Goal: Task Accomplishment & Management: Manage account settings

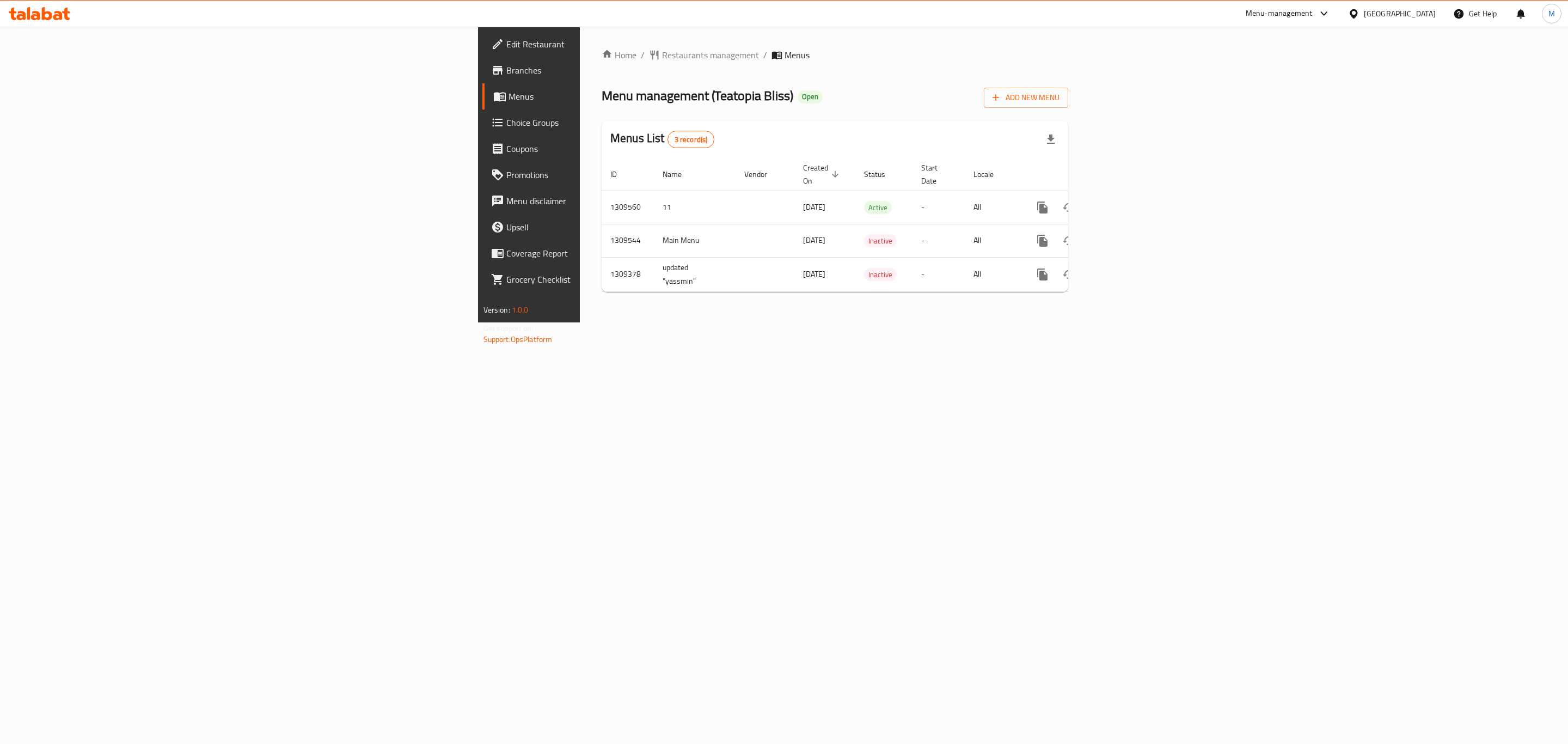
drag, startPoint x: 447, startPoint y: 369, endPoint x: 425, endPoint y: 337, distance: 38.8
click at [580, 323] on div "Home / Restaurants management / Menus Menu management ( Teatopia Bliss ) Open A…" at bounding box center [835, 175] width 510 height 296
click at [40, 8] on icon at bounding box center [39, 13] width 61 height 13
click at [1127, 201] on icon "enhanced table" at bounding box center [1121, 207] width 13 height 13
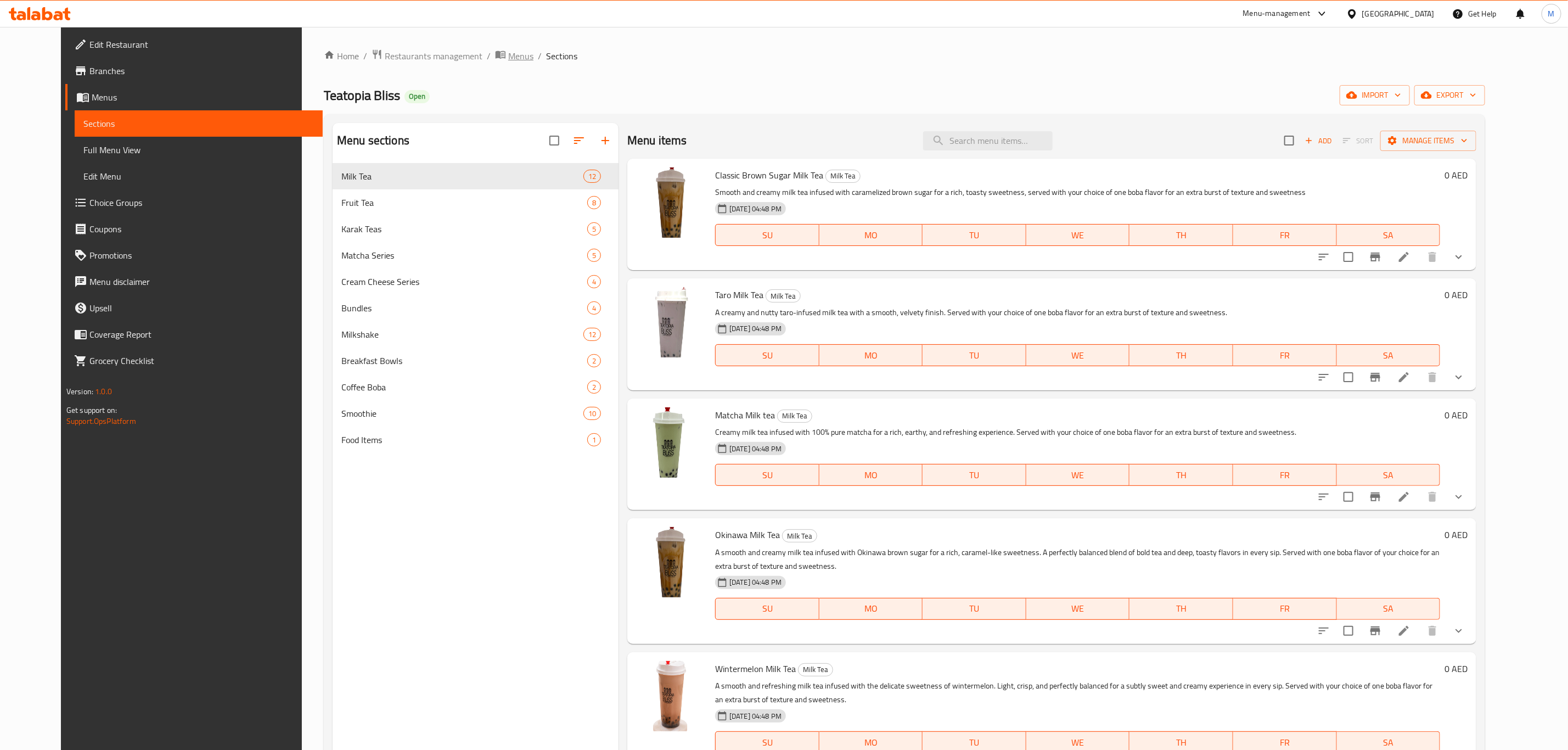
click at [508, 61] on span "Menus" at bounding box center [520, 55] width 25 height 13
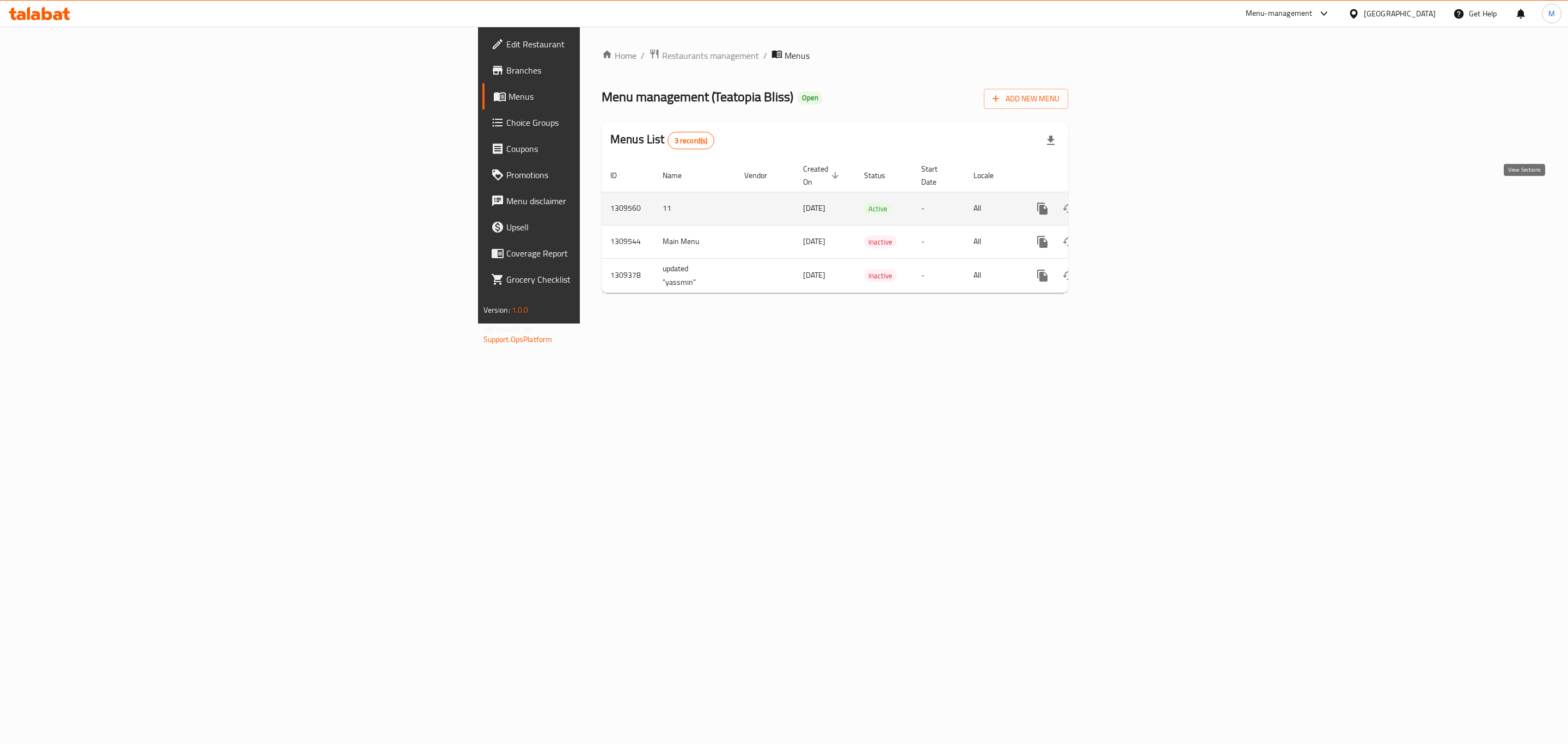
click at [1127, 202] on icon "enhanced table" at bounding box center [1121, 208] width 13 height 13
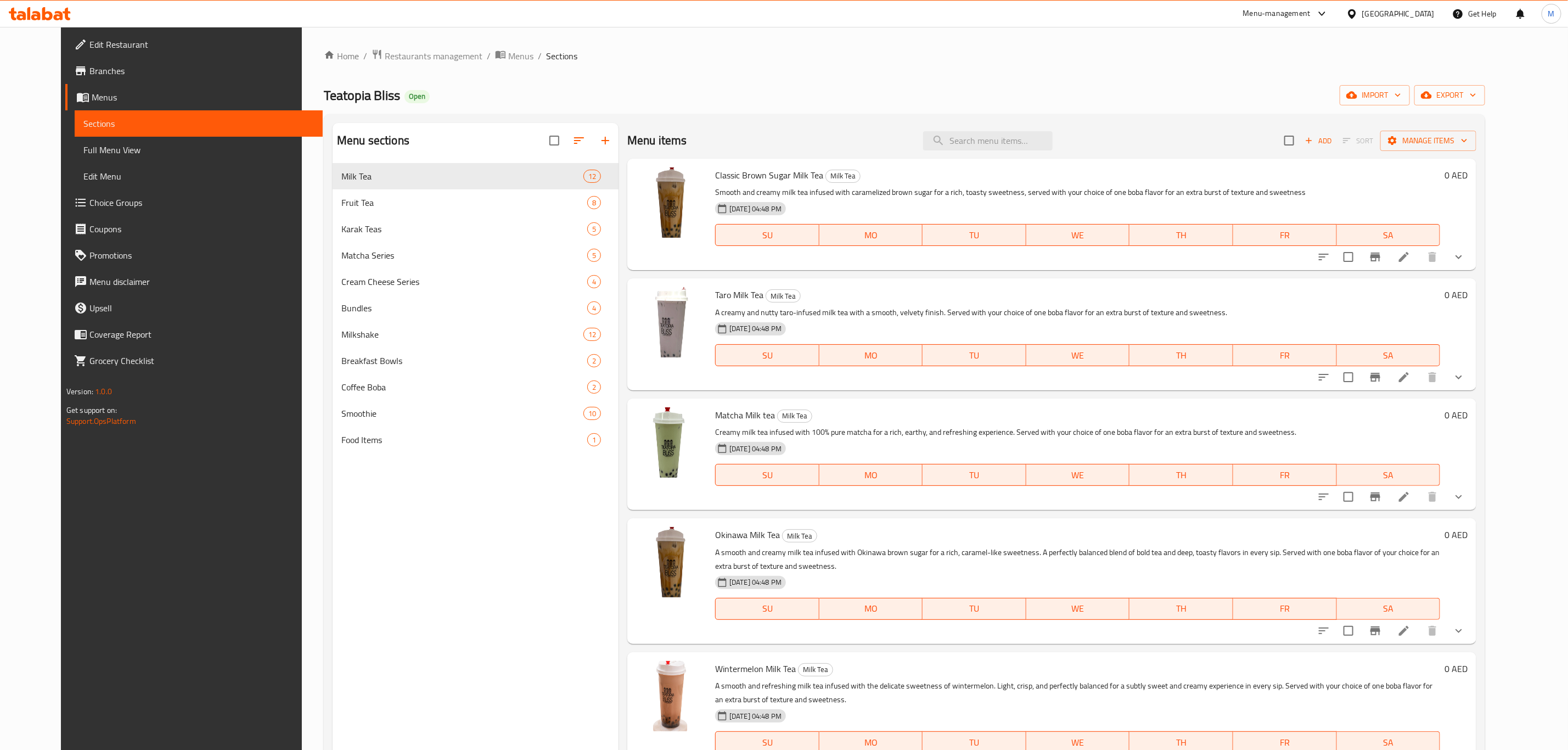
click at [681, 63] on ol "Home / Restaurants management / Menus / Sections" at bounding box center [905, 56] width 1162 height 14
click at [687, 73] on div "Home / Restaurants management / Menus / Sections Teatopia Bliss Open import exp…" at bounding box center [905, 465] width 1162 height 833
click at [714, 80] on div "Home / Restaurants management / Menus / Sections Teatopia Bliss Open import exp…" at bounding box center [905, 465] width 1162 height 833
click at [646, 78] on div "Home / Restaurants management / Menus / Sections Teatopia Bliss Open import exp…" at bounding box center [905, 465] width 1162 height 833
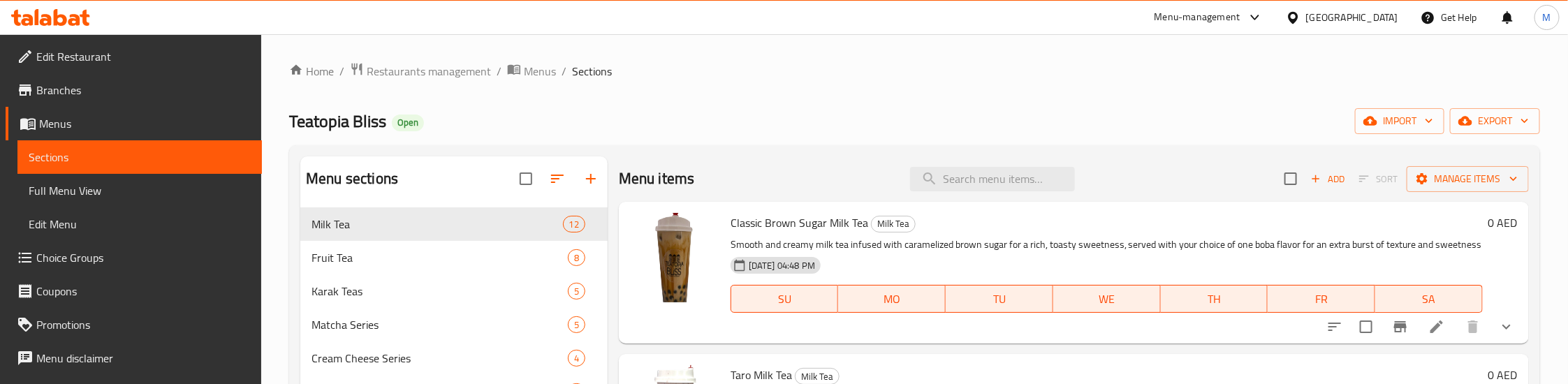
click at [786, 102] on div "Home / Restaurants management / Menus / Sections Teatopia Bliss Open import exp…" at bounding box center [914, 328] width 1251 height 531
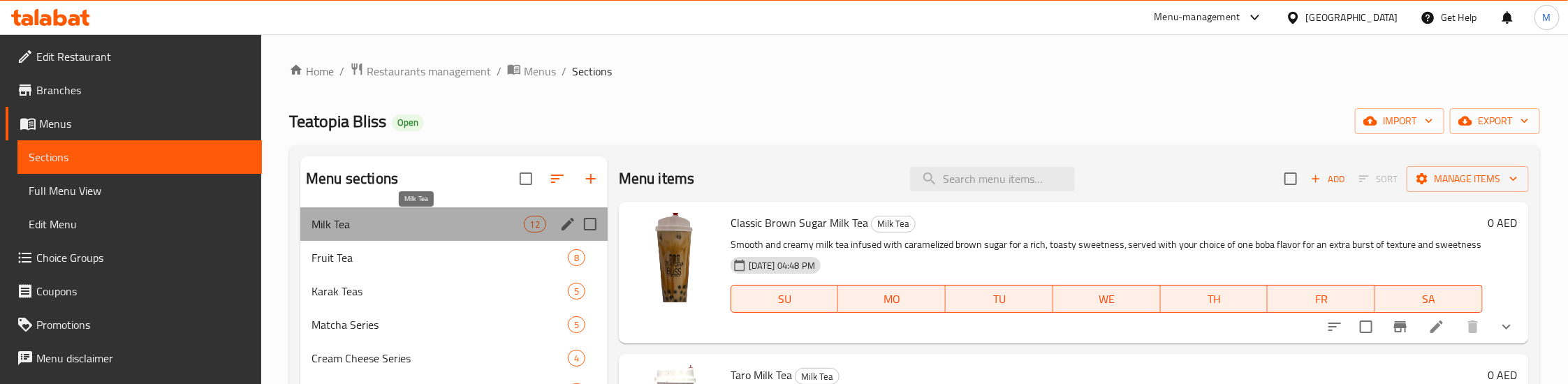
click at [361, 231] on span "Milk Tea" at bounding box center [417, 223] width 212 height 16
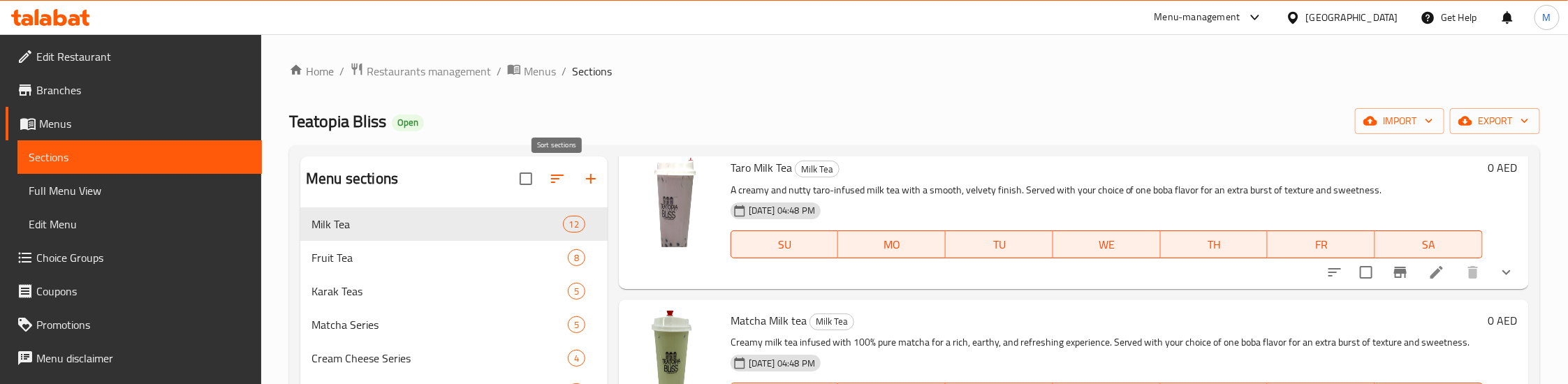
scroll to position [209, 0]
click at [693, 107] on div "Home / Restaurants management / Menus / Sections Teatopia Bliss Open import exp…" at bounding box center [914, 328] width 1251 height 531
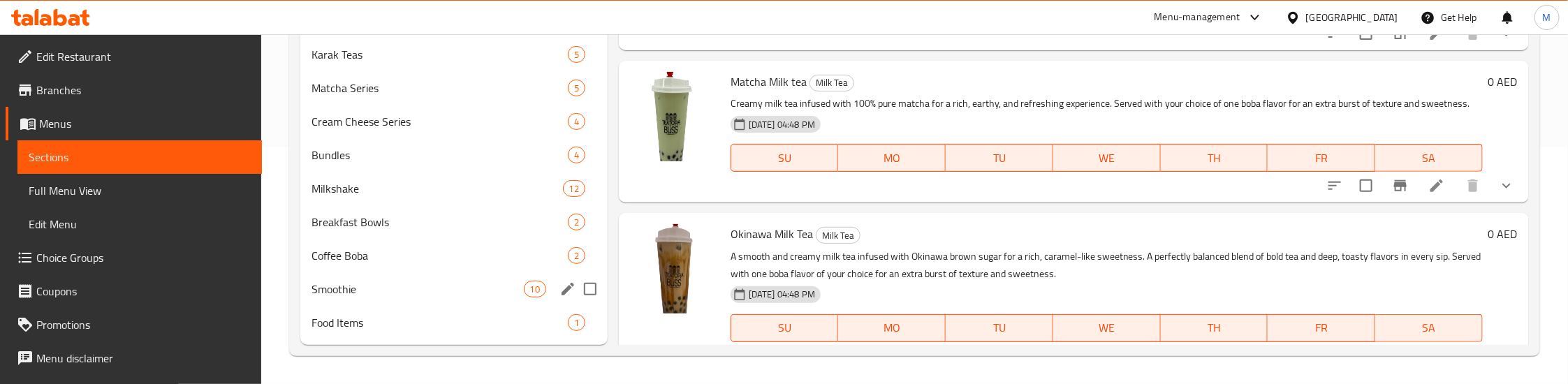
click at [398, 290] on span "Smoothie" at bounding box center [417, 289] width 212 height 16
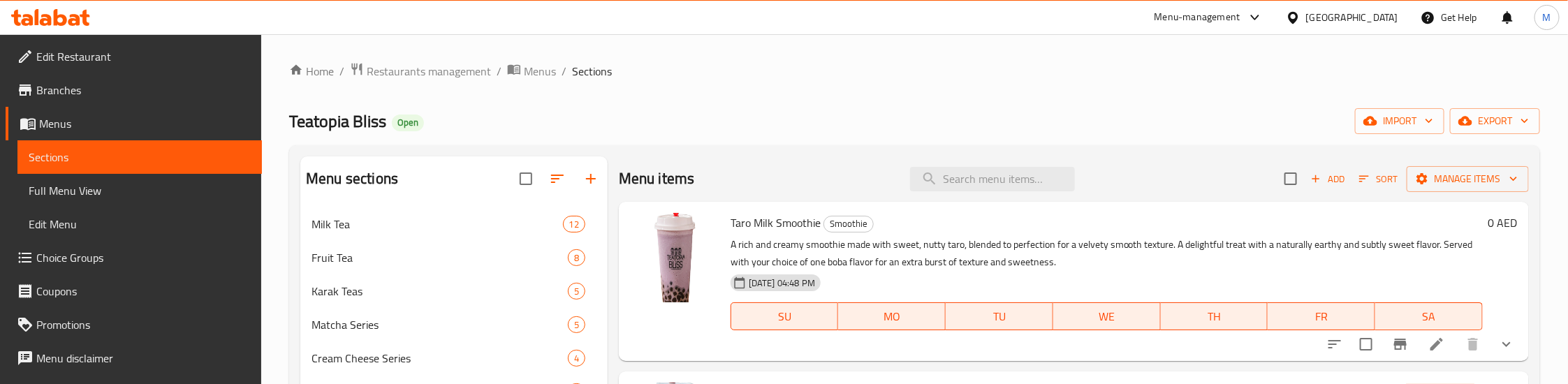
click at [878, 122] on div "Teatopia Bliss Open import export" at bounding box center [914, 121] width 1251 height 26
click at [896, 98] on div "Home / Restaurants management / Menus / Sections Teatopia Bliss Open import exp…" at bounding box center [914, 328] width 1251 height 531
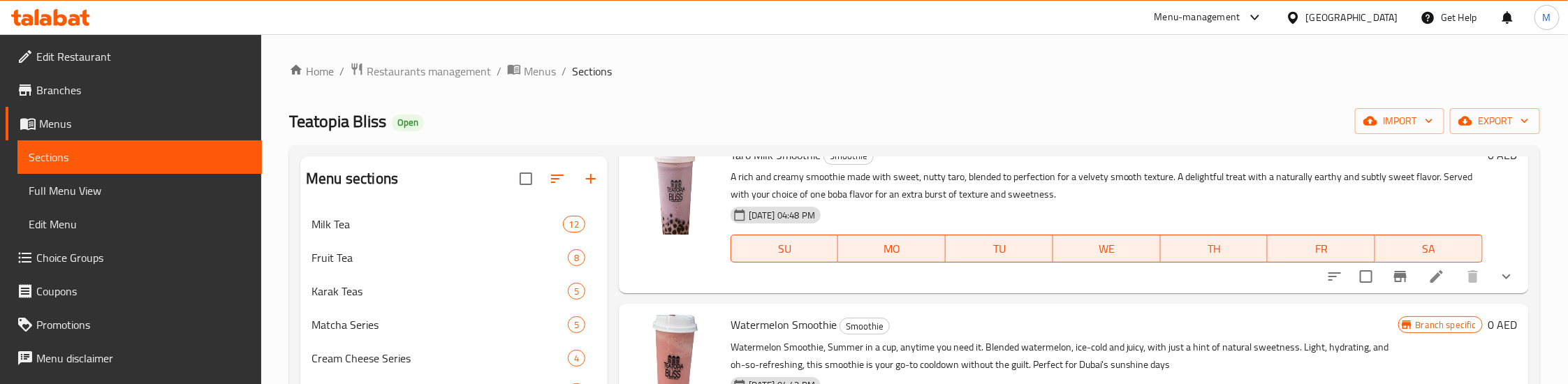
scroll to position [105, 0]
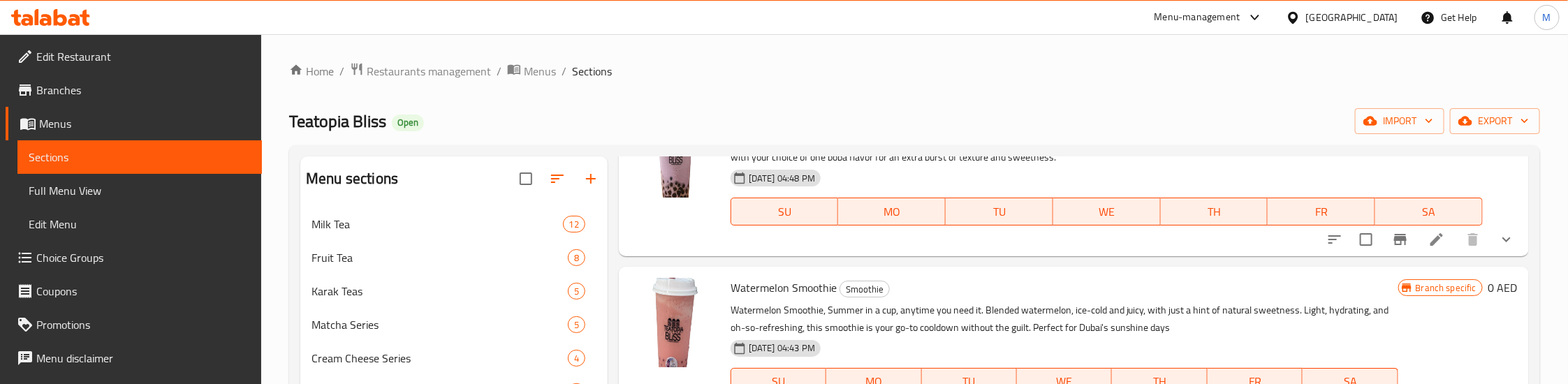
click at [1499, 243] on icon "show more" at bounding box center [1506, 239] width 16 height 16
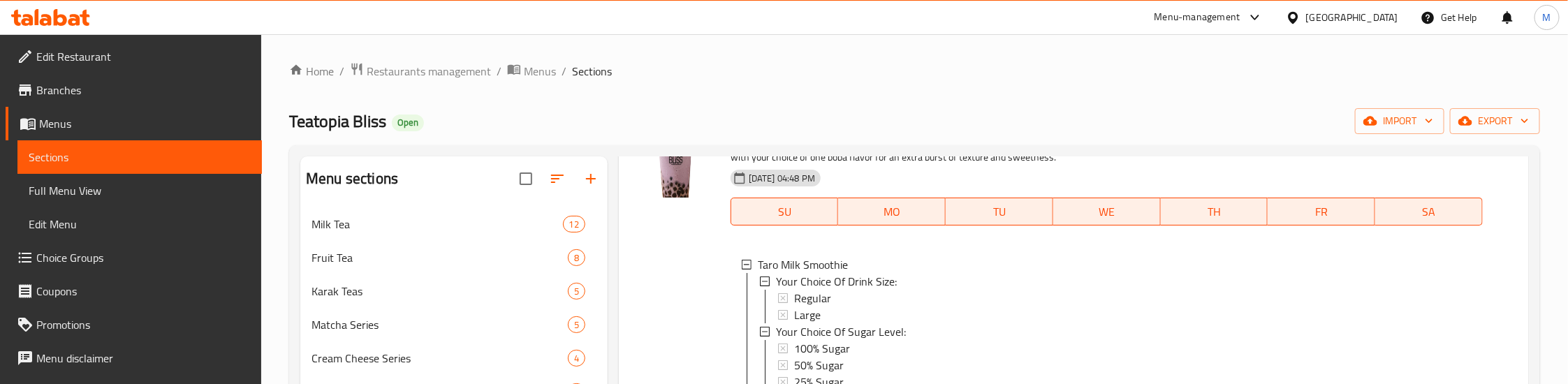
scroll to position [0, 0]
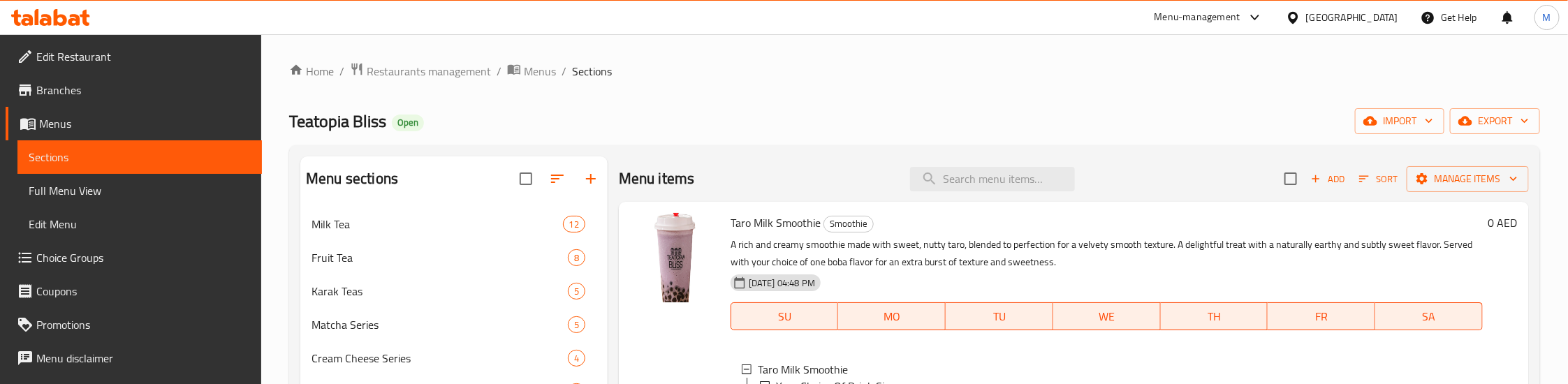
click at [813, 98] on div "Home / Restaurants management / Menus / Sections Teatopia Bliss Open import exp…" at bounding box center [914, 328] width 1251 height 531
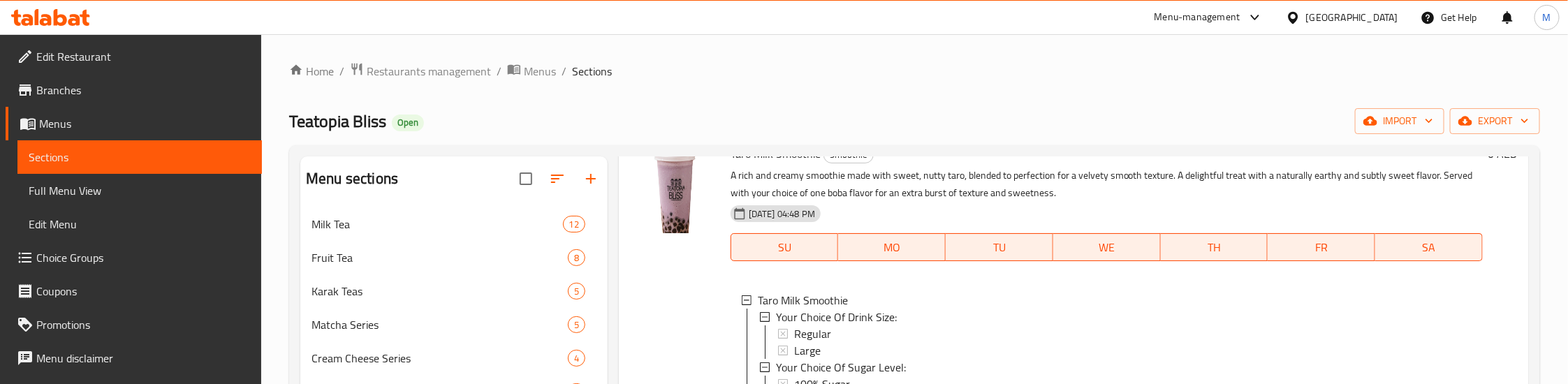
scroll to position [105, 0]
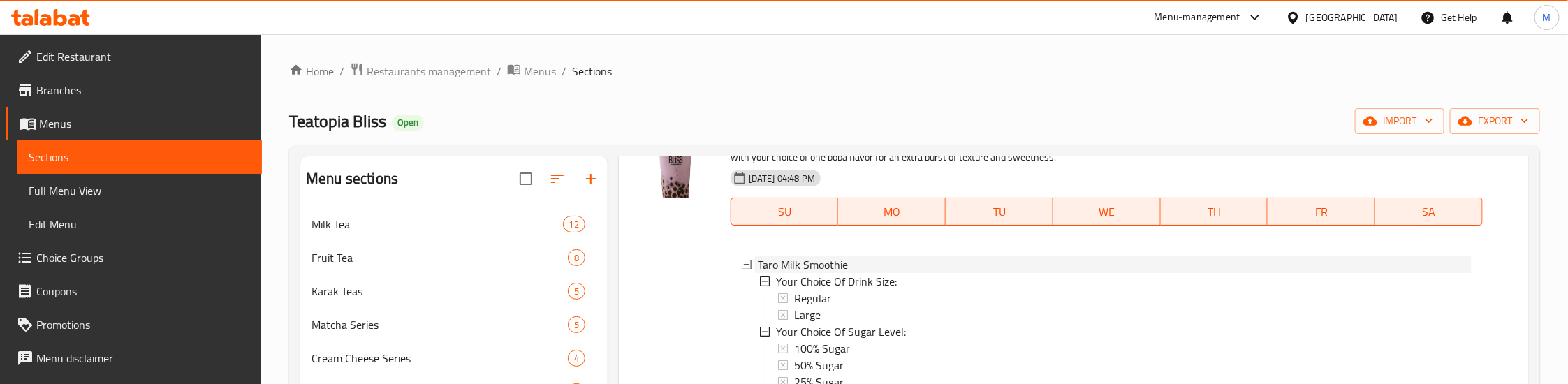
click at [746, 267] on icon at bounding box center [747, 265] width 10 height 10
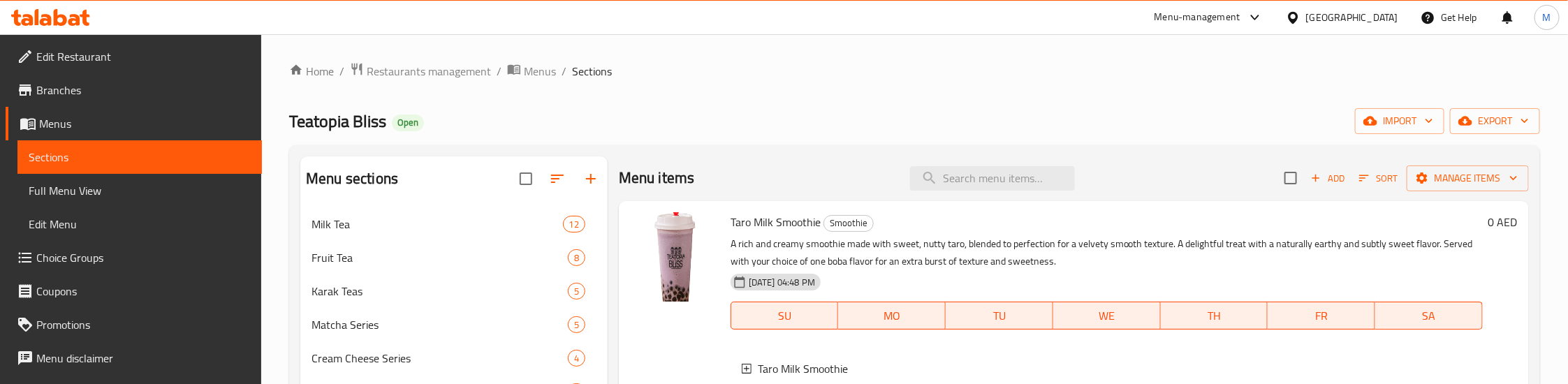
scroll to position [0, 0]
click at [835, 99] on div "Home / Restaurants management / Menus / Sections Teatopia Bliss Open import exp…" at bounding box center [914, 328] width 1251 height 531
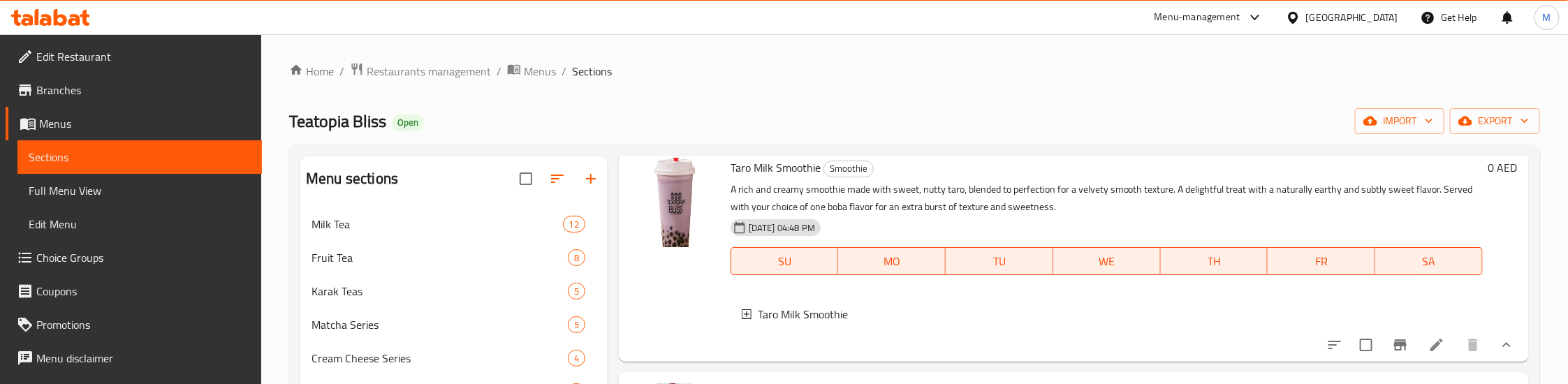
scroll to position [105, 0]
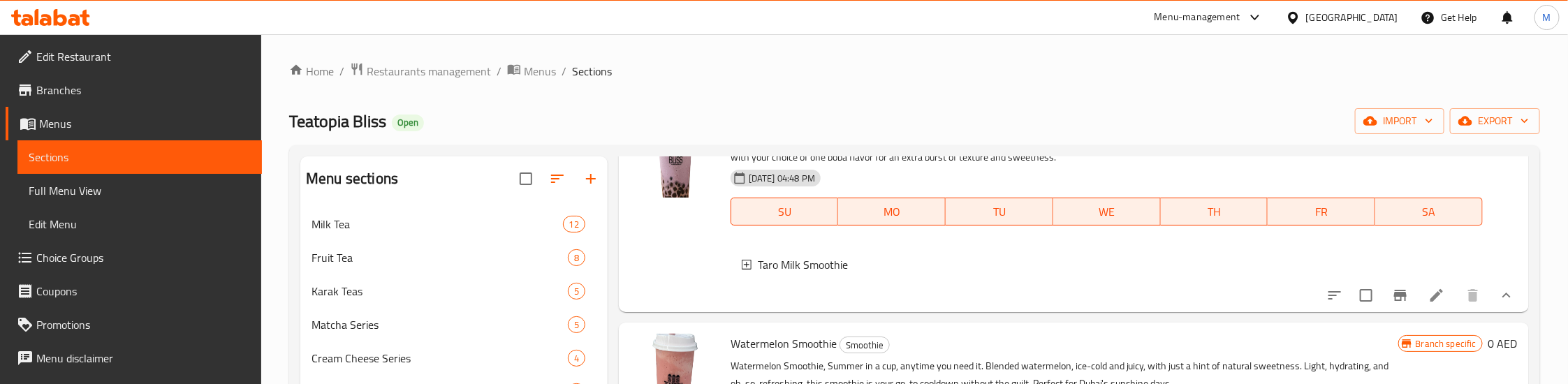
click at [742, 258] on div "Taro Milk Smoothie" at bounding box center [1107, 264] width 730 height 16
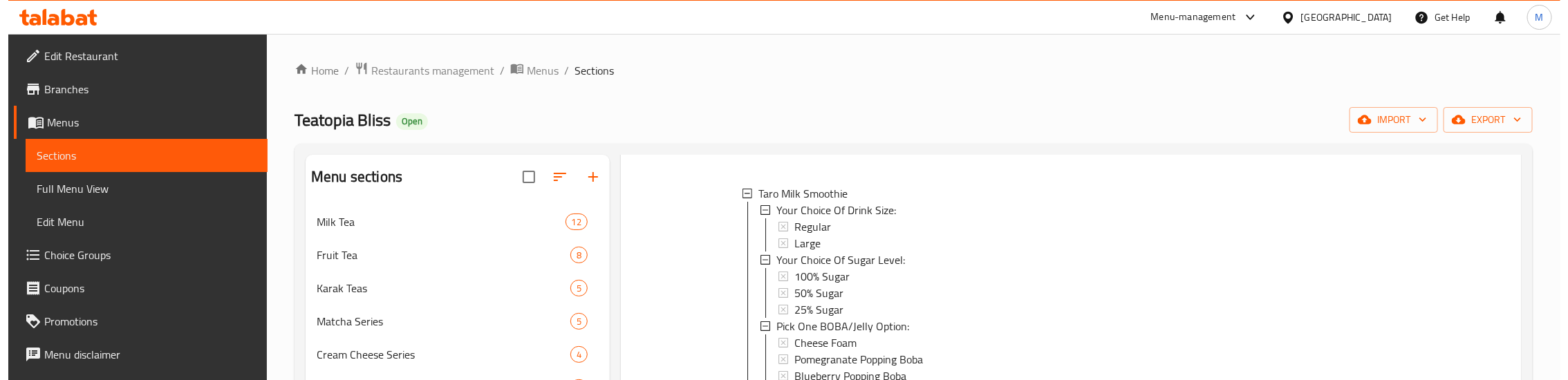
scroll to position [207, 0]
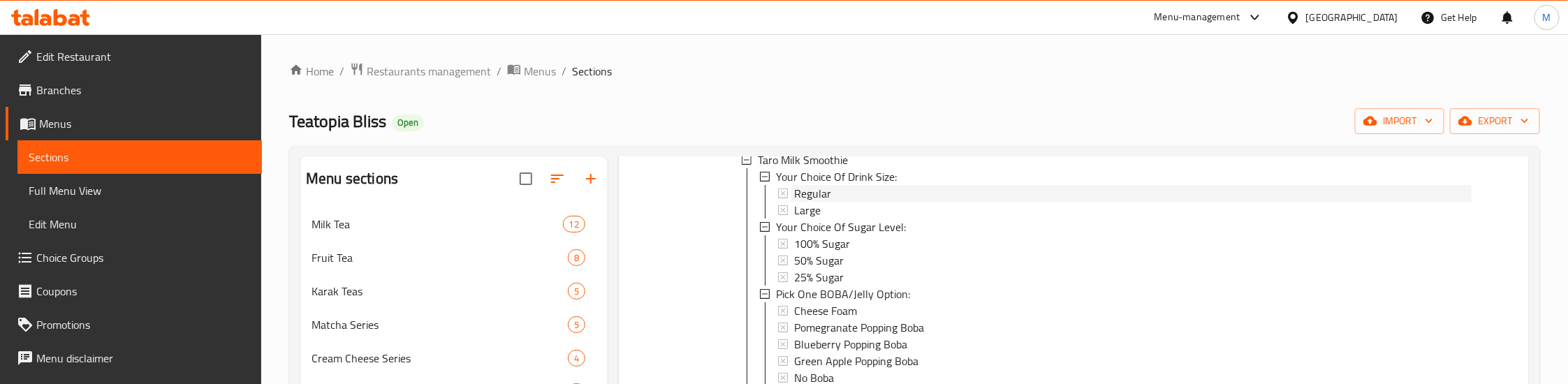
click at [807, 195] on span "Regular" at bounding box center [812, 193] width 37 height 16
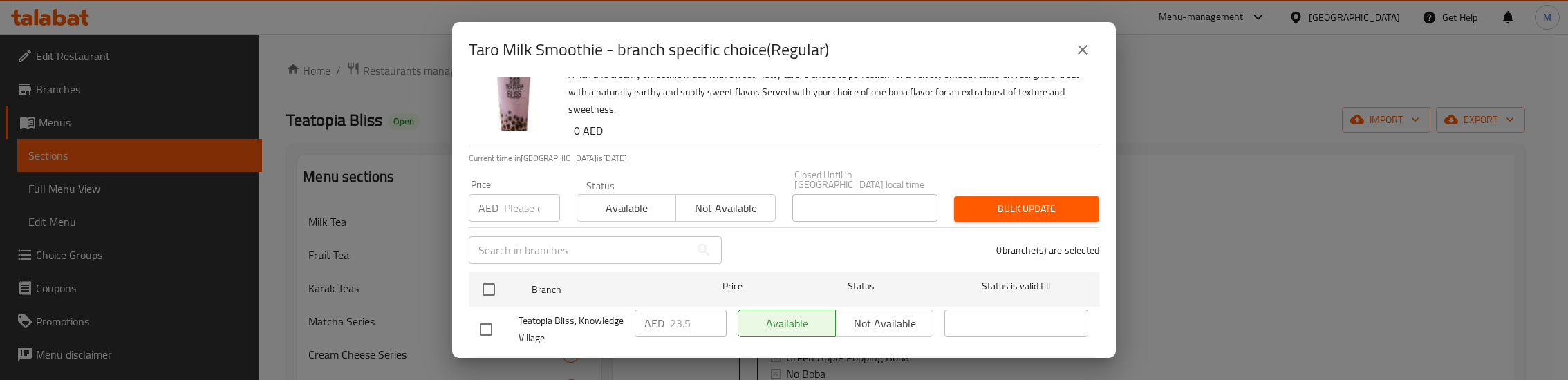
scroll to position [70, 0]
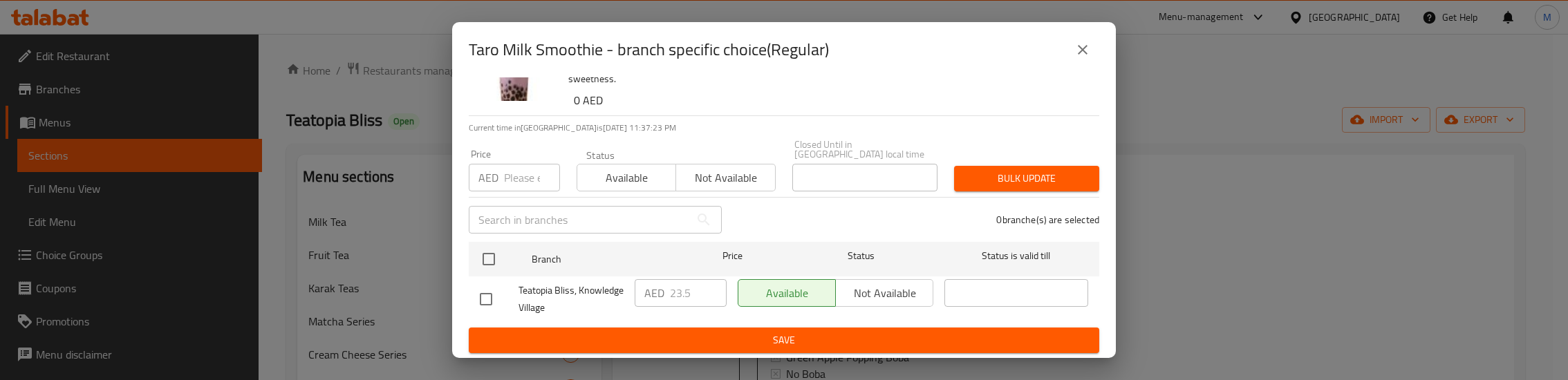
click at [1085, 54] on icon "close" at bounding box center [1082, 49] width 16 height 16
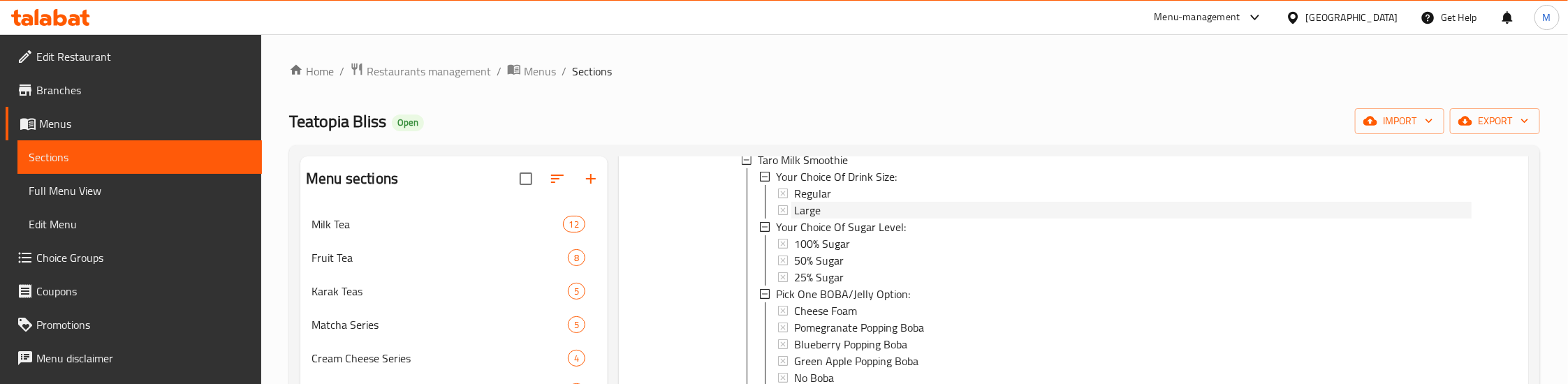
click at [811, 214] on span "Large" at bounding box center [807, 209] width 27 height 16
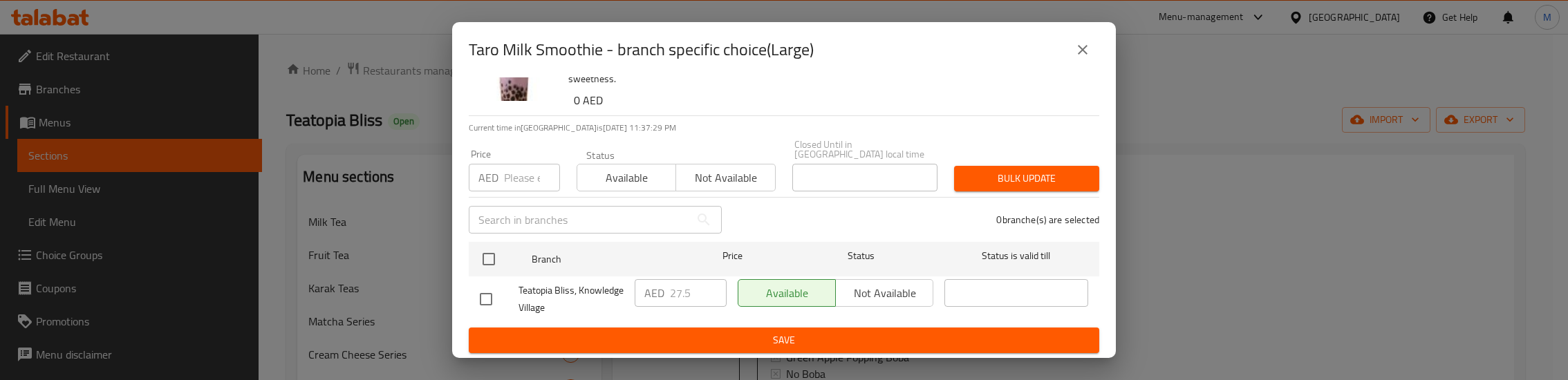
click at [783, 89] on div "Taro Milk Smoothie A rich and creamy smoothie made with sweet, nutty taro, blen…" at bounding box center [828, 61] width 531 height 108
click at [1075, 50] on icon "close" at bounding box center [1082, 49] width 16 height 16
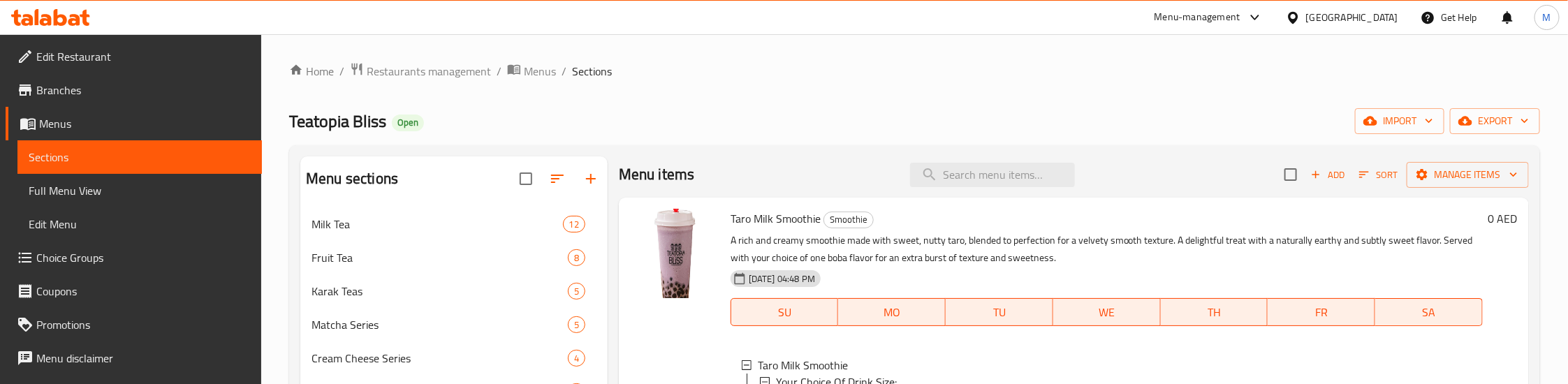
scroll to position [0, 0]
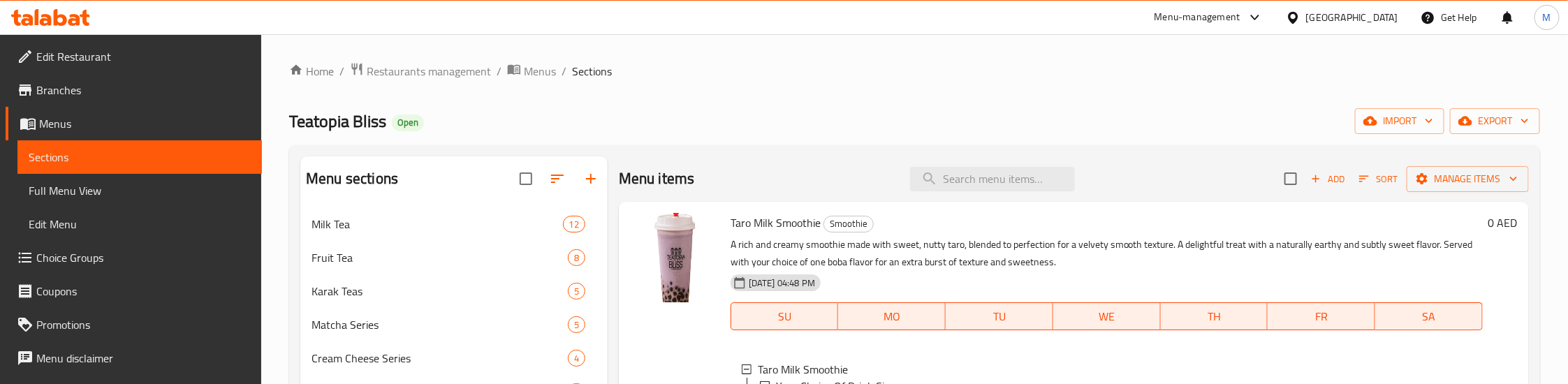
click at [789, 229] on span "Taro Milk Smoothie" at bounding box center [775, 222] width 90 height 21
copy h6 "Taro Milk Smoothie"
click at [985, 178] on input "search" at bounding box center [992, 179] width 165 height 24
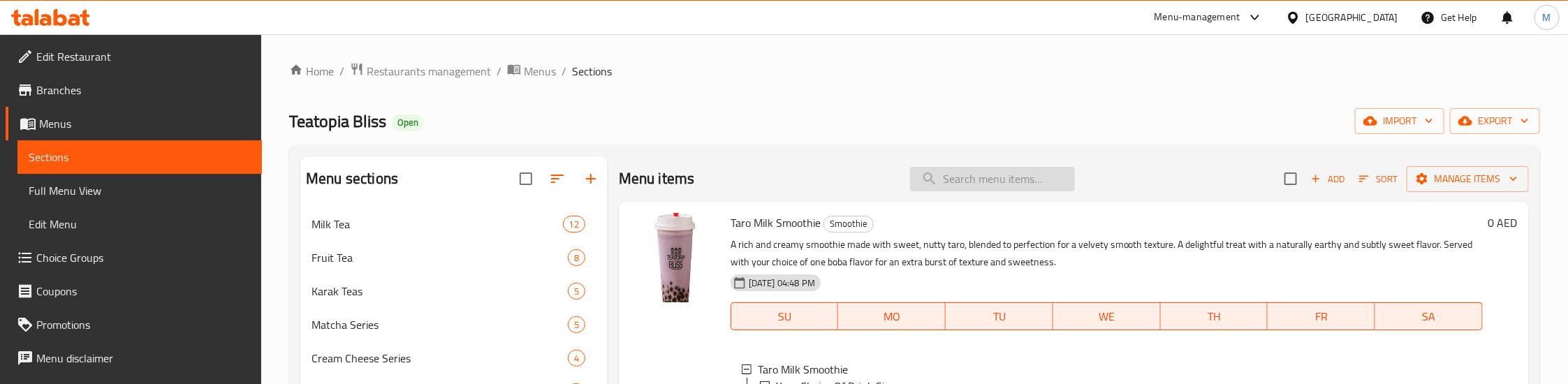
paste input "Blissful Milk Tea Bundle - 6 Cups"
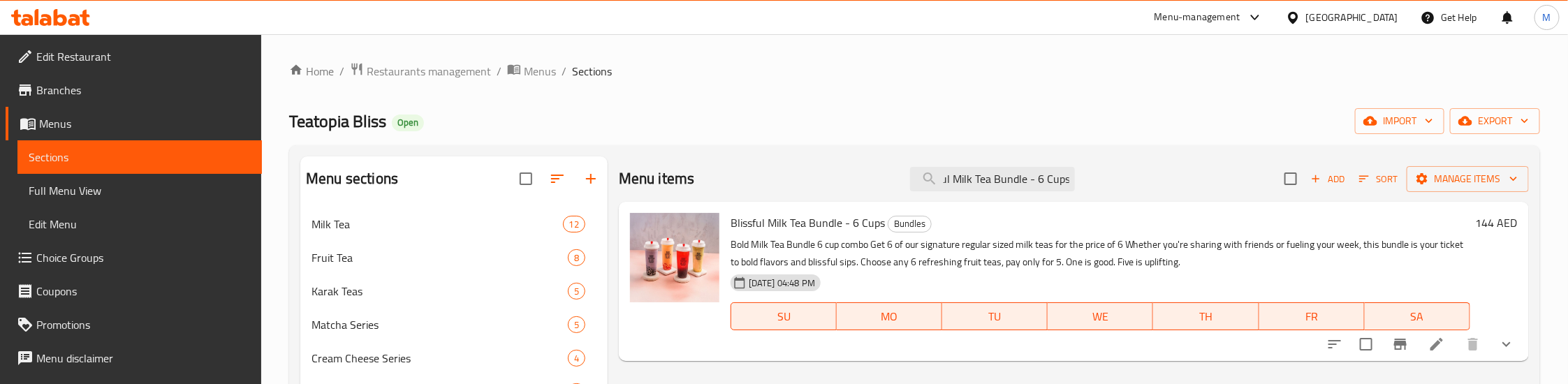
scroll to position [105, 0]
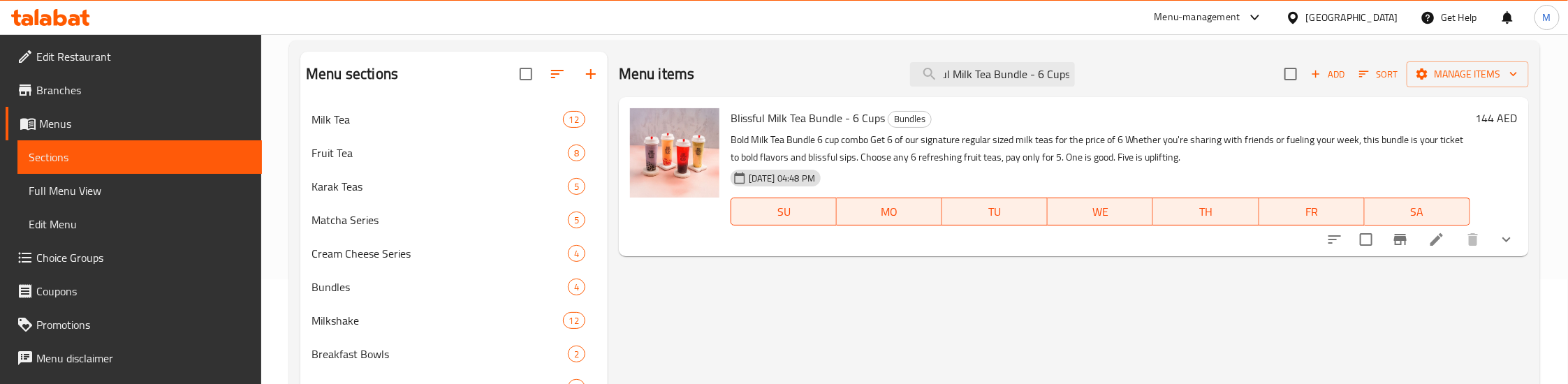
type input "Blissful Milk Tea Bundle - 6 Cups"
click at [979, 77] on input "Blissful Milk Tea Bundle - 6 Cups" at bounding box center [992, 74] width 165 height 24
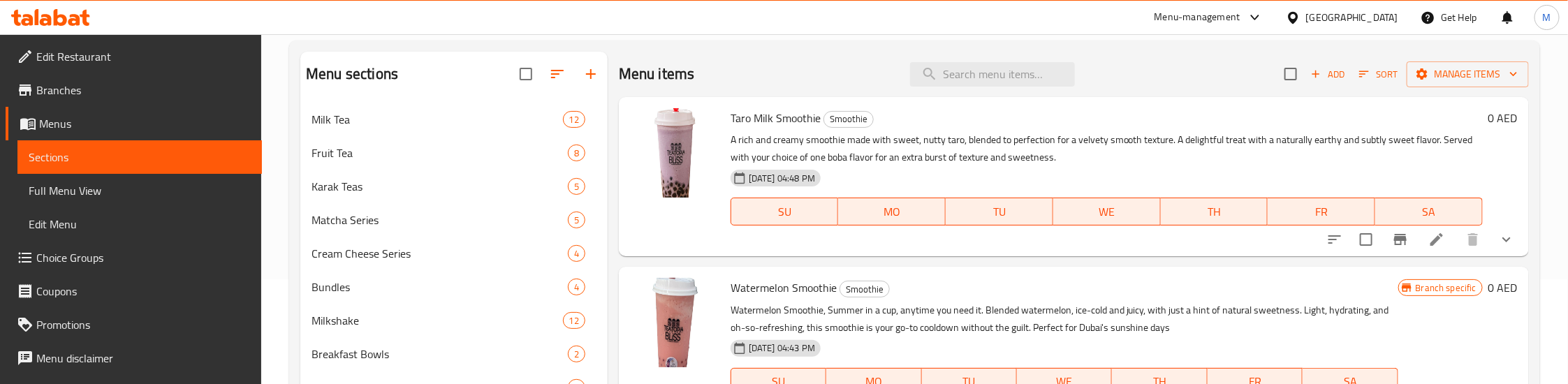
click at [809, 130] on div "Taro Milk Smoothie Smoothie A rich and creamy smoothie made with sweet, nutty t…" at bounding box center [1107, 176] width 764 height 148
click at [798, 114] on span "Taro Milk Smoothie" at bounding box center [775, 118] width 90 height 21
copy h6 "Taro Milk Smoothie"
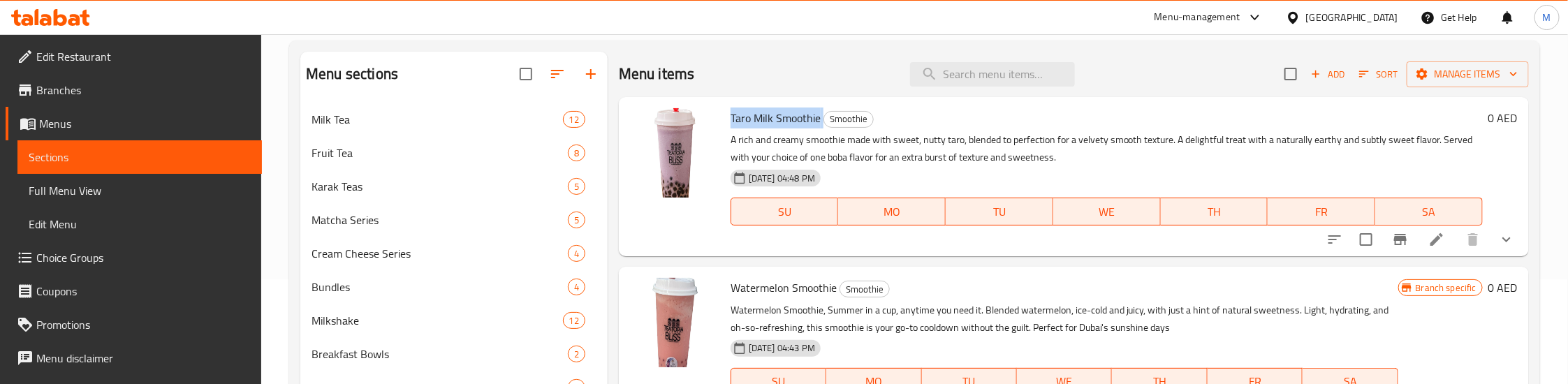
click at [784, 116] on span "Taro Milk Smoothie" at bounding box center [775, 118] width 90 height 21
click at [1500, 236] on button "show more" at bounding box center [1506, 239] width 34 height 34
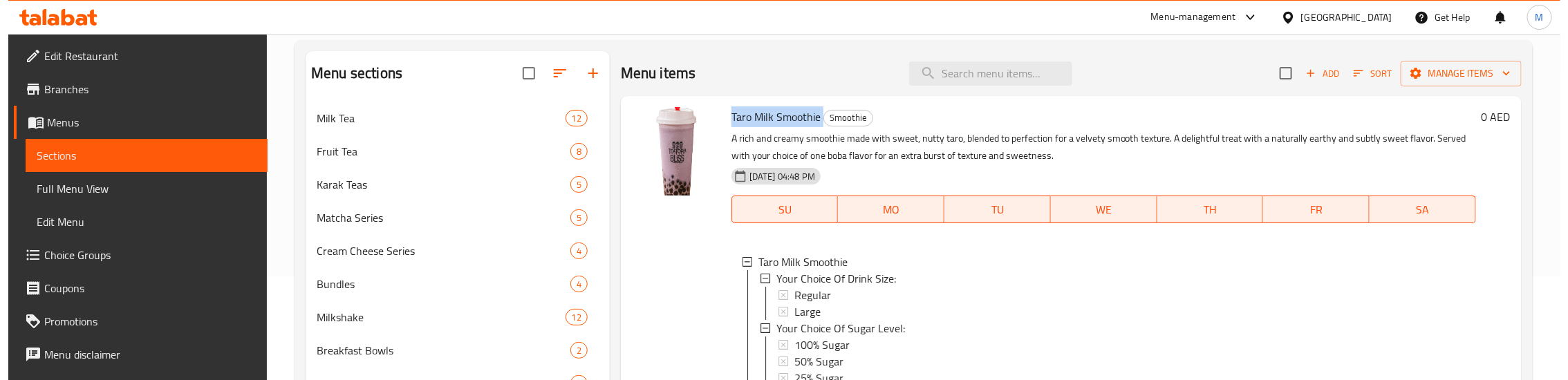
scroll to position [103, 0]
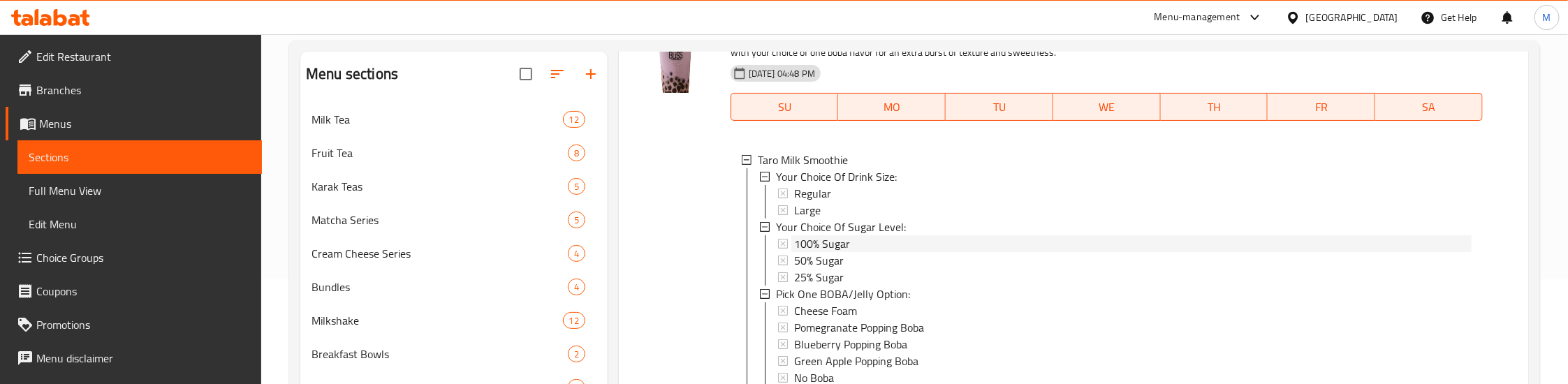
click at [807, 241] on span "100% Sugar" at bounding box center [822, 243] width 56 height 16
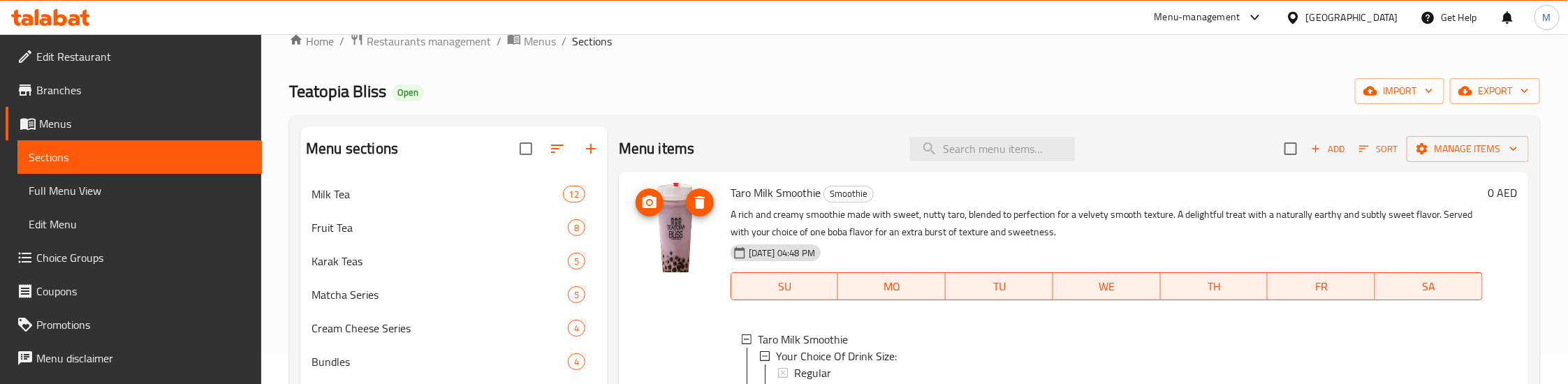
scroll to position [0, 0]
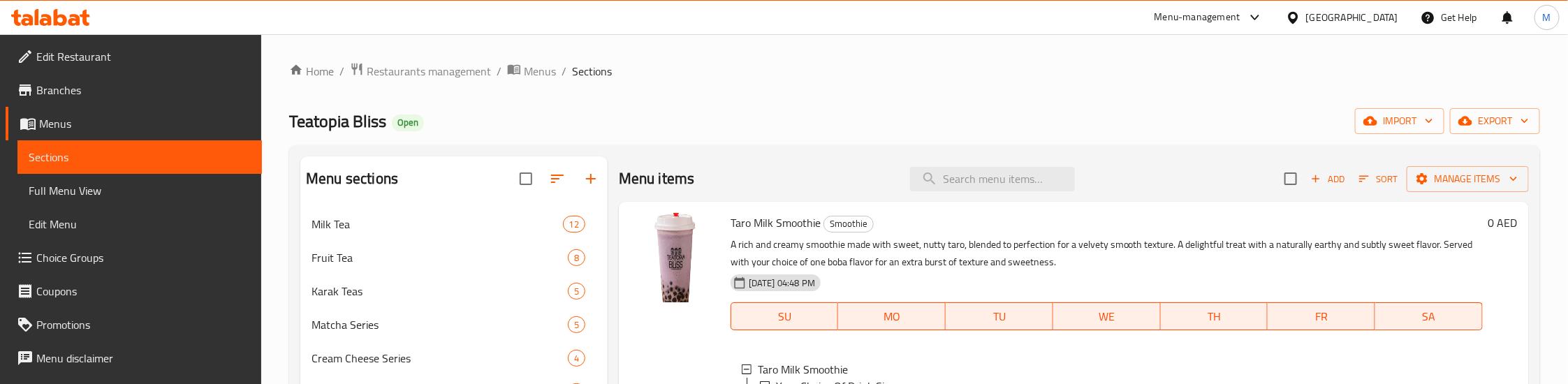
click at [763, 222] on span "Taro Milk Smoothie" at bounding box center [775, 222] width 90 height 21
copy h6 "Taro Milk Smoothie"
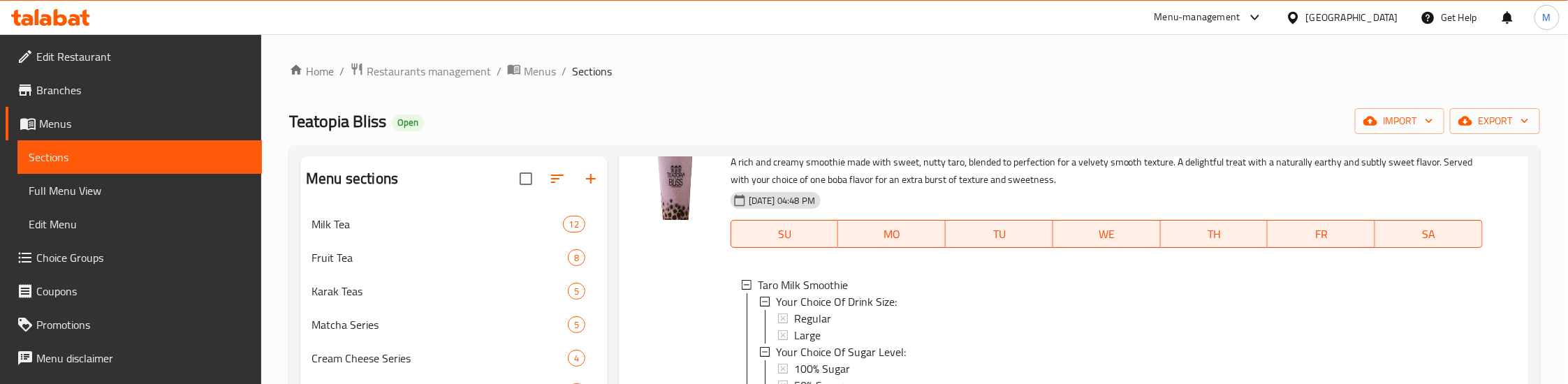
scroll to position [105, 0]
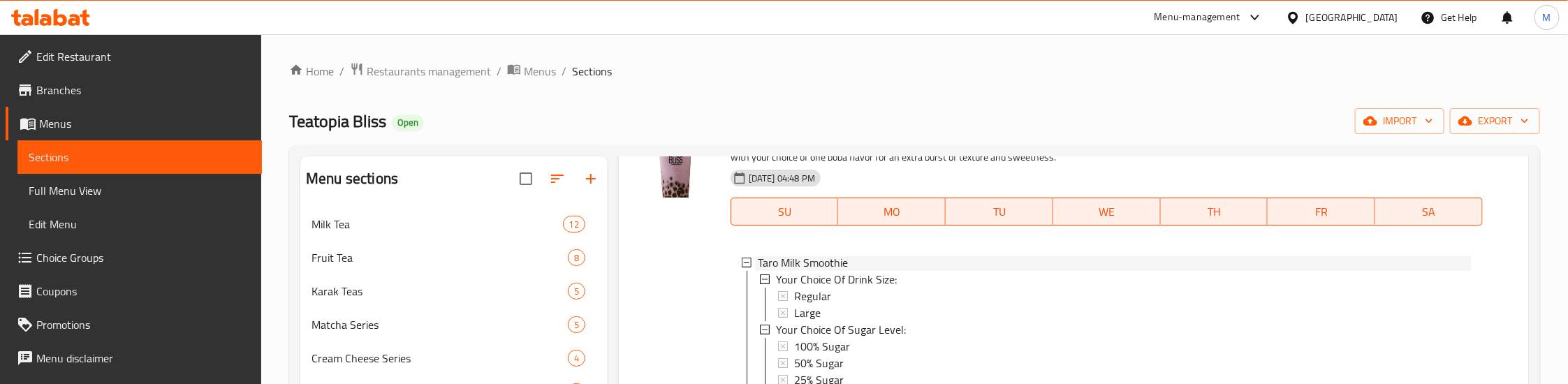
click at [744, 266] on icon at bounding box center [747, 262] width 10 height 10
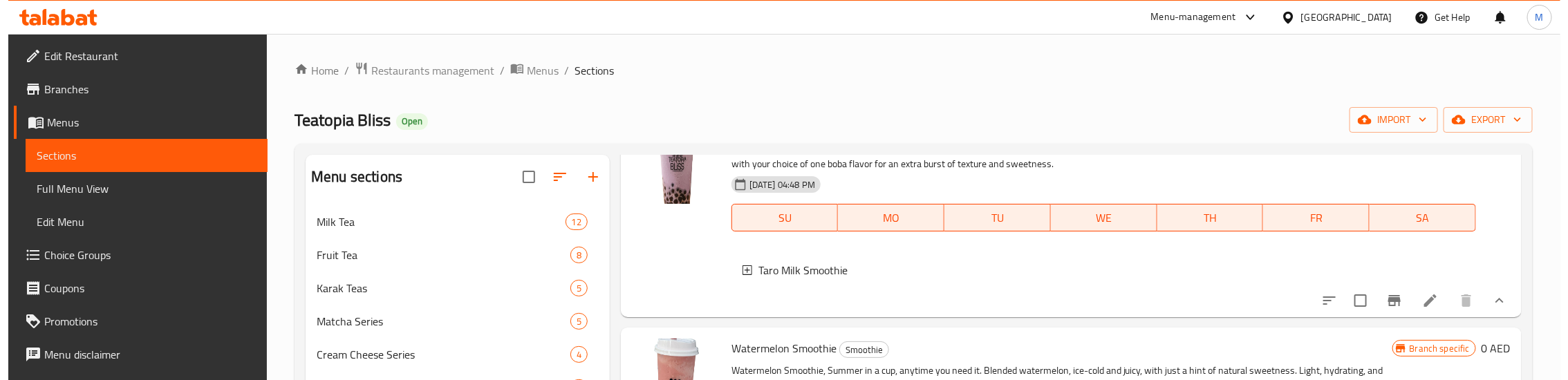
scroll to position [0, 0]
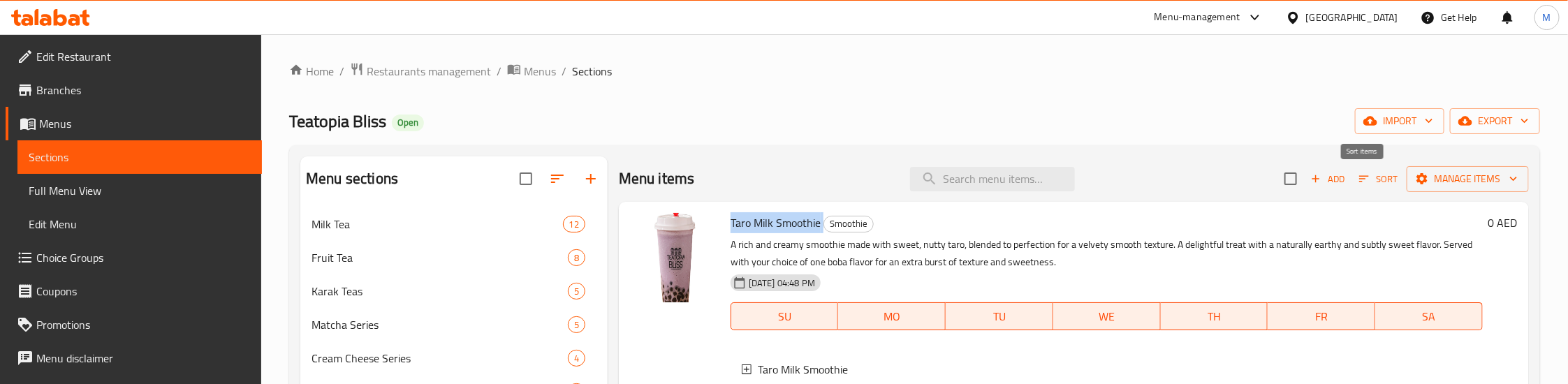
click at [1358, 174] on icon "button" at bounding box center [1364, 179] width 12 height 12
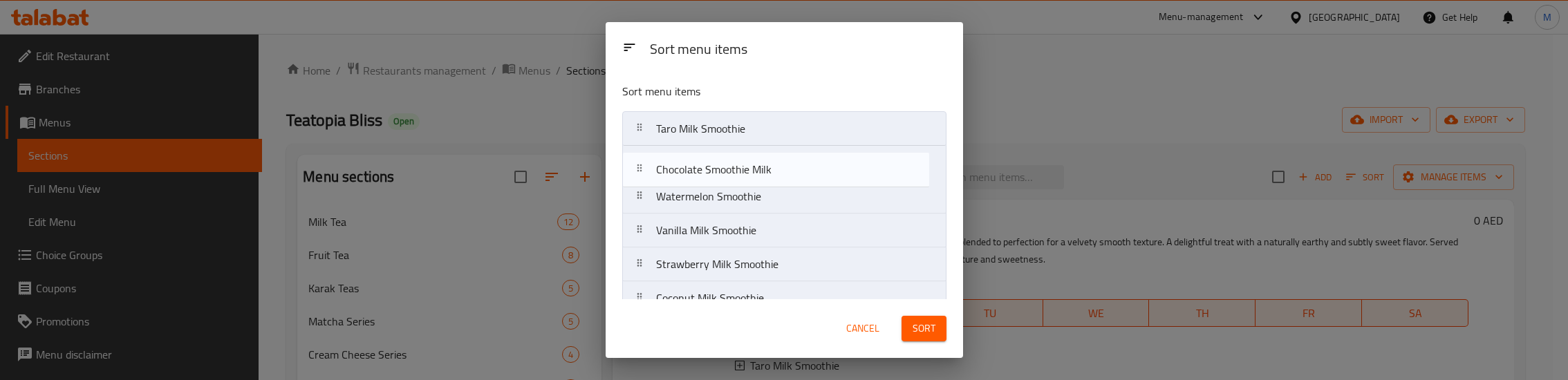
drag, startPoint x: 741, startPoint y: 198, endPoint x: 741, endPoint y: 160, distance: 38.0
click at [741, 160] on nav "Taro Milk Smoothie Watermelon Smoothie Chocolate Smoothie Milk Vanilla Milk Smo…" at bounding box center [784, 281] width 324 height 340
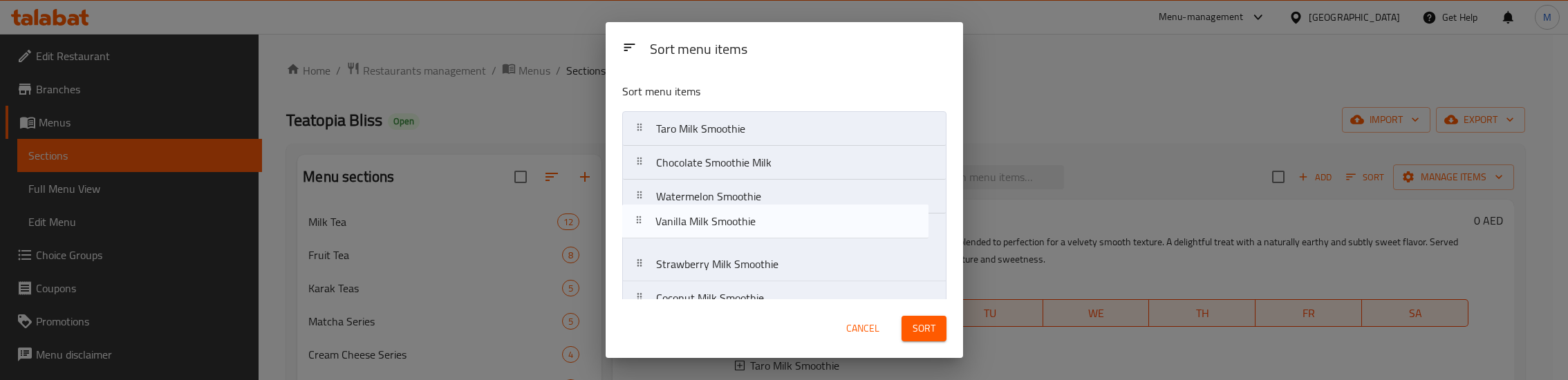
drag, startPoint x: 729, startPoint y: 232, endPoint x: 726, endPoint y: 193, distance: 39.1
click at [726, 193] on nav "Taro Milk Smoothie Chocolate Smoothie Milk Watermelon Smoothie Vanilla Milk Smo…" at bounding box center [784, 281] width 324 height 340
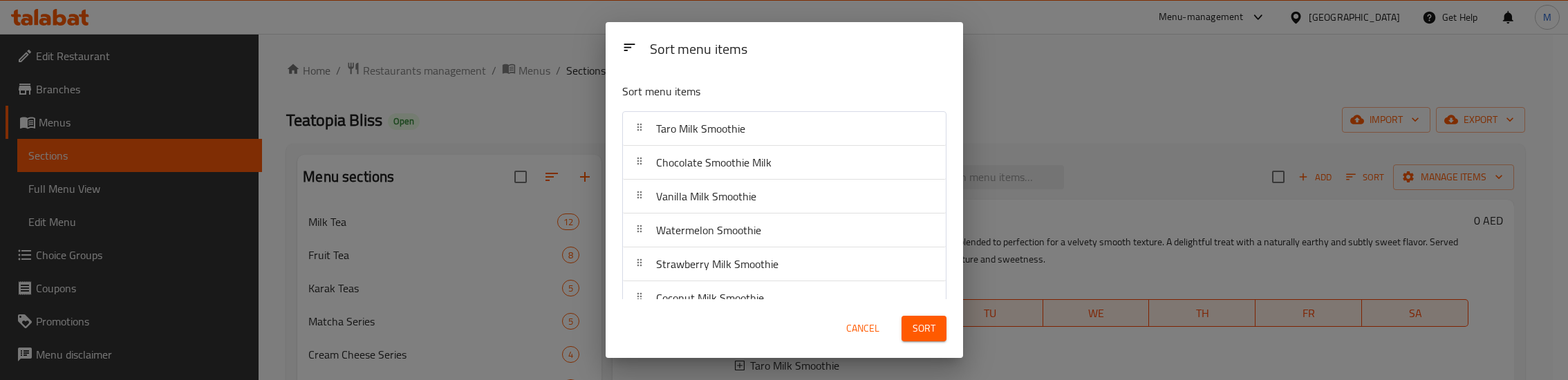
scroll to position [5, 0]
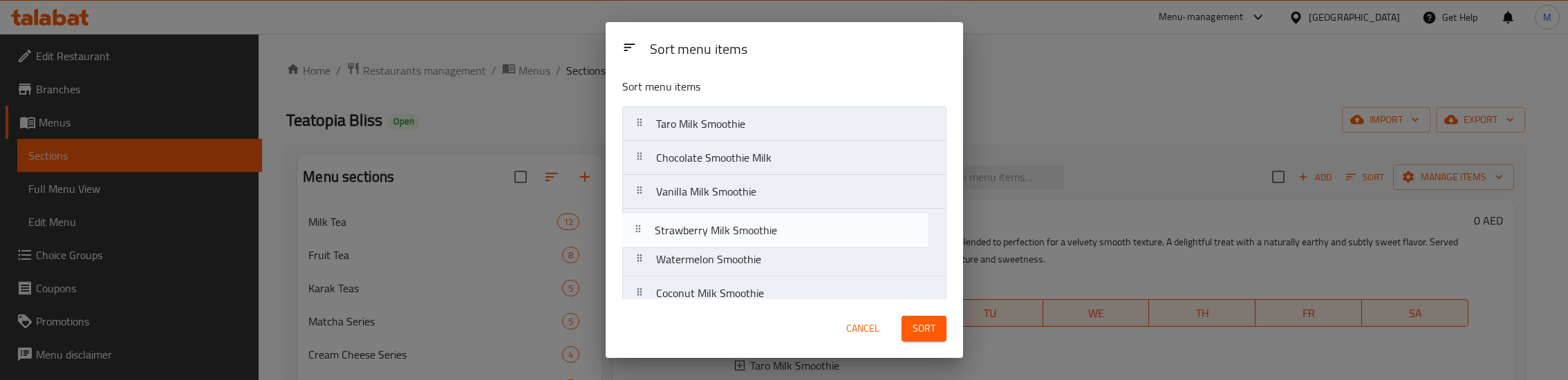
drag, startPoint x: 729, startPoint y: 272, endPoint x: 726, endPoint y: 232, distance: 40.1
click at [726, 232] on nav "Taro Milk Smoothie Chocolate Smoothie Milk Vanilla Milk Smoothie Watermelon Smo…" at bounding box center [784, 277] width 324 height 340
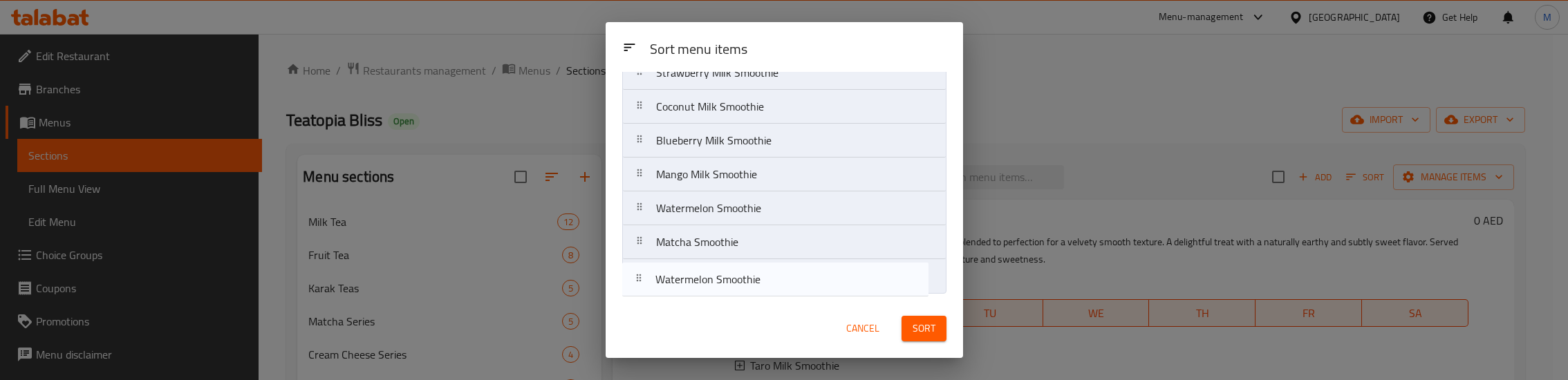
drag, startPoint x: 723, startPoint y: 266, endPoint x: 722, endPoint y: 274, distance: 8.1
click at [722, 282] on nav "Taro Milk Smoothie Chocolate Smoothie Milk Vanilla Milk Smoothie Strawberry Mil…" at bounding box center [784, 124] width 324 height 340
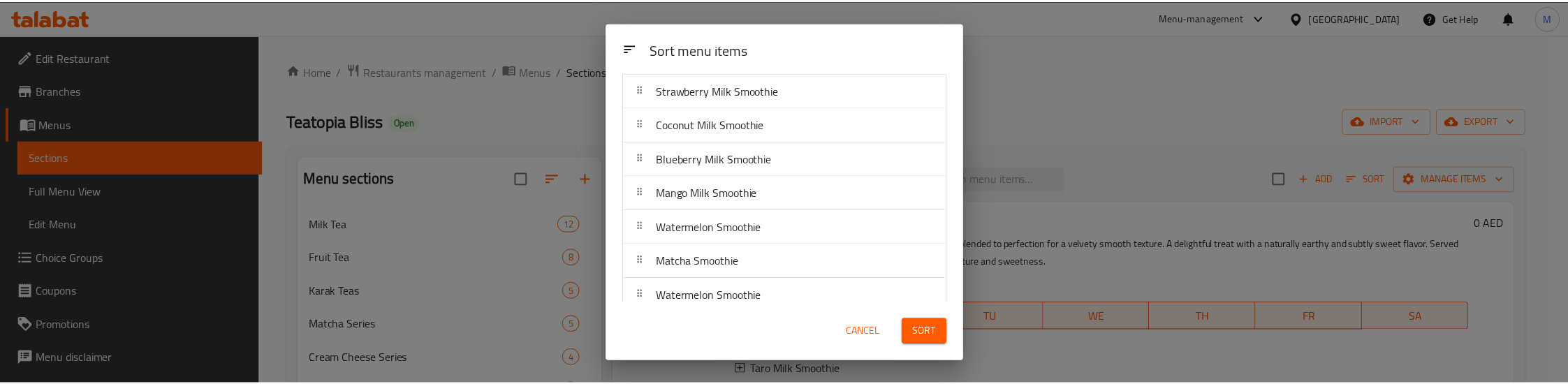
scroll to position [162, 0]
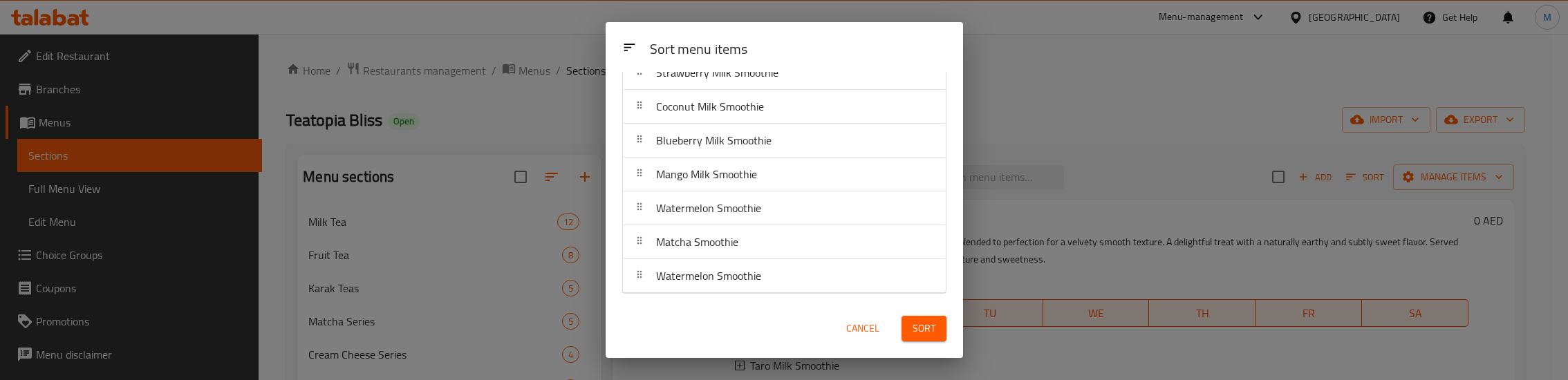
click at [920, 320] on span "Sort" at bounding box center [924, 328] width 23 height 17
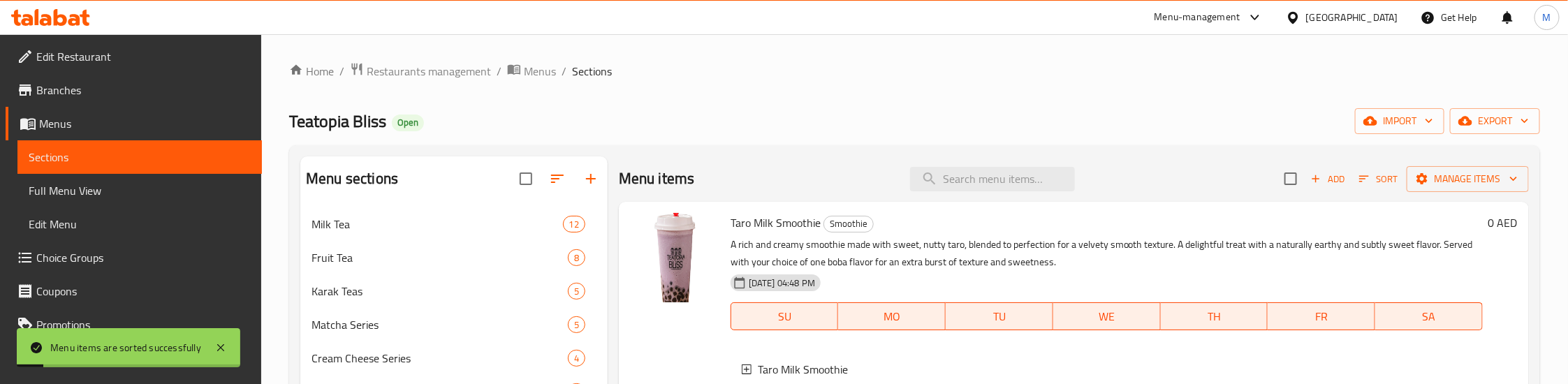
click at [973, 86] on div "Home / Restaurants management / Menus / Sections Teatopia Bliss Open import exp…" at bounding box center [914, 328] width 1251 height 531
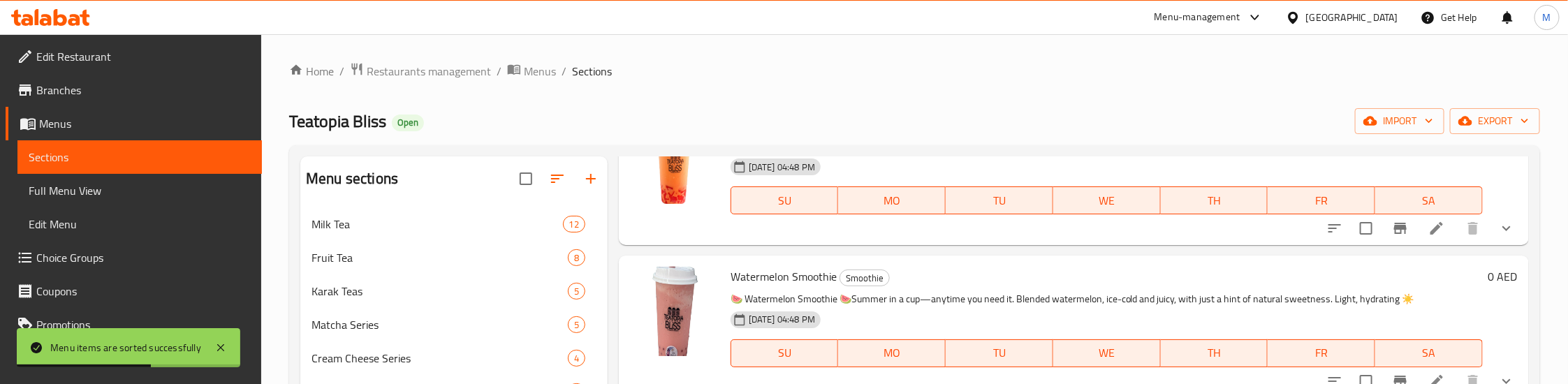
scroll to position [1345, 0]
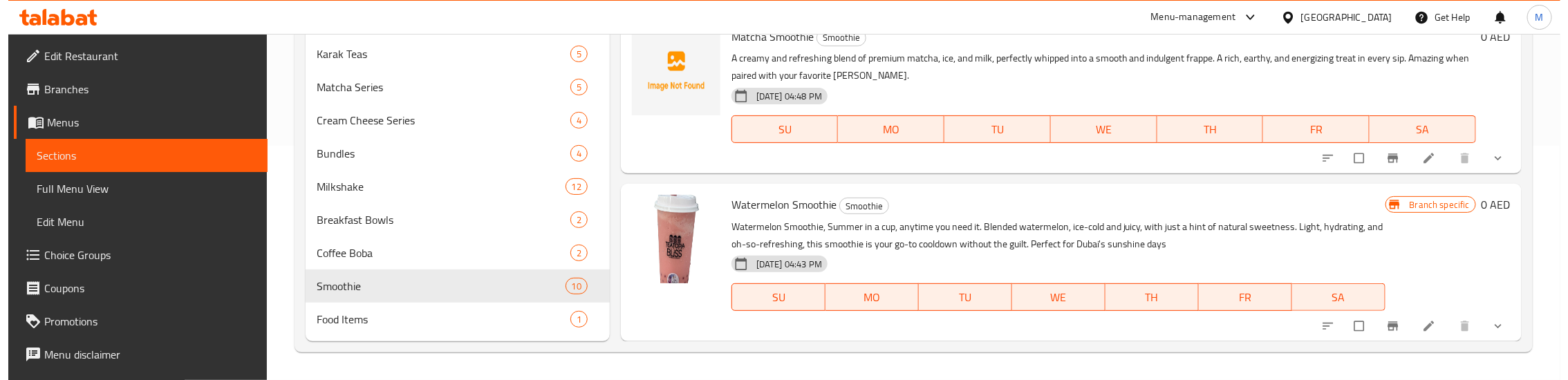
scroll to position [1260, 0]
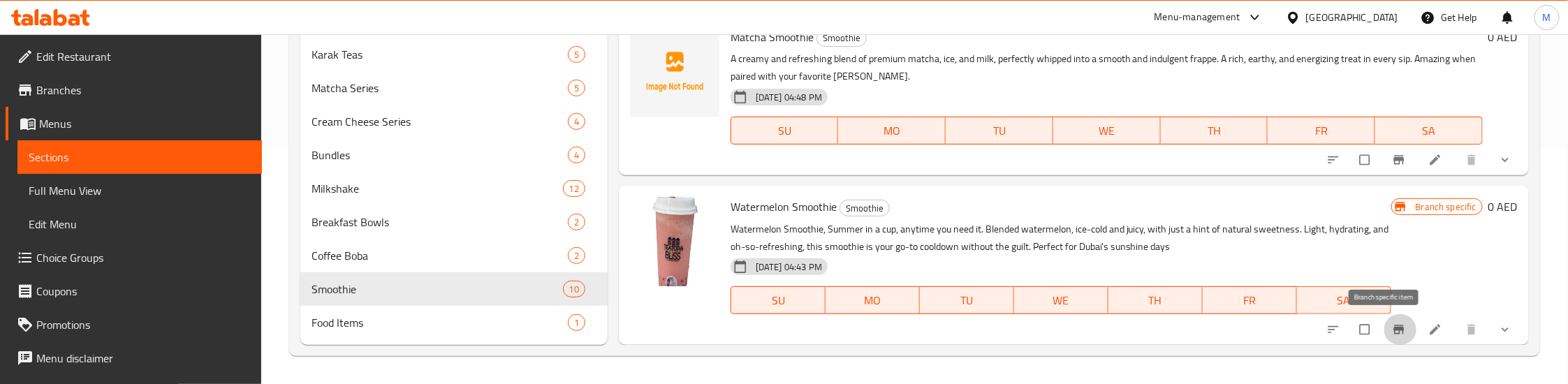
click at [1384, 334] on button "Branch-specific-item" at bounding box center [1400, 329] width 34 height 30
click at [1384, 329] on button "Branch-specific-item" at bounding box center [1400, 329] width 34 height 30
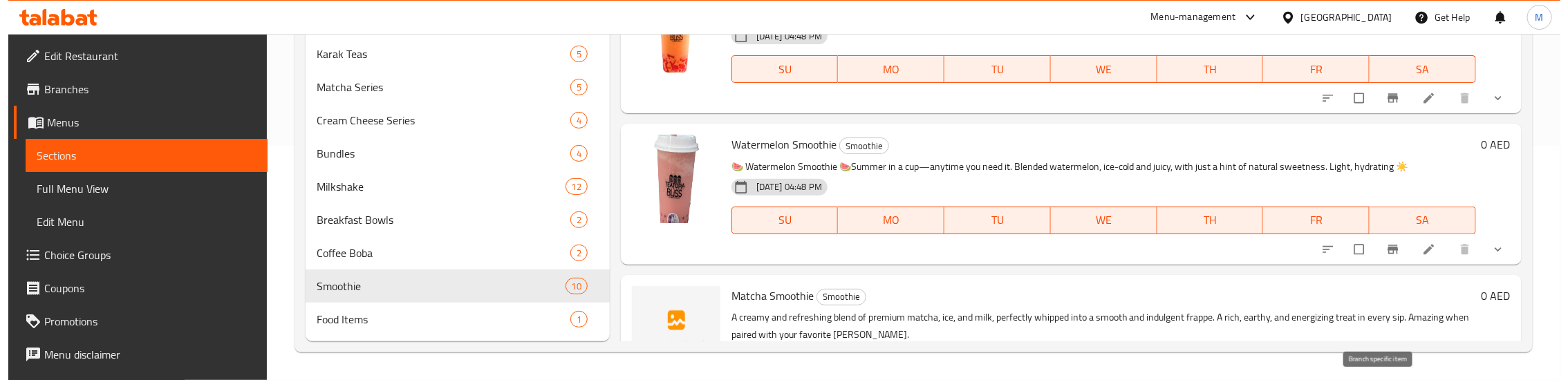
scroll to position [949, 0]
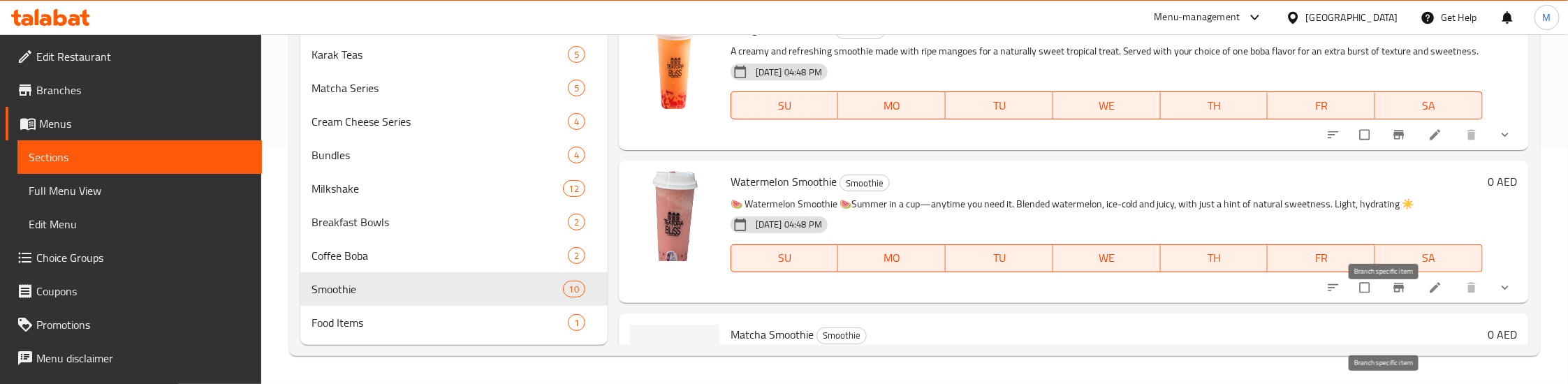
click at [1392, 294] on icon "Branch-specific-item" at bounding box center [1399, 288] width 14 height 14
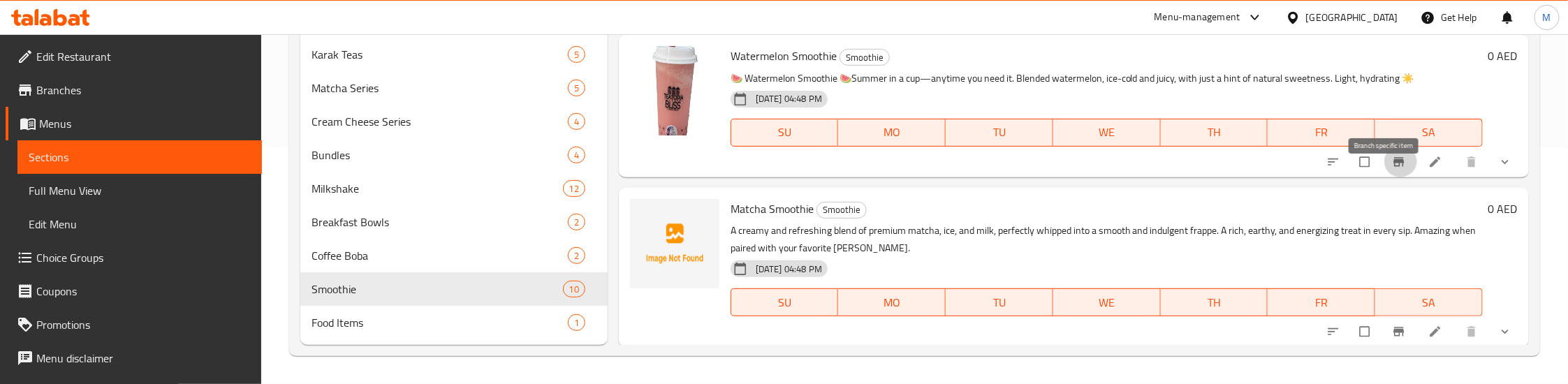
scroll to position [1273, 0]
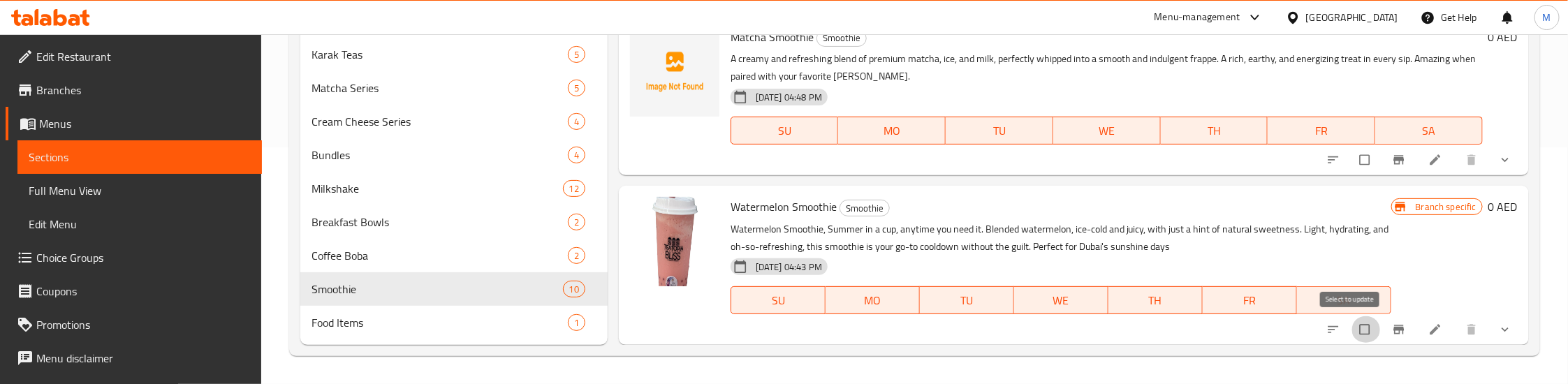
click at [1352, 333] on input "checkbox" at bounding box center [1367, 329] width 30 height 27
checkbox input "true"
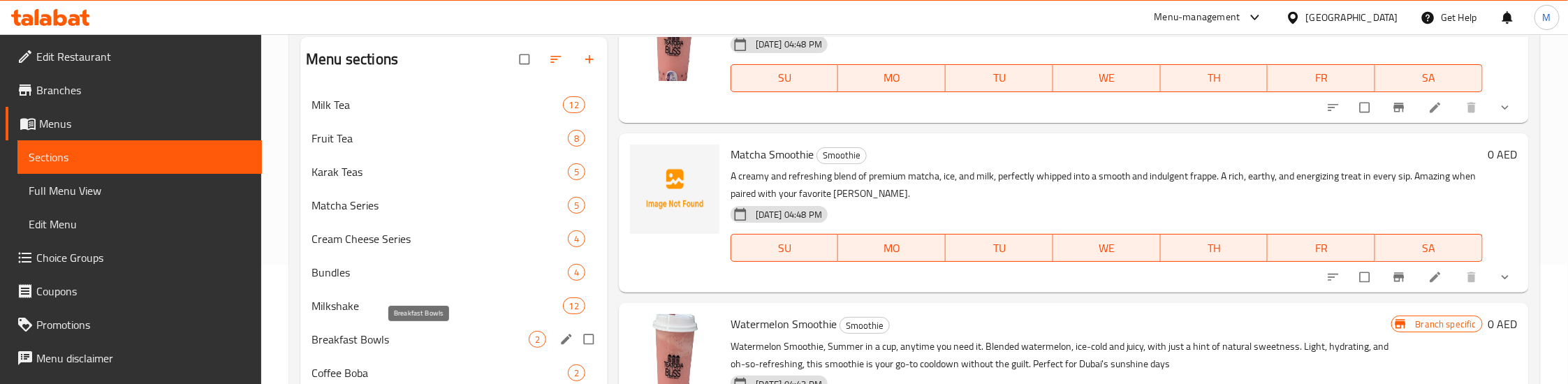
scroll to position [0, 0]
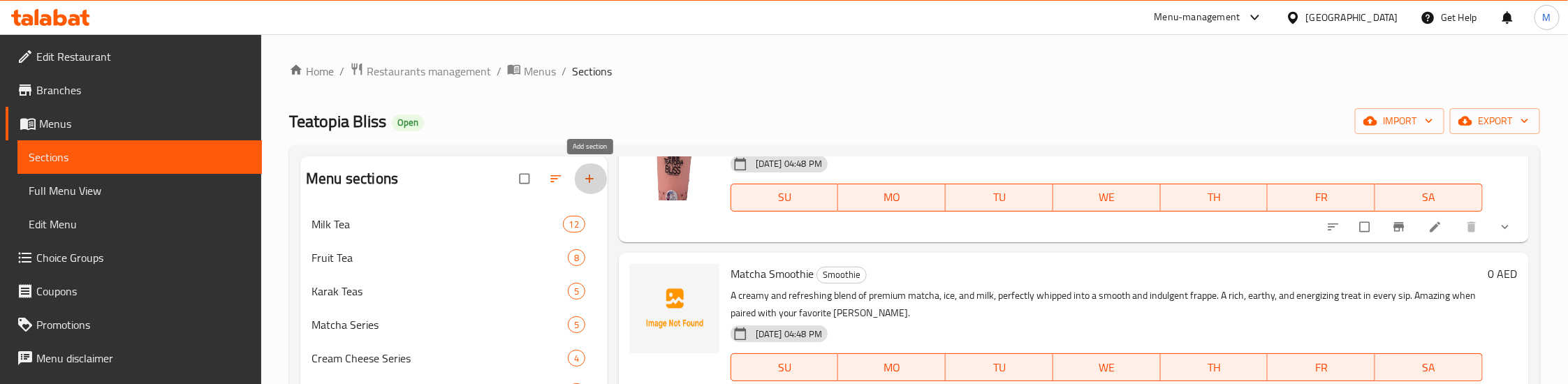
click at [581, 172] on button "button" at bounding box center [590, 178] width 34 height 30
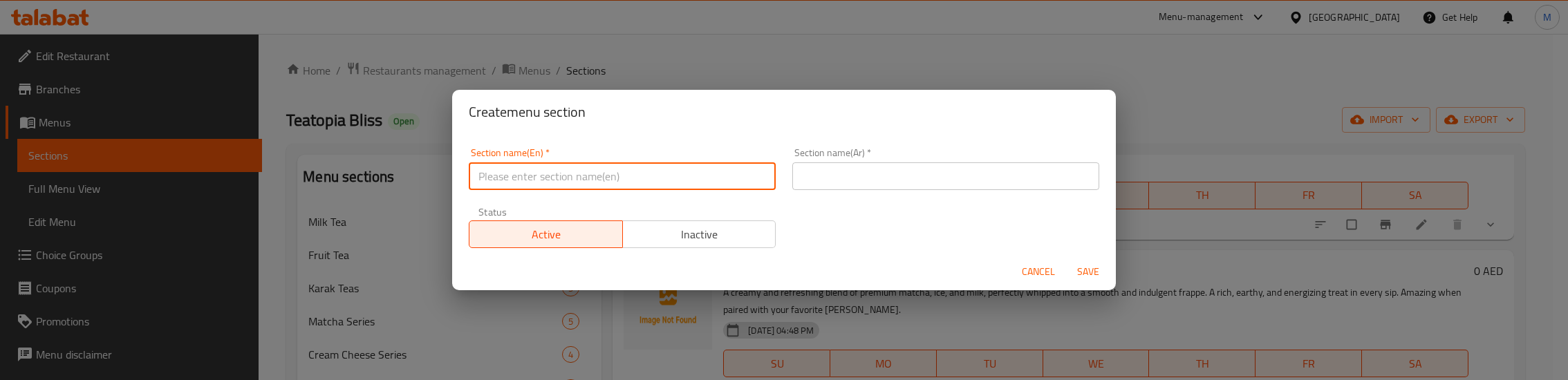
click at [697, 170] on input "text" at bounding box center [621, 176] width 307 height 28
type input "Delete"
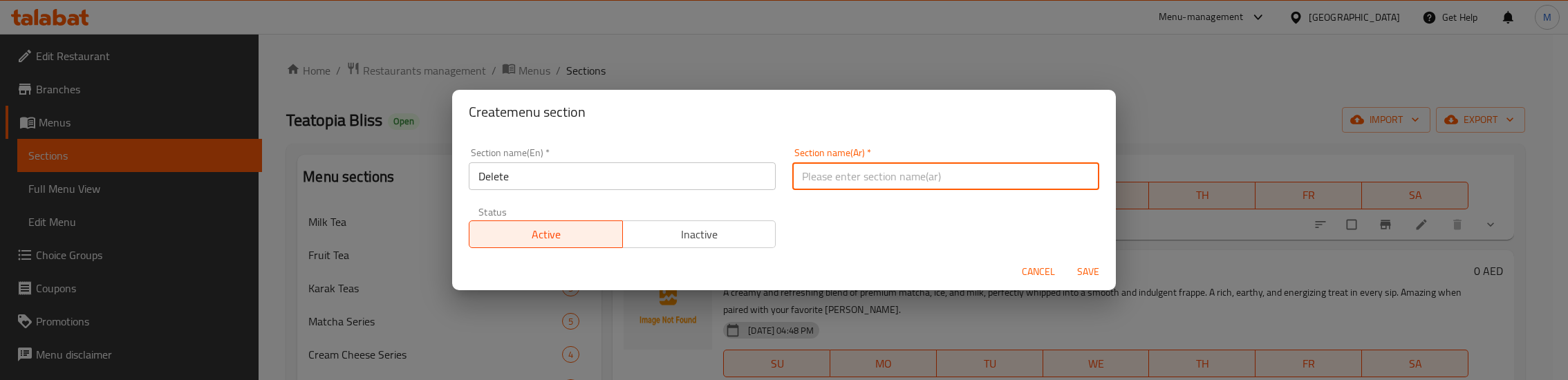
click at [857, 175] on input "text" at bounding box center [945, 176] width 307 height 28
type input "احذف"
click at [1090, 270] on span "Save" at bounding box center [1087, 272] width 33 height 17
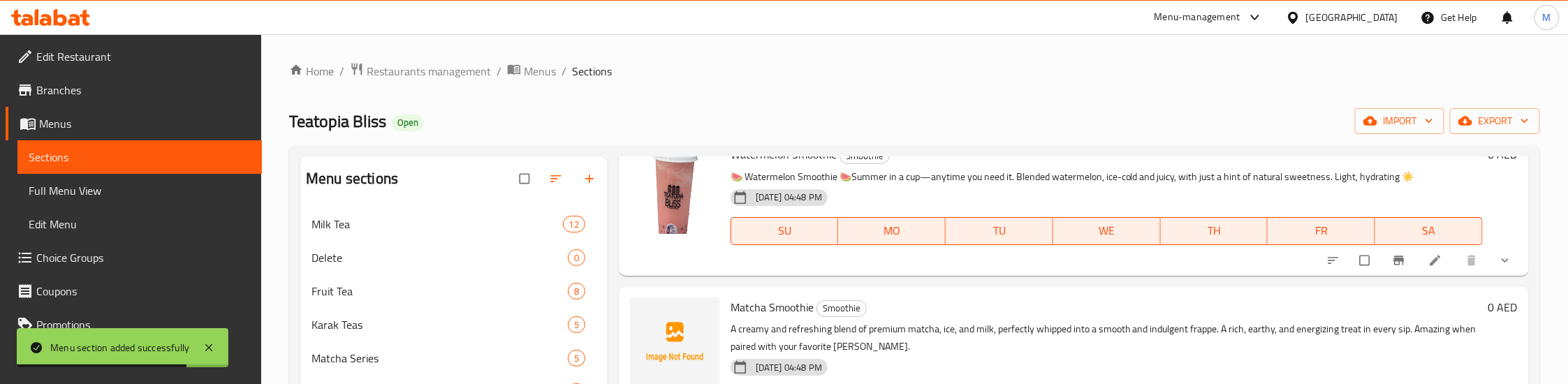
scroll to position [1240, 0]
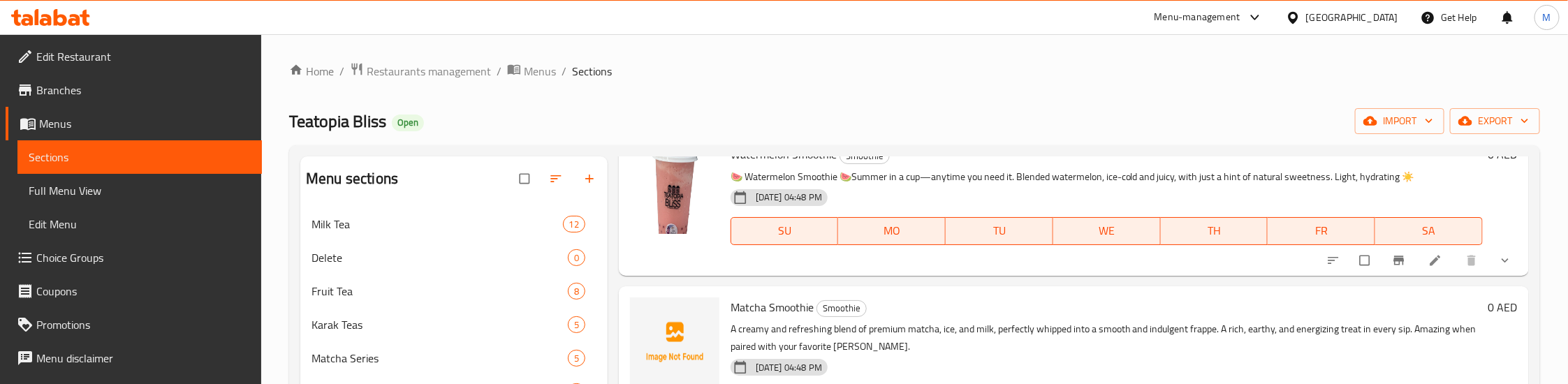
click at [537, 107] on div "Home / Restaurants management / Menus / Sections Teatopia Bliss Open import exp…" at bounding box center [914, 344] width 1251 height 564
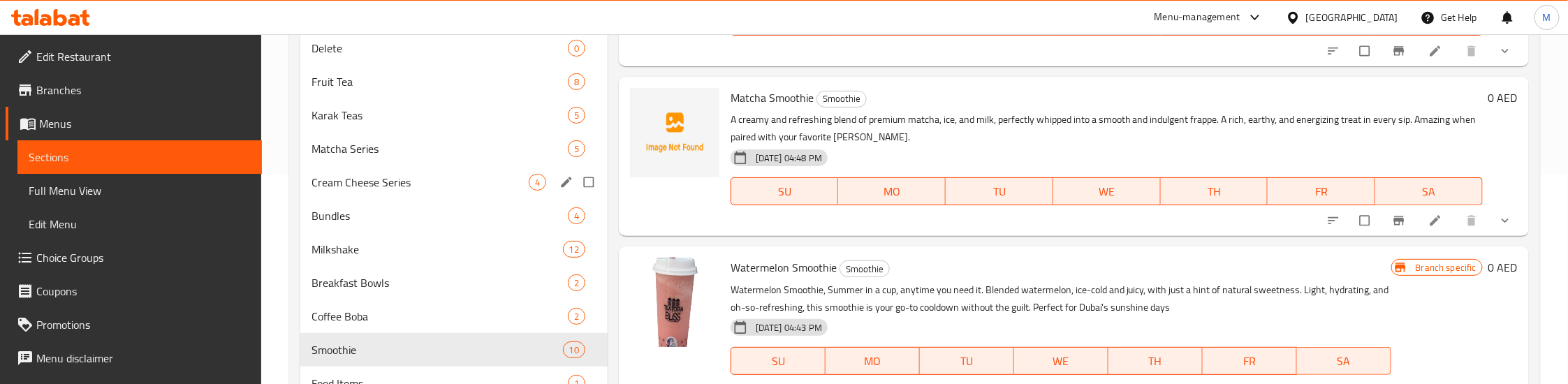
scroll to position [270, 0]
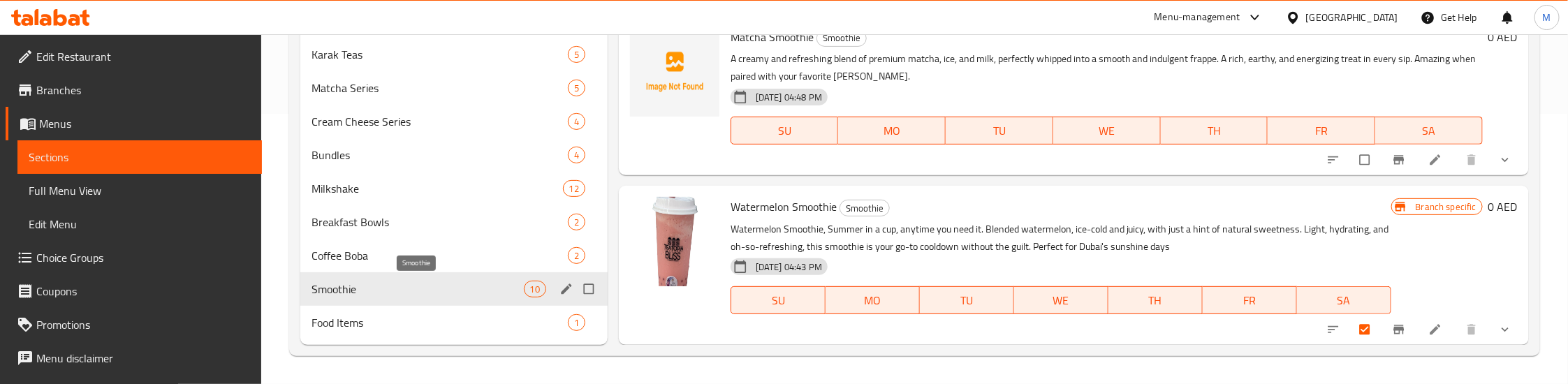
click at [358, 289] on span "Smoothie" at bounding box center [417, 289] width 212 height 16
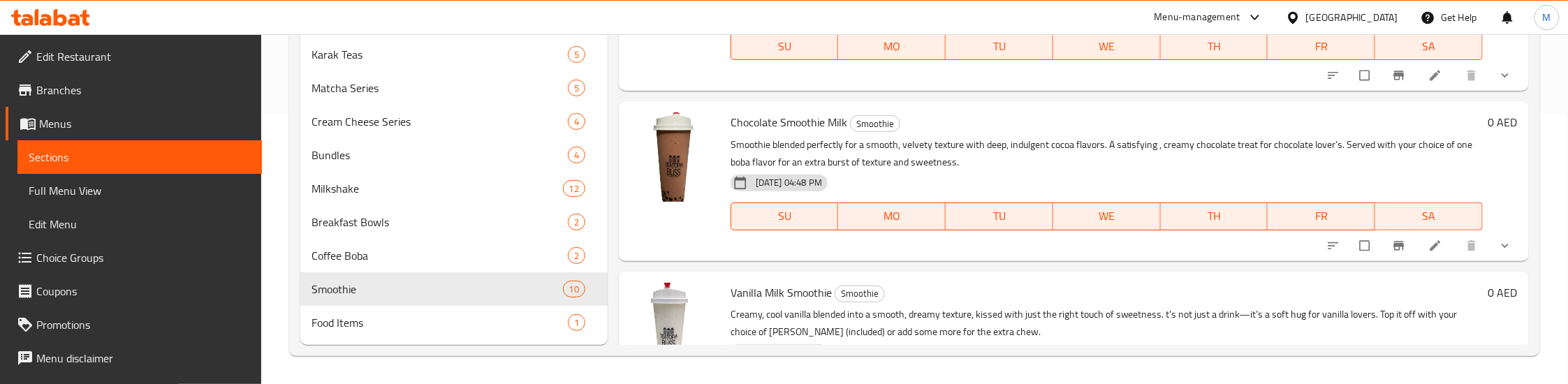
scroll to position [0, 0]
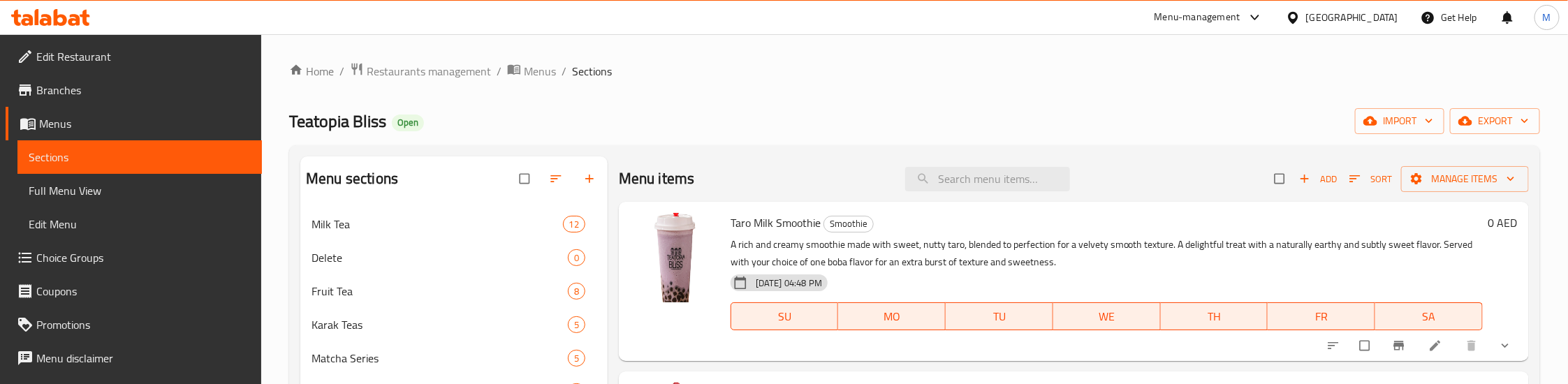
click at [729, 112] on div "Teatopia Bliss Open import export" at bounding box center [914, 121] width 1251 height 26
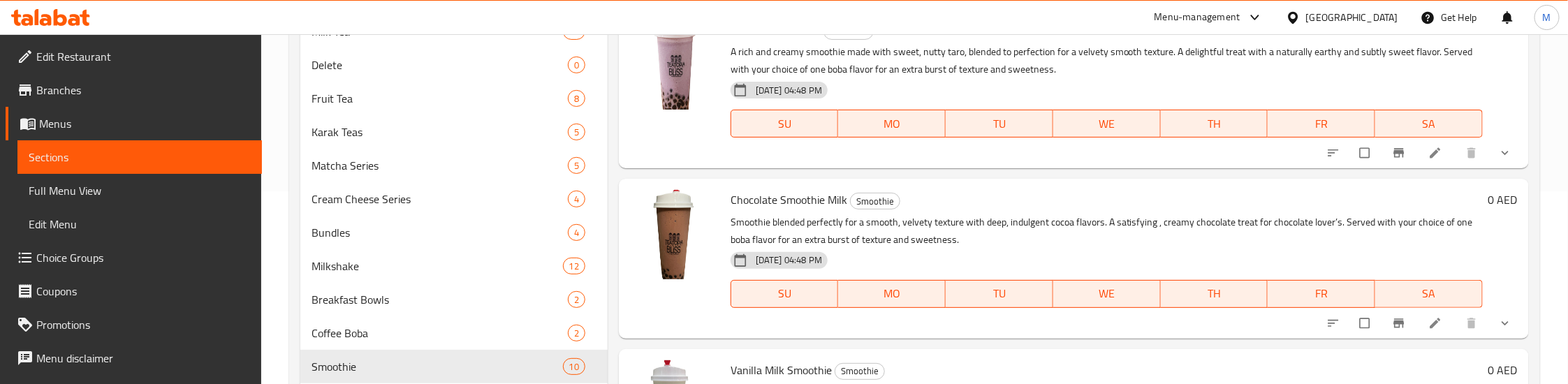
scroll to position [209, 0]
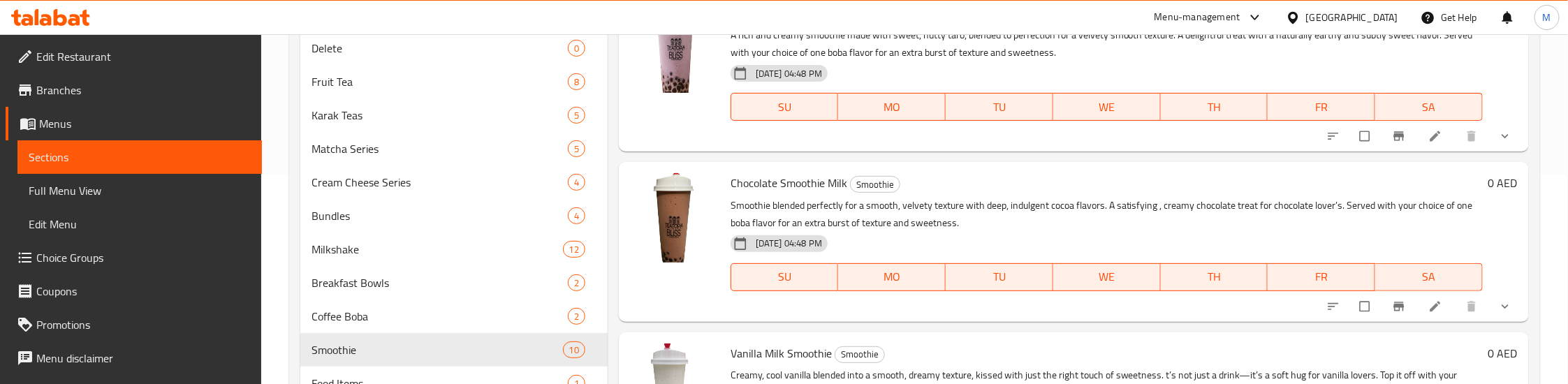
click at [943, 157] on div "Menu items Add Sort Manage items Taro Milk Smoothie Smoothie A rich and creamy …" at bounding box center [1068, 176] width 921 height 459
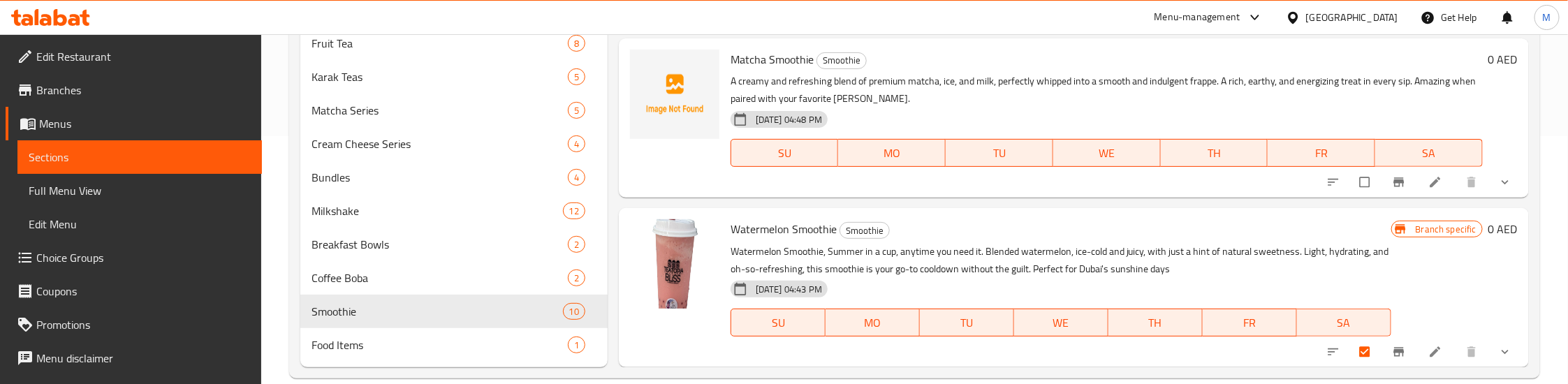
scroll to position [270, 0]
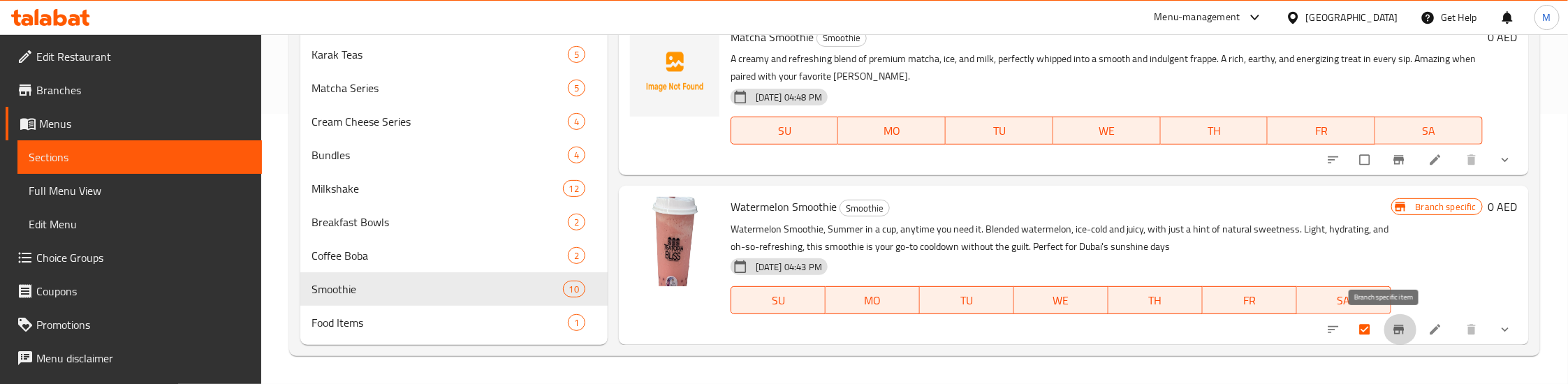
click at [1393, 325] on icon "Branch-specific-item" at bounding box center [1398, 330] width 10 height 9
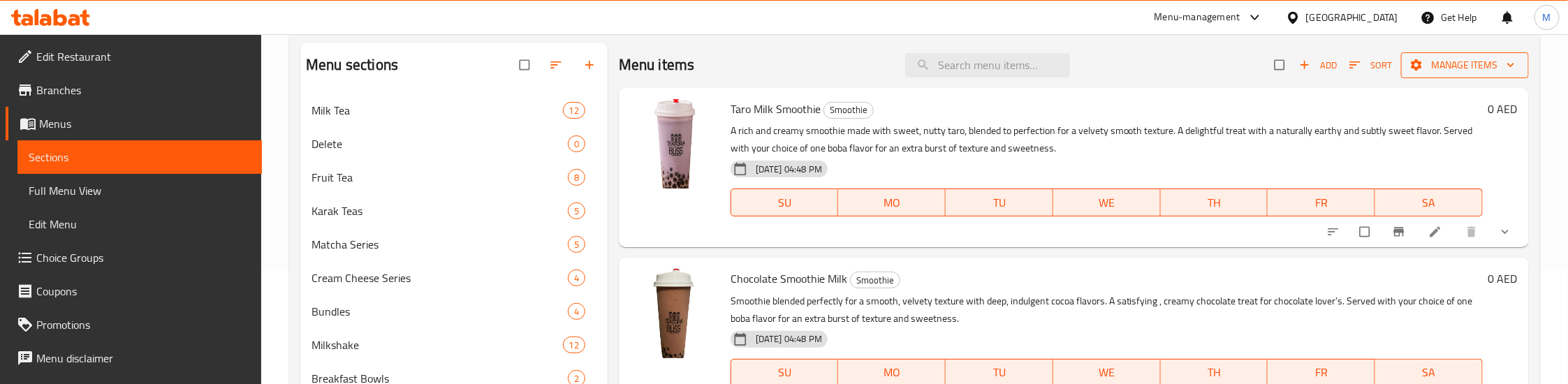
scroll to position [0, 0]
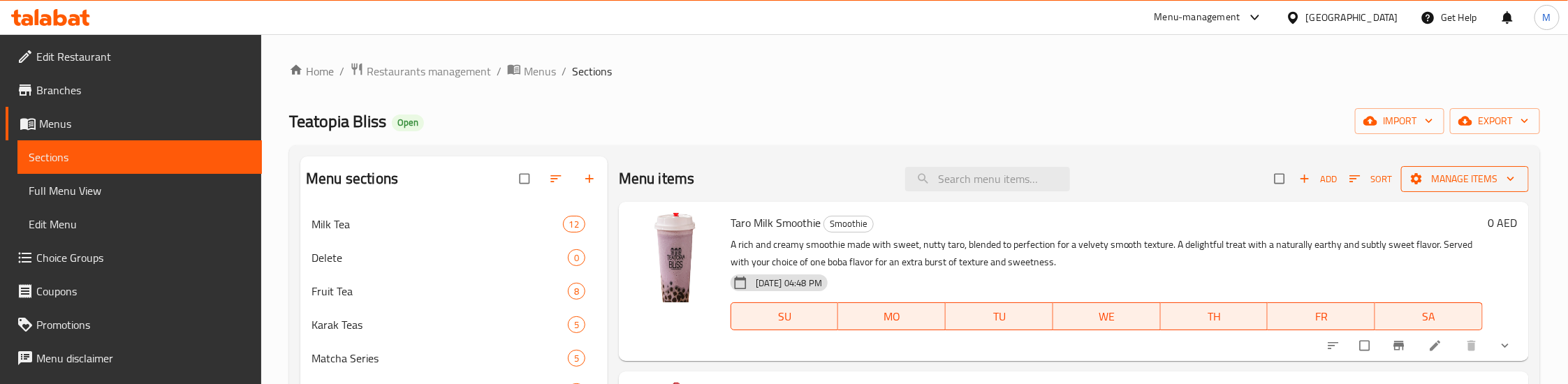
click at [1457, 170] on span "Manage items" at bounding box center [1465, 179] width 105 height 17
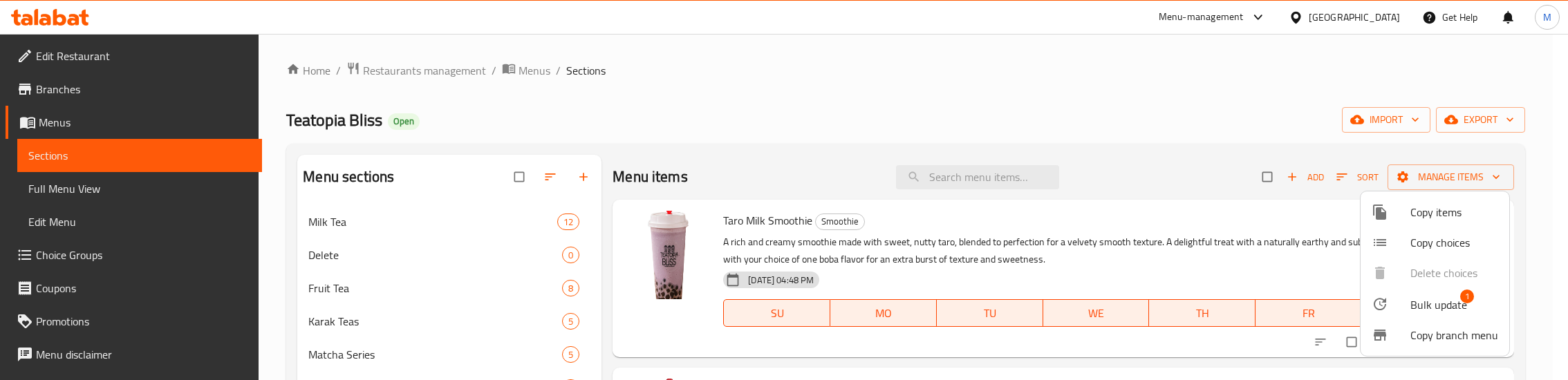
click at [1429, 301] on span "Bulk update" at bounding box center [1438, 304] width 56 height 16
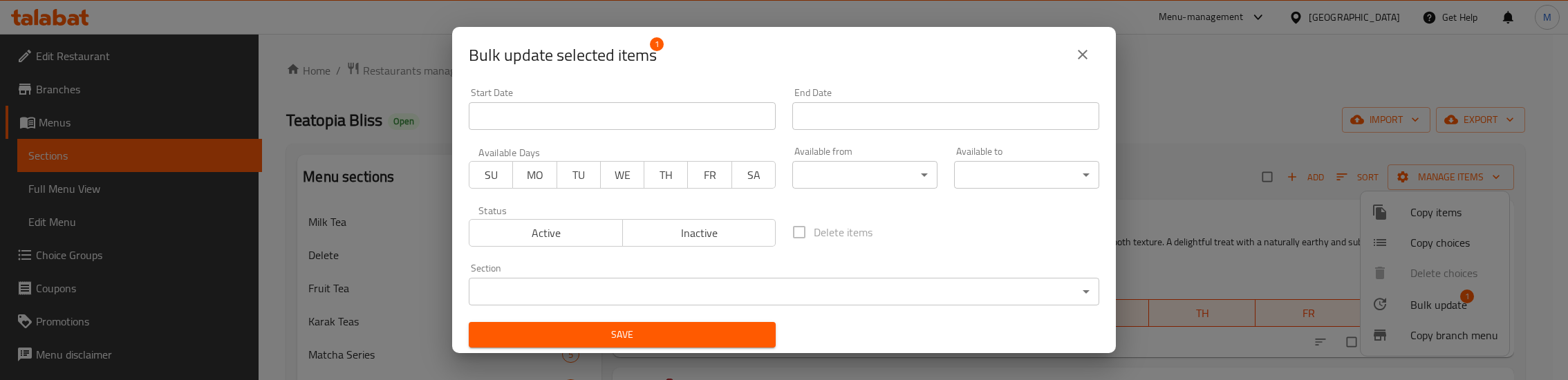
click at [619, 293] on body "​ Menu-management United Arab Emirates Get Help M Edit Restaurant Branches Menu…" at bounding box center [784, 207] width 1568 height 346
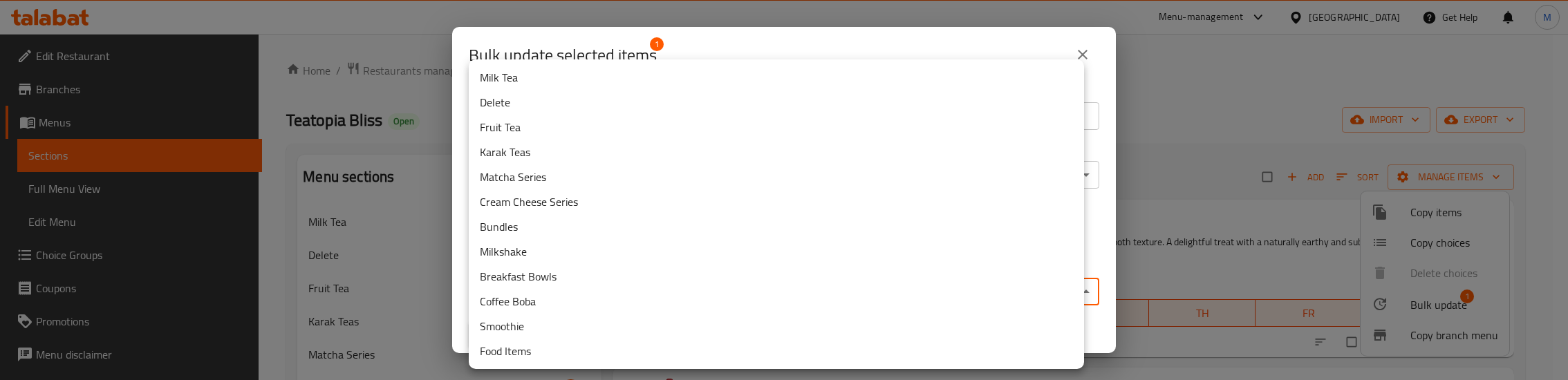
click at [529, 103] on li "Delete" at bounding box center [776, 102] width 615 height 25
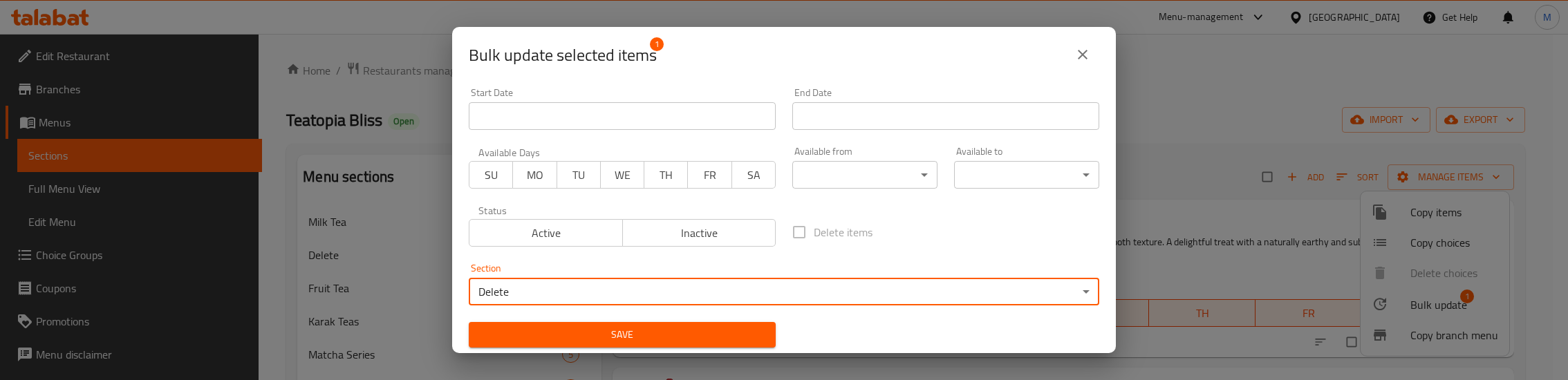
click at [604, 338] on span "Save" at bounding box center [622, 334] width 285 height 17
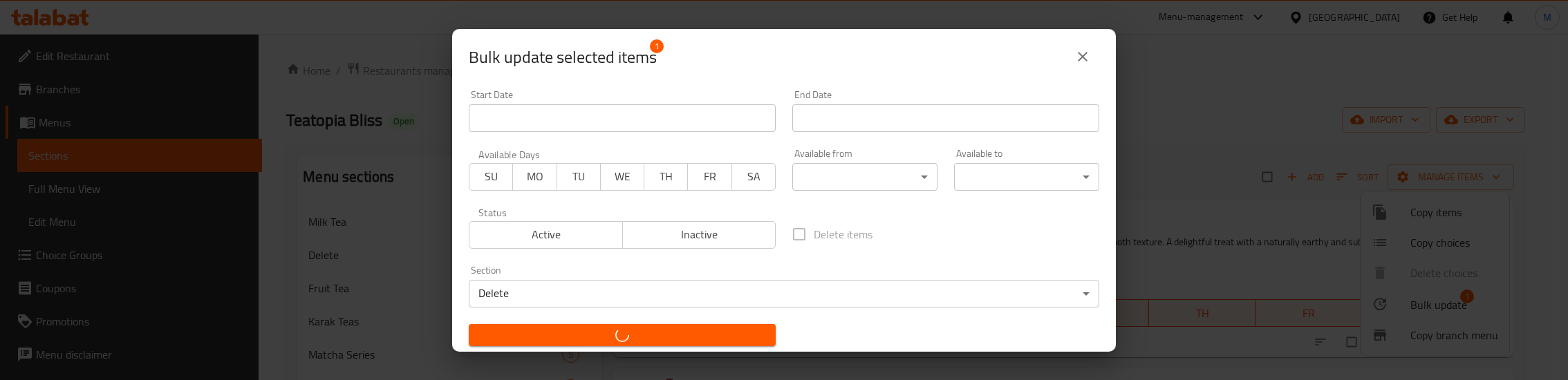
checkbox input "false"
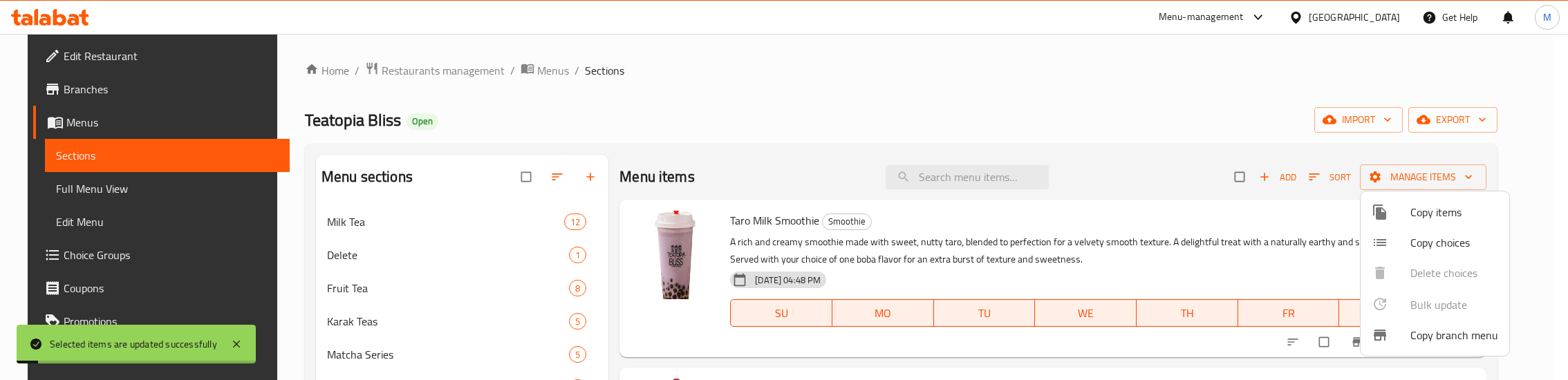
click at [361, 258] on div at bounding box center [784, 190] width 1568 height 380
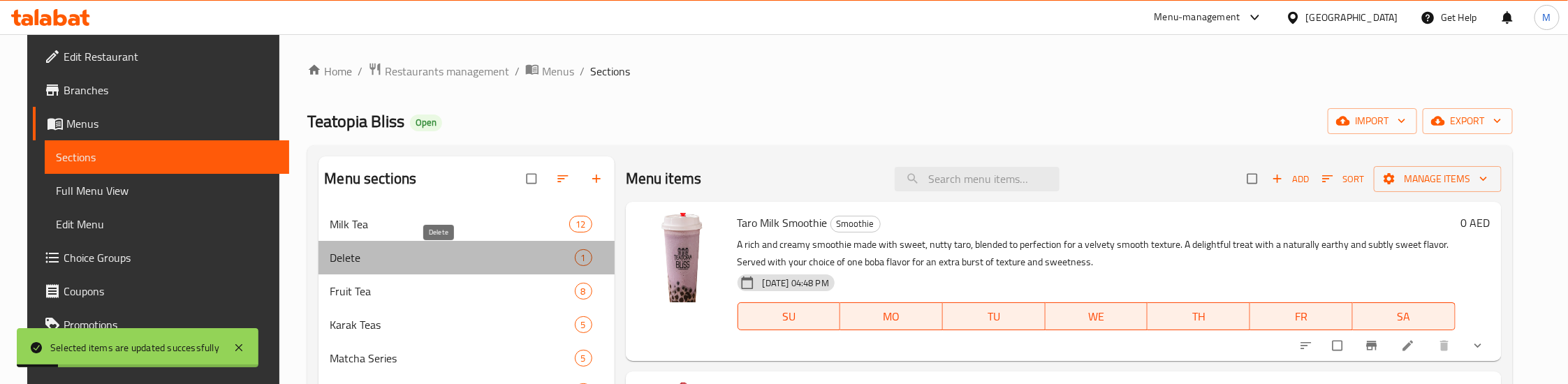
click at [407, 256] on span "Delete" at bounding box center [451, 257] width 244 height 16
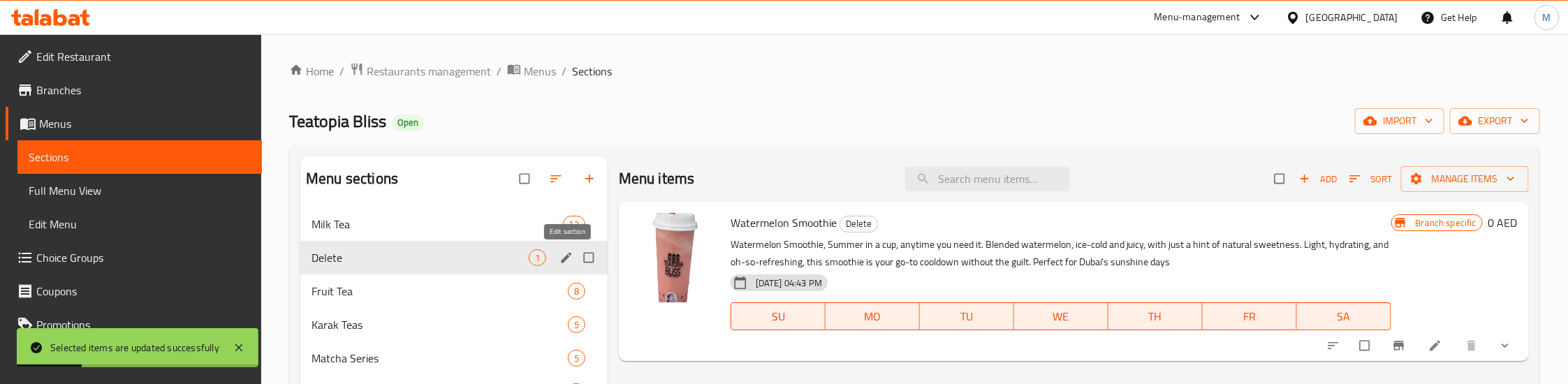
click at [565, 256] on icon "edit" at bounding box center [566, 258] width 14 height 14
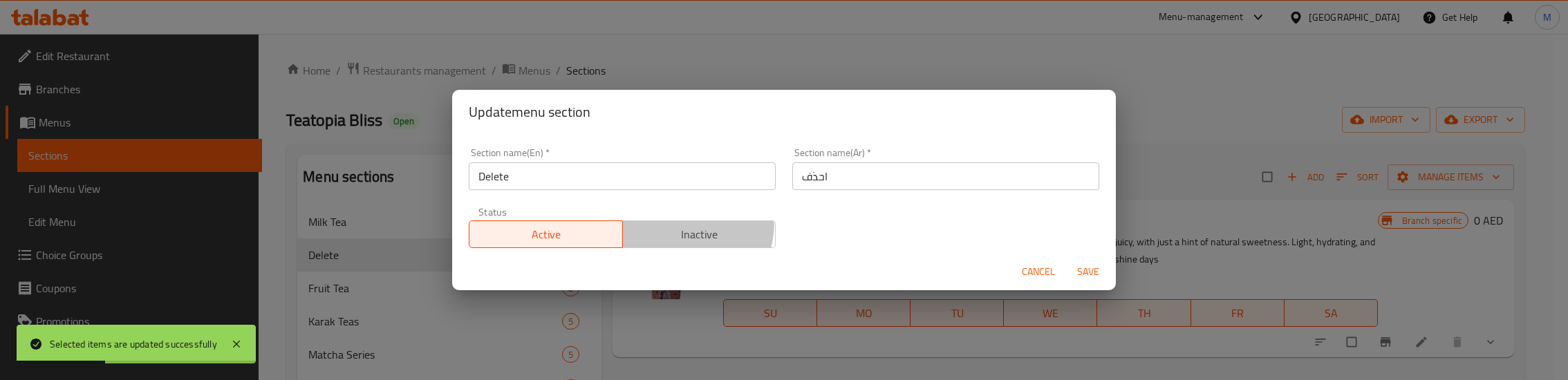
click at [668, 222] on button "Inactive" at bounding box center [699, 234] width 154 height 28
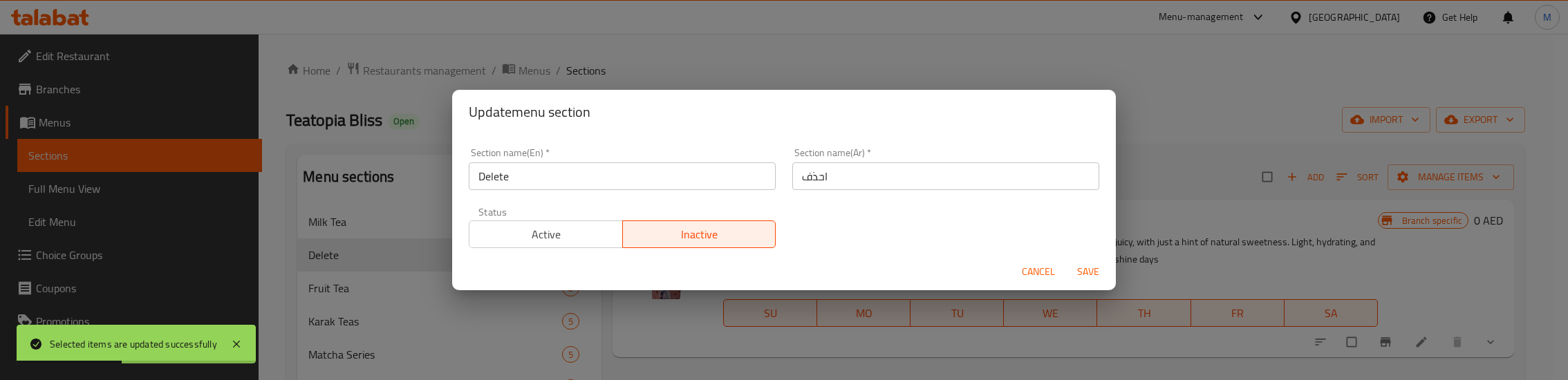
click at [1083, 263] on span "Save" at bounding box center [1087, 272] width 33 height 17
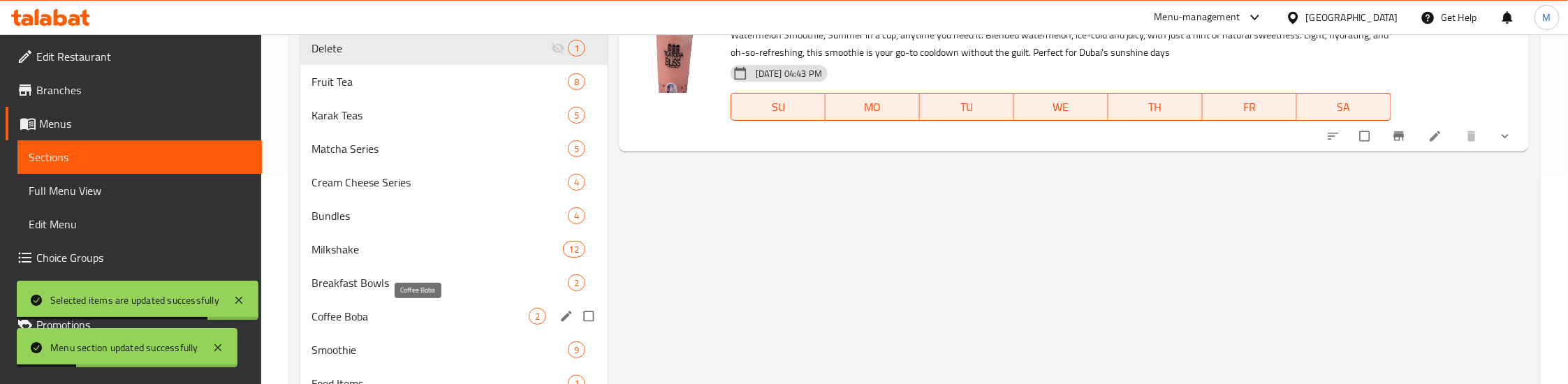
scroll to position [270, 0]
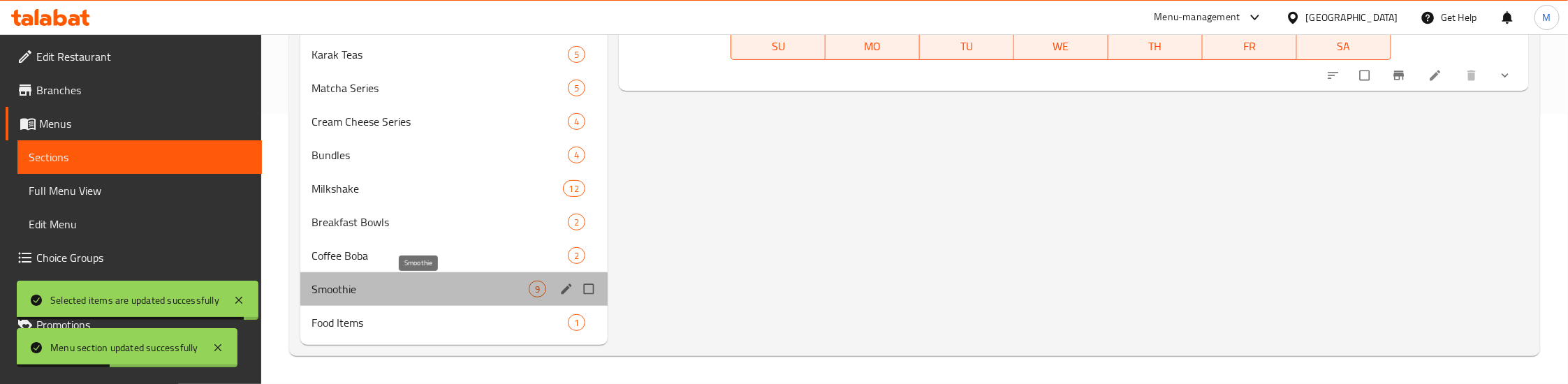
click at [414, 283] on span "Smoothie" at bounding box center [420, 289] width 217 height 16
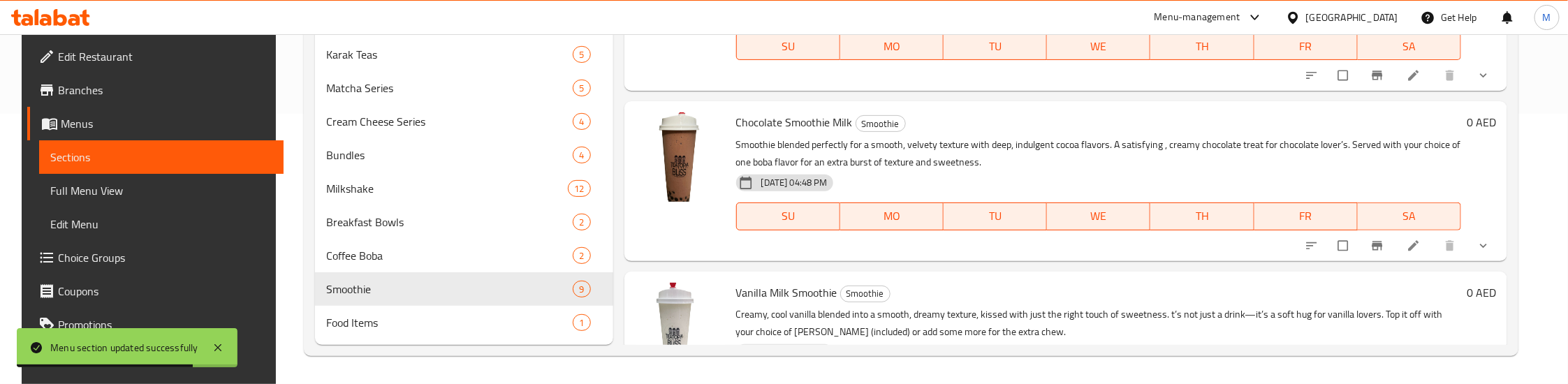
click at [948, 138] on p "Smoothie blended perfectly for a smooth, velvety texture with deep, indulgent c…" at bounding box center [1099, 153] width 725 height 35
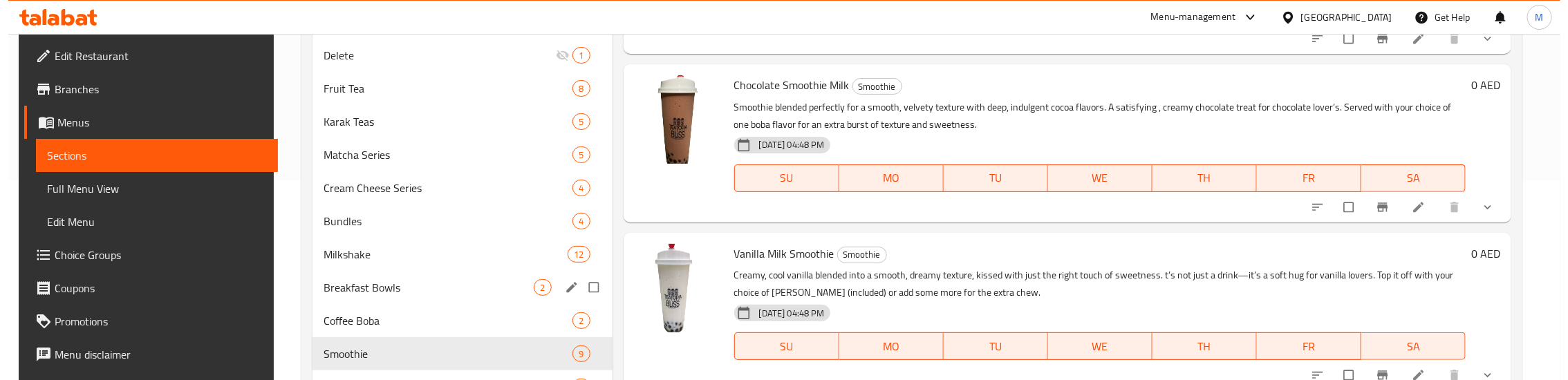
scroll to position [207, 0]
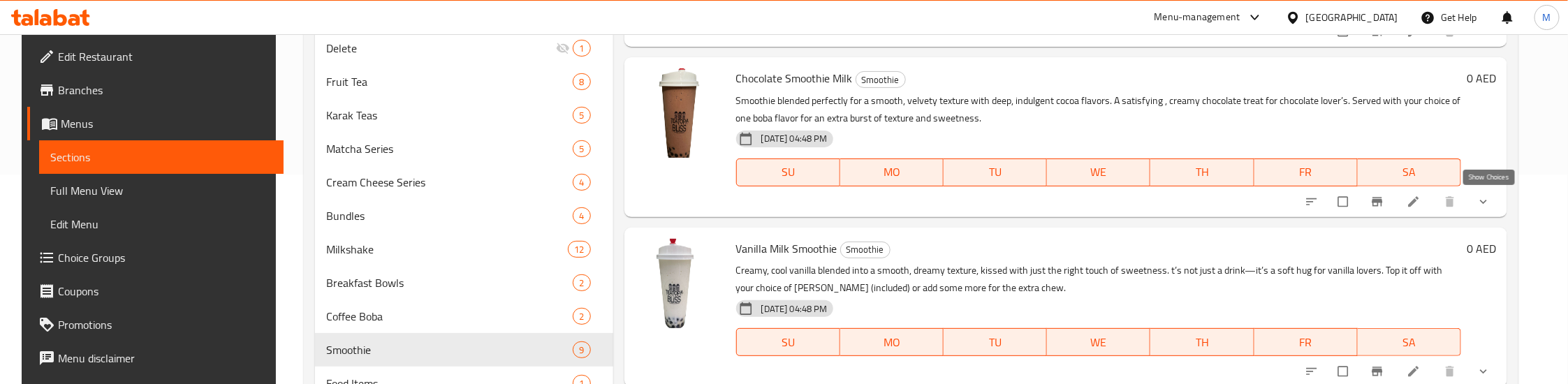
click at [1490, 201] on icon "show more" at bounding box center [1484, 202] width 14 height 14
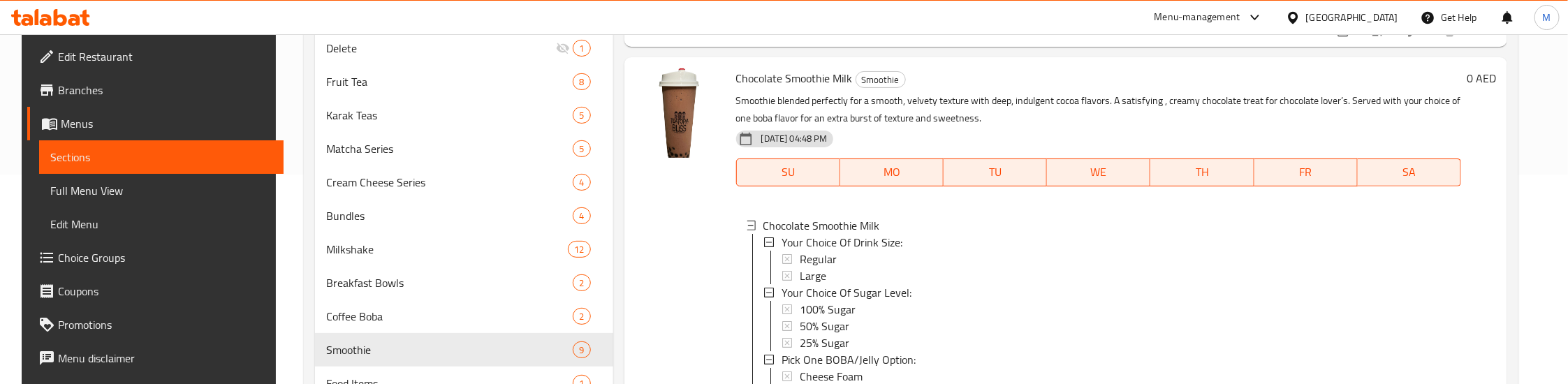
click at [809, 261] on span "Regular" at bounding box center [818, 258] width 37 height 16
click at [811, 258] on span "Regular" at bounding box center [818, 258] width 37 height 16
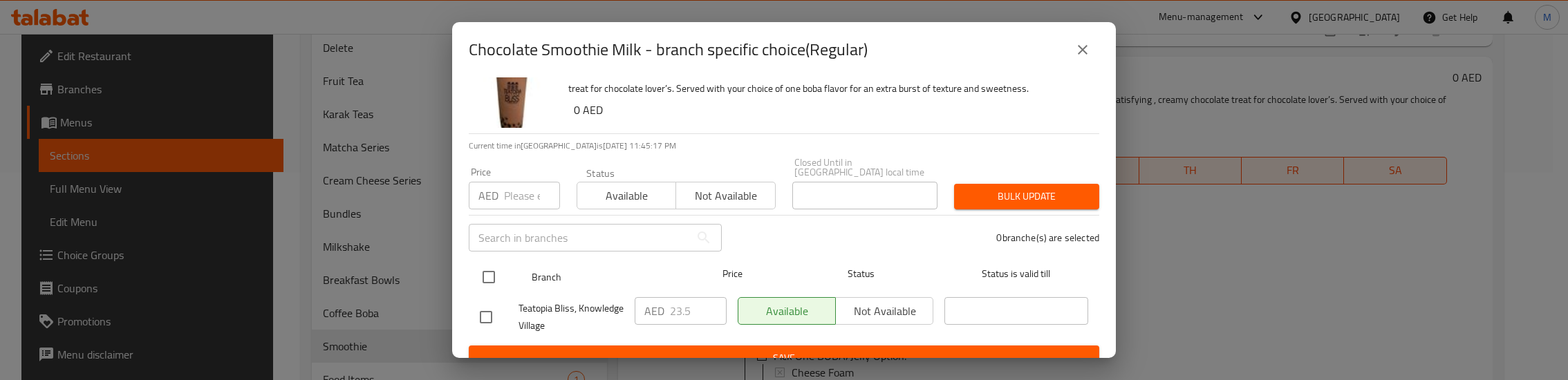
scroll to position [61, 0]
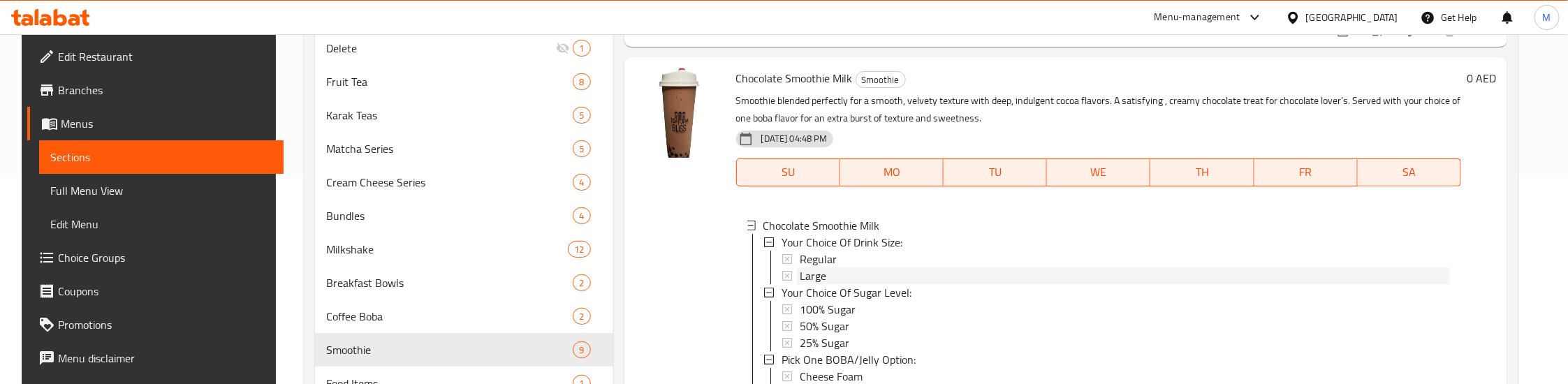
click at [811, 277] on span "Large" at bounding box center [813, 276] width 27 height 16
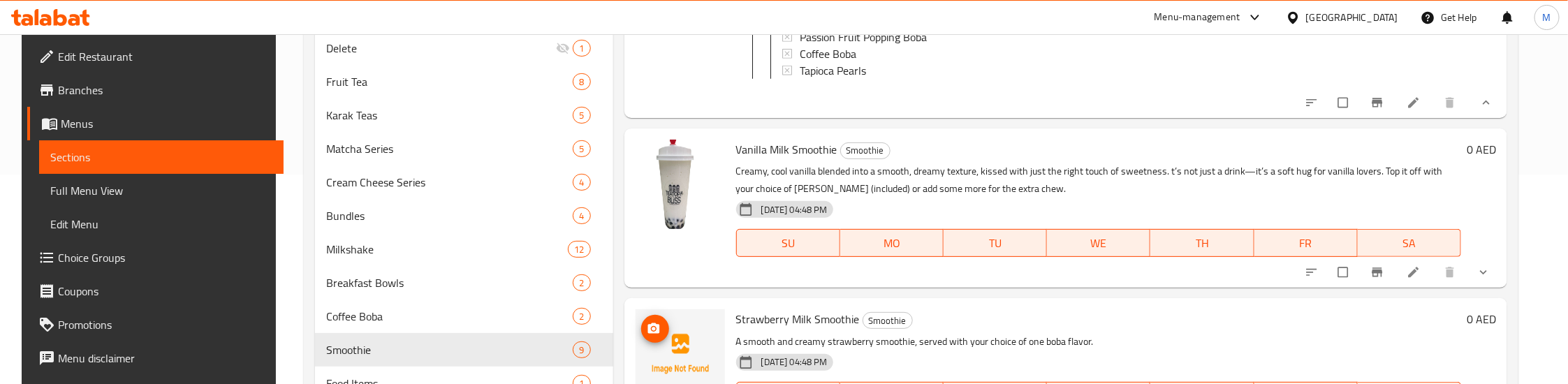
scroll to position [1152, 0]
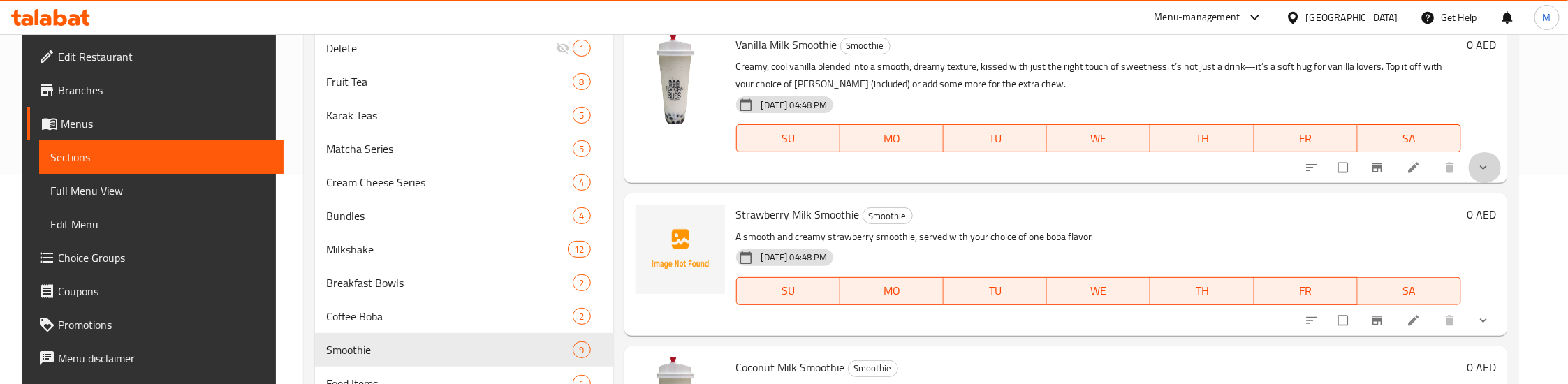
click at [1493, 175] on span "show more" at bounding box center [1484, 168] width 16 height 14
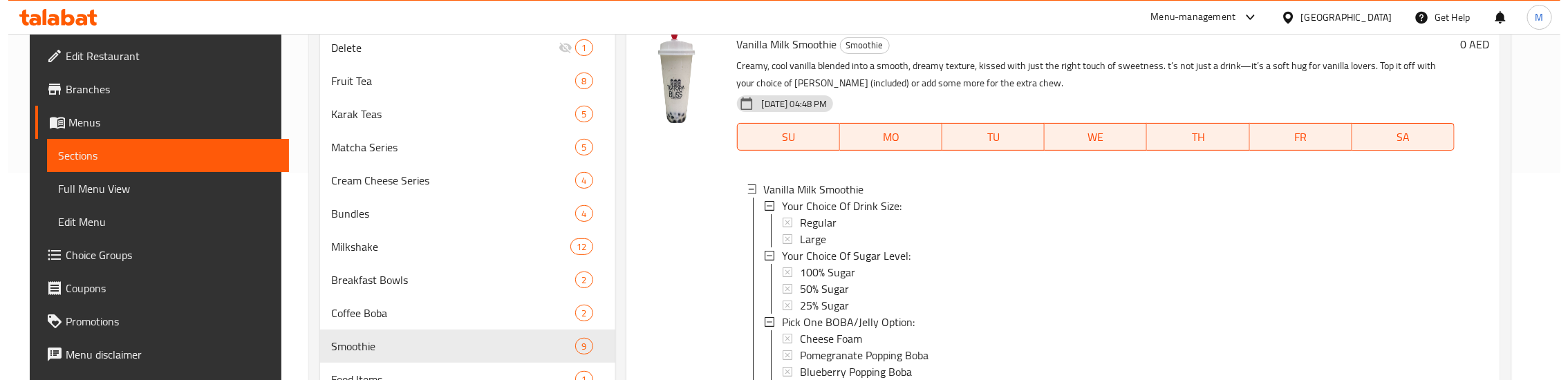
scroll to position [1243, 0]
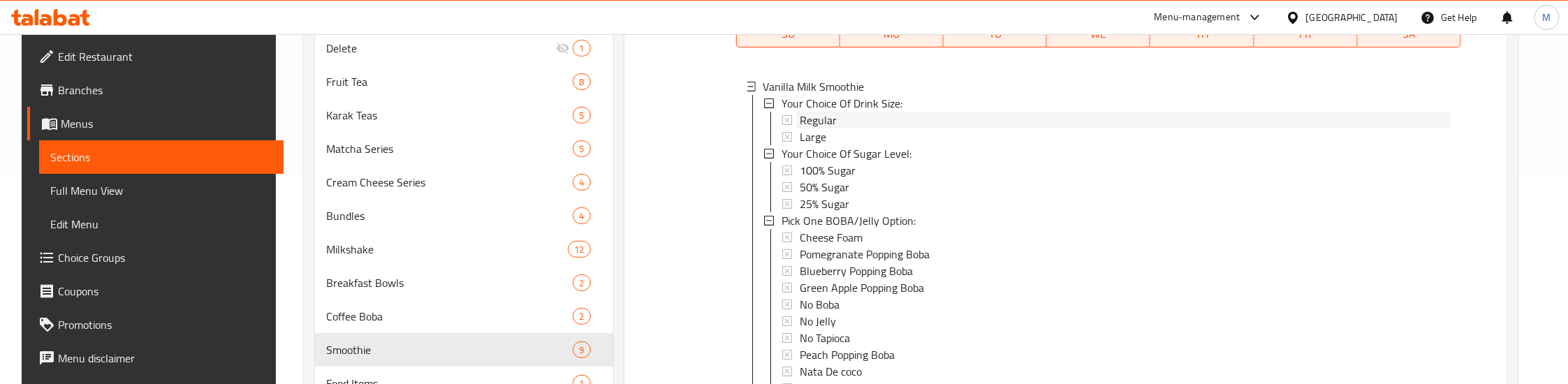
click at [821, 129] on span "Regular" at bounding box center [818, 119] width 37 height 16
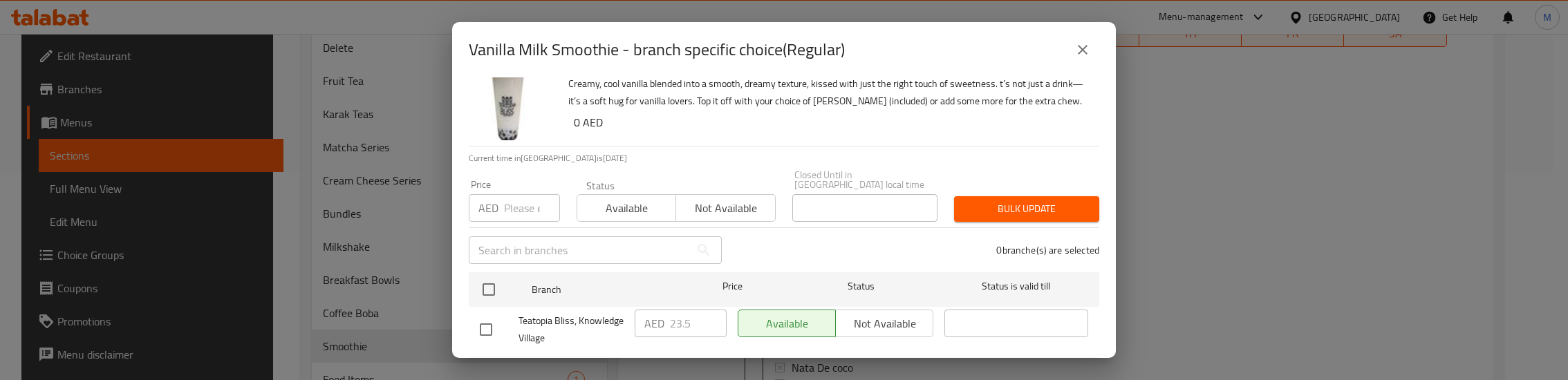
scroll to position [61, 0]
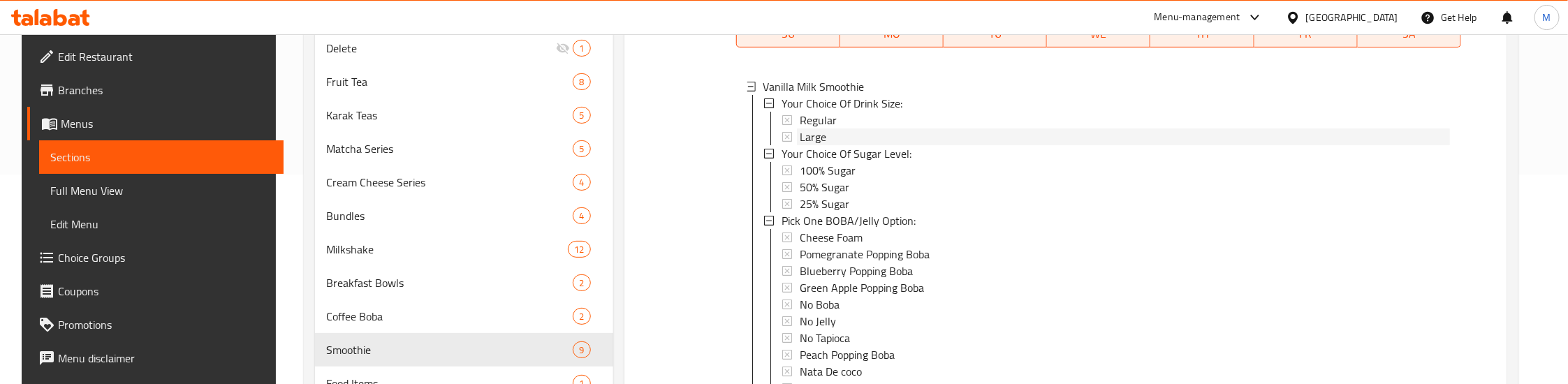
click at [824, 145] on div "Large" at bounding box center [1124, 137] width 650 height 16
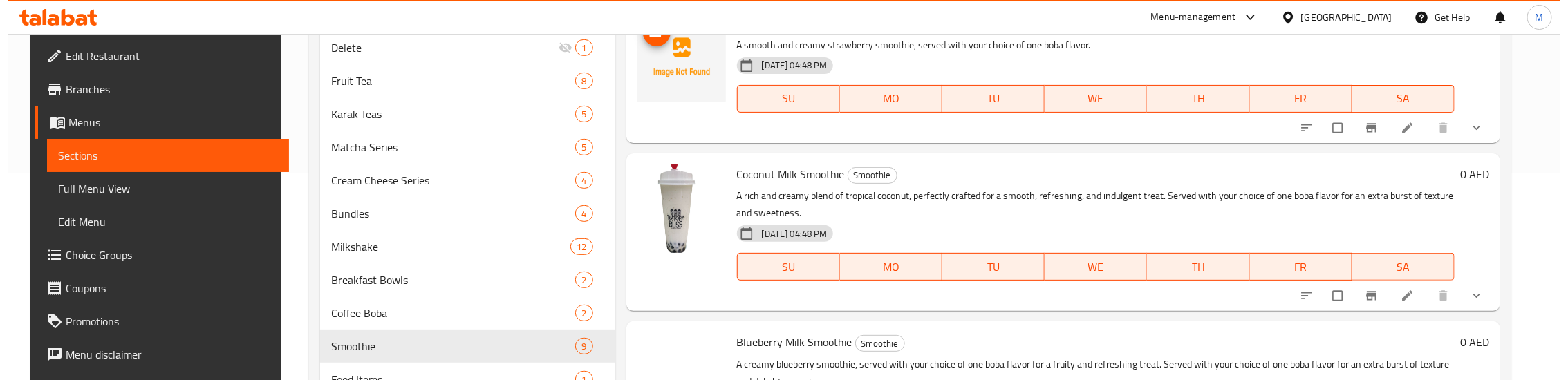
scroll to position [2177, 0]
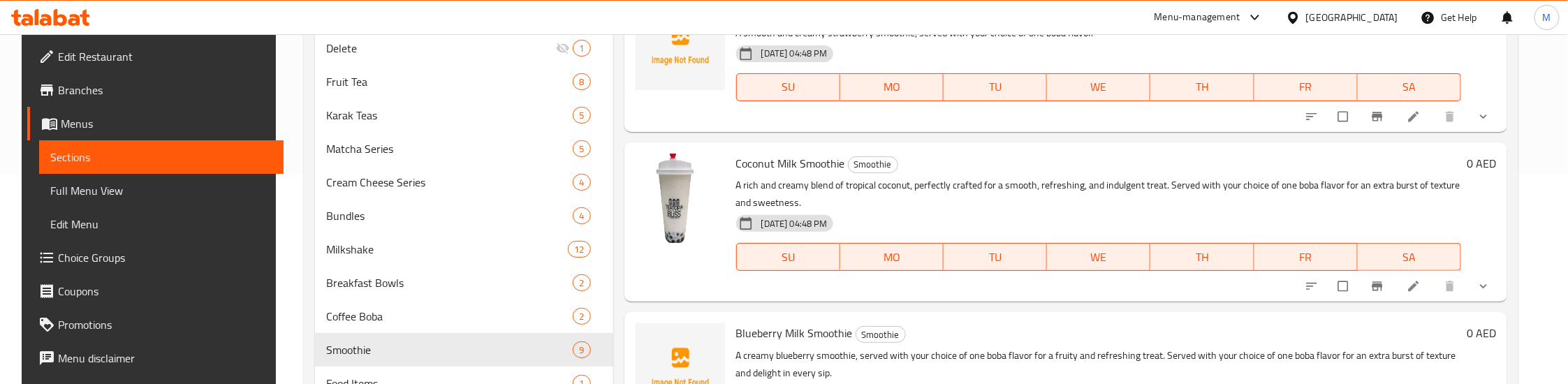
click at [1491, 123] on icon "show more" at bounding box center [1484, 116] width 14 height 14
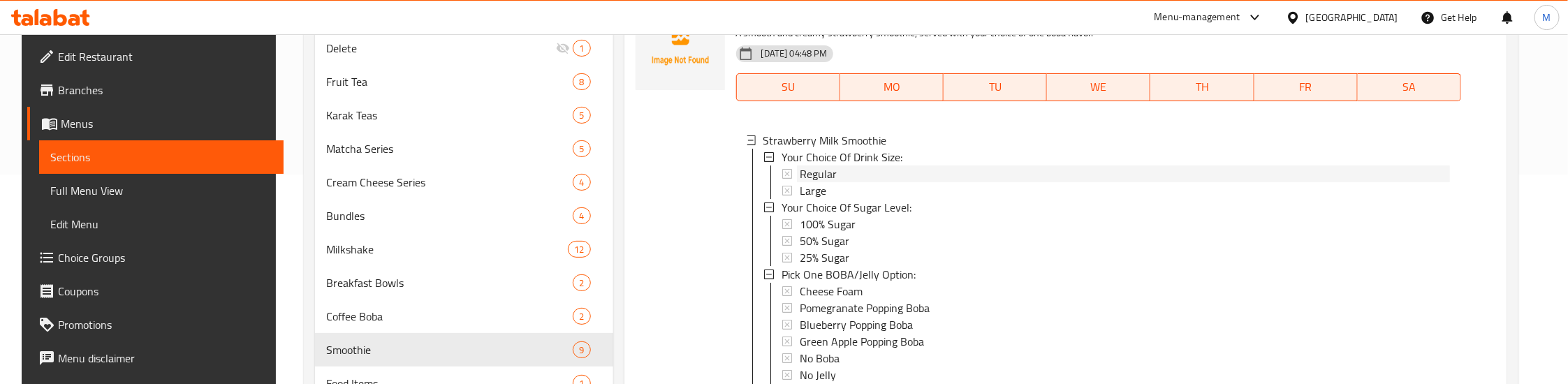
click at [824, 182] on span "Regular" at bounding box center [818, 173] width 37 height 16
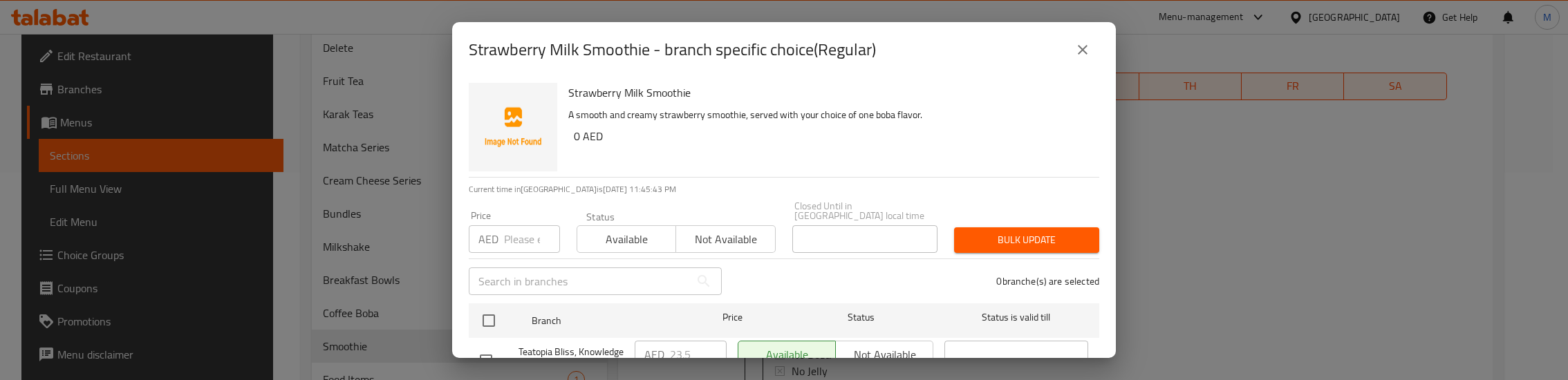
scroll to position [61, 0]
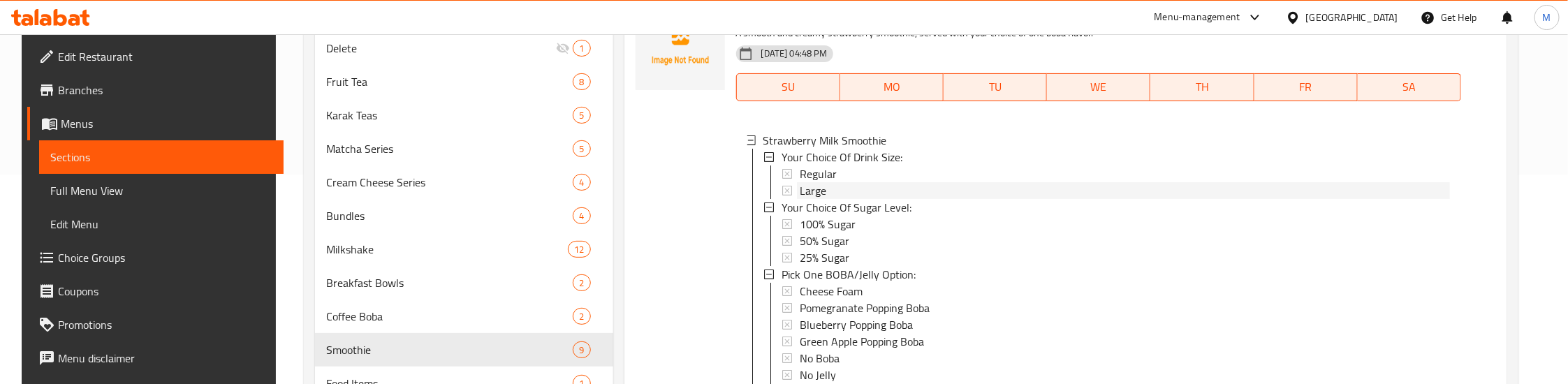
click at [826, 199] on div "Large" at bounding box center [1124, 190] width 650 height 16
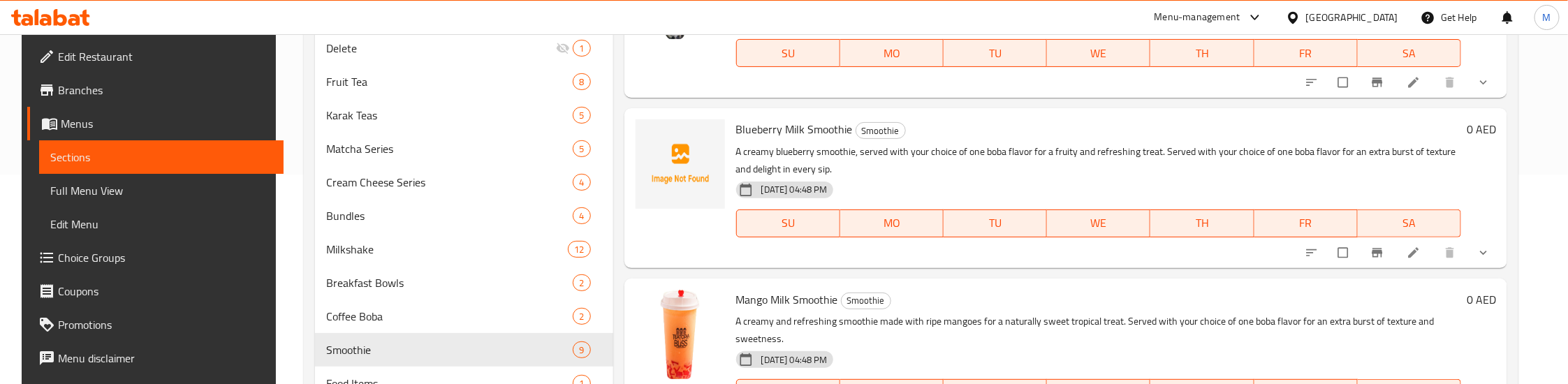
scroll to position [3141, 0]
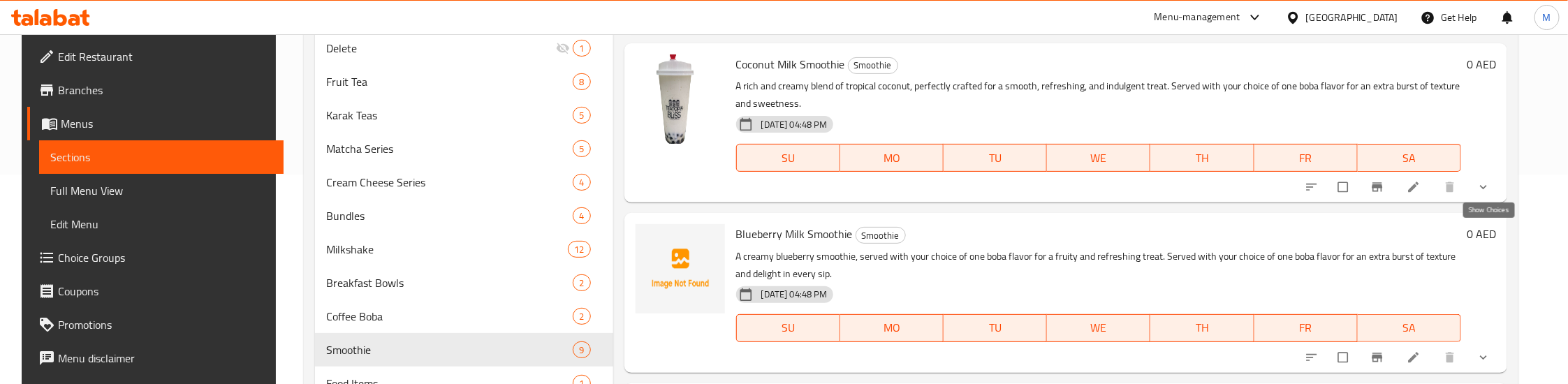
click at [1488, 194] on icon "show more" at bounding box center [1484, 187] width 14 height 14
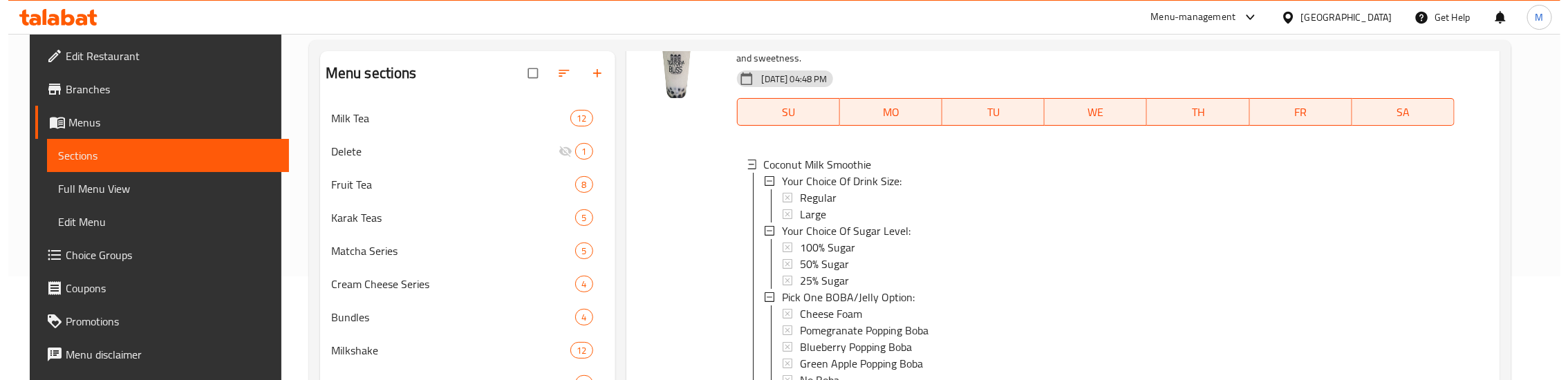
scroll to position [3212, 0]
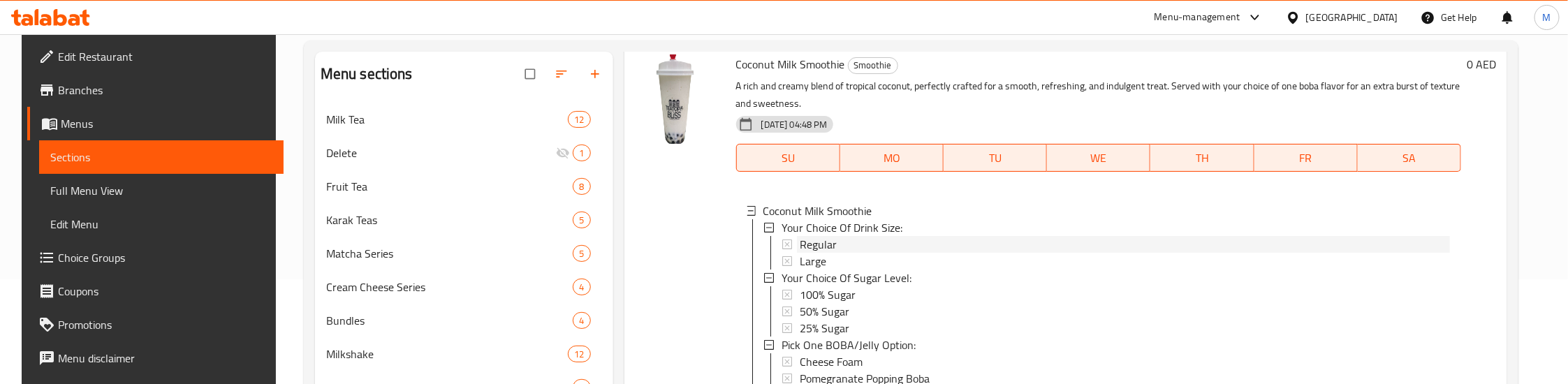
click at [804, 253] on span "Regular" at bounding box center [818, 244] width 37 height 16
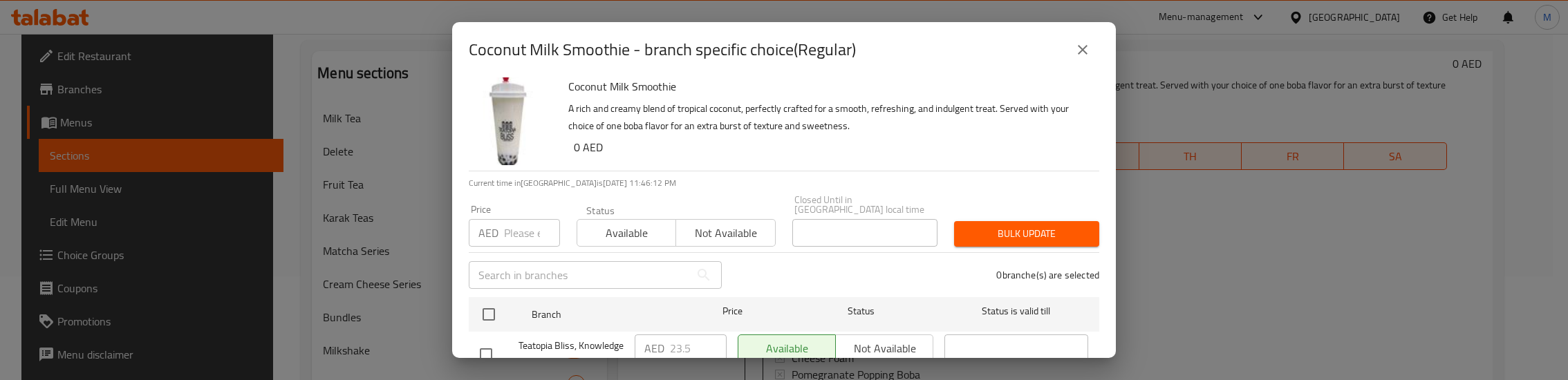
scroll to position [61, 0]
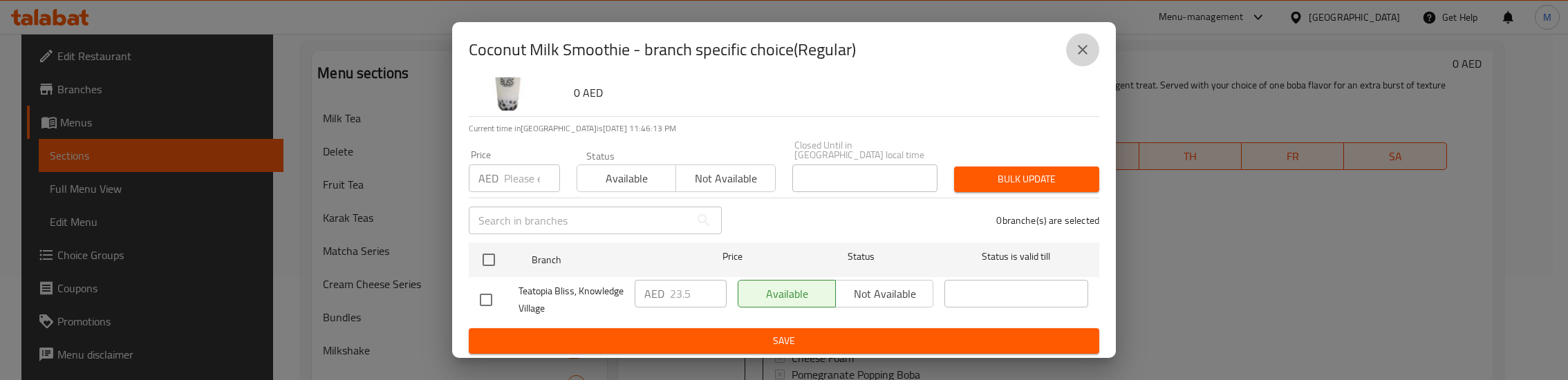
click at [1077, 52] on icon "close" at bounding box center [1082, 49] width 16 height 16
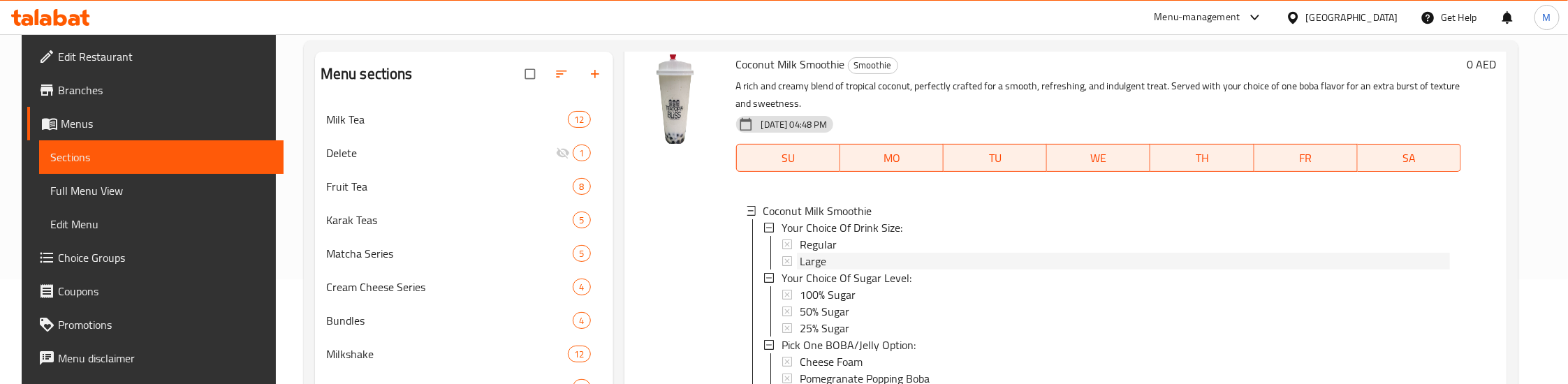
click at [800, 269] on span "Large" at bounding box center [813, 261] width 27 height 16
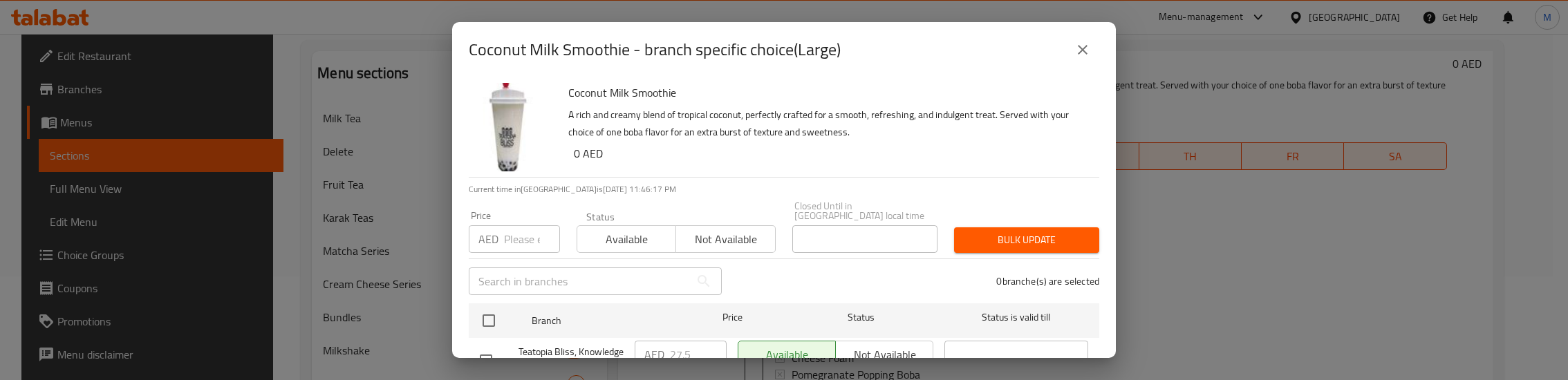
click at [856, 146] on h6 "0 AED" at bounding box center [830, 153] width 514 height 19
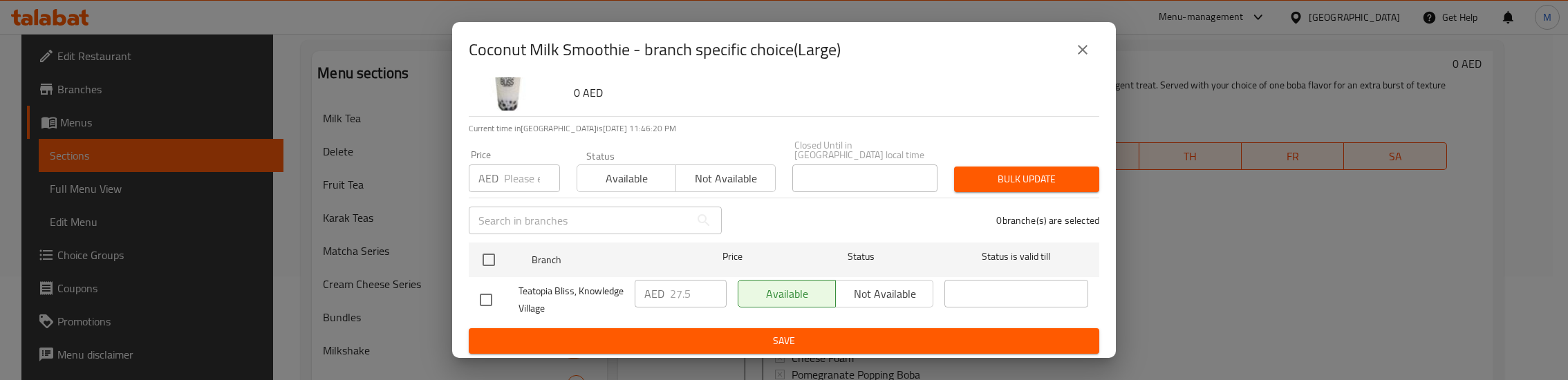
click at [1084, 46] on icon "close" at bounding box center [1082, 49] width 16 height 16
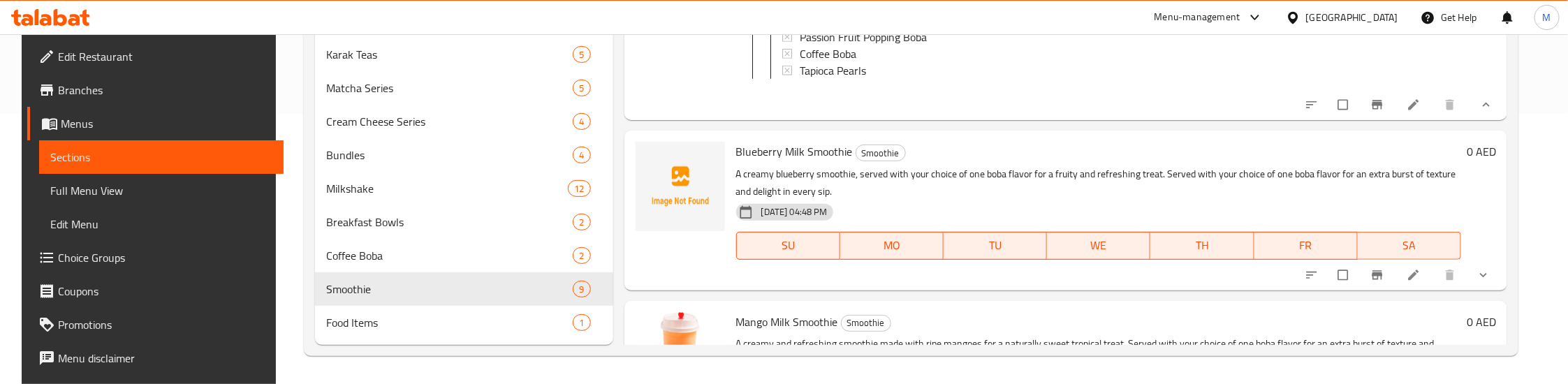
scroll to position [4084, 0]
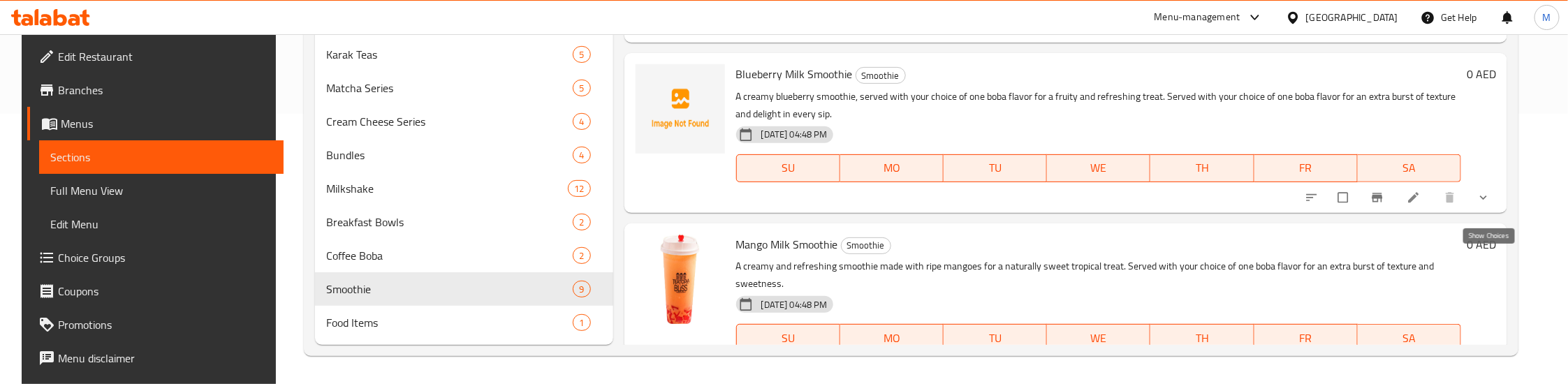
click at [1486, 204] on icon "show more" at bounding box center [1484, 197] width 14 height 14
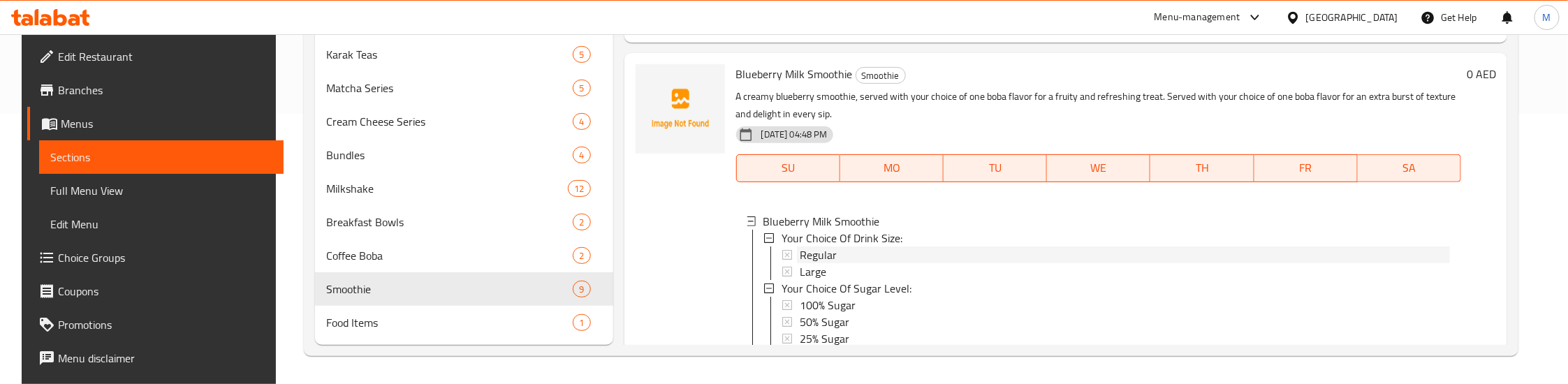
click at [810, 263] on span "Regular" at bounding box center [818, 254] width 37 height 16
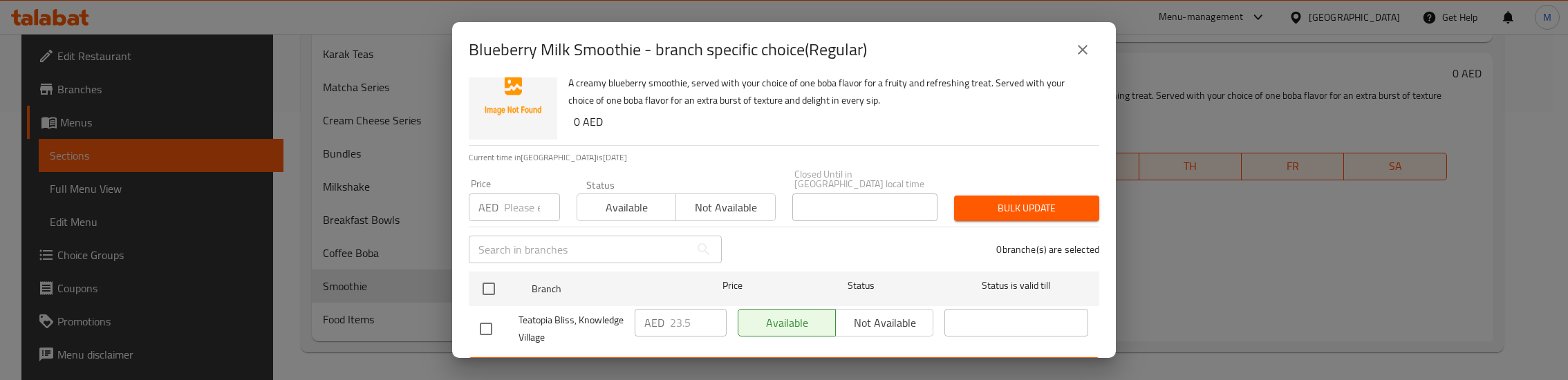
scroll to position [61, 0]
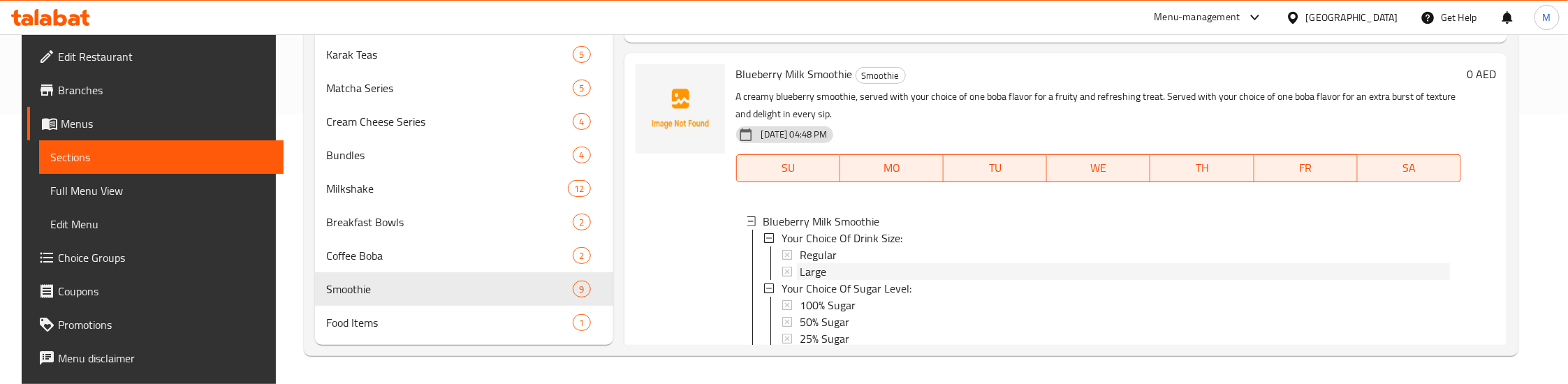
click at [810, 280] on span "Large" at bounding box center [813, 271] width 27 height 16
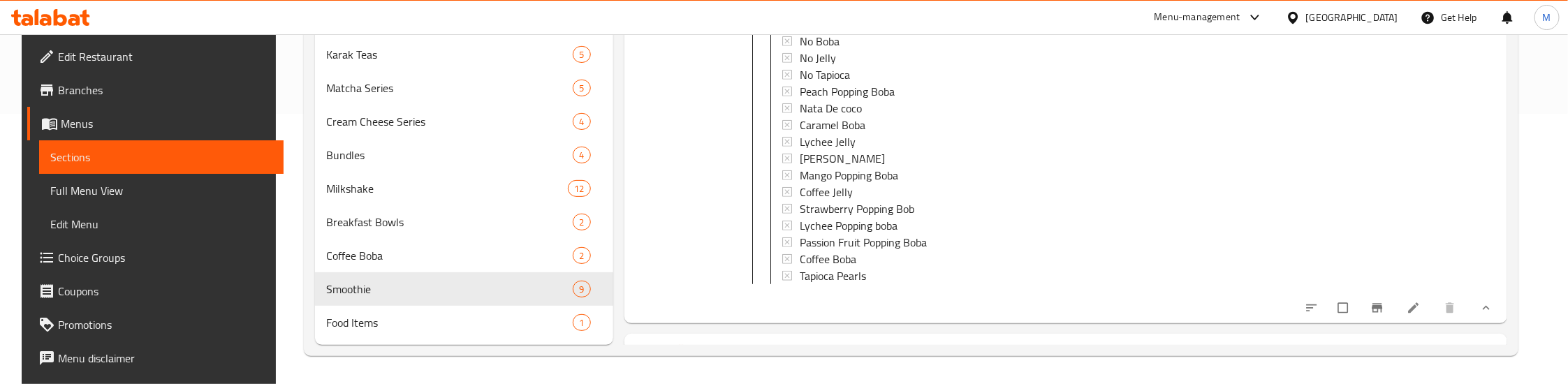
scroll to position [5131, 0]
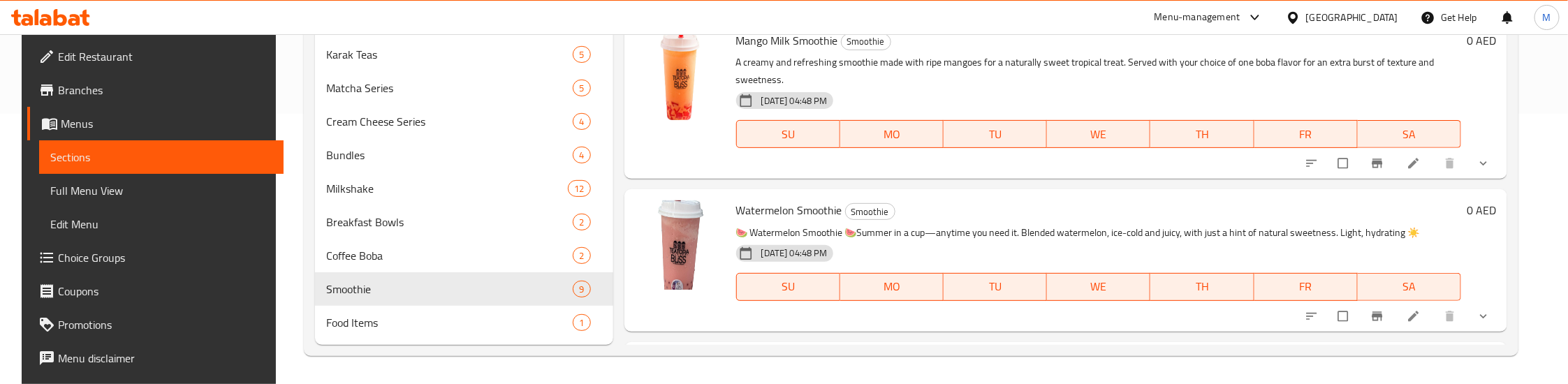
click at [1480, 179] on button "show more" at bounding box center [1484, 163] width 34 height 30
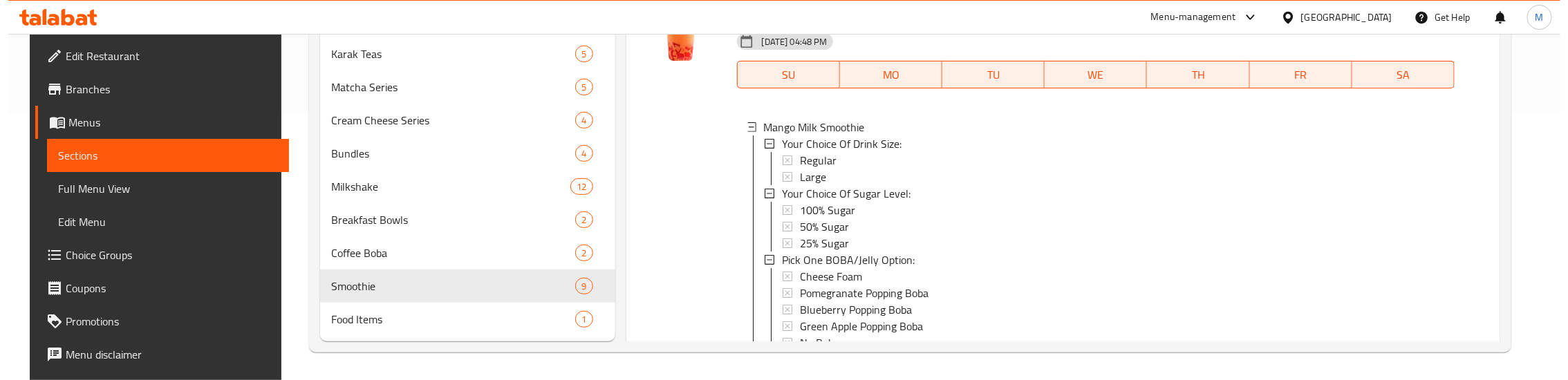
scroll to position [5181, 0]
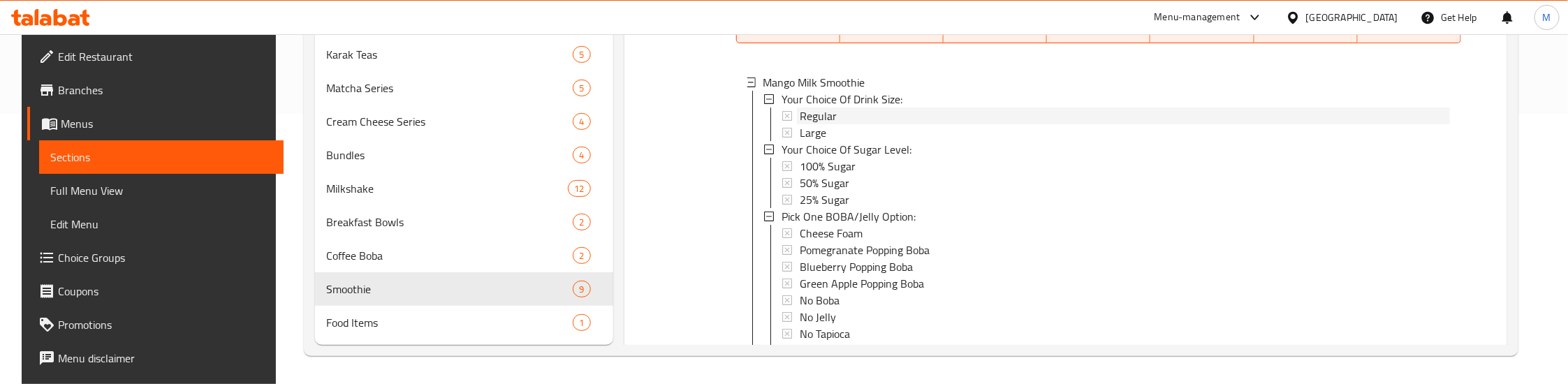
click at [800, 124] on span "Regular" at bounding box center [818, 116] width 37 height 16
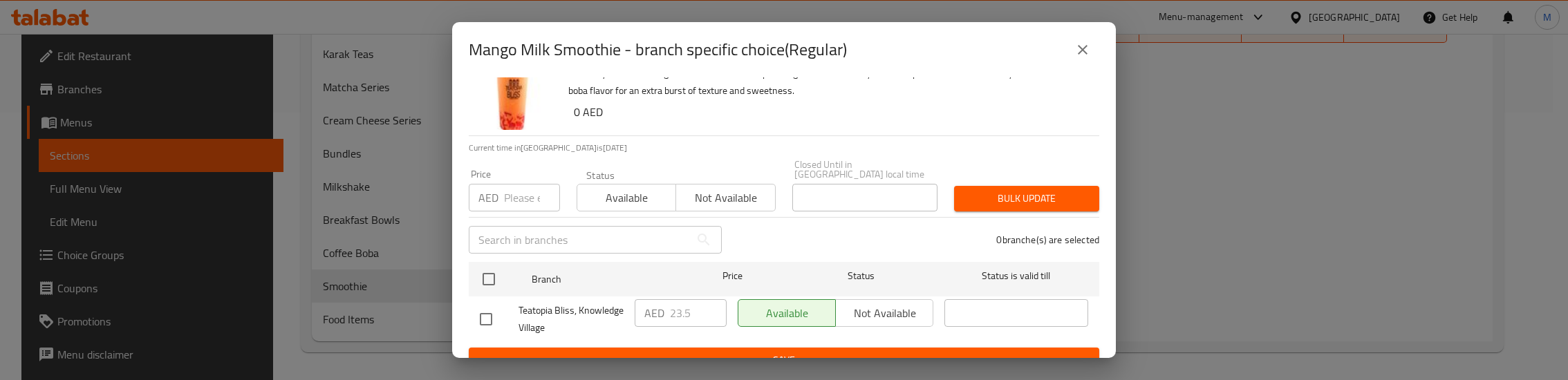
scroll to position [61, 0]
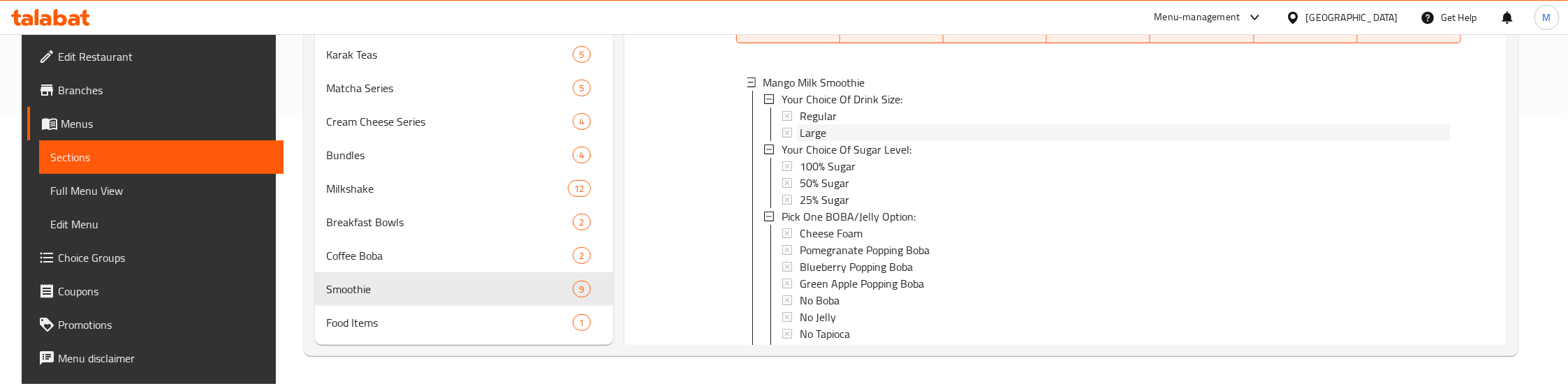
click at [828, 141] on div "Large" at bounding box center [1124, 132] width 650 height 16
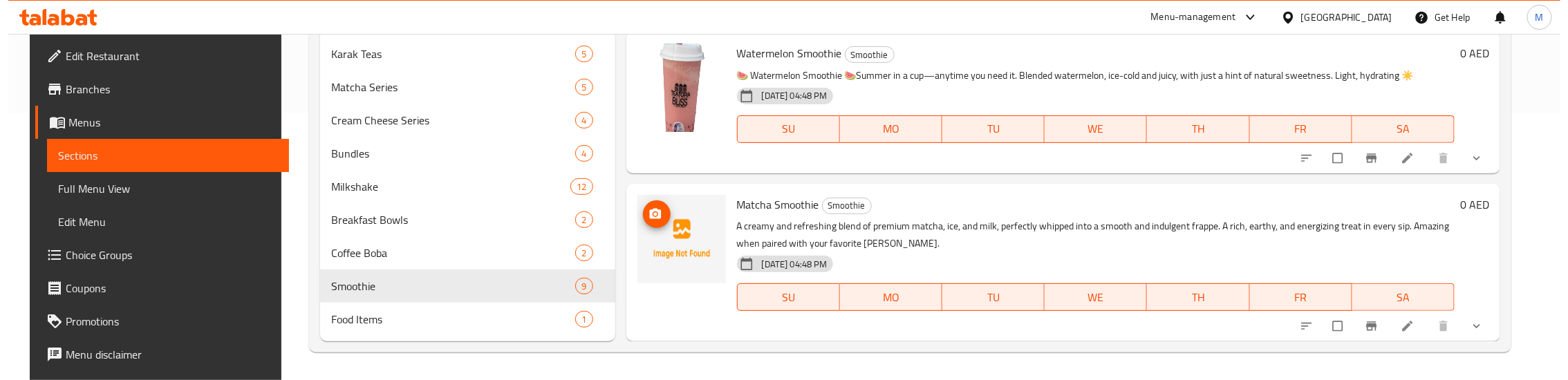
scroll to position [6160, 0]
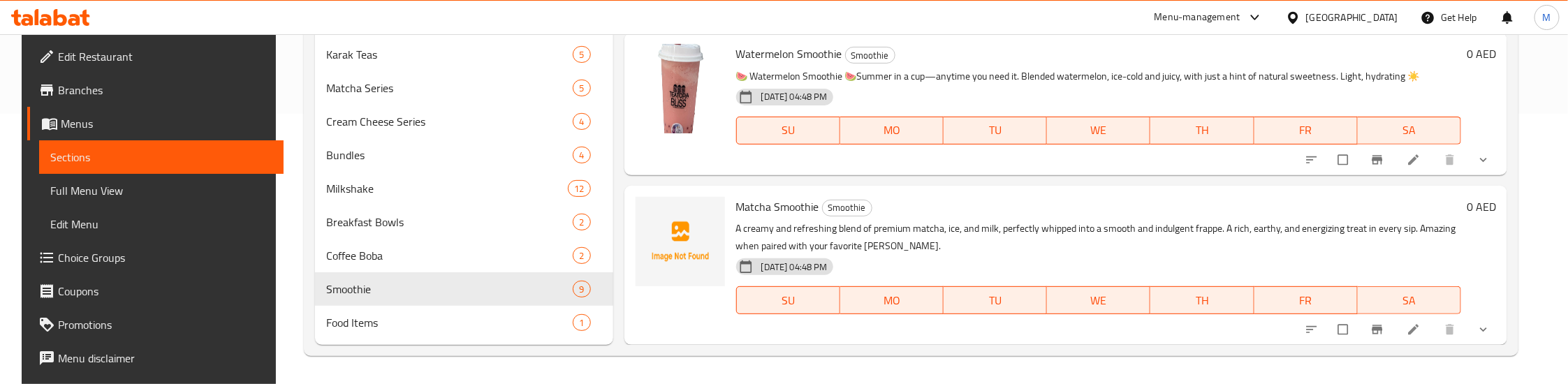
click at [1478, 162] on button "show more" at bounding box center [1484, 159] width 34 height 30
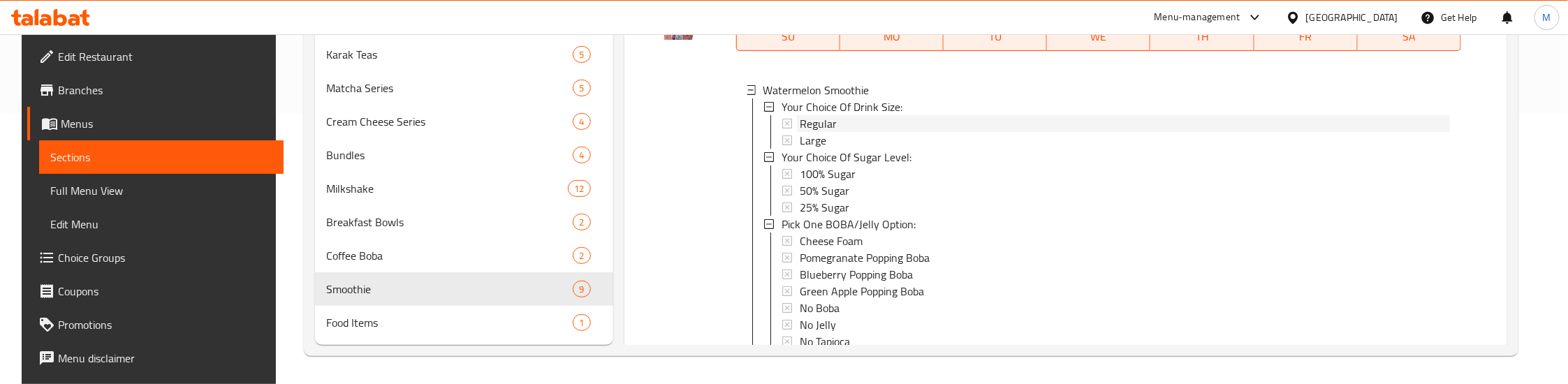
click at [837, 132] on div "Regular" at bounding box center [1124, 123] width 650 height 16
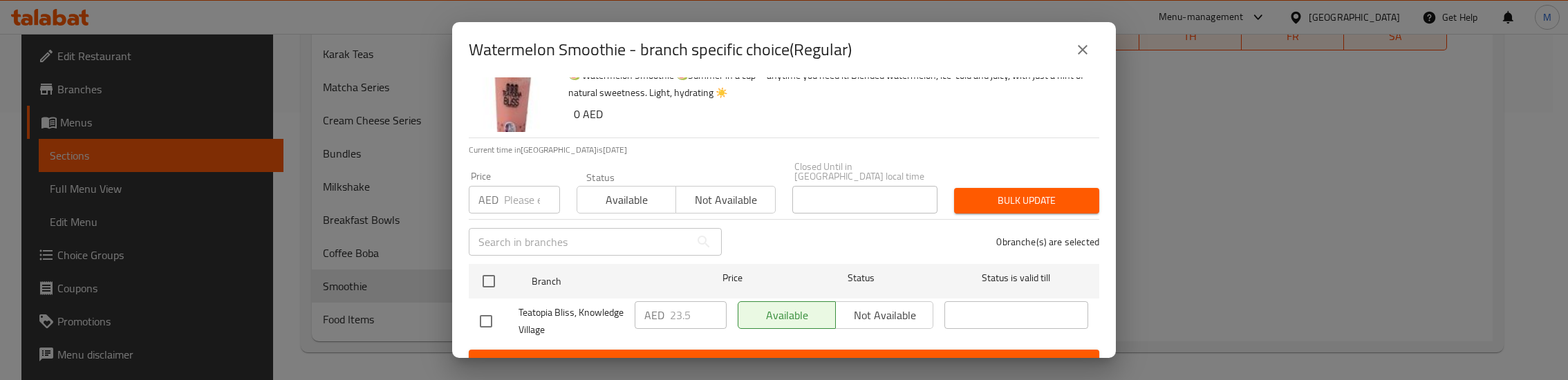
scroll to position [61, 0]
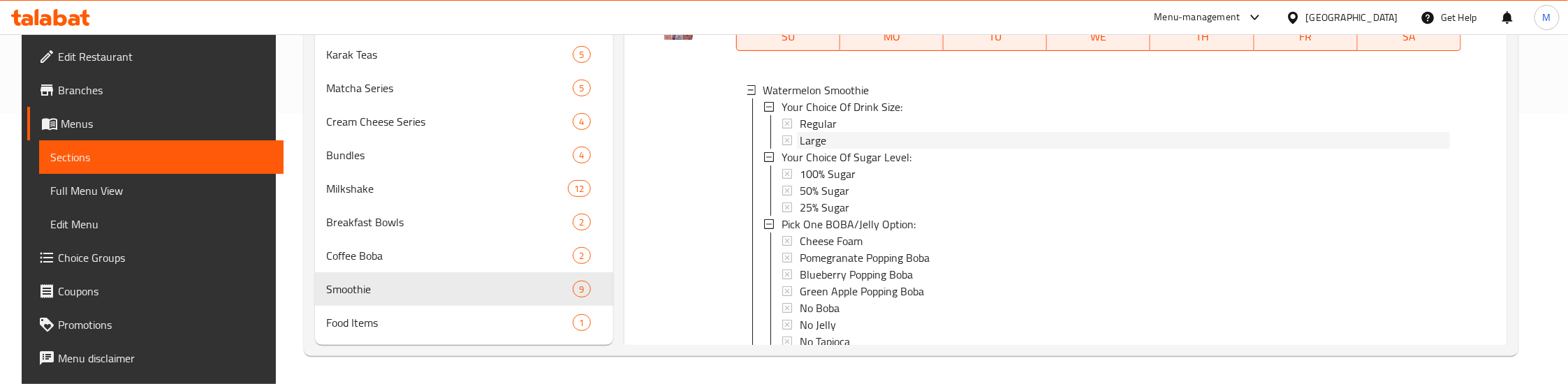
click at [814, 149] on span "Large" at bounding box center [813, 140] width 27 height 16
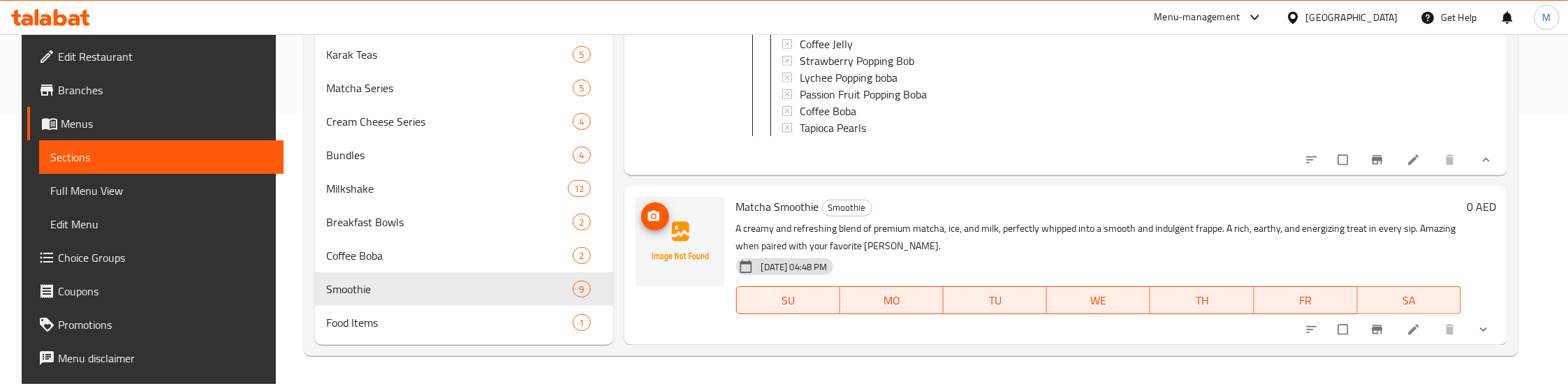
scroll to position [7083, 0]
click at [1486, 333] on icon "show more" at bounding box center [1484, 329] width 14 height 14
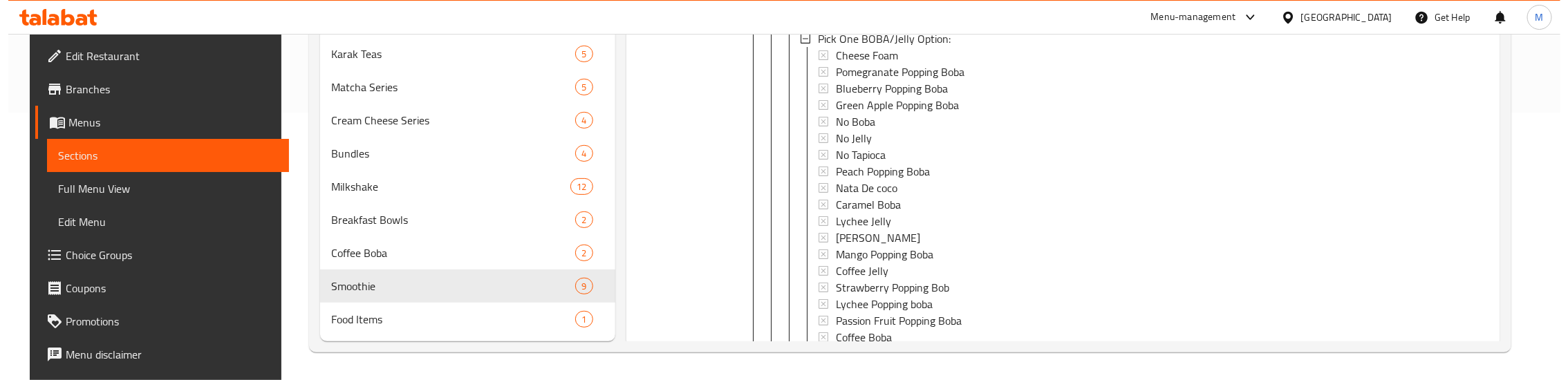
scroll to position [7216, 0]
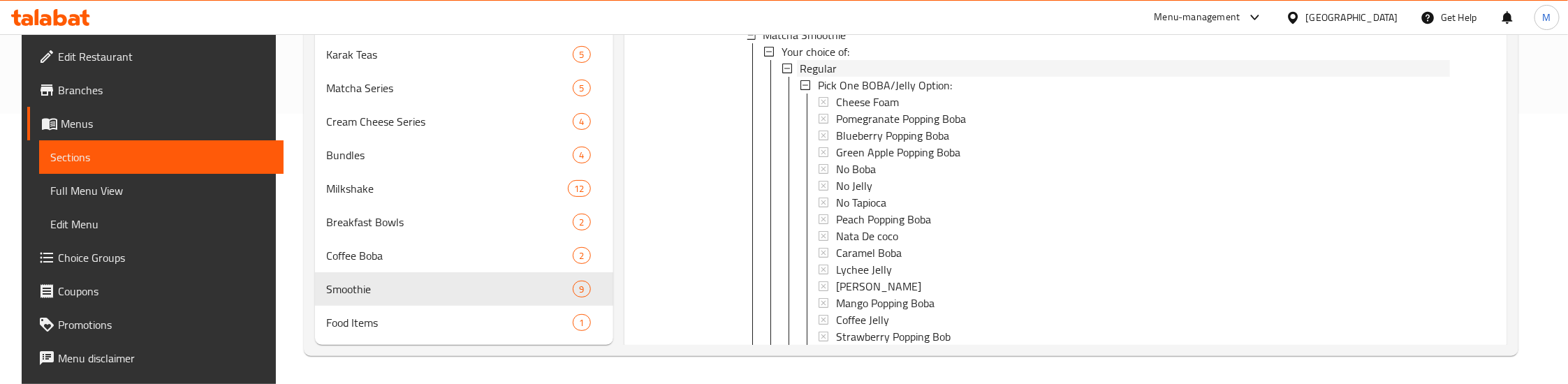
click at [818, 76] on span "Regular" at bounding box center [818, 68] width 37 height 16
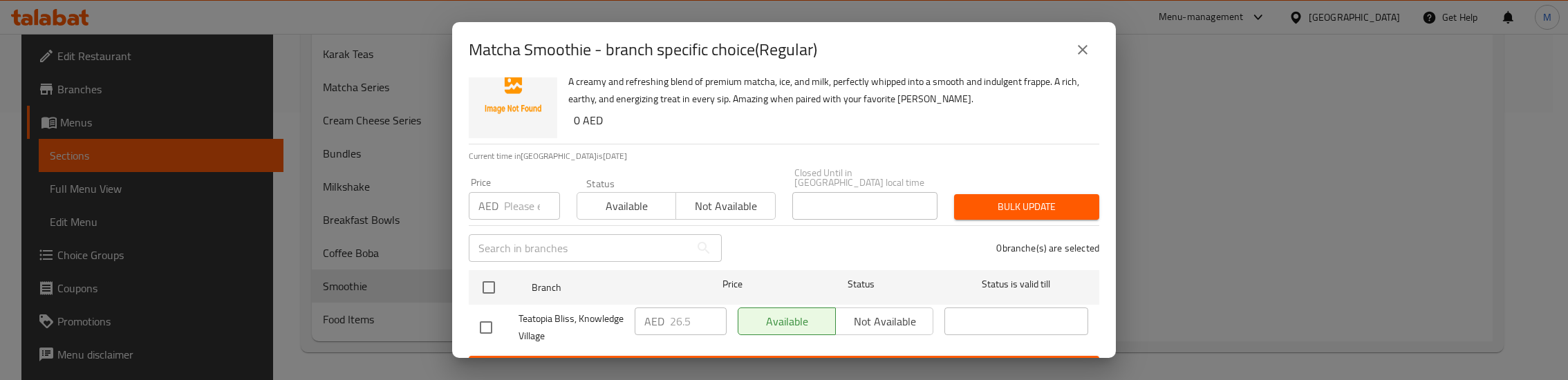
scroll to position [61, 0]
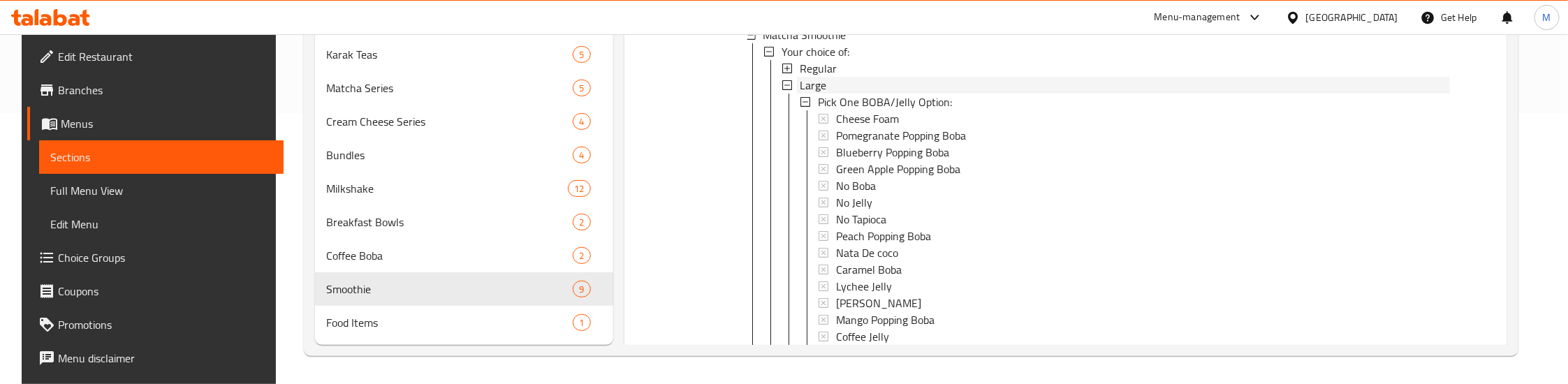
click at [814, 94] on span "Large" at bounding box center [813, 84] width 27 height 16
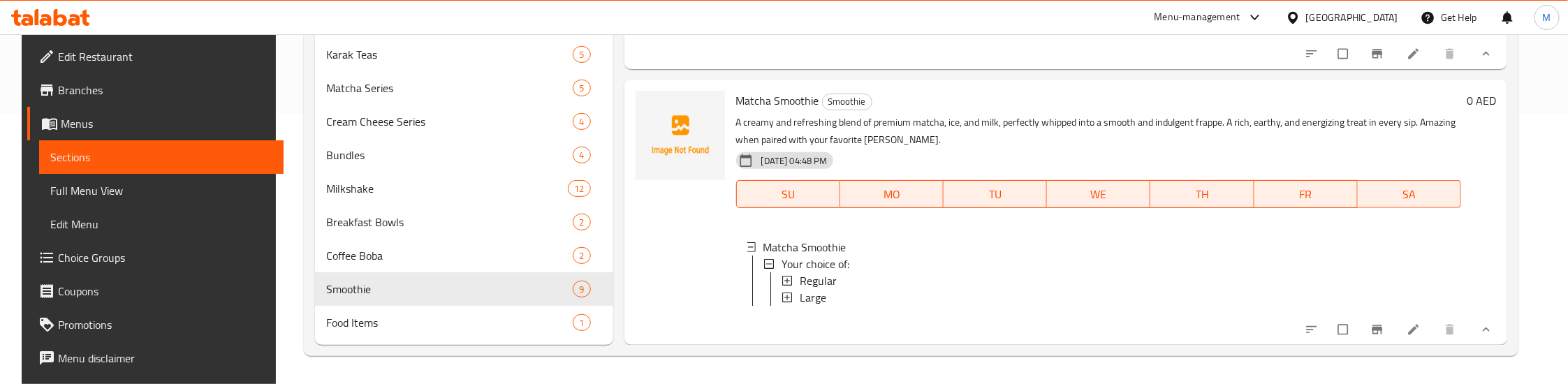
click at [707, 199] on div at bounding box center [680, 212] width 101 height 254
click at [686, 226] on div at bounding box center [680, 212] width 101 height 254
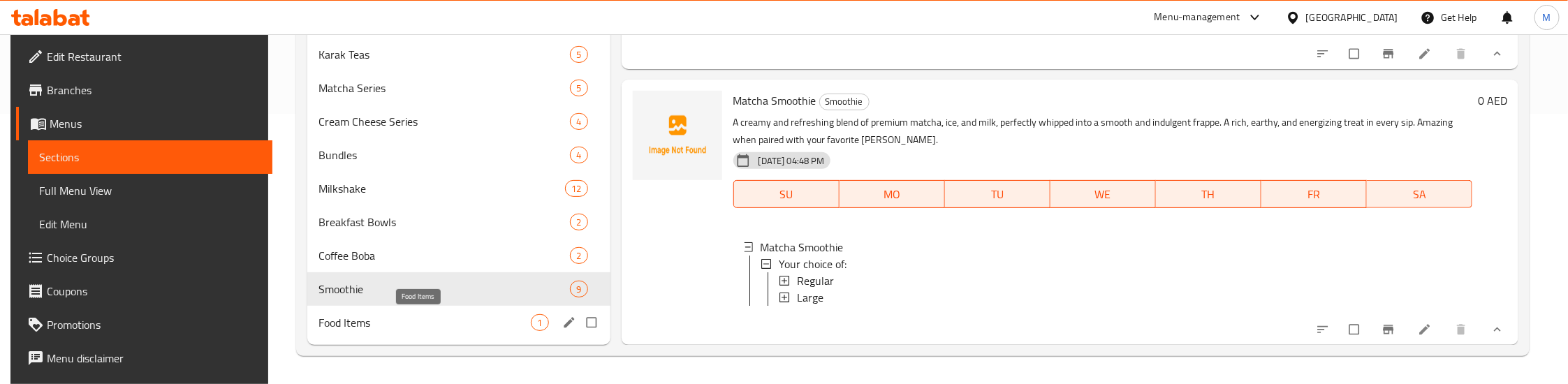
click at [407, 318] on span "Food Items" at bounding box center [425, 322] width 212 height 16
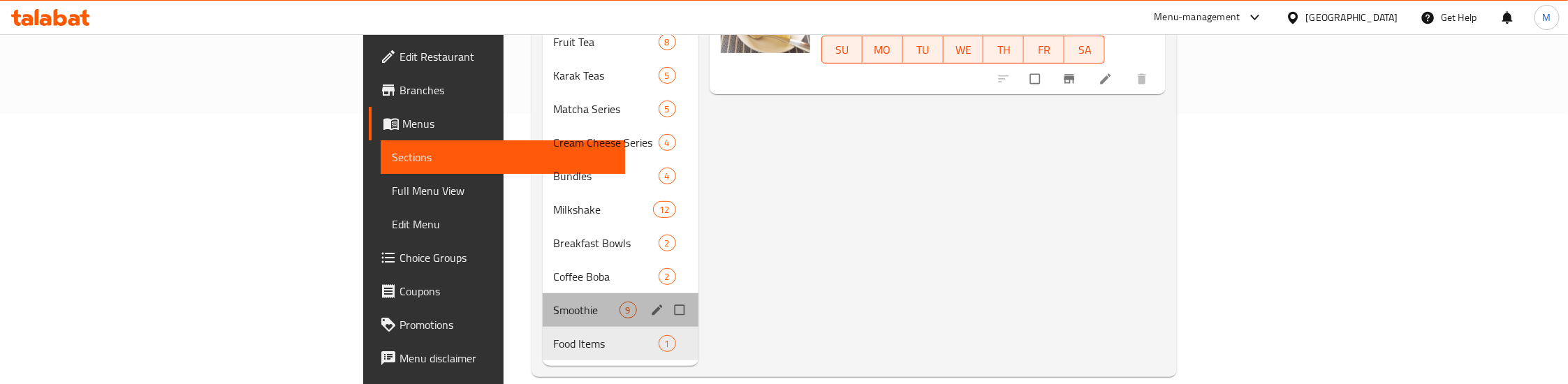
click at [543, 293] on div "Smoothie 9" at bounding box center [620, 310] width 155 height 34
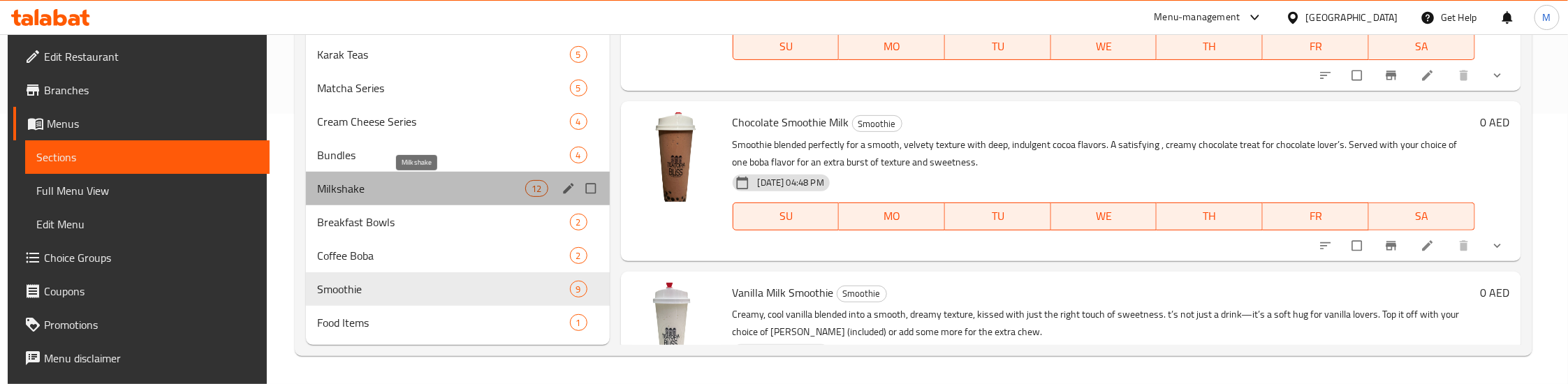
click at [396, 189] on span "Milkshake" at bounding box center [421, 188] width 208 height 16
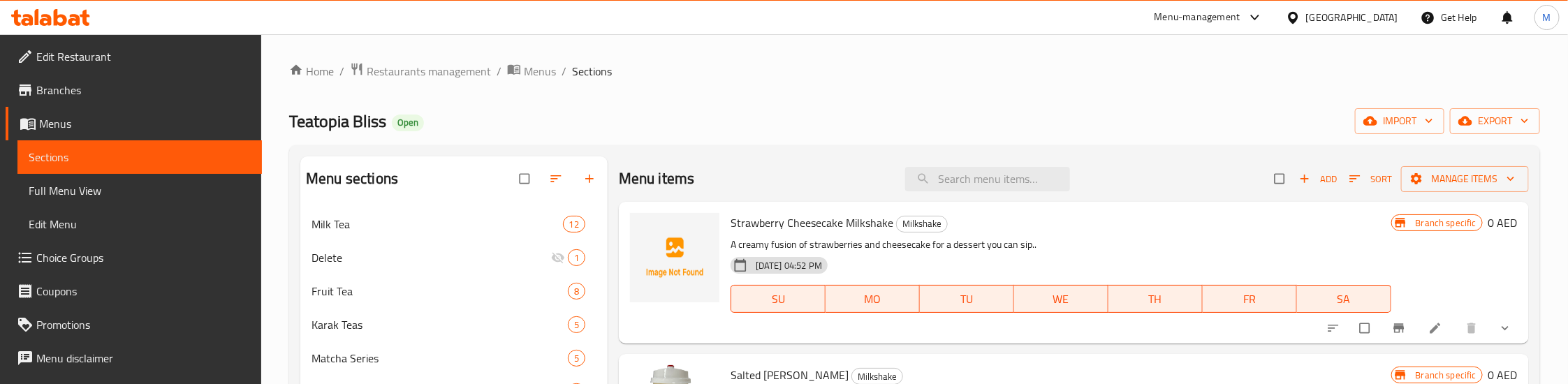
click at [851, 102] on div "Home / Restaurants management / Menus / Sections Teatopia Bliss Open import exp…" at bounding box center [914, 344] width 1251 height 564
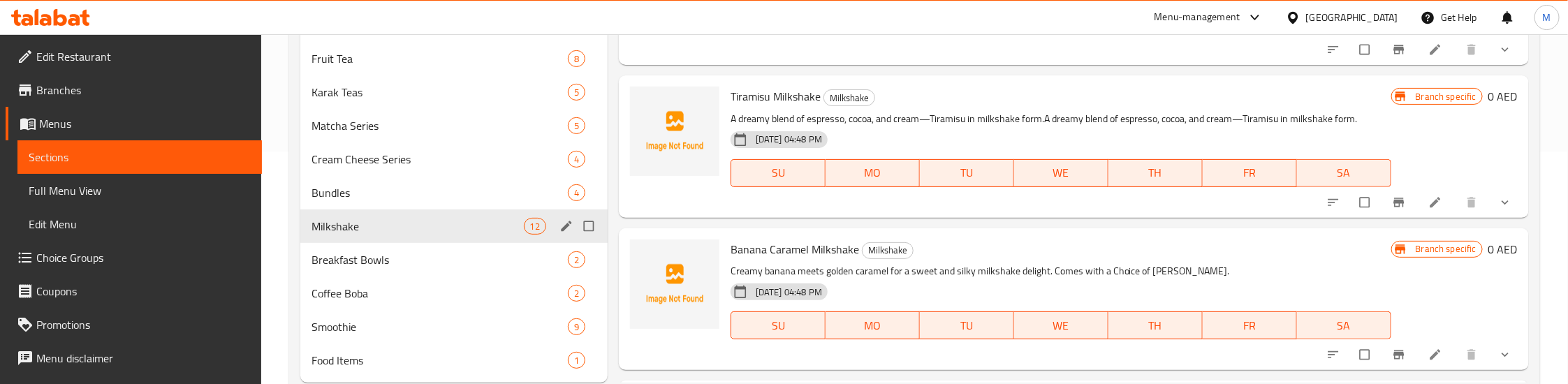
scroll to position [270, 0]
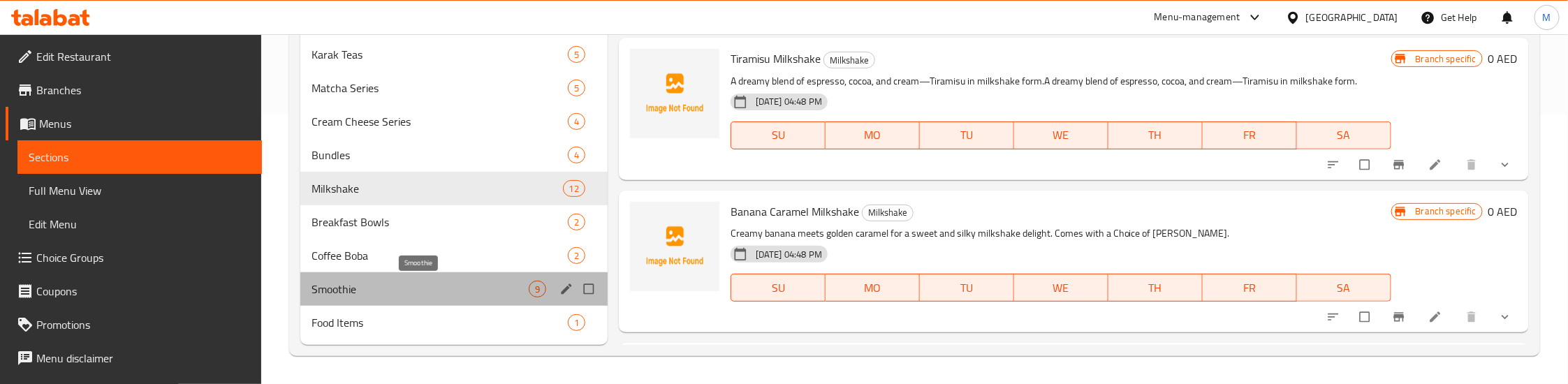
click at [419, 296] on span "Smoothie" at bounding box center [420, 289] width 217 height 16
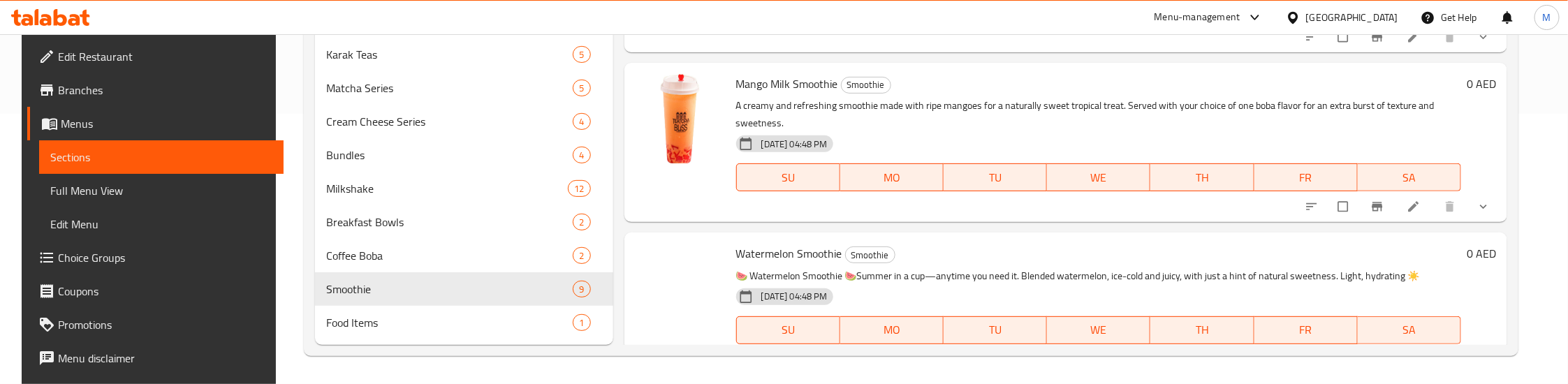
scroll to position [1070, 0]
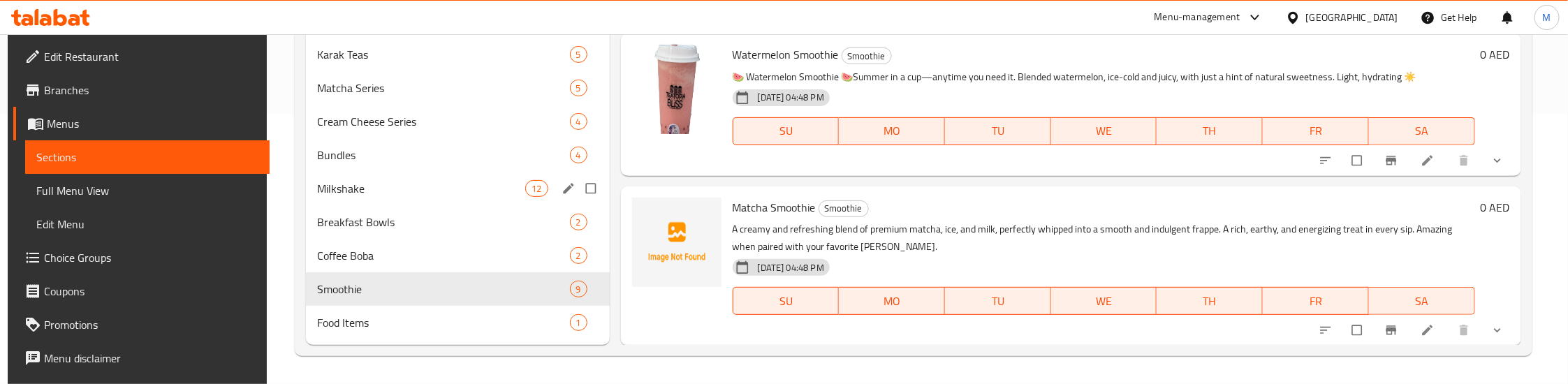
click at [401, 174] on div "Milkshake 12" at bounding box center [458, 188] width 304 height 34
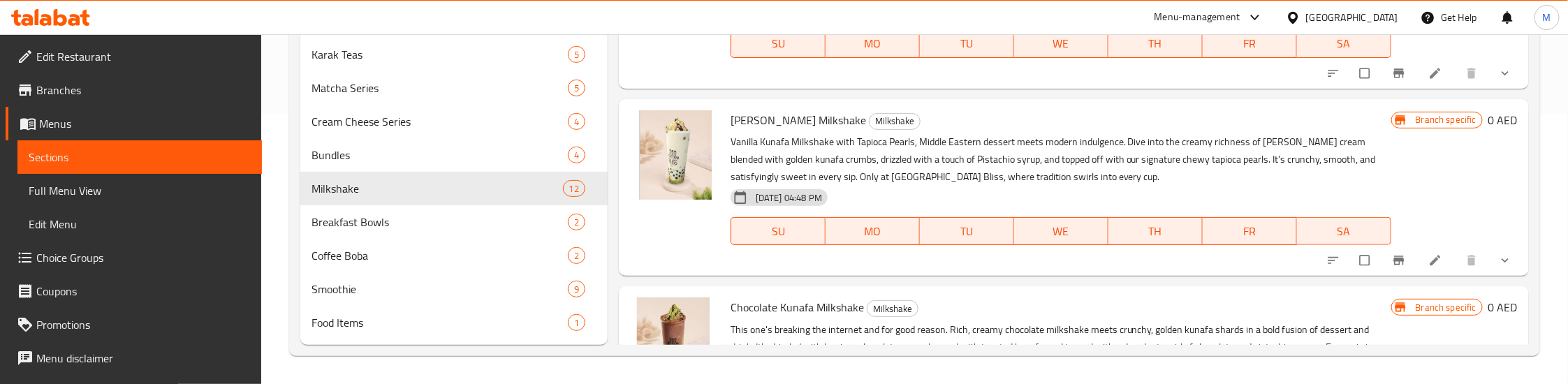
click at [982, 111] on h6 "Vanilla Kunafa Milkshake Milkshake" at bounding box center [1061, 119] width 661 height 20
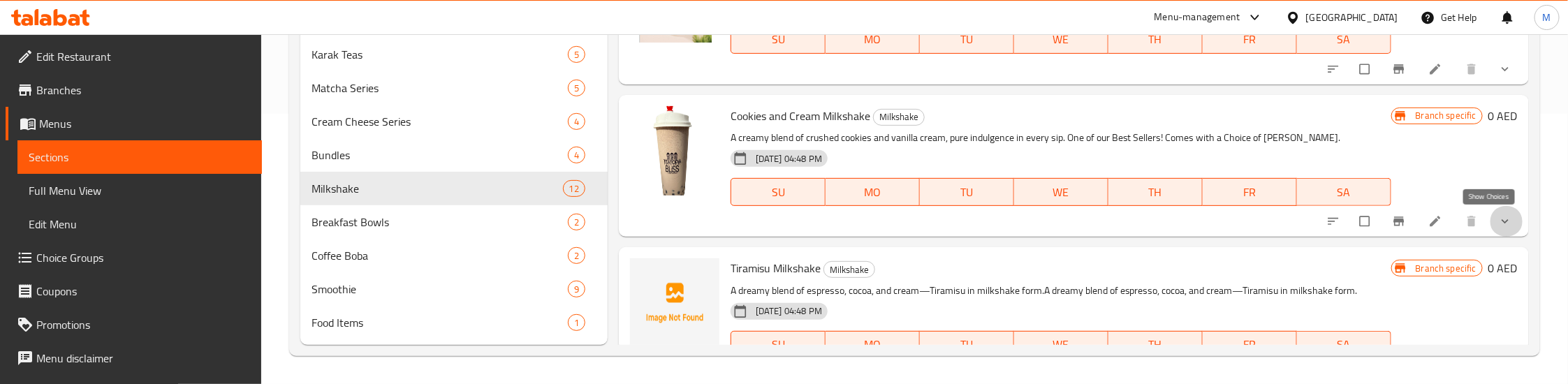
click at [1499, 222] on icon "show more" at bounding box center [1506, 222] width 14 height 14
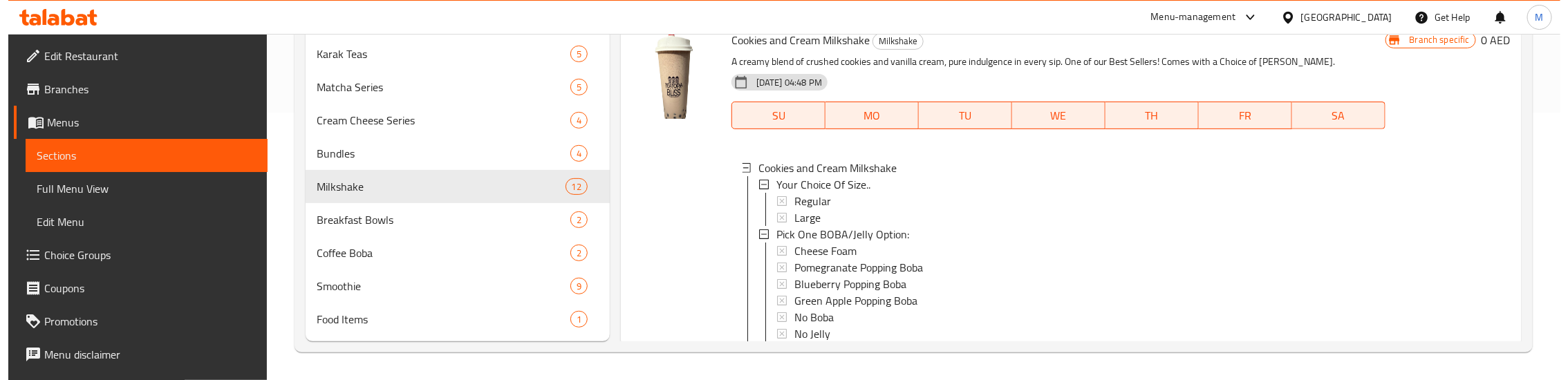
scroll to position [546, 0]
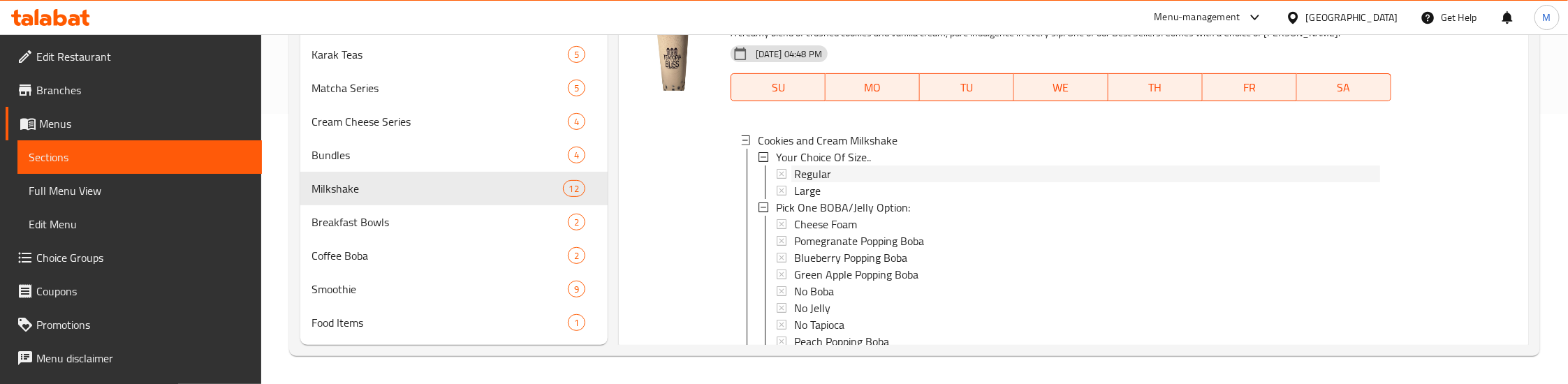
click at [836, 172] on div "Regular" at bounding box center [1087, 173] width 586 height 16
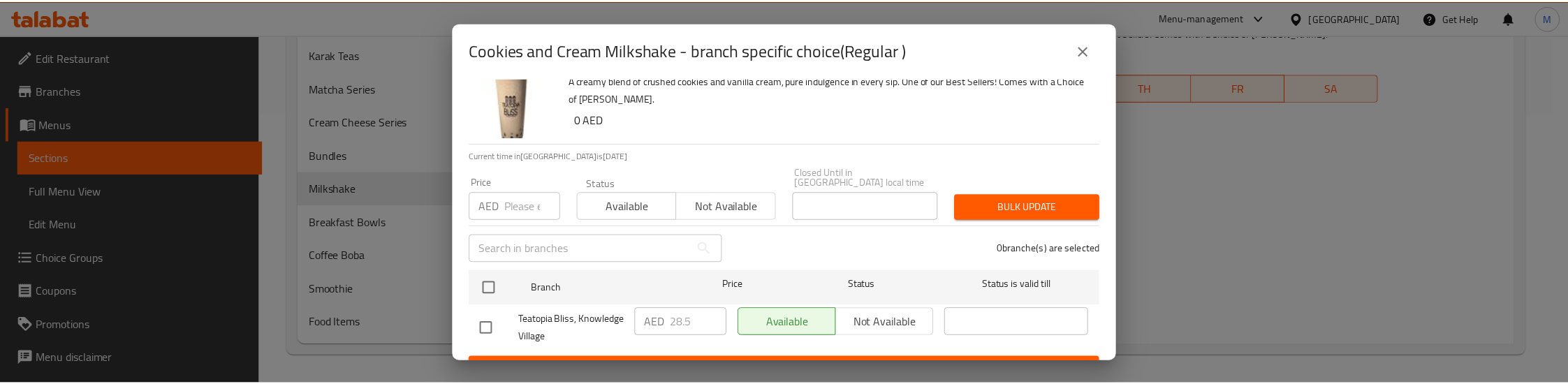
scroll to position [62, 0]
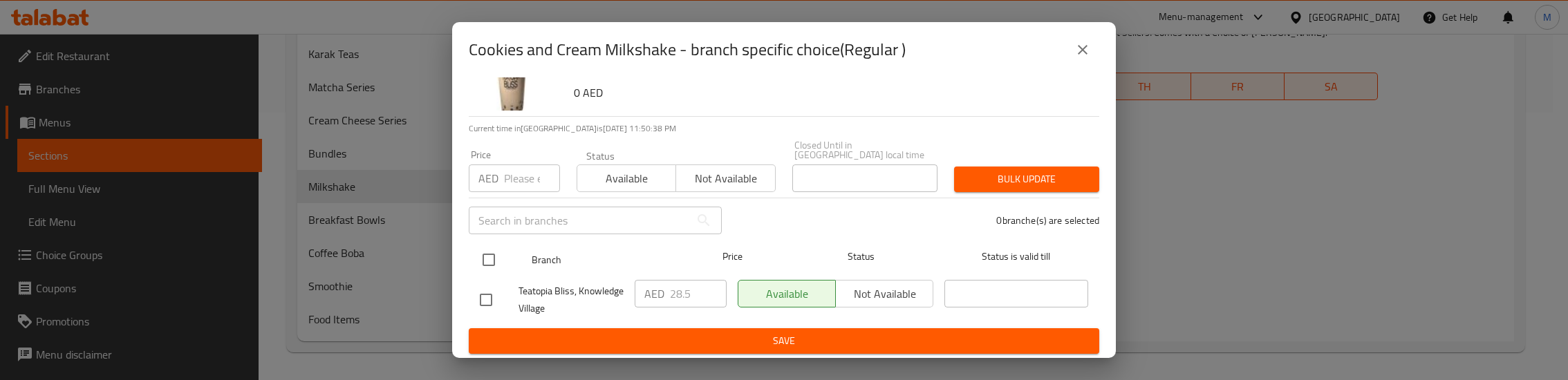
click at [490, 257] on input "checkbox" at bounding box center [489, 260] width 29 height 29
checkbox input "true"
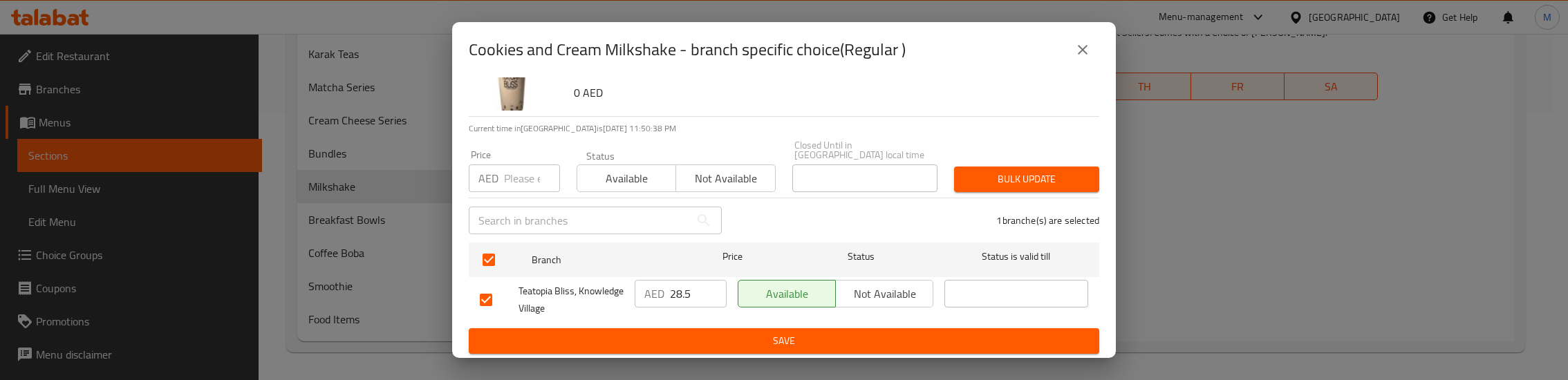
click at [521, 165] on input "number" at bounding box center [532, 178] width 56 height 28
type input "32.5"
click at [1022, 185] on span "Bulk update" at bounding box center [1026, 179] width 123 height 17
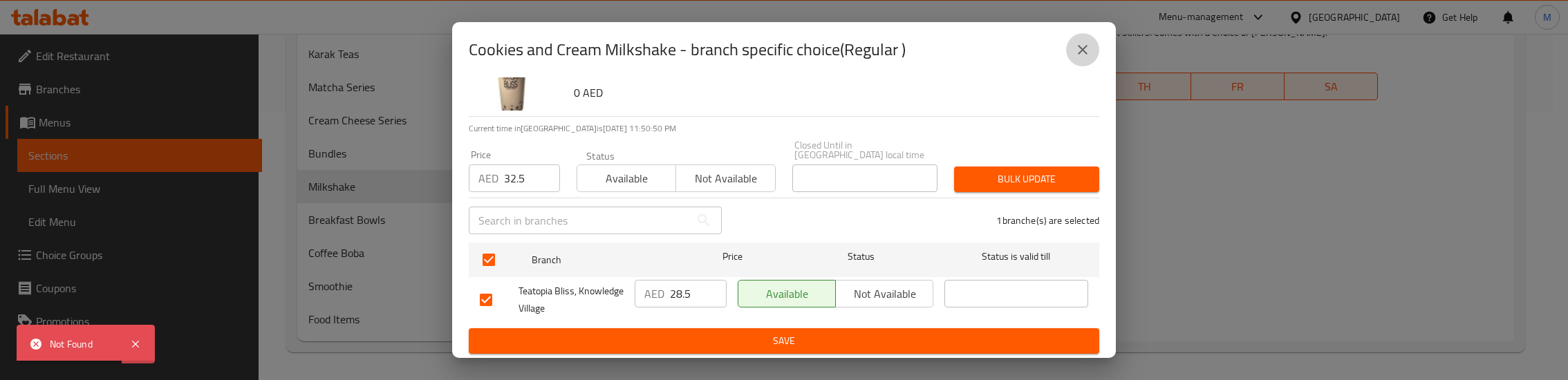
click at [1085, 48] on icon "close" at bounding box center [1082, 49] width 16 height 16
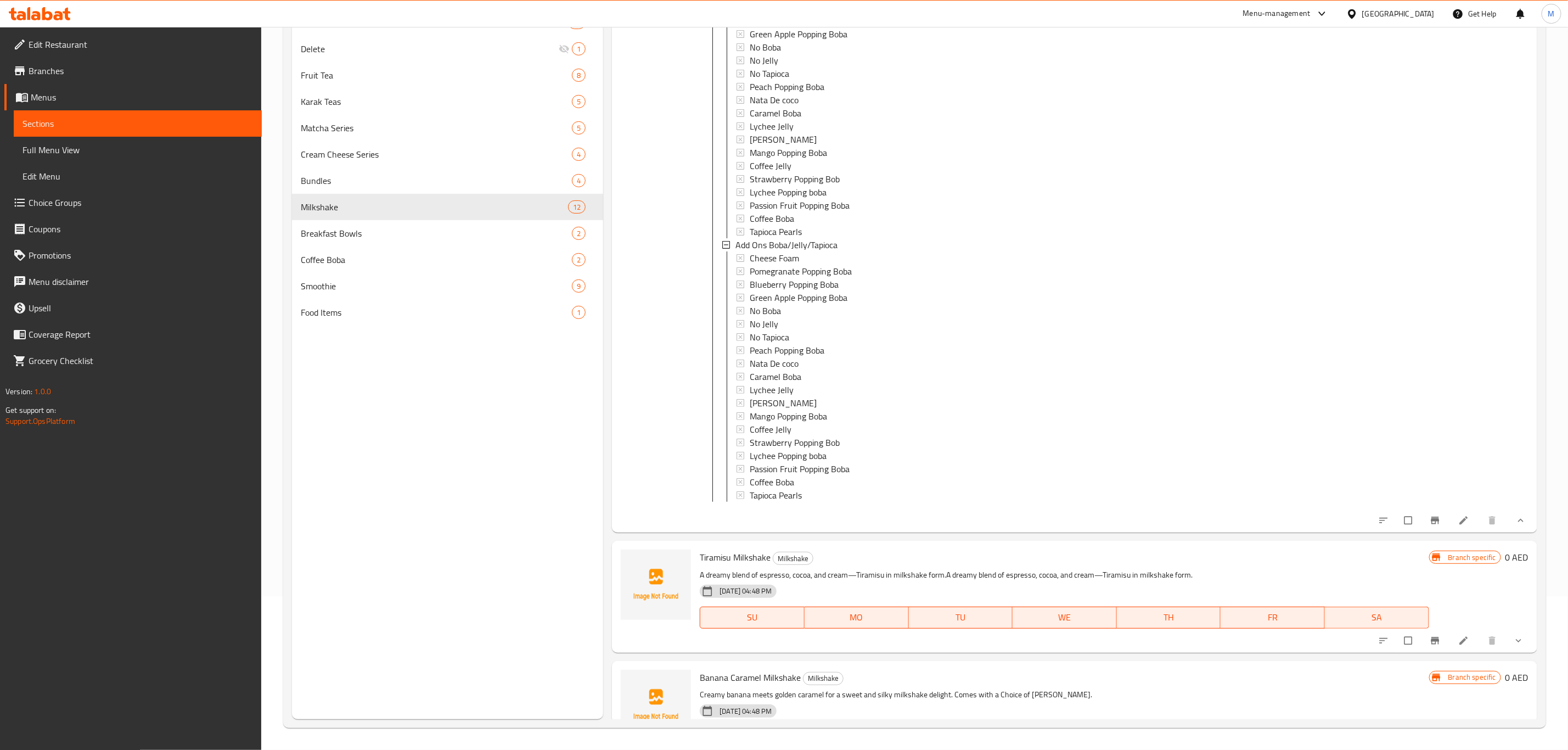
scroll to position [681, 0]
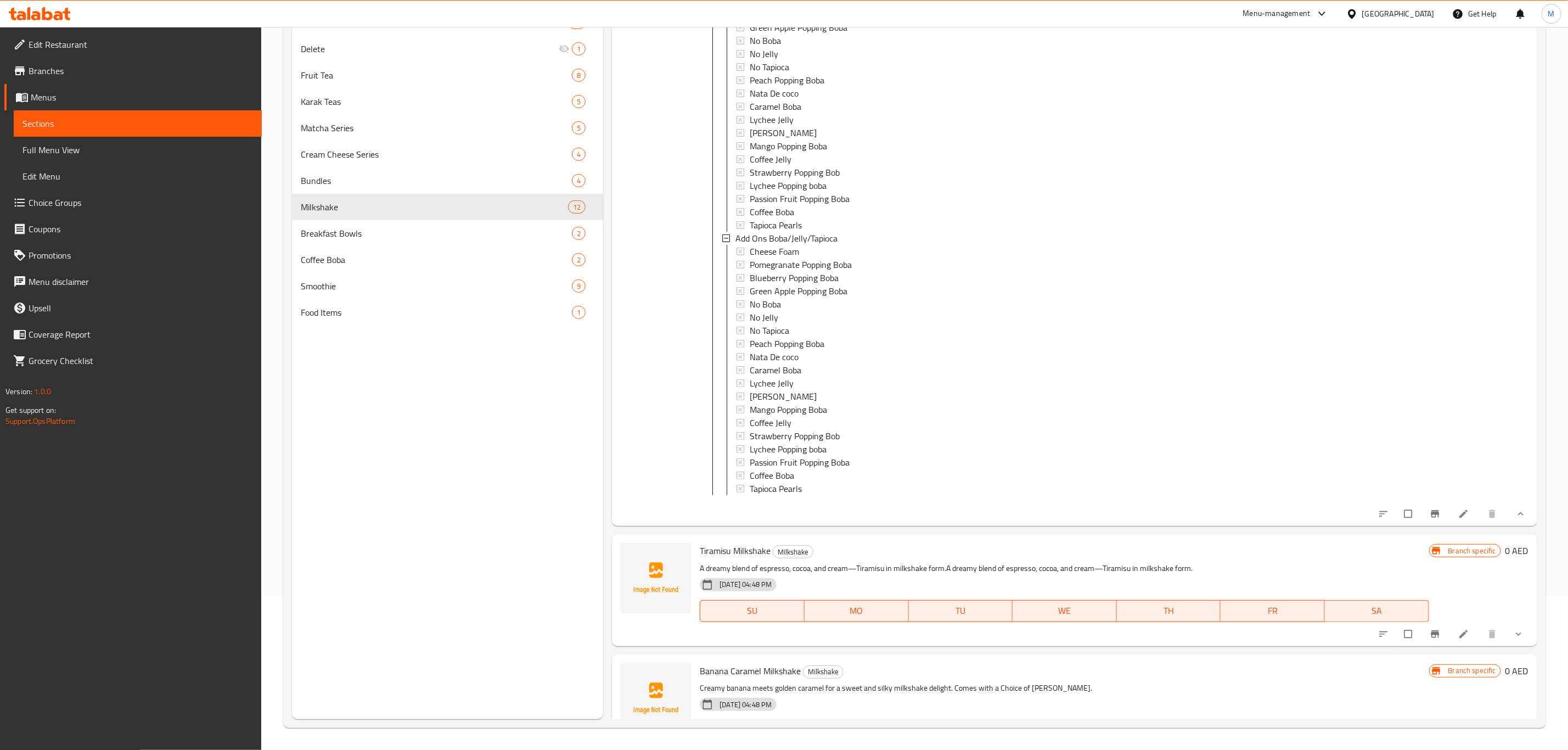
click at [1245, 301] on li at bounding box center [1465, 514] width 31 height 18
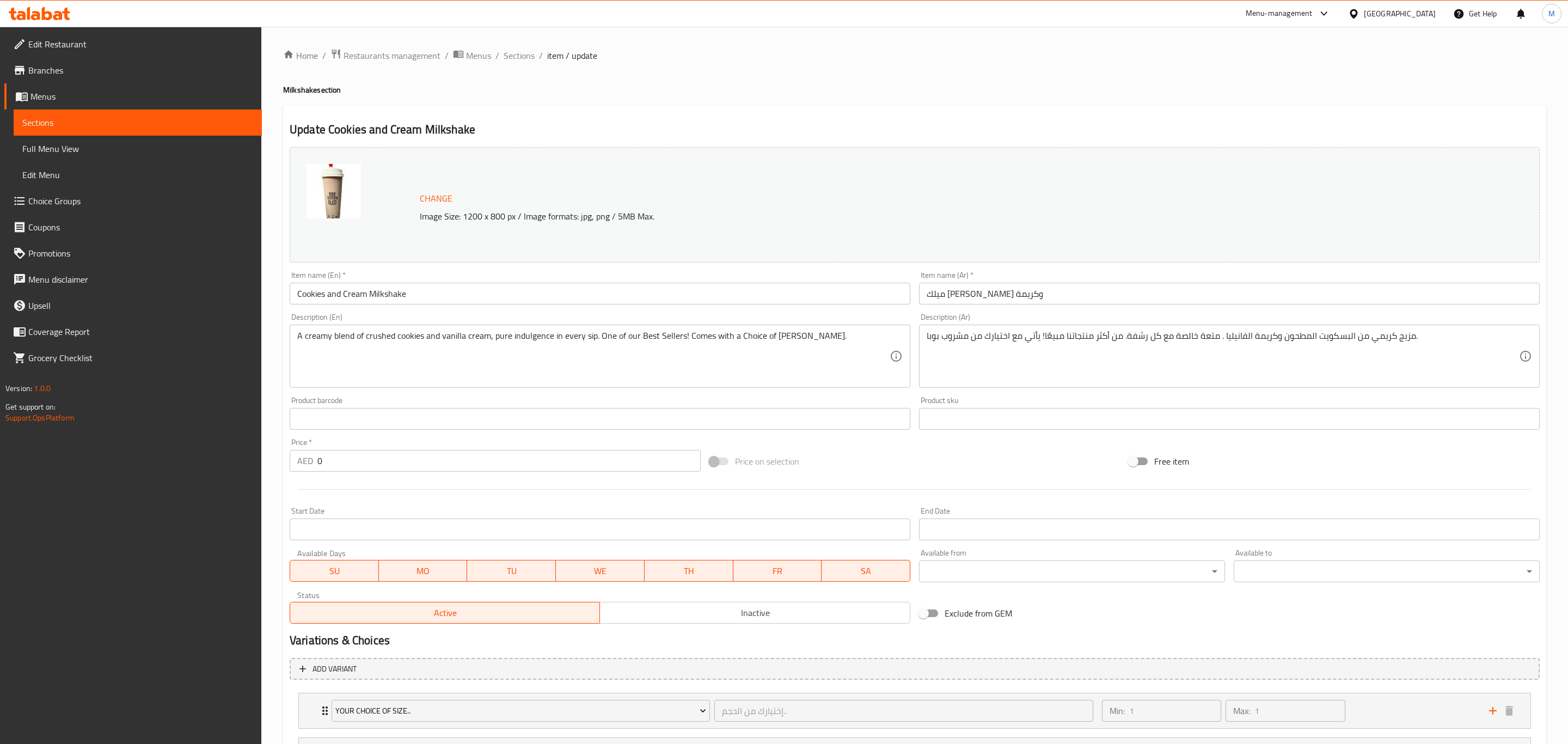
type input "إختيارك من الحجم.."
type input "1"
type input "اختر خيارًا واحدًا من بوبا/جيلي:"
type input "1"
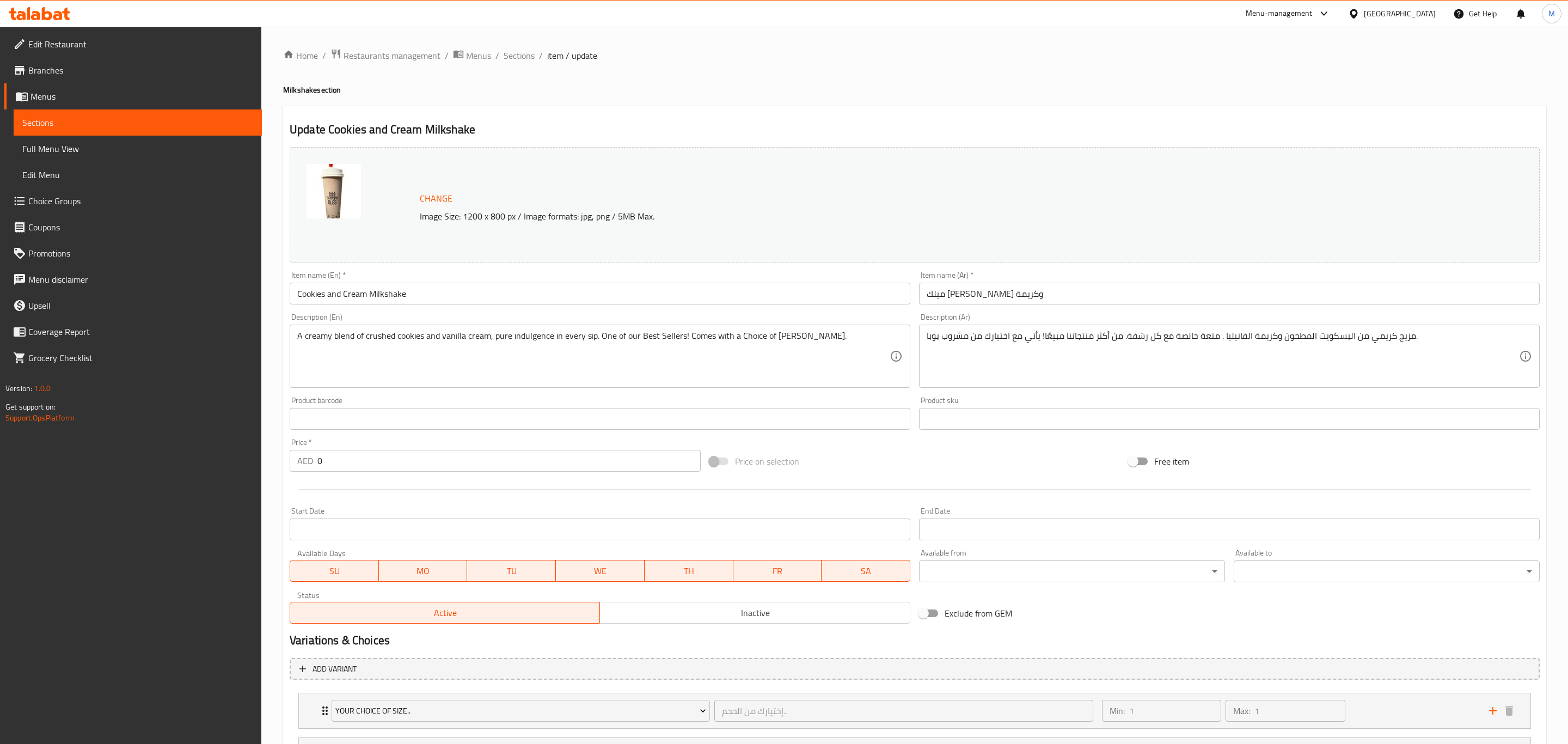
type input "1"
type input "إضافات بوبا/جيلي/تابيوكا:"
type input "0"
type input "3"
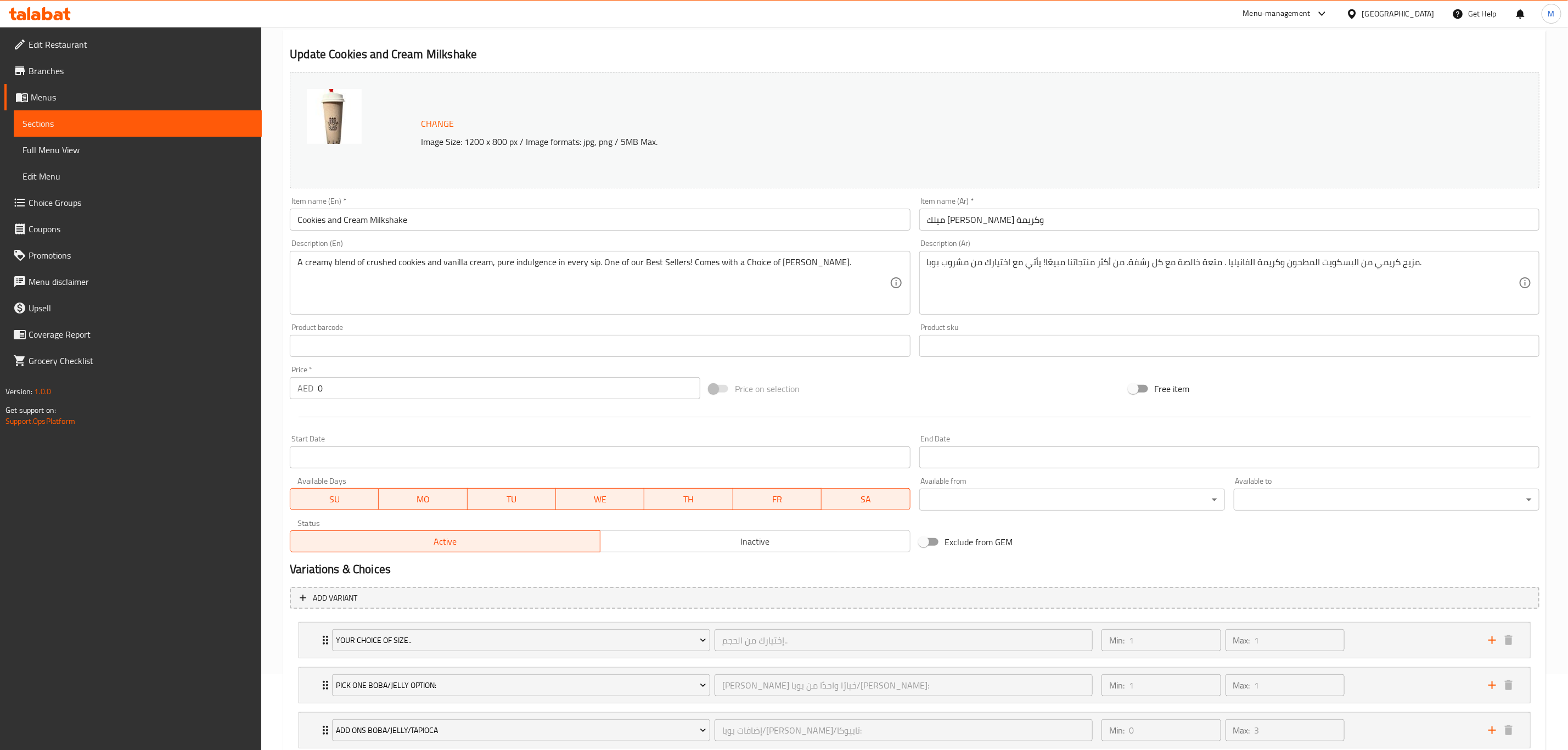
scroll to position [152, 0]
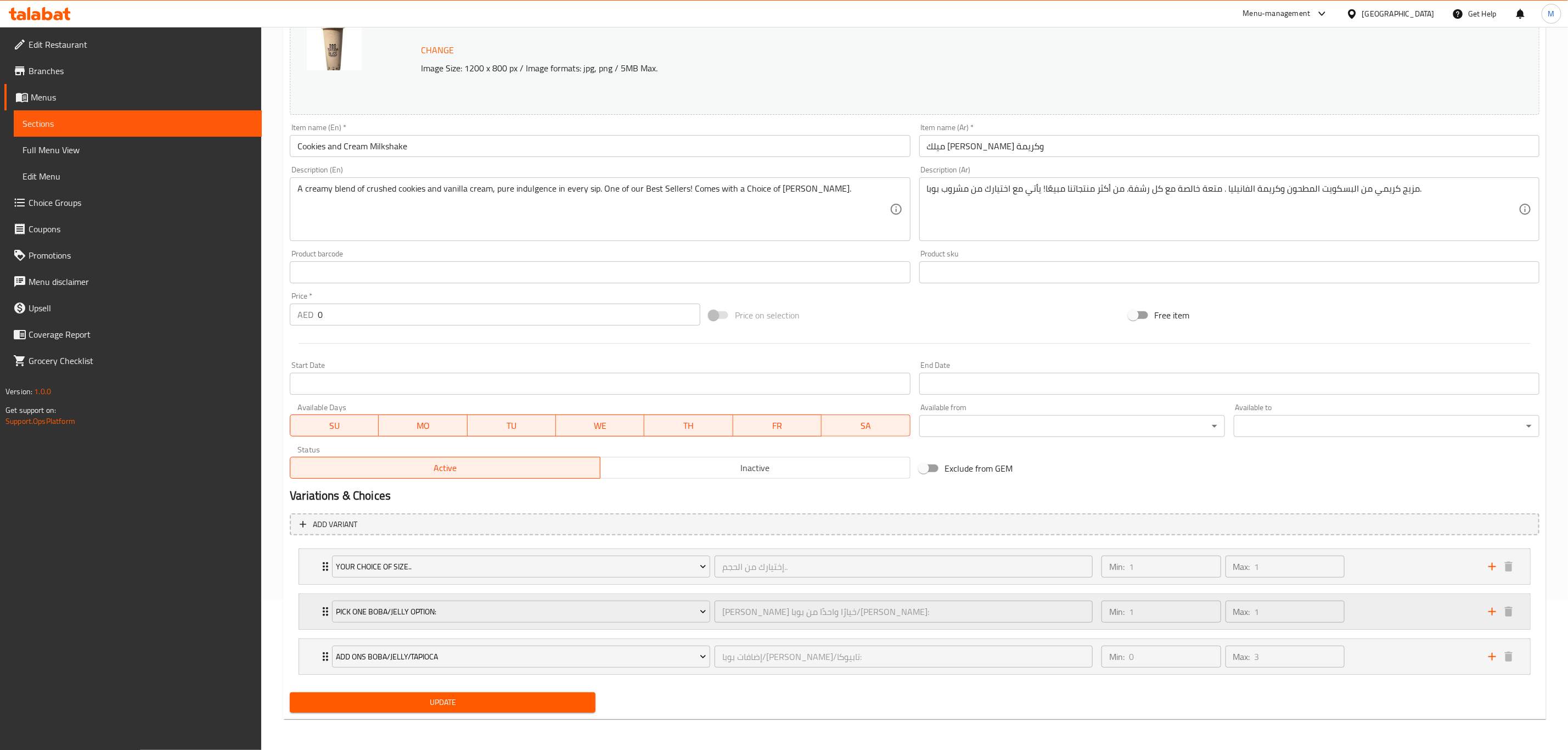
click at [323, 301] on icon "Expand" at bounding box center [325, 611] width 6 height 9
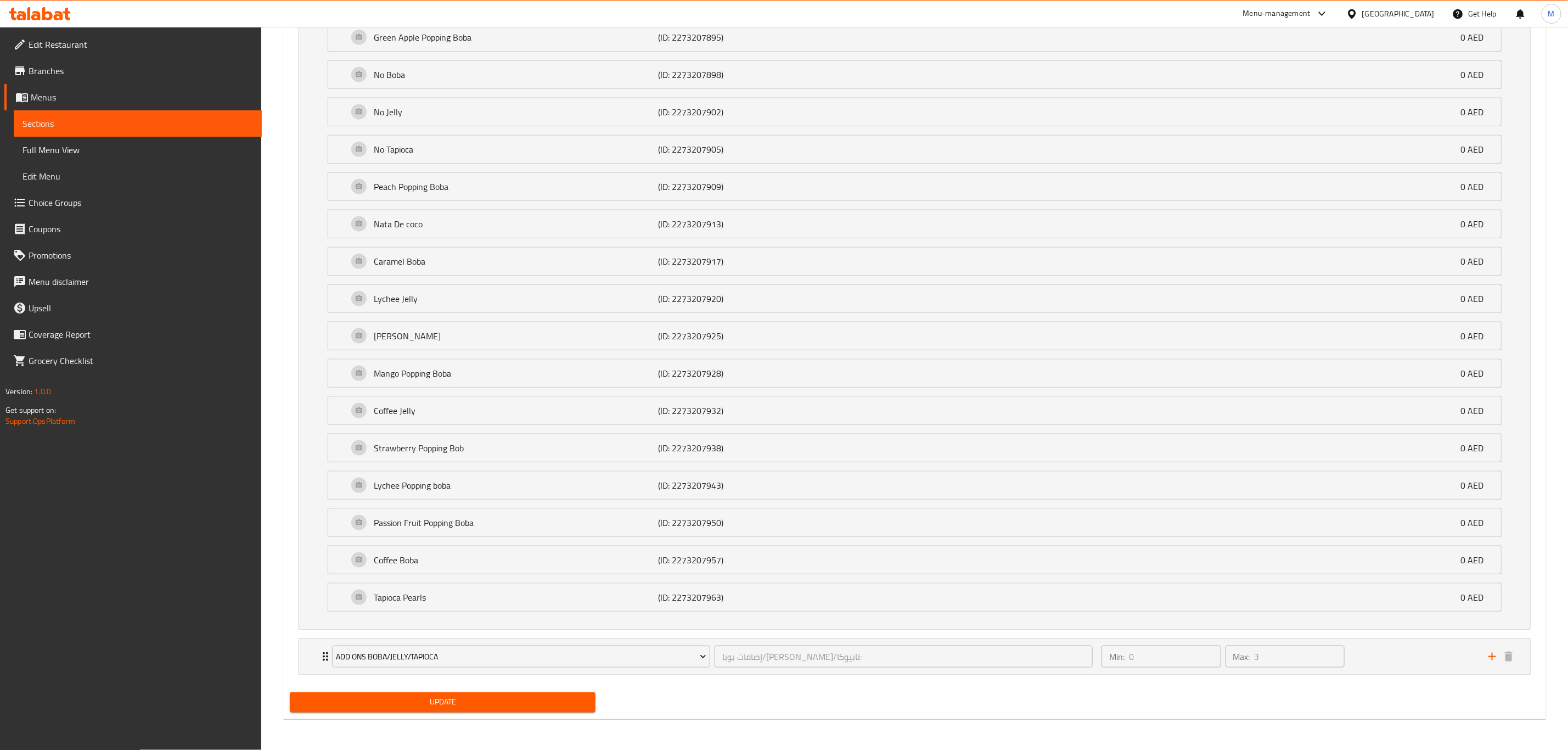
scroll to position [894, 0]
click at [323, 301] on icon "Expand" at bounding box center [325, 656] width 13 height 13
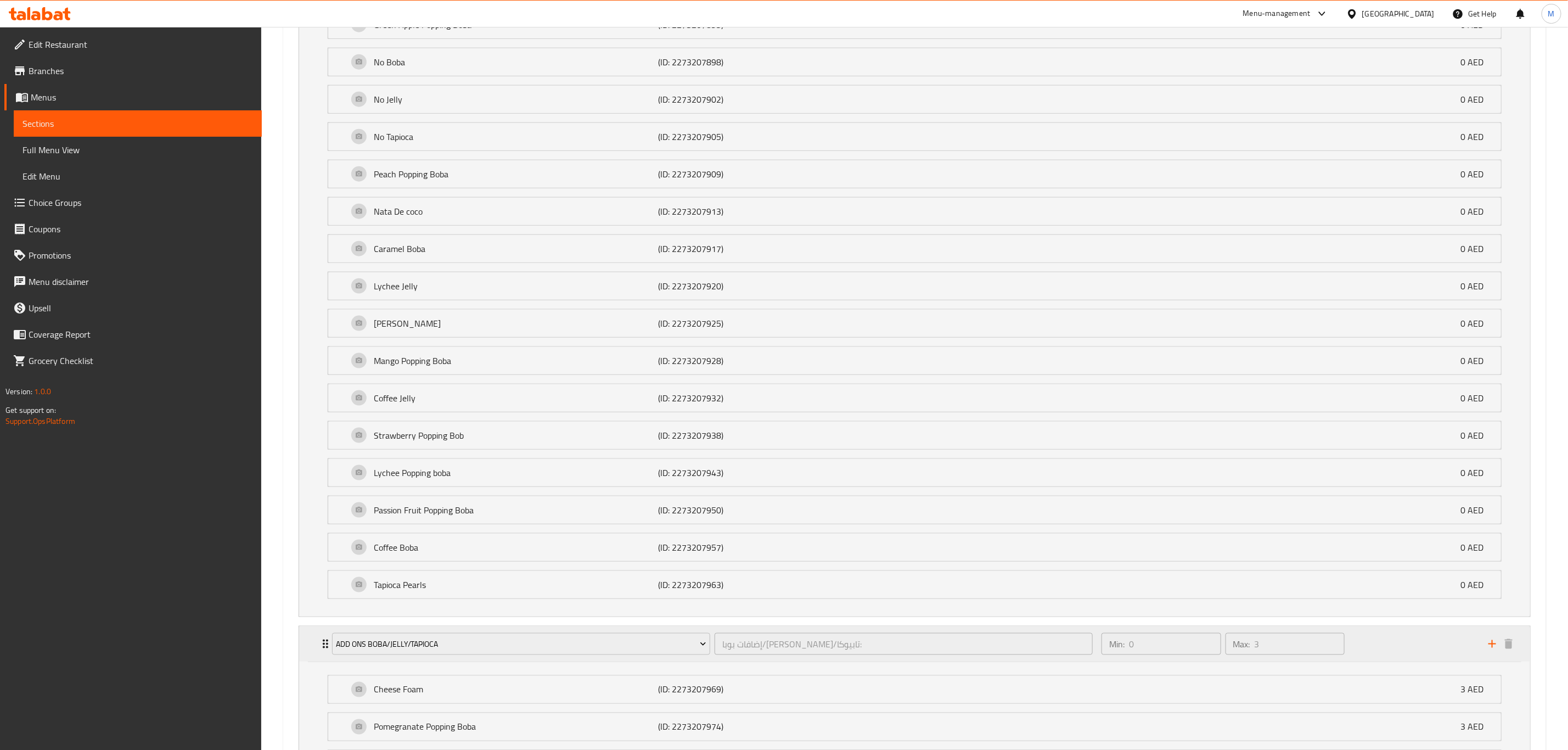
click at [323, 301] on icon "Expand" at bounding box center [325, 643] width 13 height 13
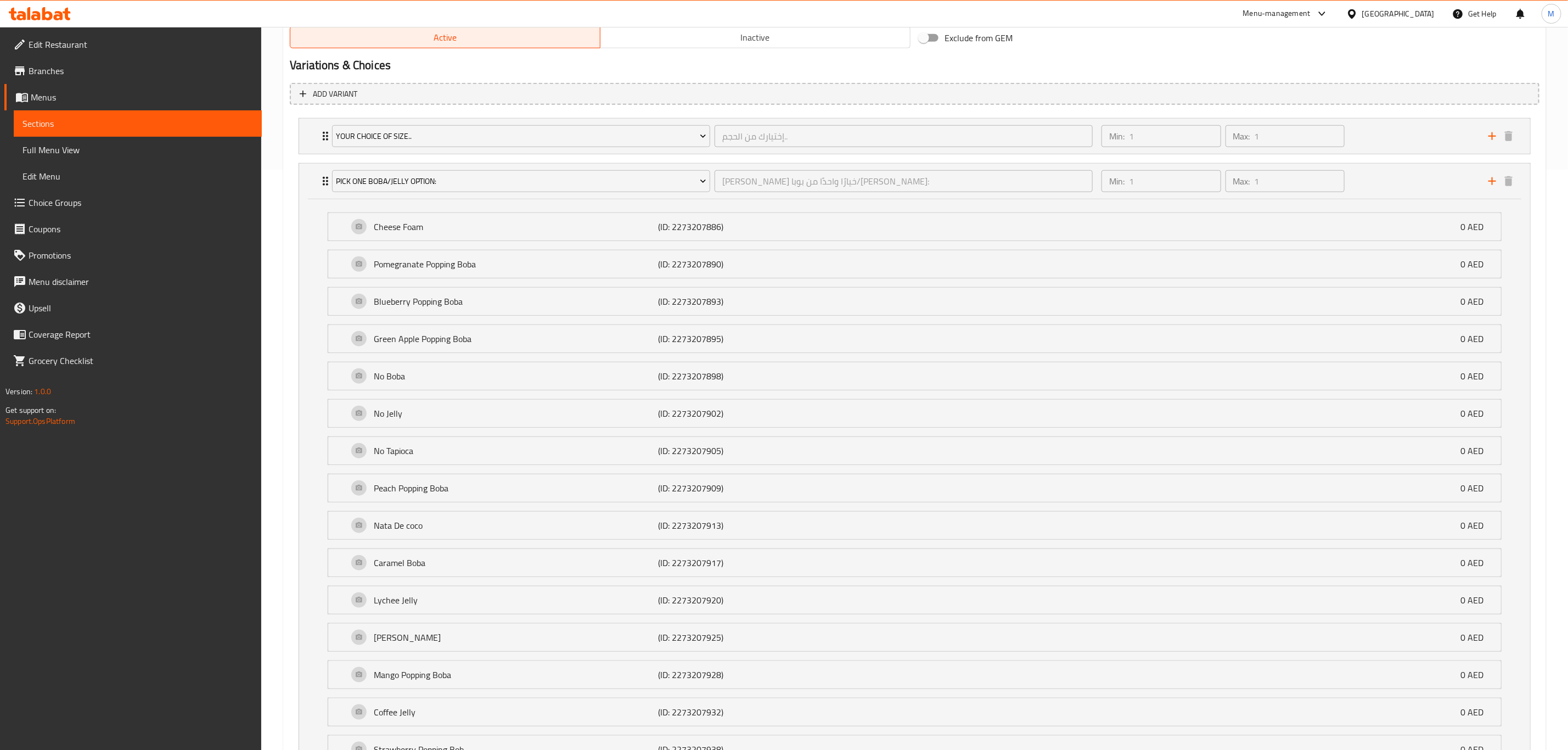
scroll to position [400, 0]
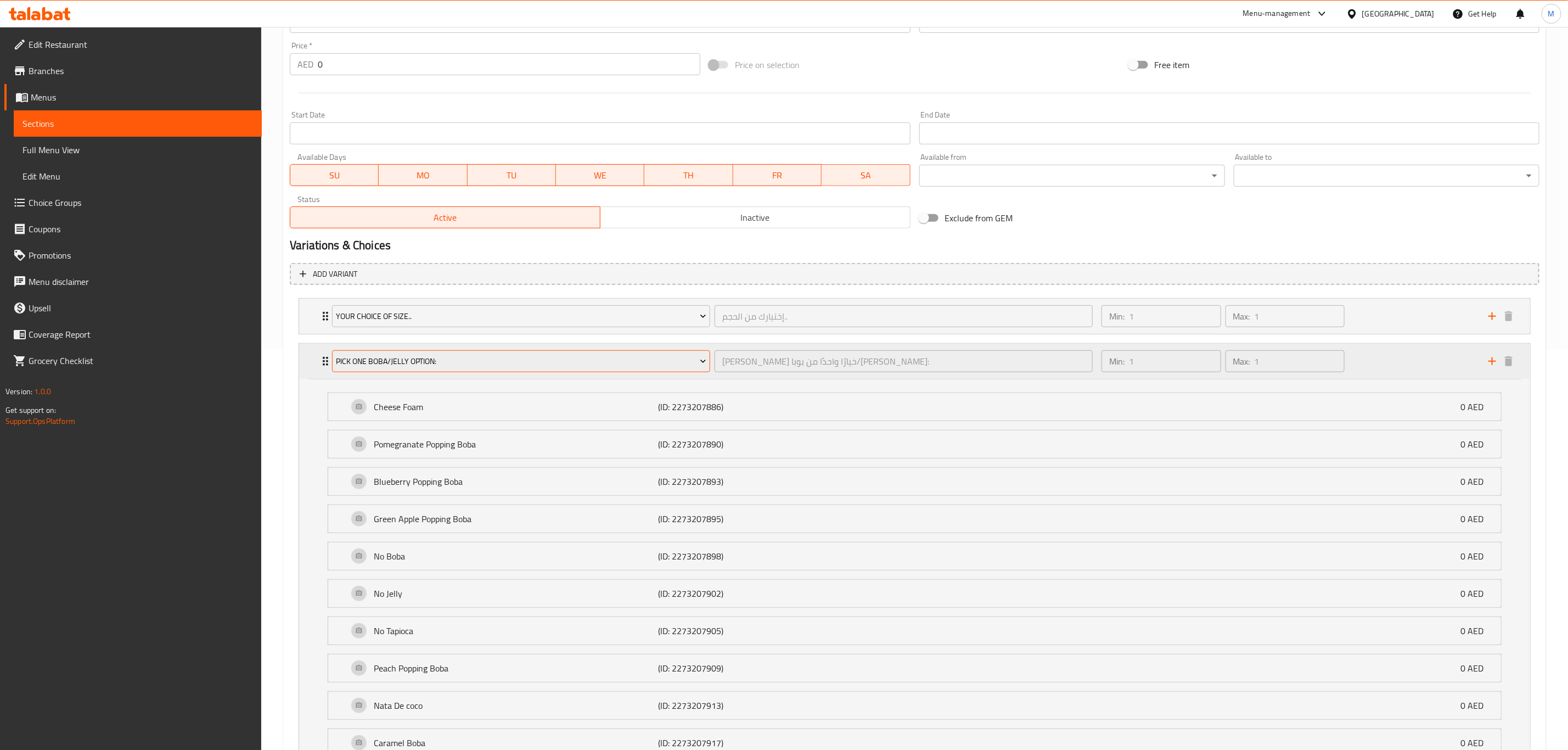
click at [332, 301] on button "Pick One BOBA/Jelly Option:" at bounding box center [521, 361] width 378 height 22
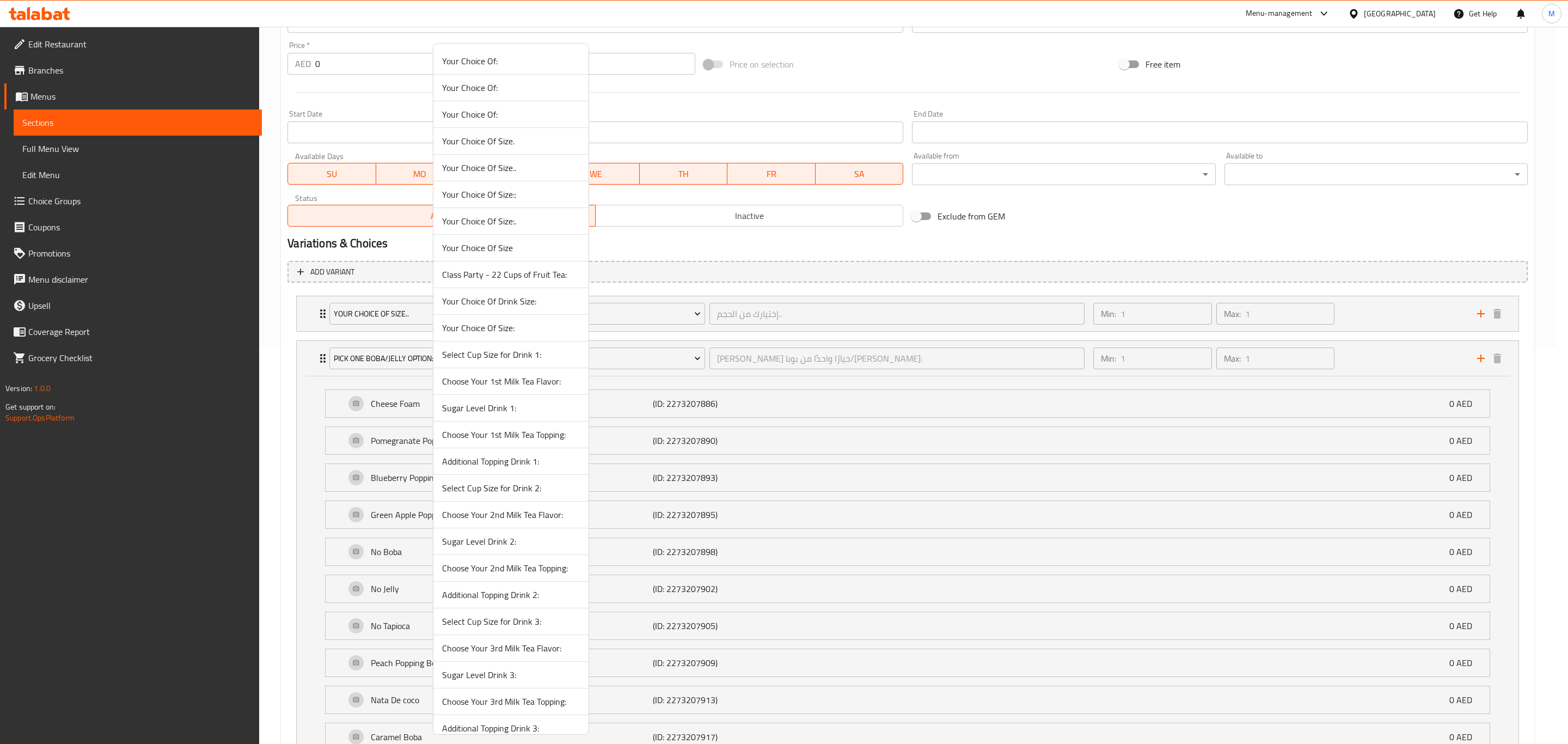
click at [326, 299] on div at bounding box center [784, 372] width 1568 height 744
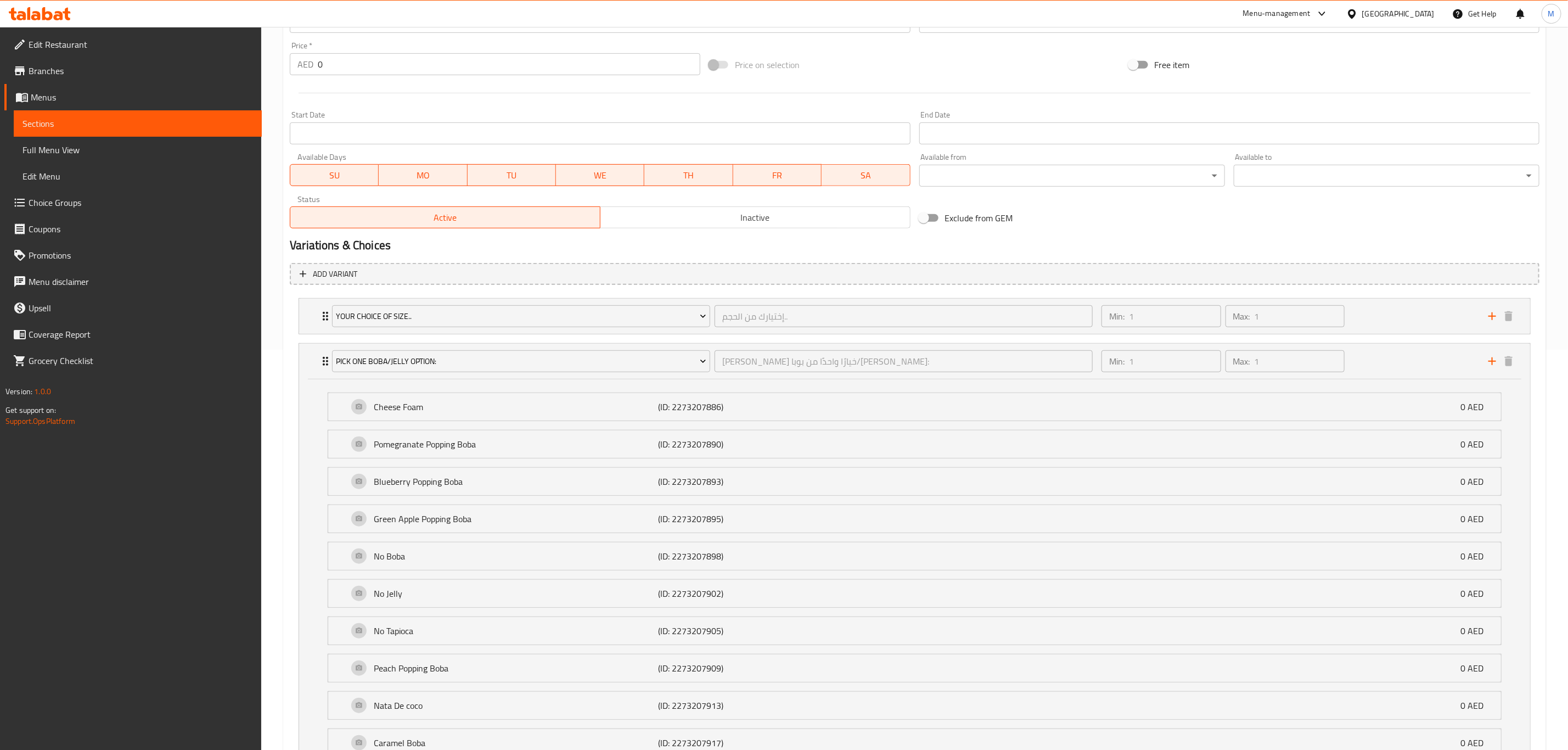
click at [328, 301] on div "Pick One BOBA/Jelly Option: اختر خيارًا واحدًا من بوبا/جيلي: ​" at bounding box center [712, 361] width 774 height 35
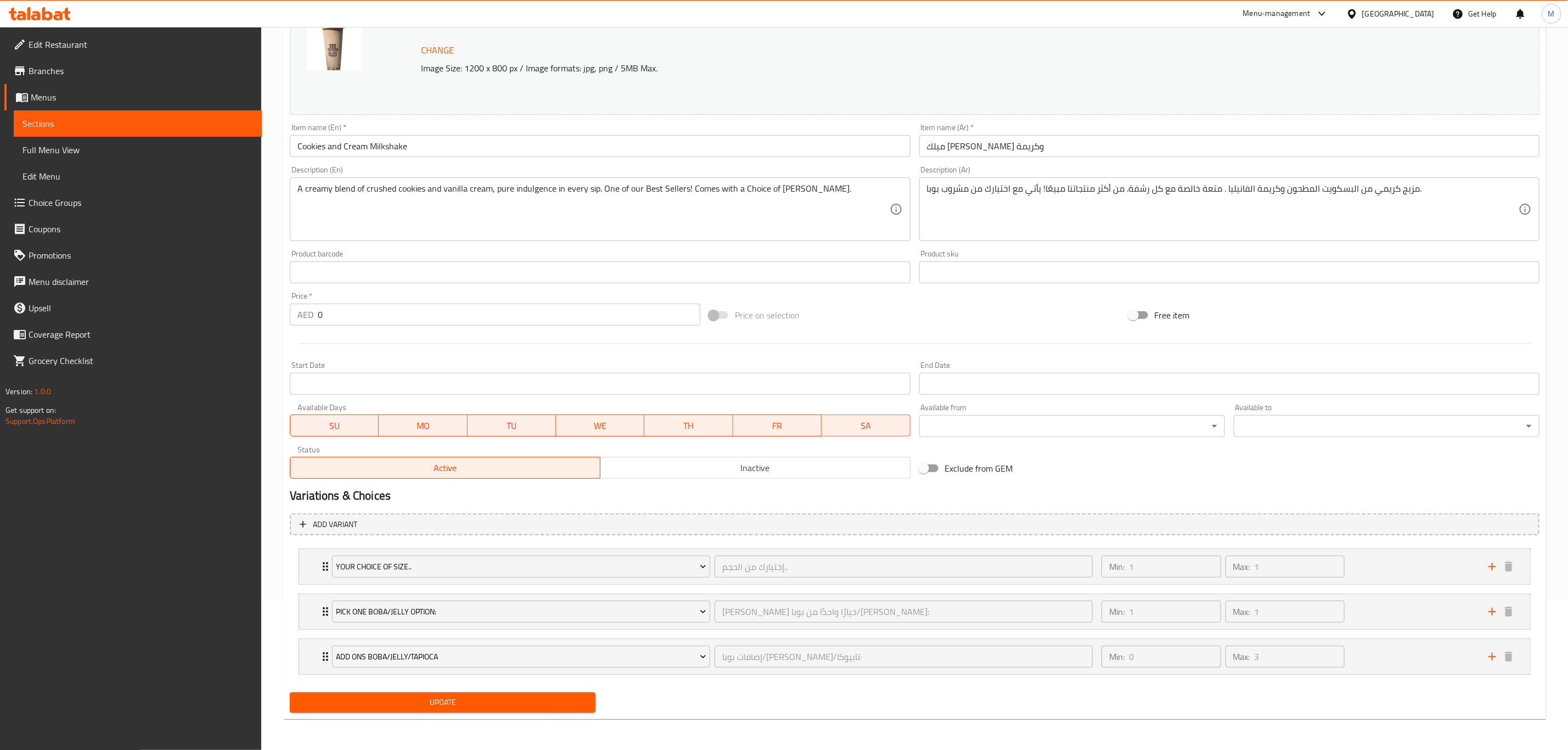
scroll to position [152, 0]
click at [562, 301] on span "Your Choice Of Size.." at bounding box center [521, 566] width 370 height 14
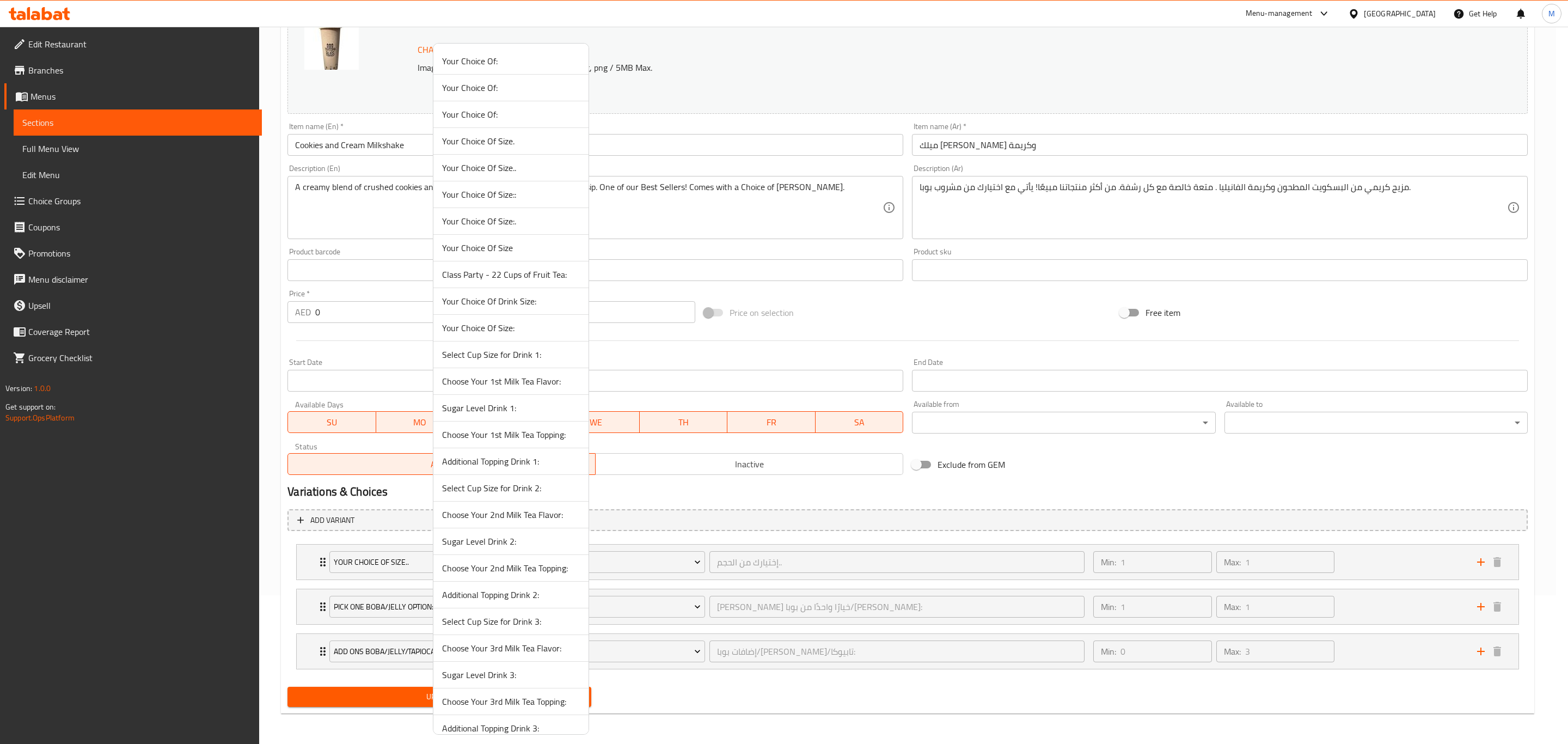
click at [320, 299] on div at bounding box center [784, 372] width 1568 height 744
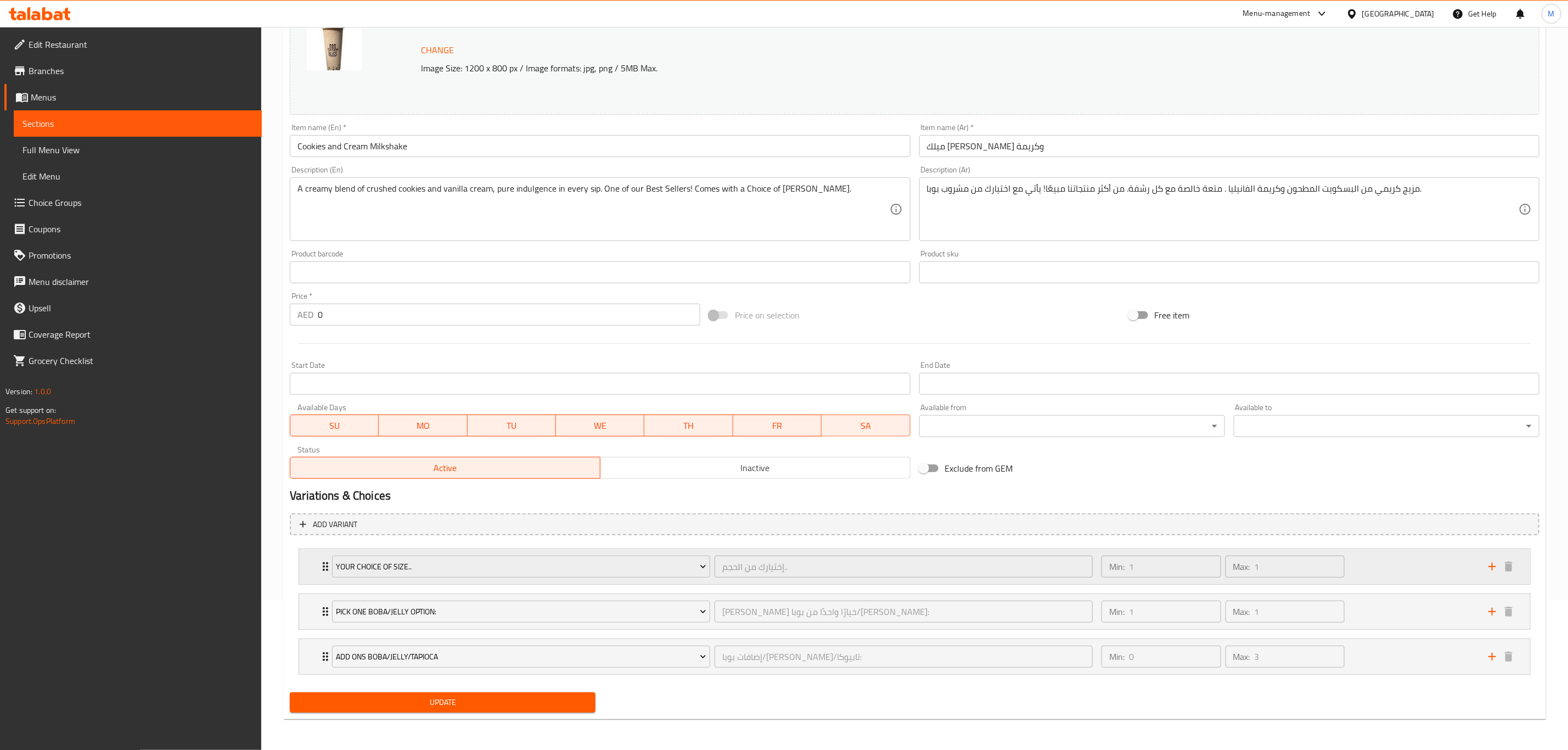
click at [328, 301] on div "Your Choice Of Size.. إختيارك من الحجم.. ​" at bounding box center [712, 566] width 774 height 35
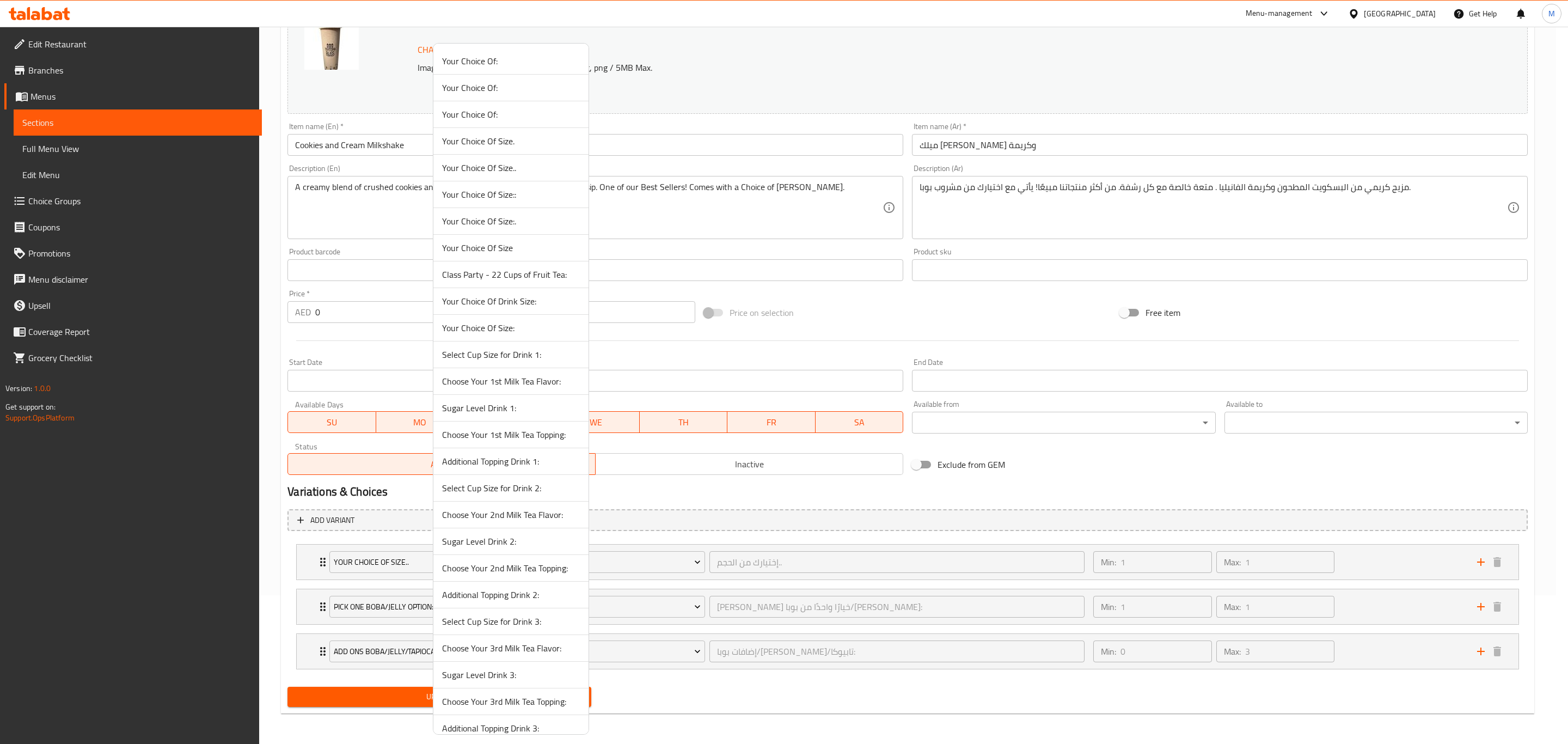
click at [393, 299] on div at bounding box center [784, 372] width 1568 height 744
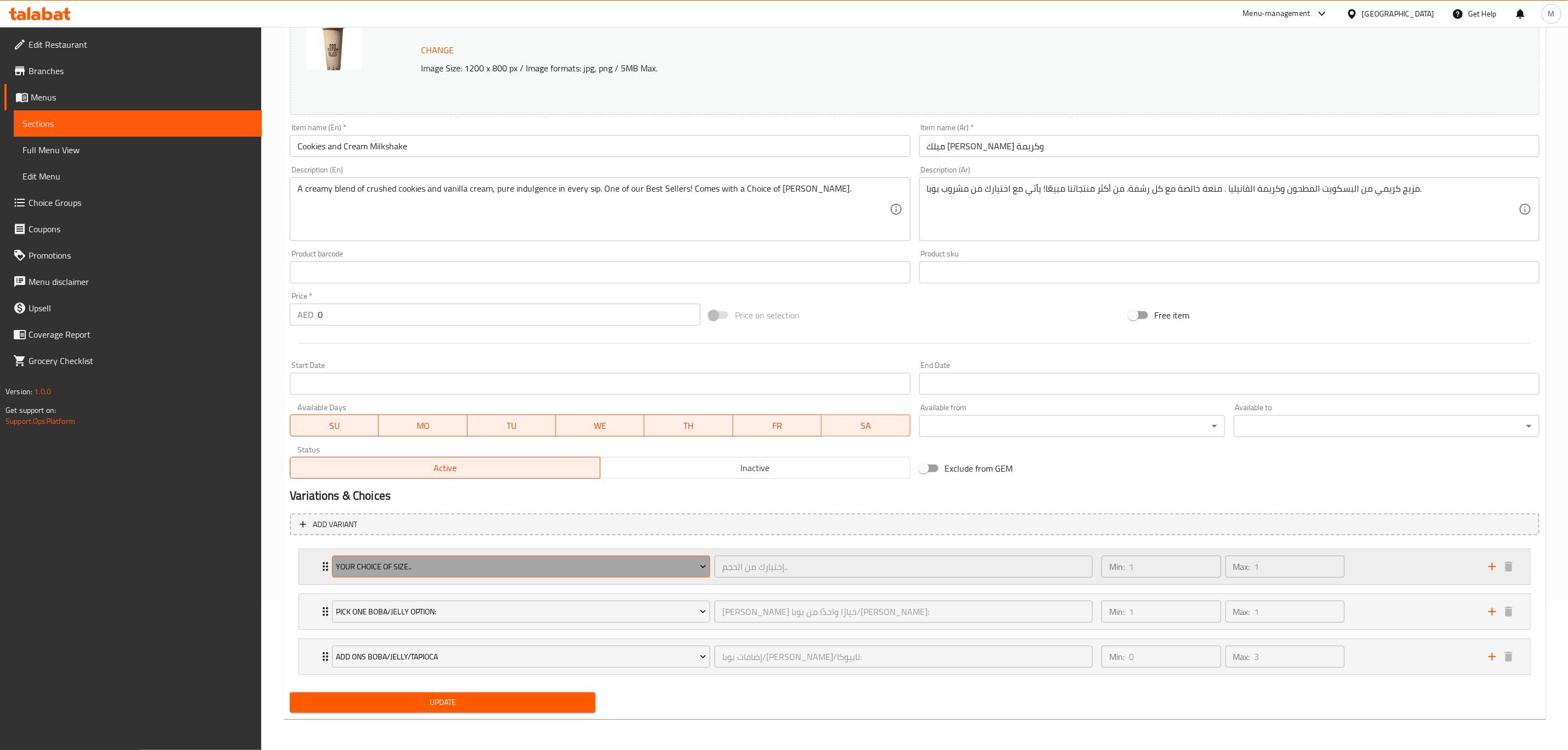
click at [397, 301] on span "Your Choice Of Size.." at bounding box center [521, 566] width 370 height 14
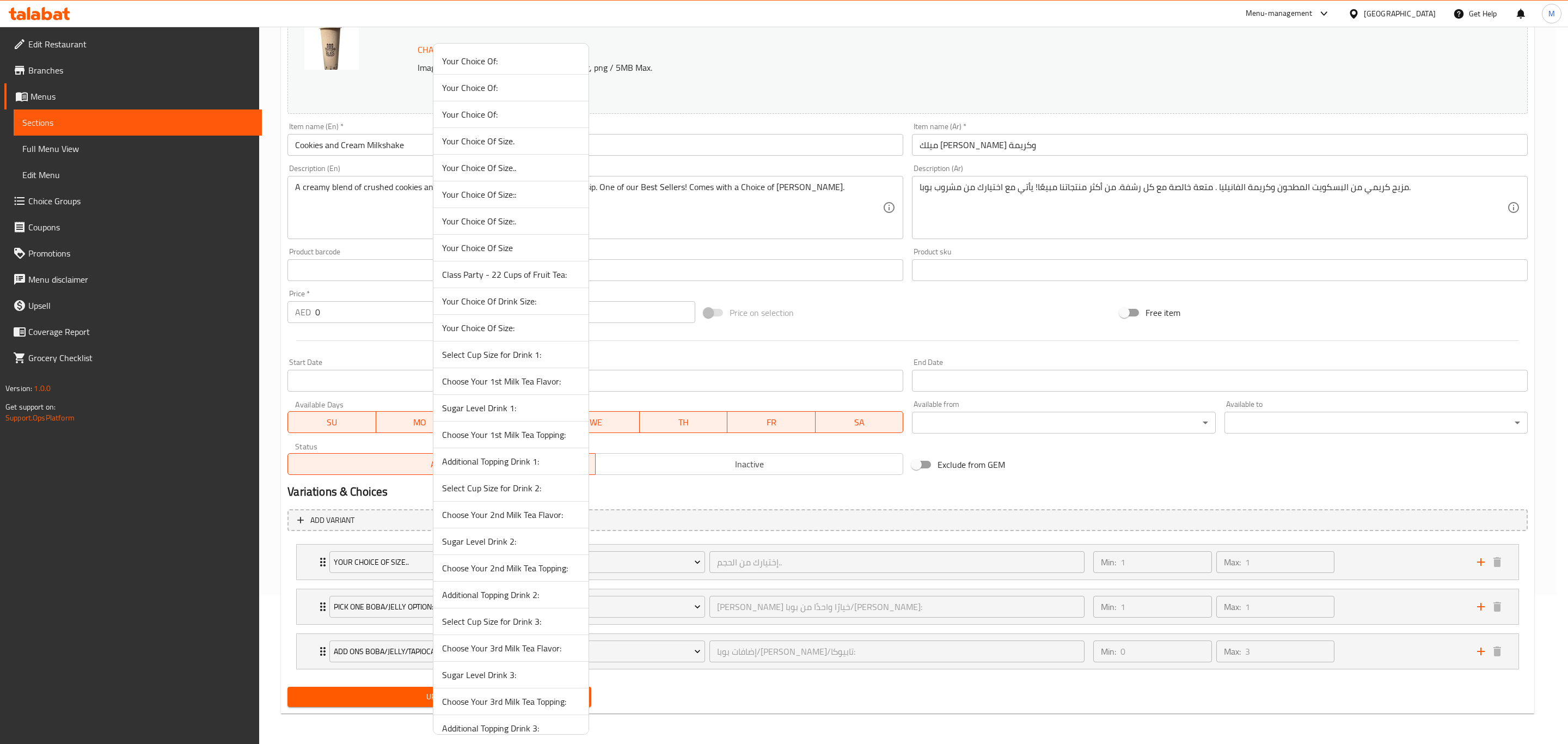
click at [316, 299] on div at bounding box center [784, 372] width 1568 height 744
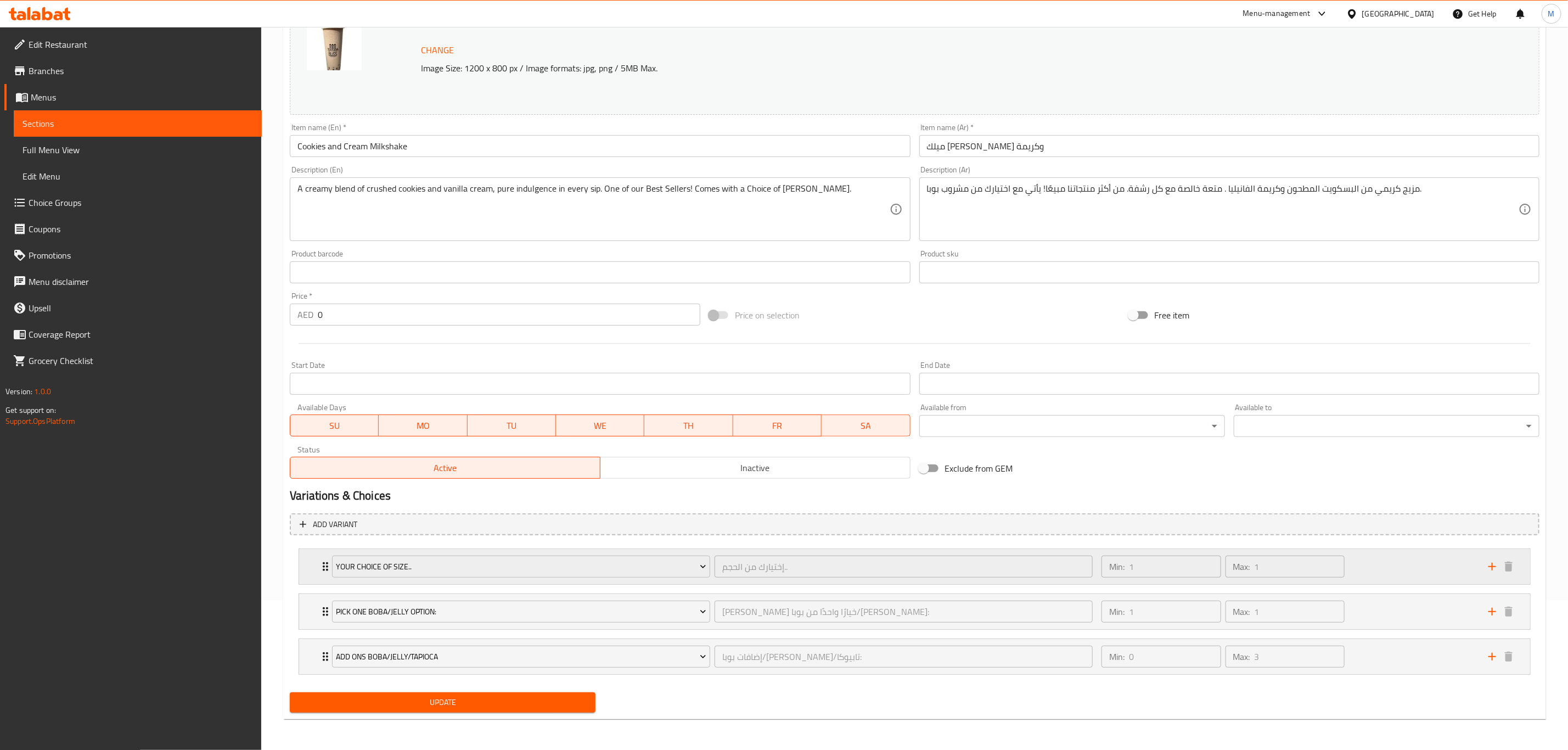
click at [325, 301] on div "Your Choice Of Size.. إختيارك من الحجم.. ​" at bounding box center [712, 566] width 774 height 35
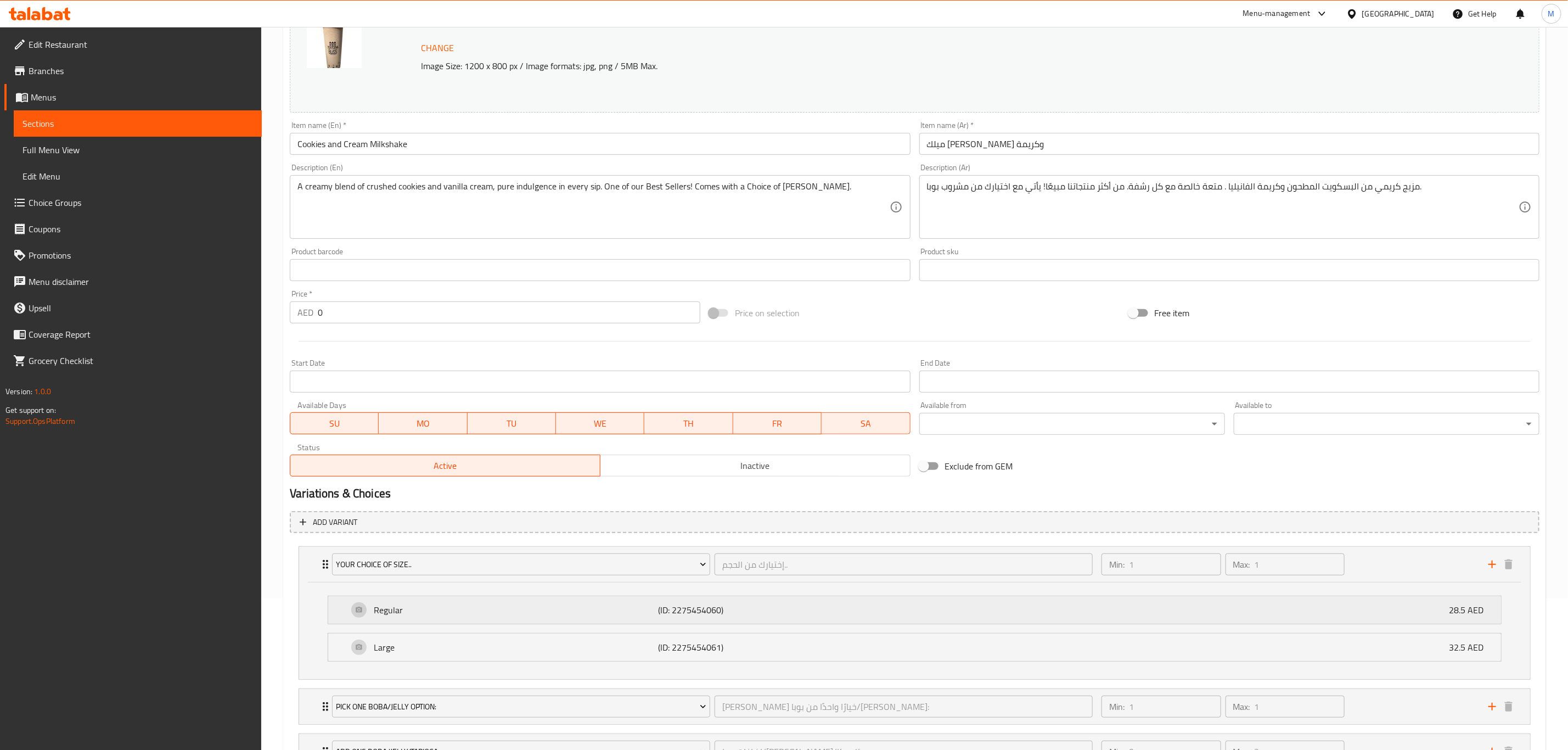
click at [376, 301] on p "Regular" at bounding box center [516, 609] width 284 height 13
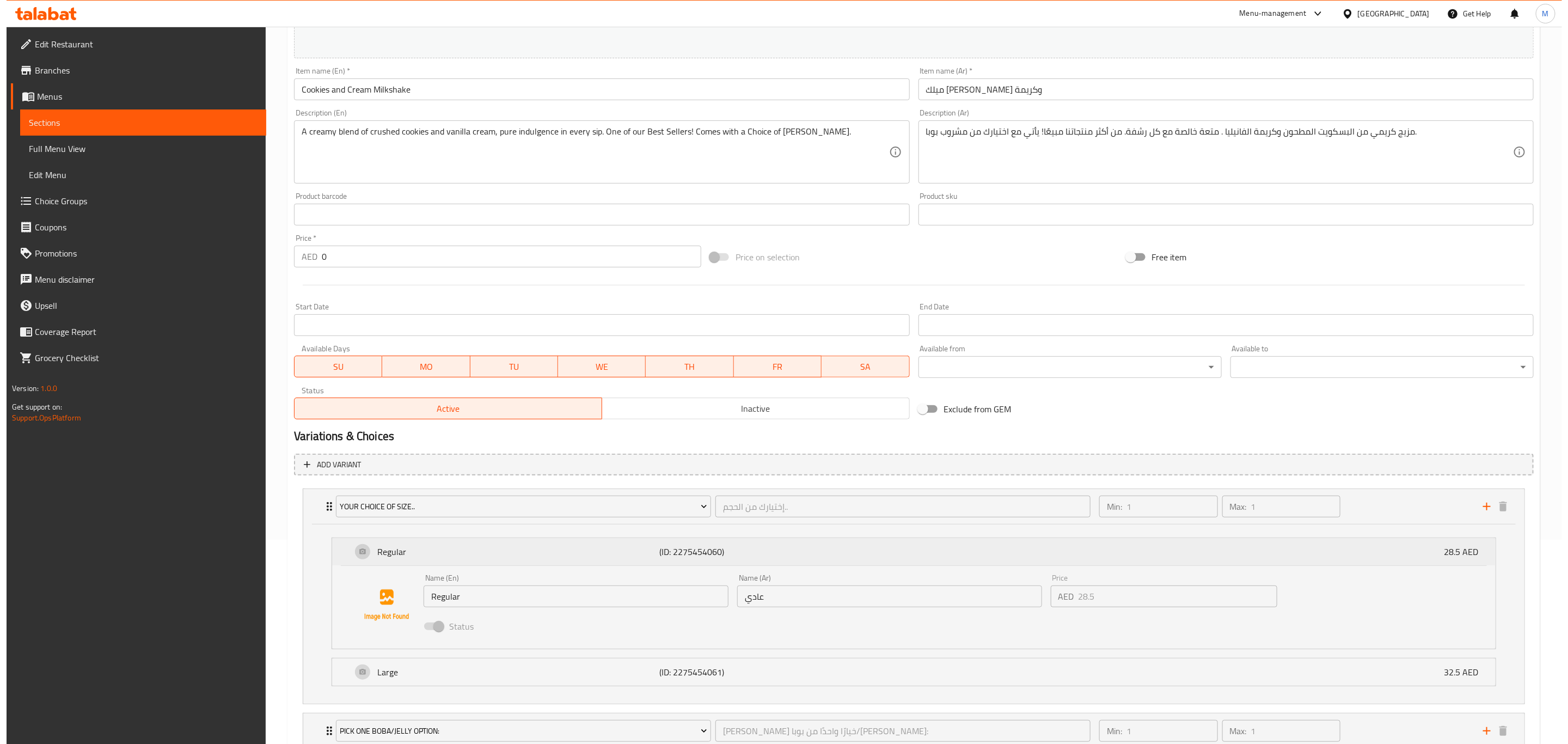
scroll to position [233, 0]
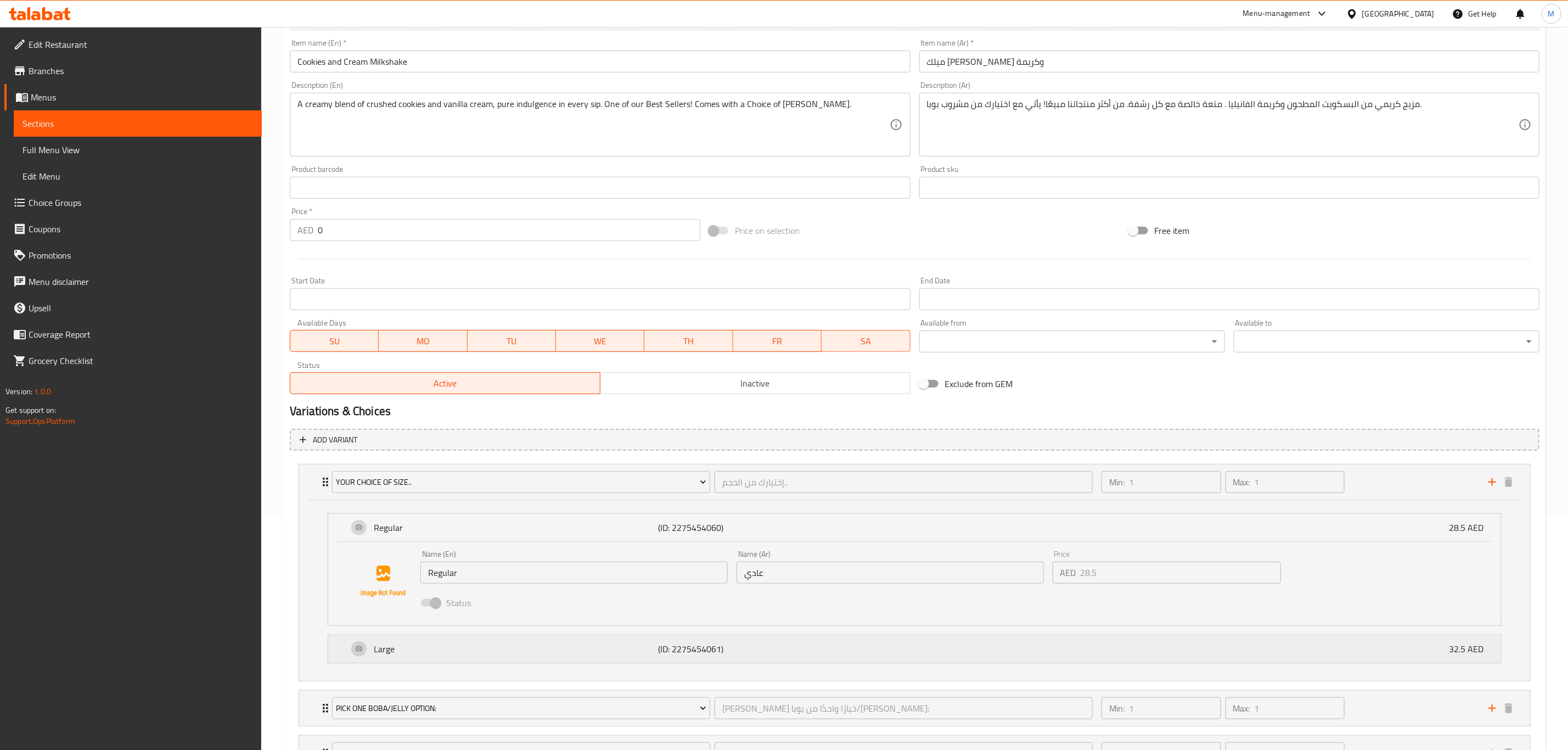
click at [398, 301] on div "Large (ID: 2275454061) 32.5 AED" at bounding box center [918, 649] width 1140 height 28
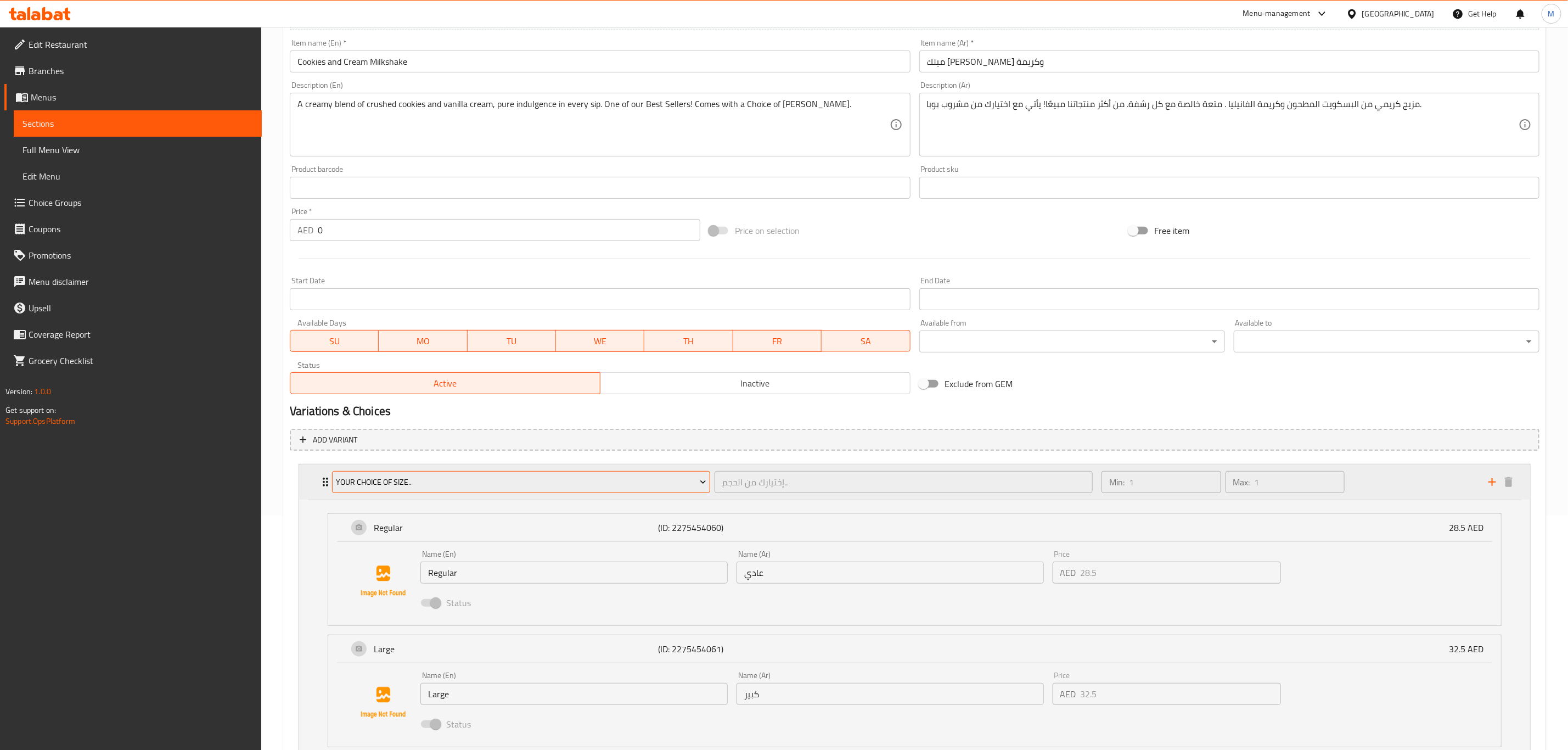
click at [511, 301] on span "Your Choice Of Size.." at bounding box center [521, 482] width 370 height 14
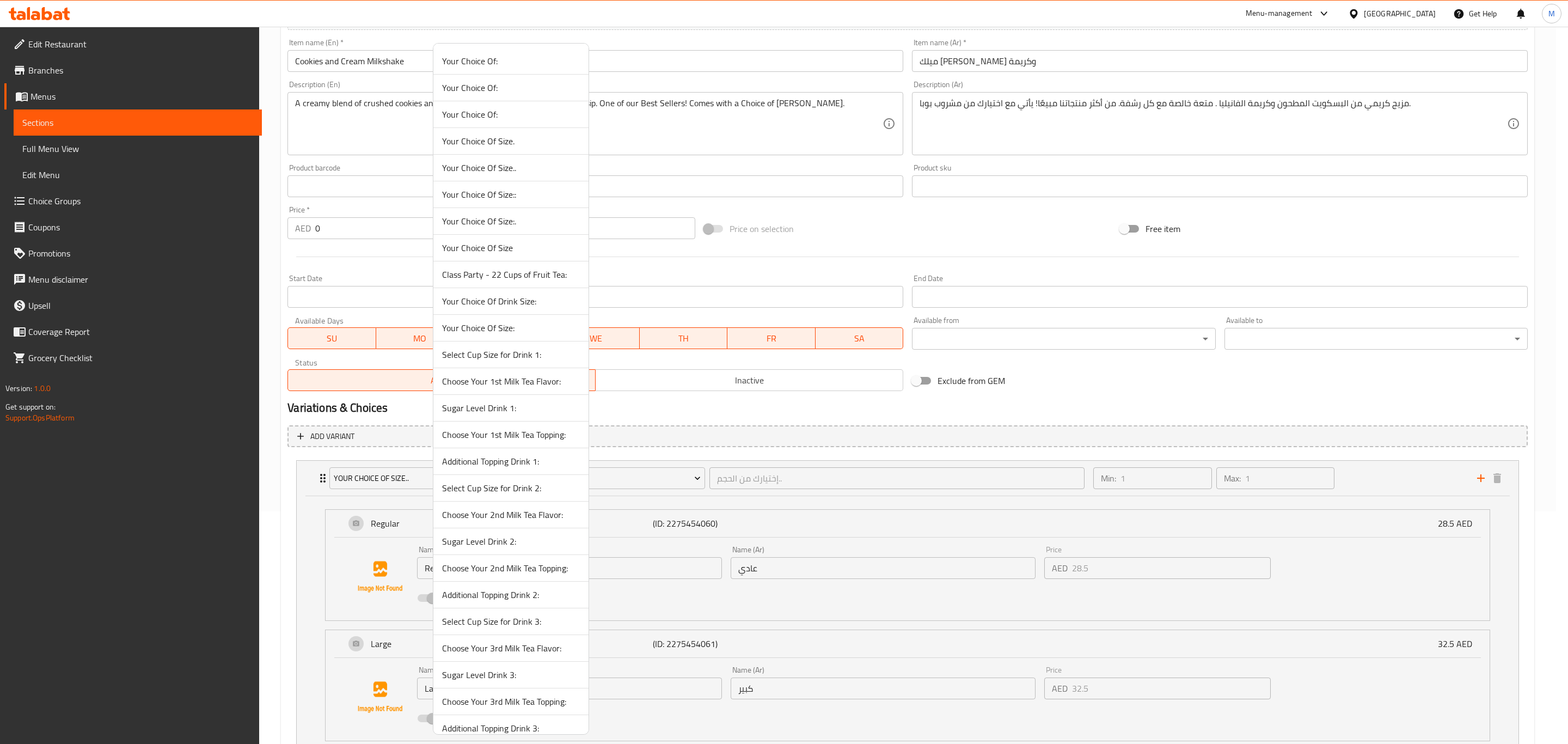
click at [503, 299] on span "Choose Your 2nd Milk Tea Flavor:" at bounding box center [511, 514] width 138 height 13
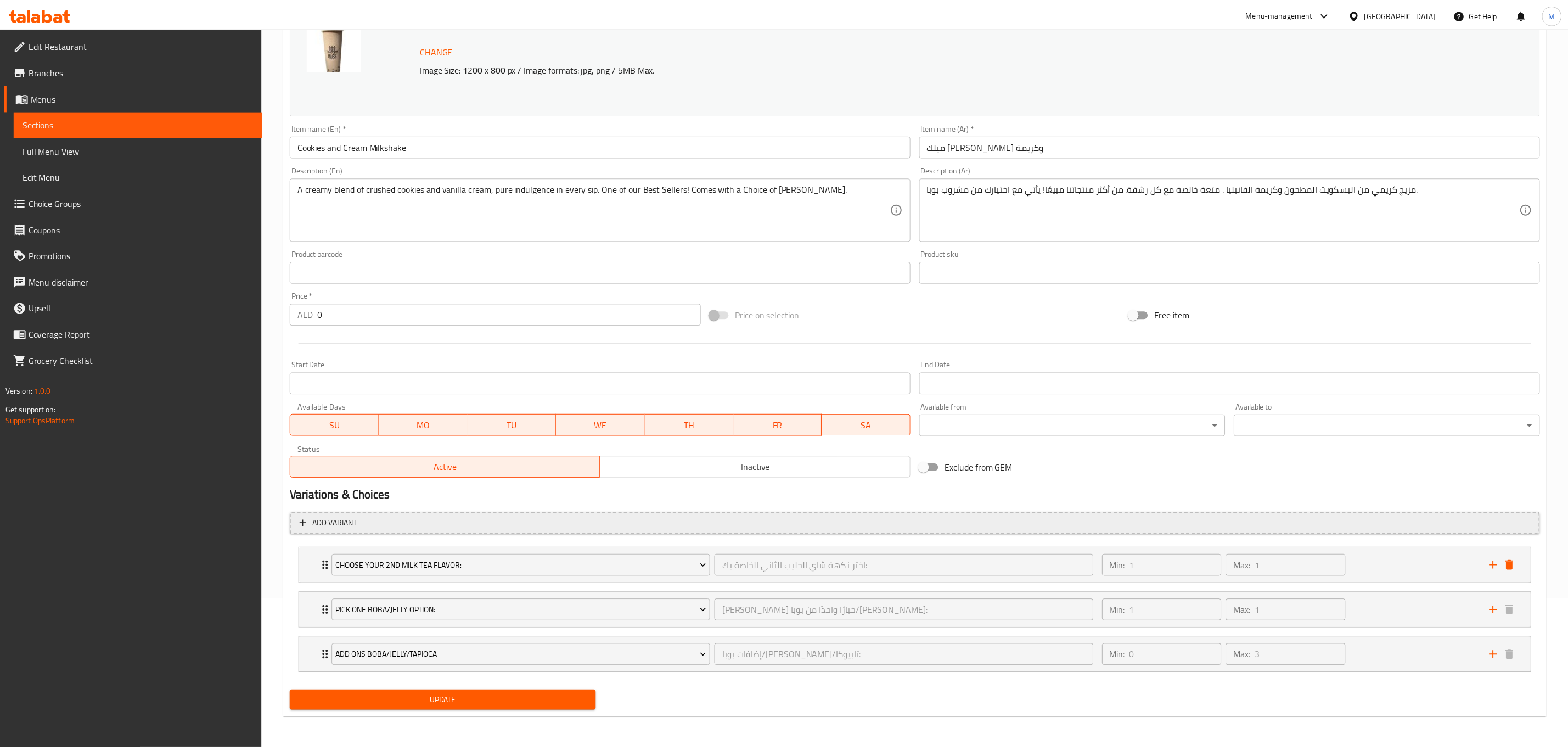
scroll to position [152, 0]
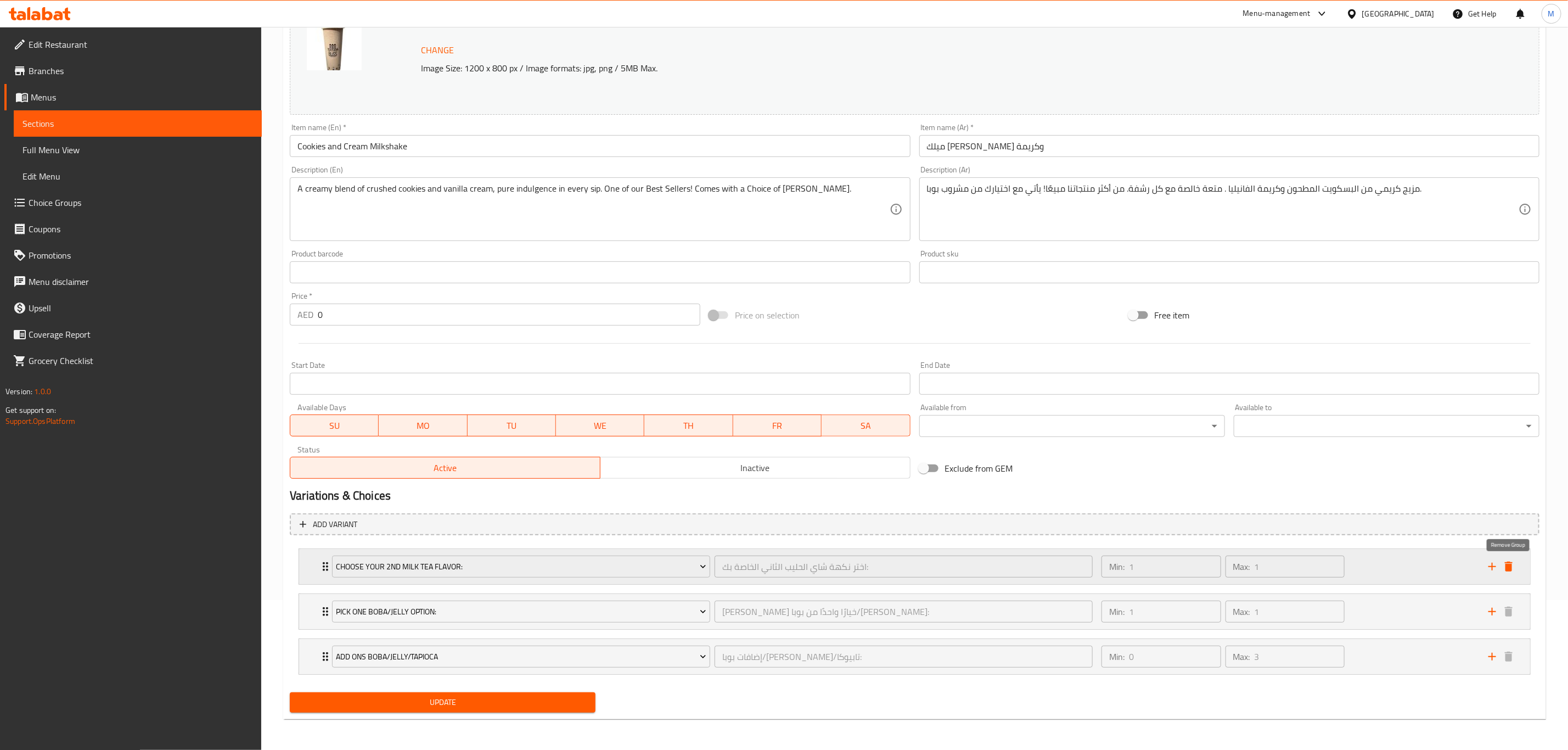
click at [1245, 301] on icon "delete" at bounding box center [1508, 566] width 13 height 13
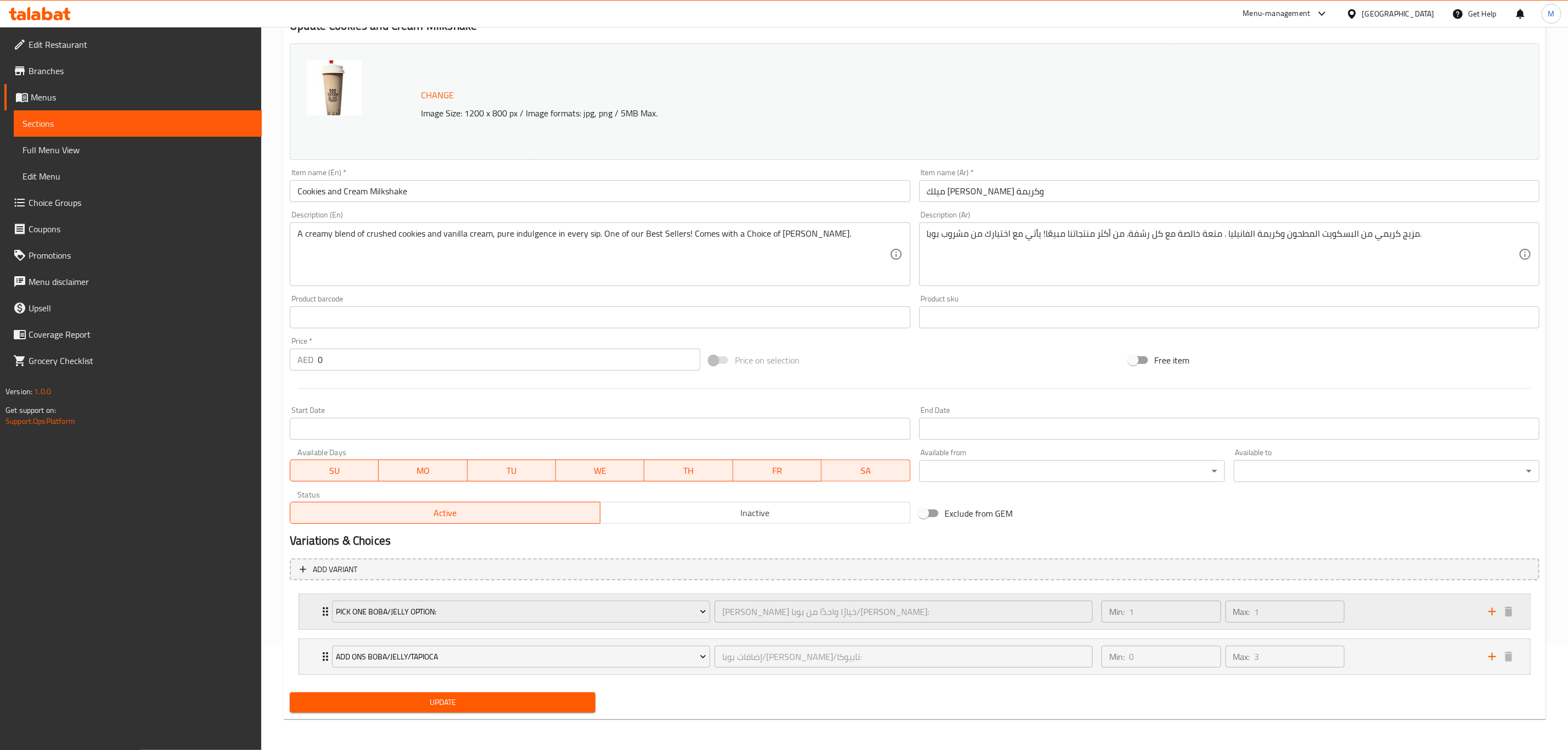
scroll to position [106, 0]
click at [579, 301] on span "Pick One BOBA/Jelly Option:" at bounding box center [521, 612] width 370 height 14
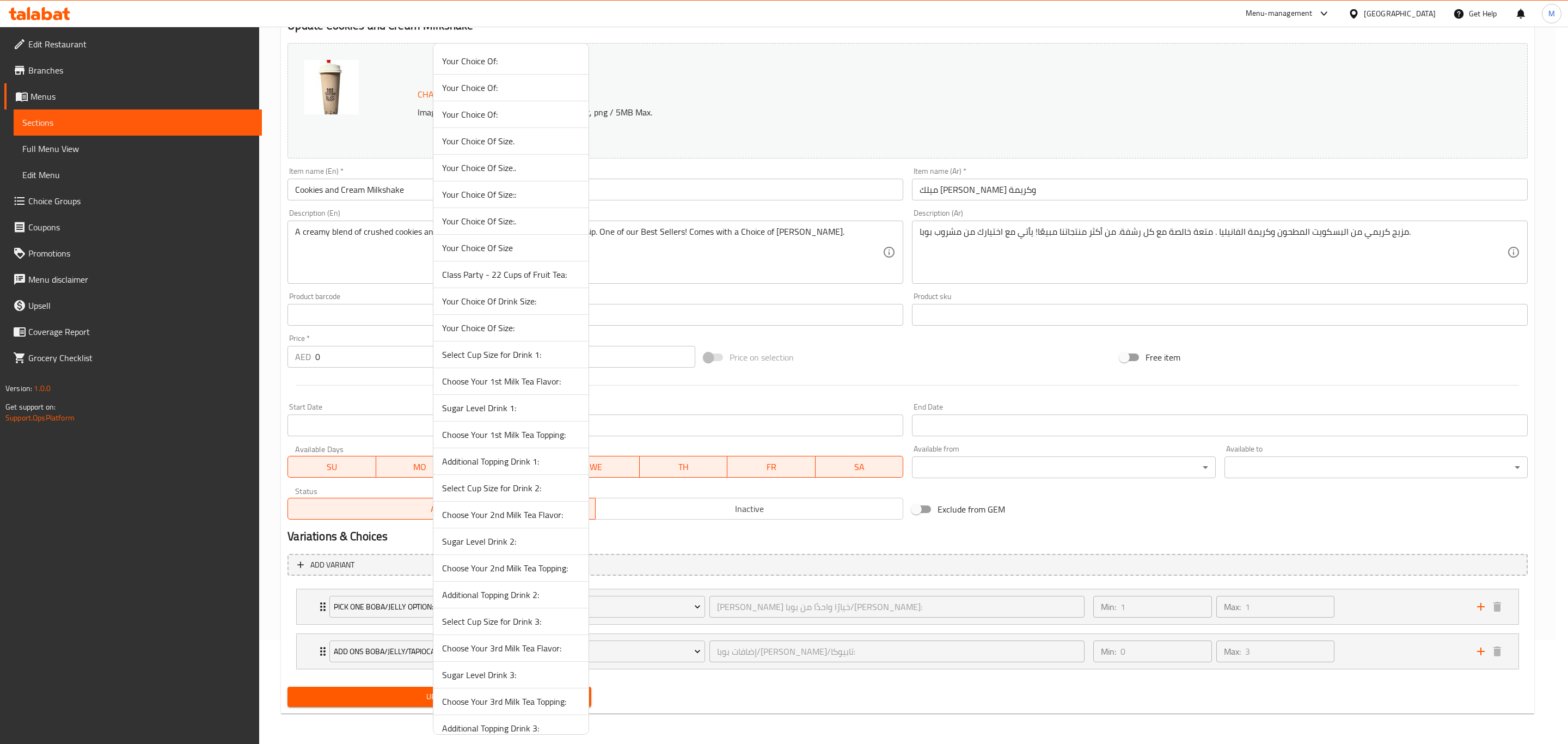
click at [455, 299] on span "Select Cup Size for Drink 3:" at bounding box center [511, 621] width 138 height 13
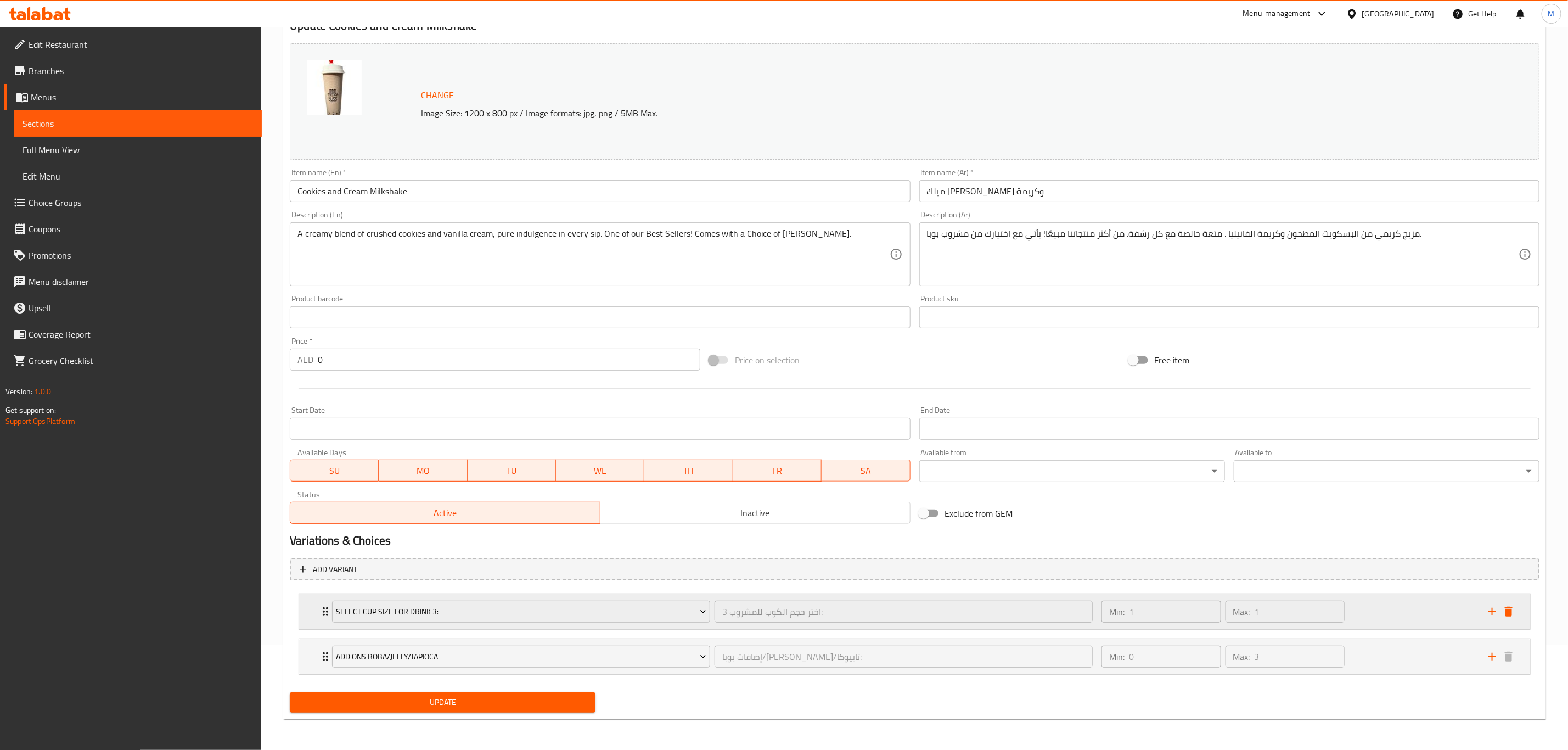
click at [1245, 301] on div "Expand" at bounding box center [1501, 611] width 33 height 17
click at [1245, 301] on icon "delete" at bounding box center [1508, 611] width 13 height 13
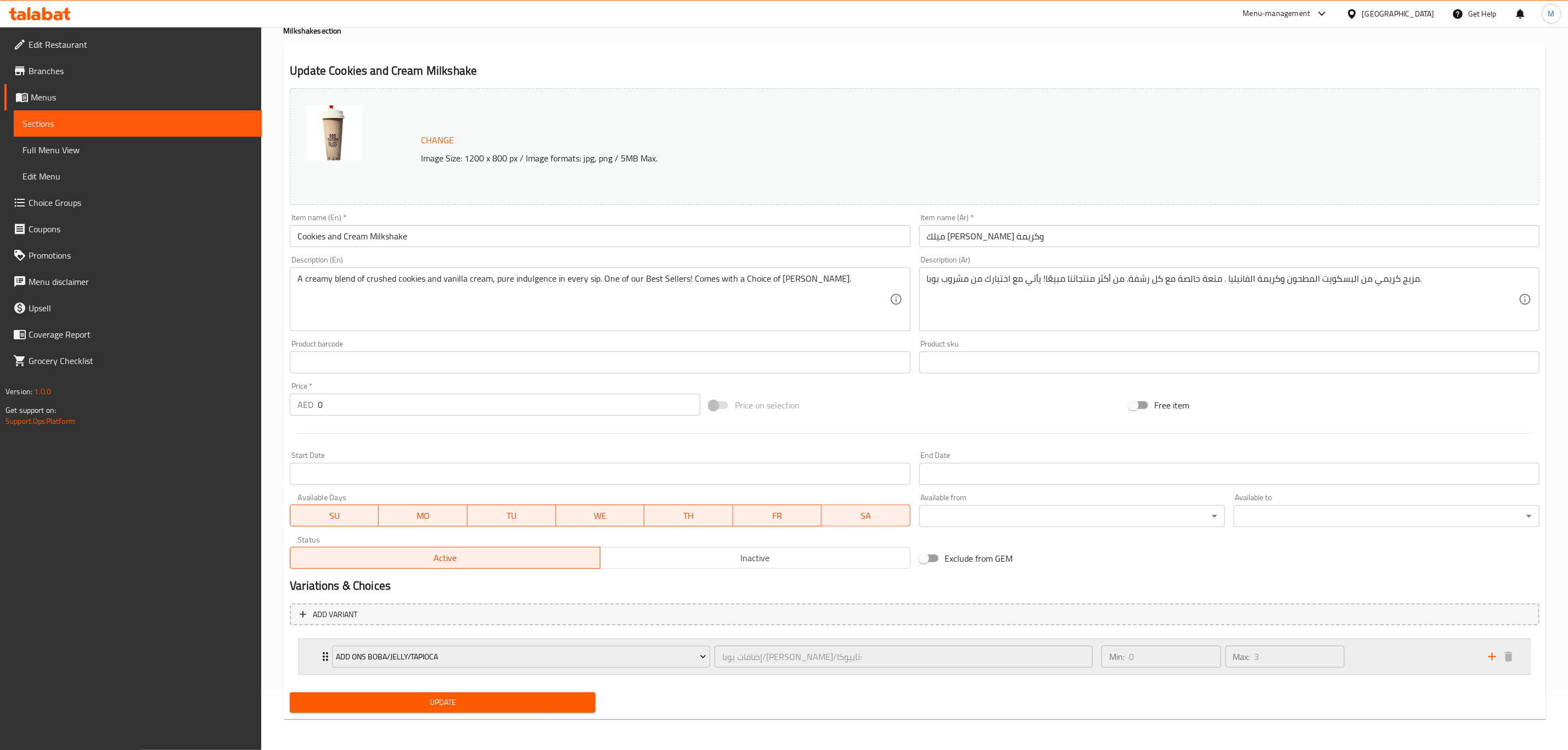
scroll to position [60, 0]
click at [481, 301] on span "Add Ons Boba/Jelly/Tapioca" at bounding box center [521, 657] width 370 height 14
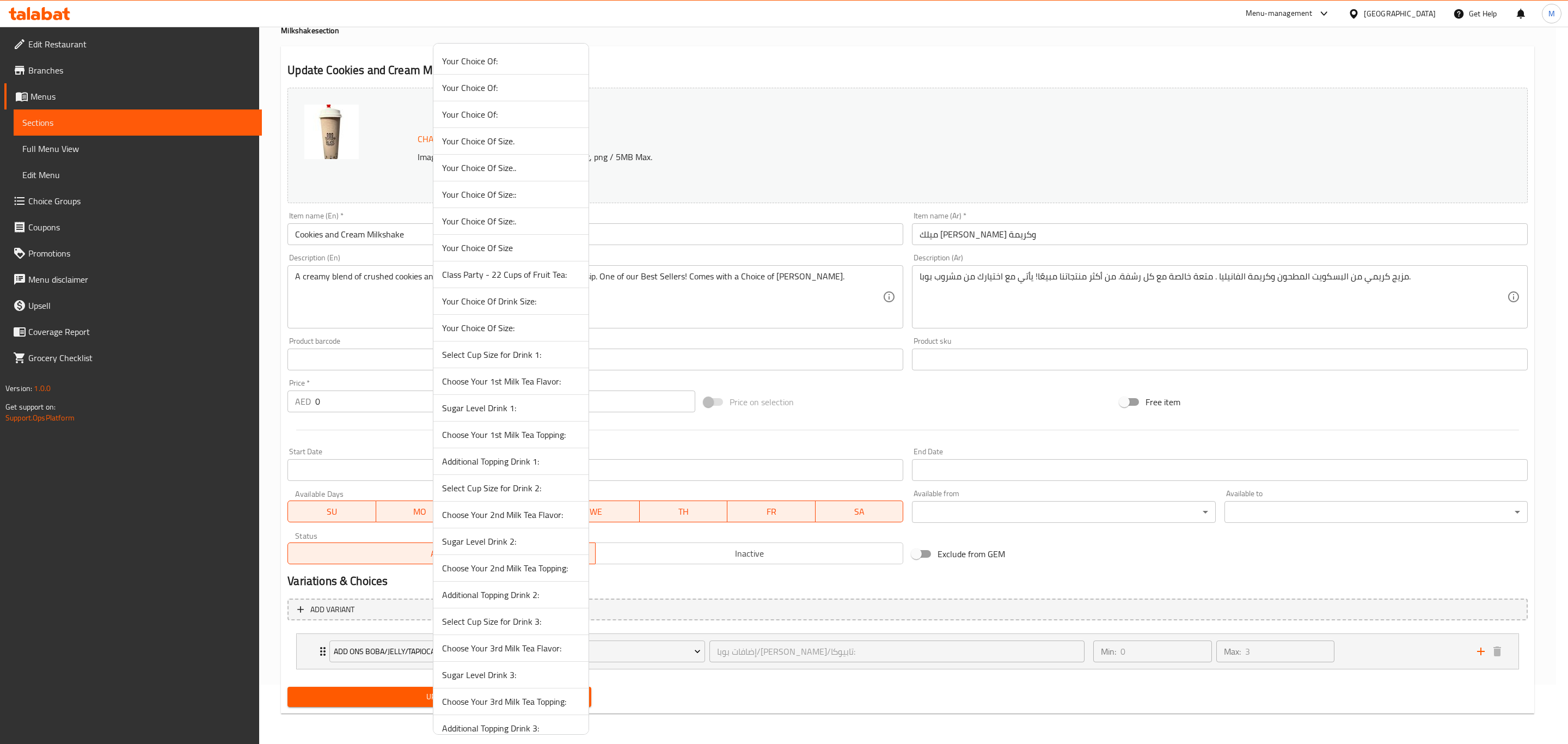
click at [471, 299] on span "Additional Topping Drink 2:" at bounding box center [511, 594] width 138 height 13
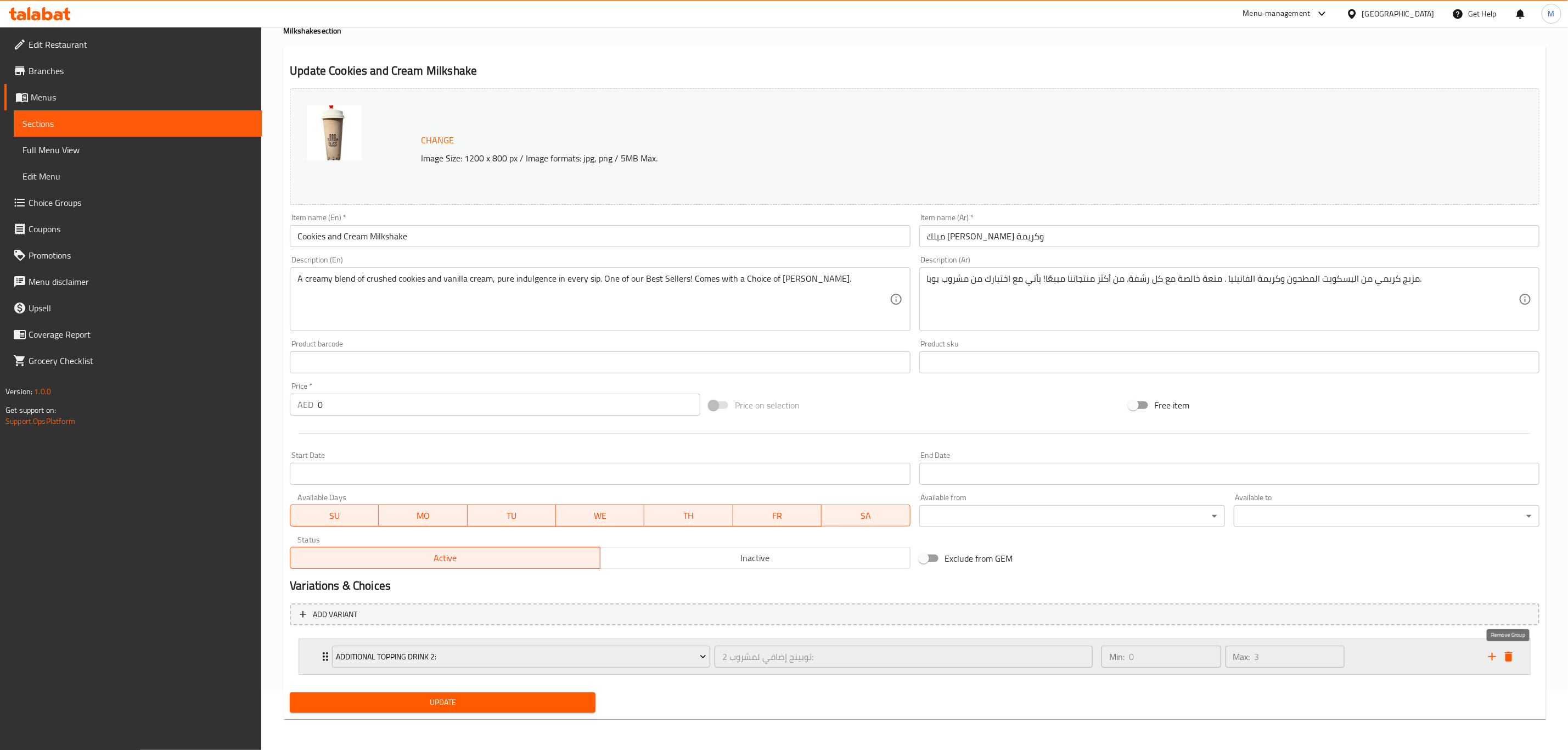
click at [1245, 301] on icon "delete" at bounding box center [1508, 656] width 13 height 13
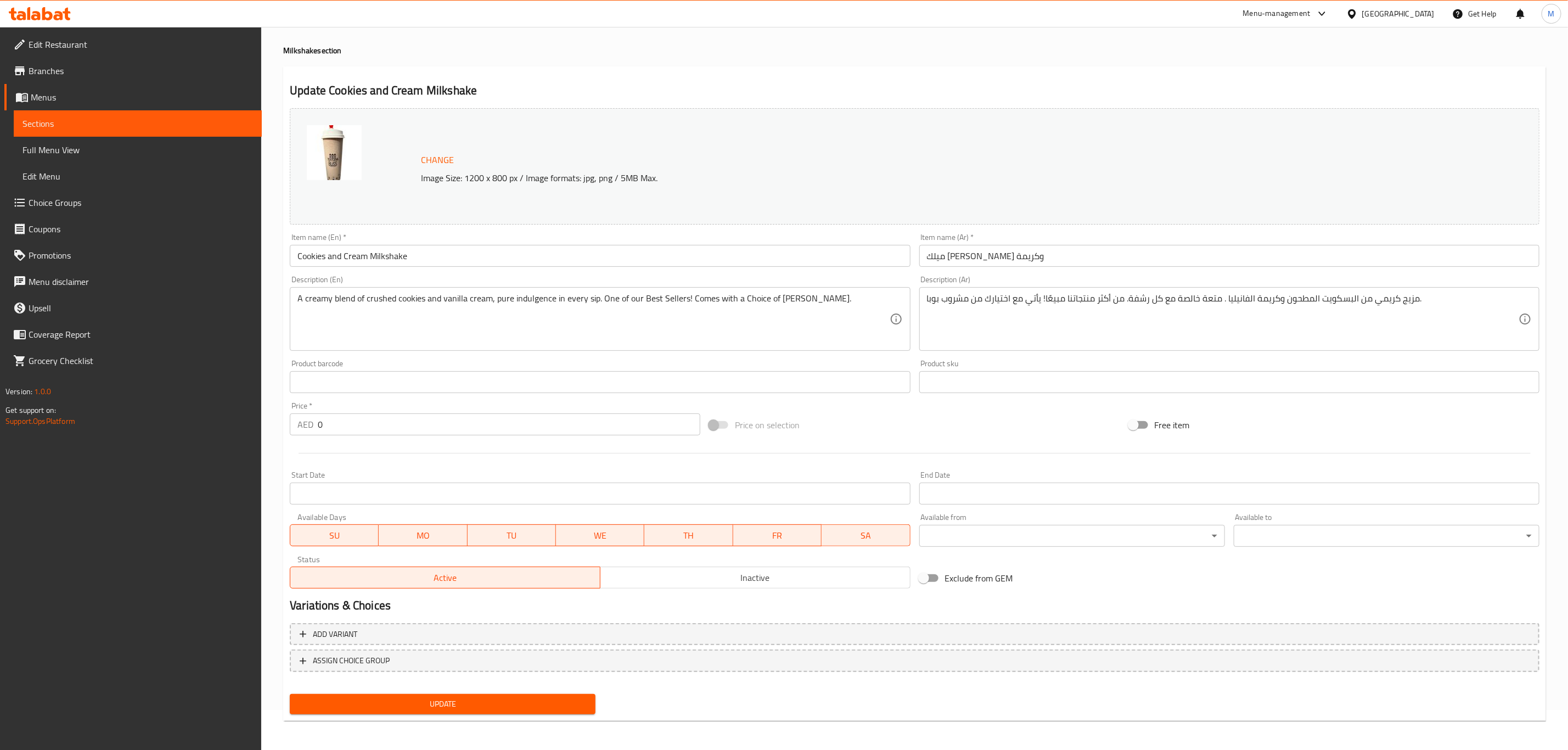
click at [392, 301] on span "Update" at bounding box center [443, 704] width 288 height 14
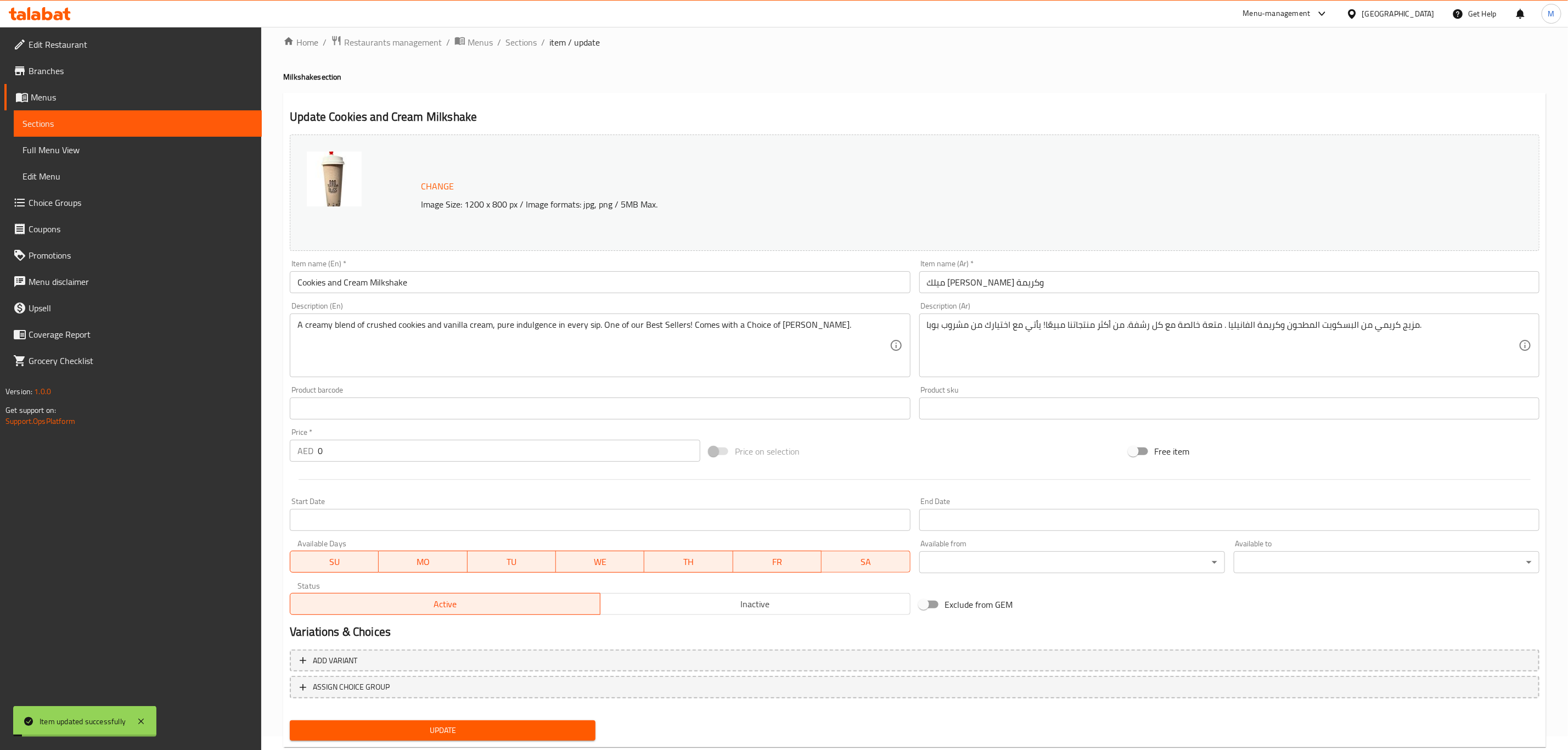
scroll to position [0, 0]
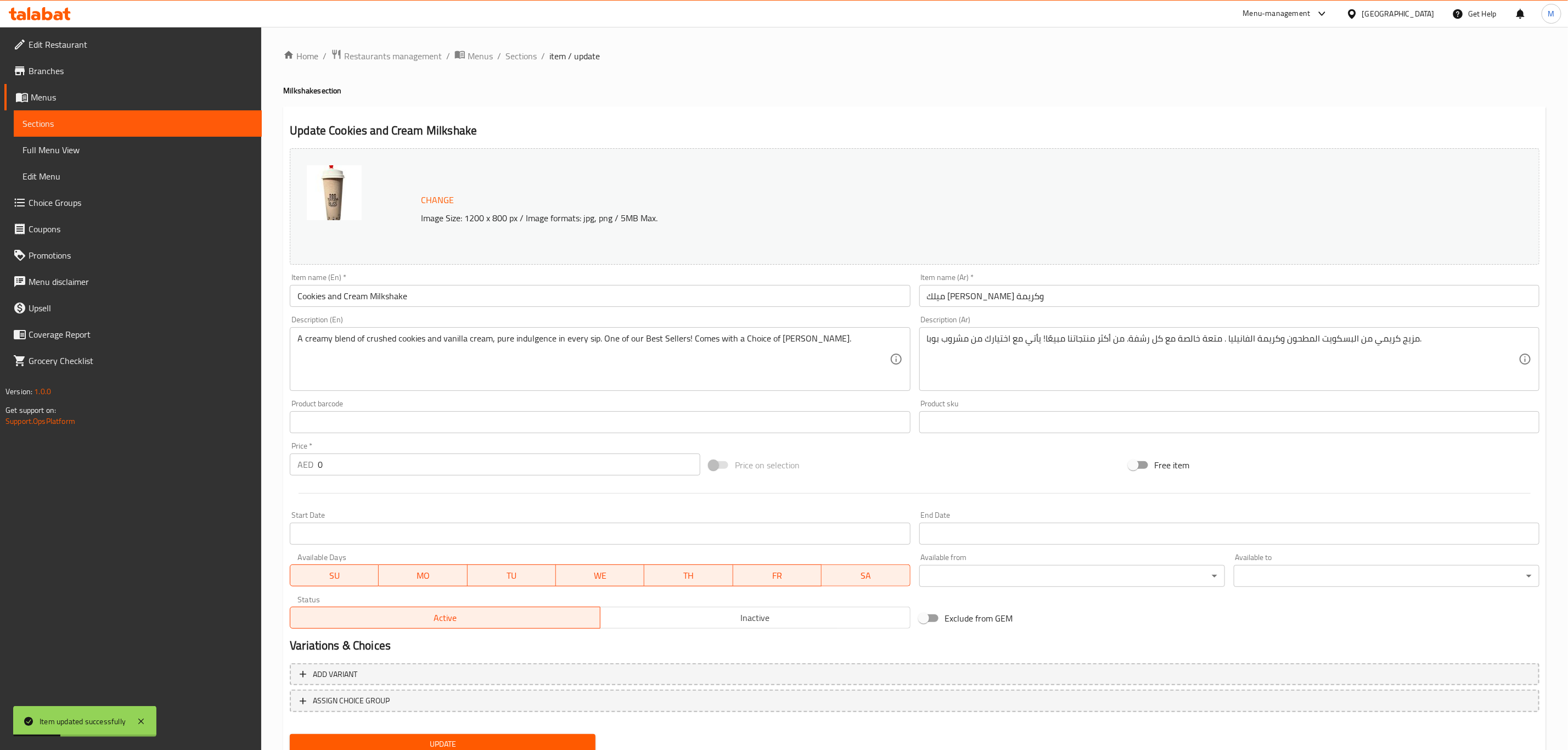
click at [341, 290] on input "Cookies and Cream Milkshake" at bounding box center [600, 296] width 620 height 22
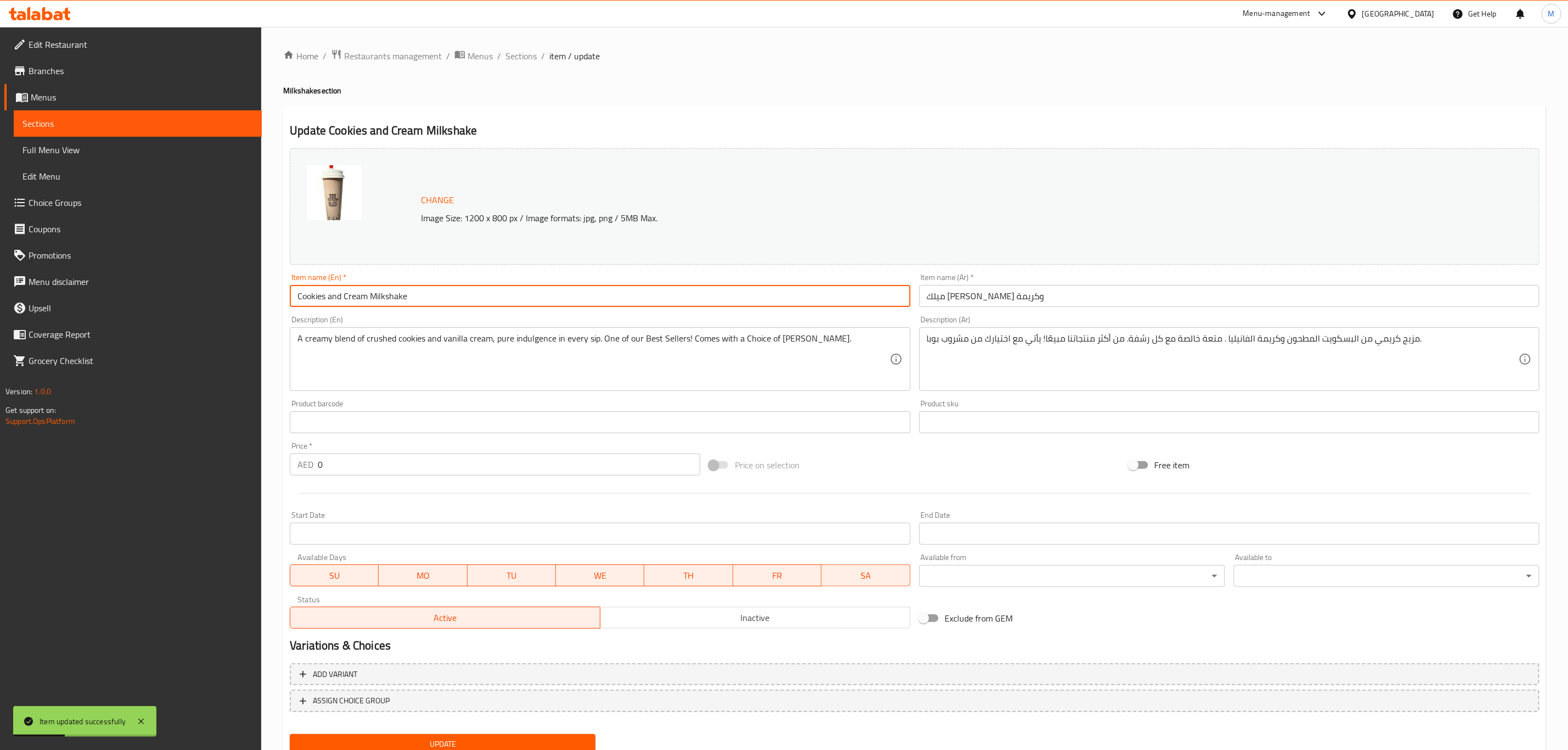
click at [341, 290] on input "Cookies and Cream Milkshake" at bounding box center [600, 296] width 620 height 22
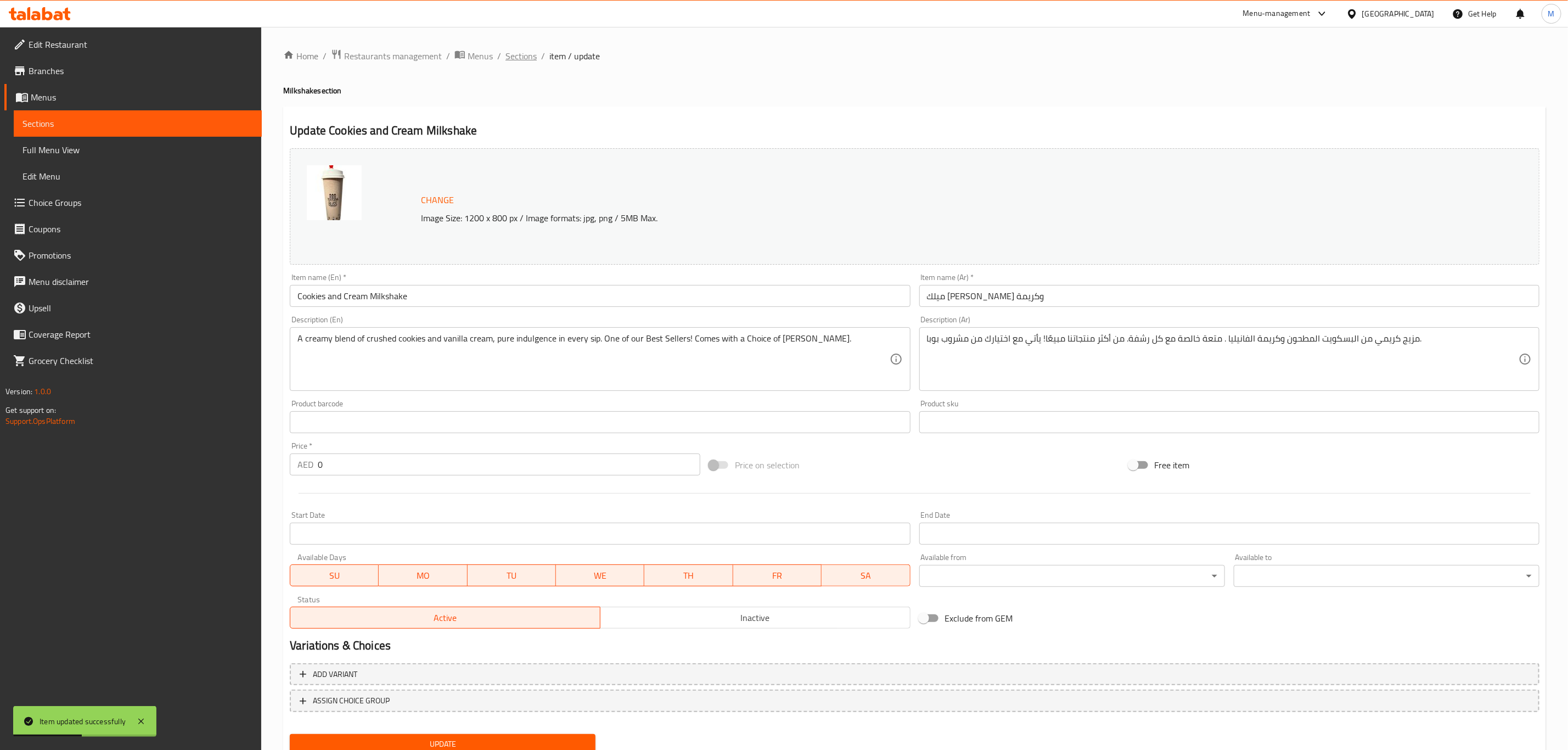
click at [522, 53] on span "Sections" at bounding box center [521, 55] width 31 height 13
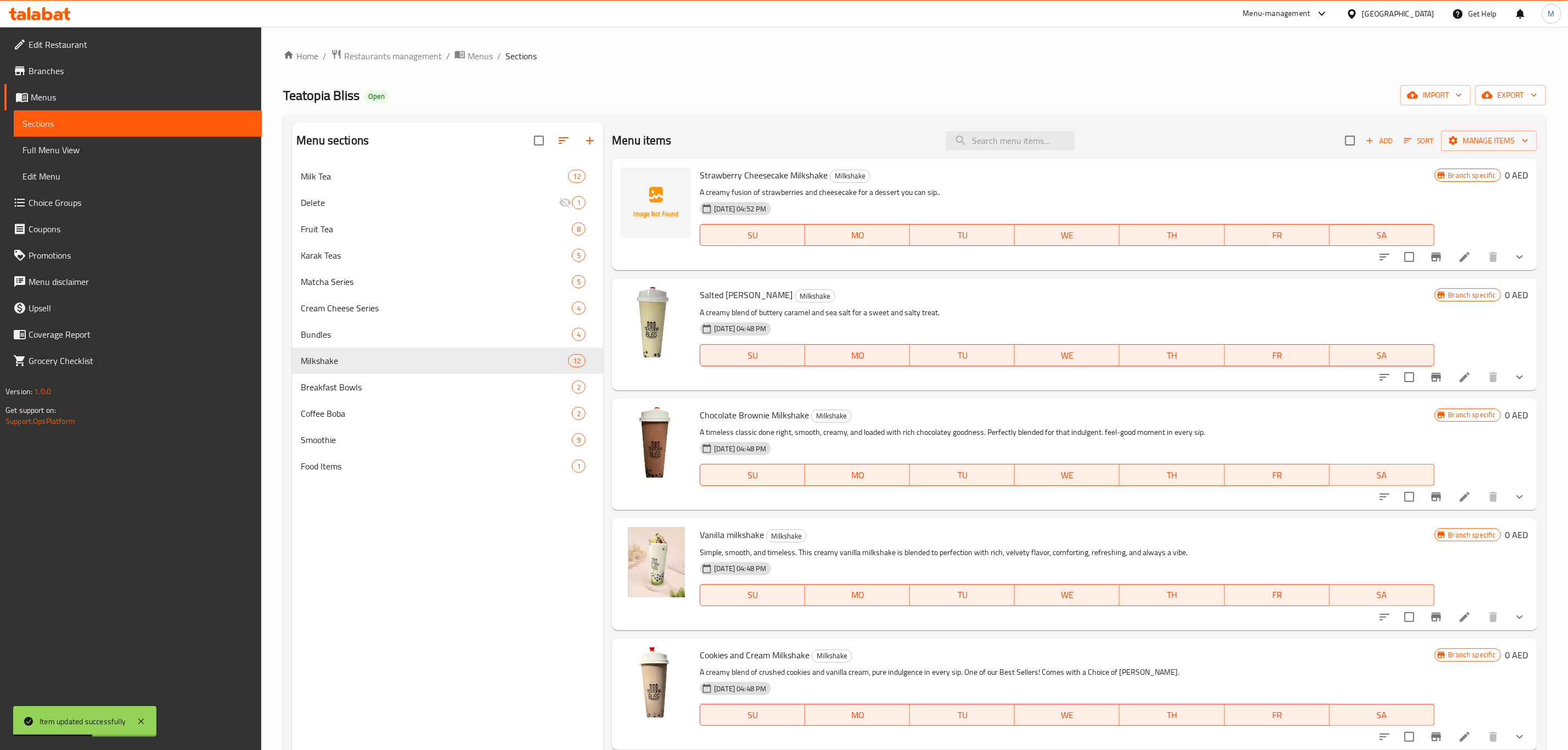
click at [747, 66] on div "Home / Restaurants management / Menus / Sections Teatopia Bliss Open import exp…" at bounding box center [915, 465] width 1263 height 833
click at [926, 90] on div "Teatopia Bliss Open import export" at bounding box center [915, 95] width 1263 height 20
click at [1396, 145] on icon "button" at bounding box center [1401, 141] width 11 height 11
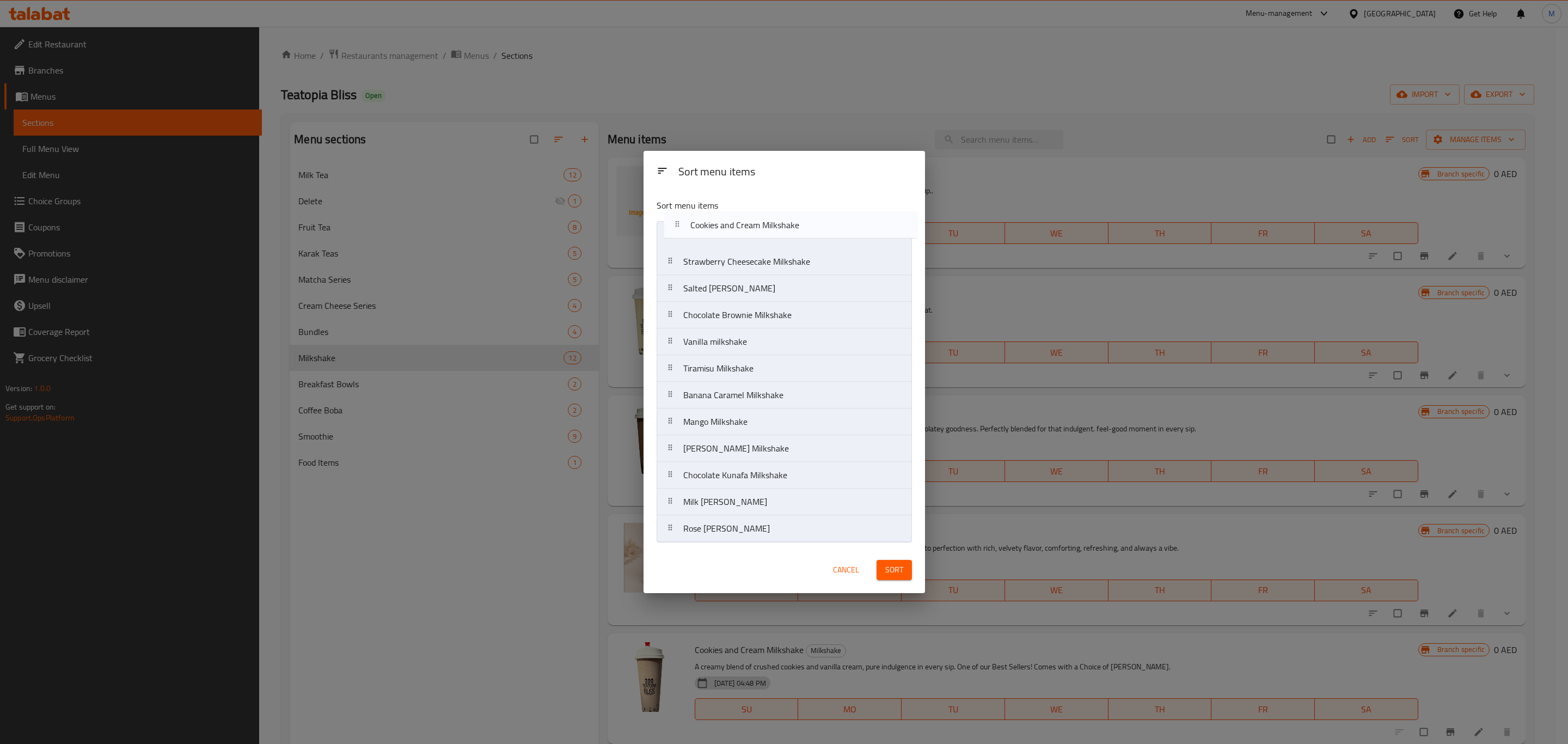
drag, startPoint x: 675, startPoint y: 350, endPoint x: 685, endPoint y: 229, distance: 121.4
click at [685, 229] on nav "Strawberry Cheesecake Milkshake Salted Carmel Milkshake Chocolate Brownie Milks…" at bounding box center [784, 382] width 255 height 321
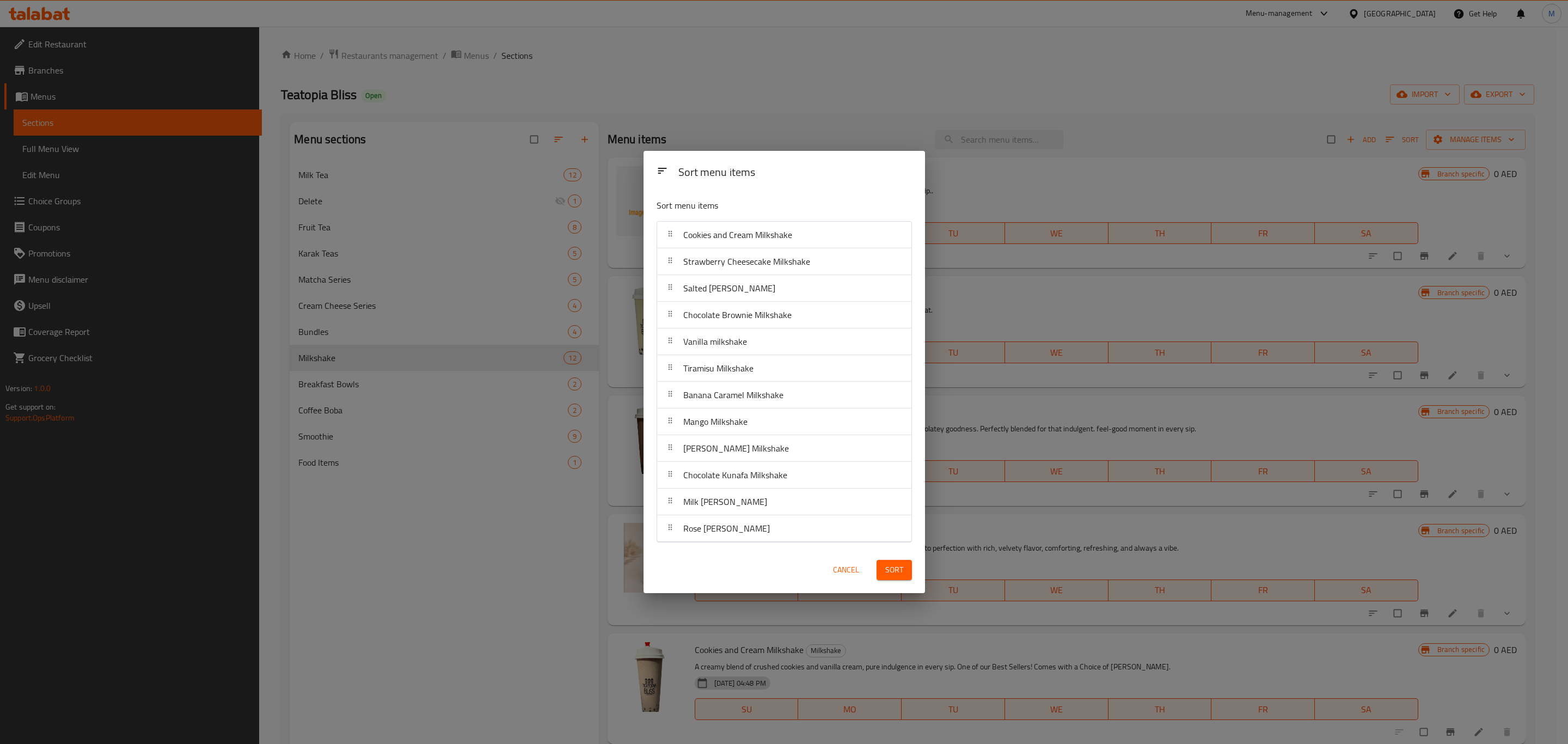
click at [880, 569] on button "Sort" at bounding box center [894, 569] width 35 height 20
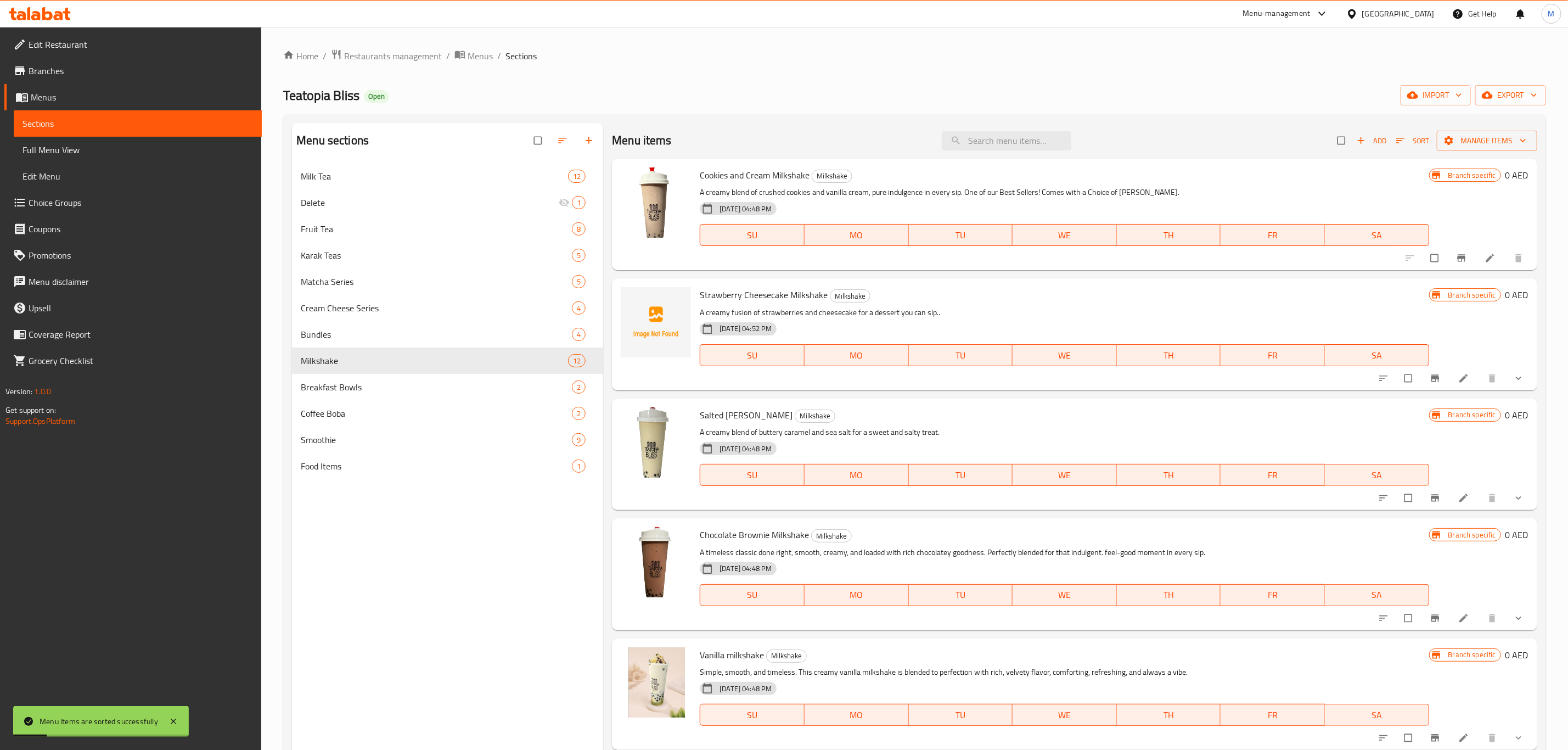
click at [1006, 73] on div "Home / Restaurants management / Menus / Sections Teatopia Bliss Open import exp…" at bounding box center [915, 465] width 1263 height 833
click at [1149, 80] on div "Home / Restaurants management / Menus / Sections Teatopia Bliss Open import exp…" at bounding box center [915, 465] width 1263 height 833
click at [1058, 69] on div "Home / Restaurants management / Menus / Sections Teatopia Bliss Open import exp…" at bounding box center [915, 465] width 1263 height 833
click at [1148, 83] on div "Home / Restaurants management / Menus / Sections Teatopia Bliss Open import exp…" at bounding box center [915, 465] width 1263 height 833
click at [1145, 82] on div "Home / Restaurants management / Menus / Sections Teatopia Bliss Open import exp…" at bounding box center [915, 465] width 1263 height 833
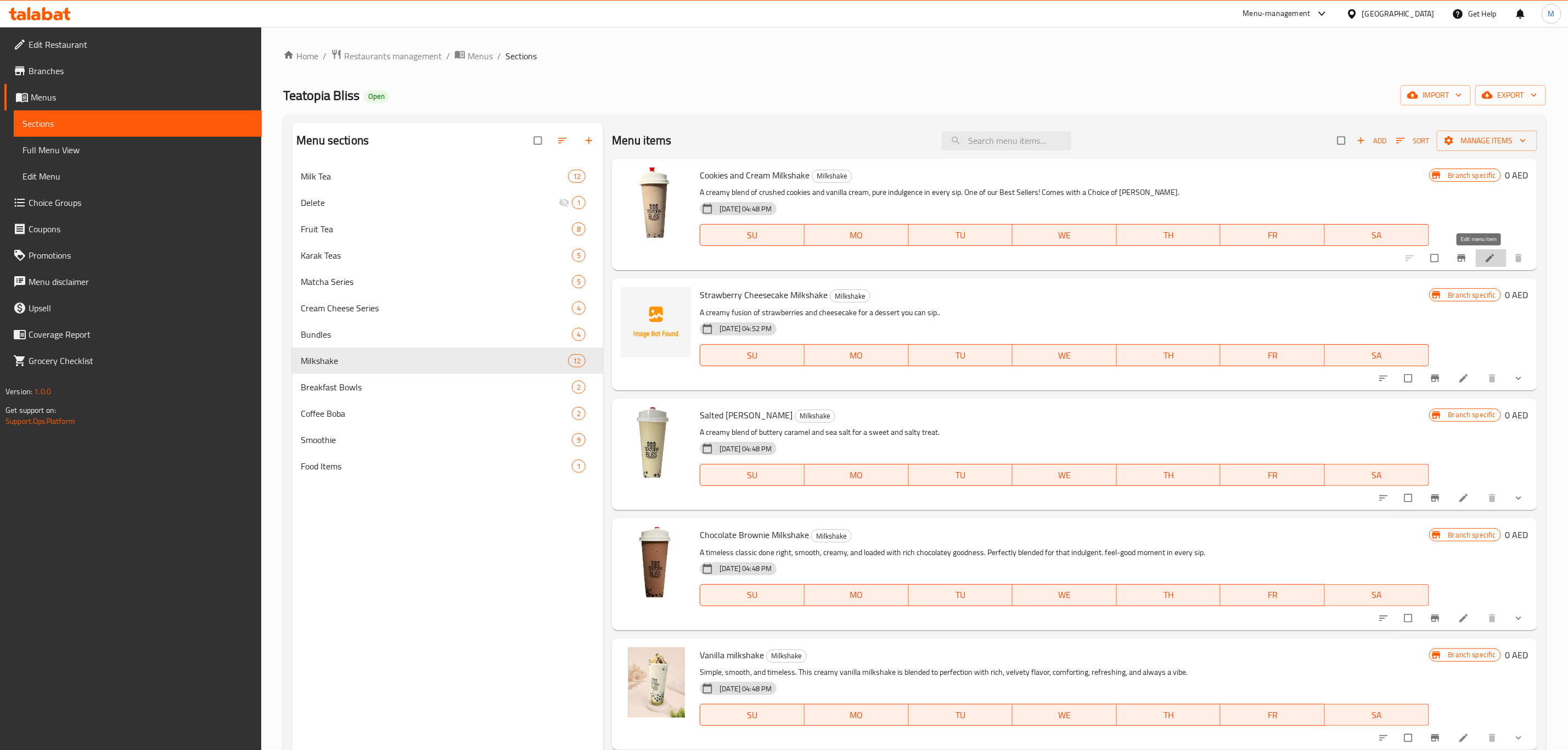
click at [1486, 257] on icon at bounding box center [1489, 258] width 8 height 8
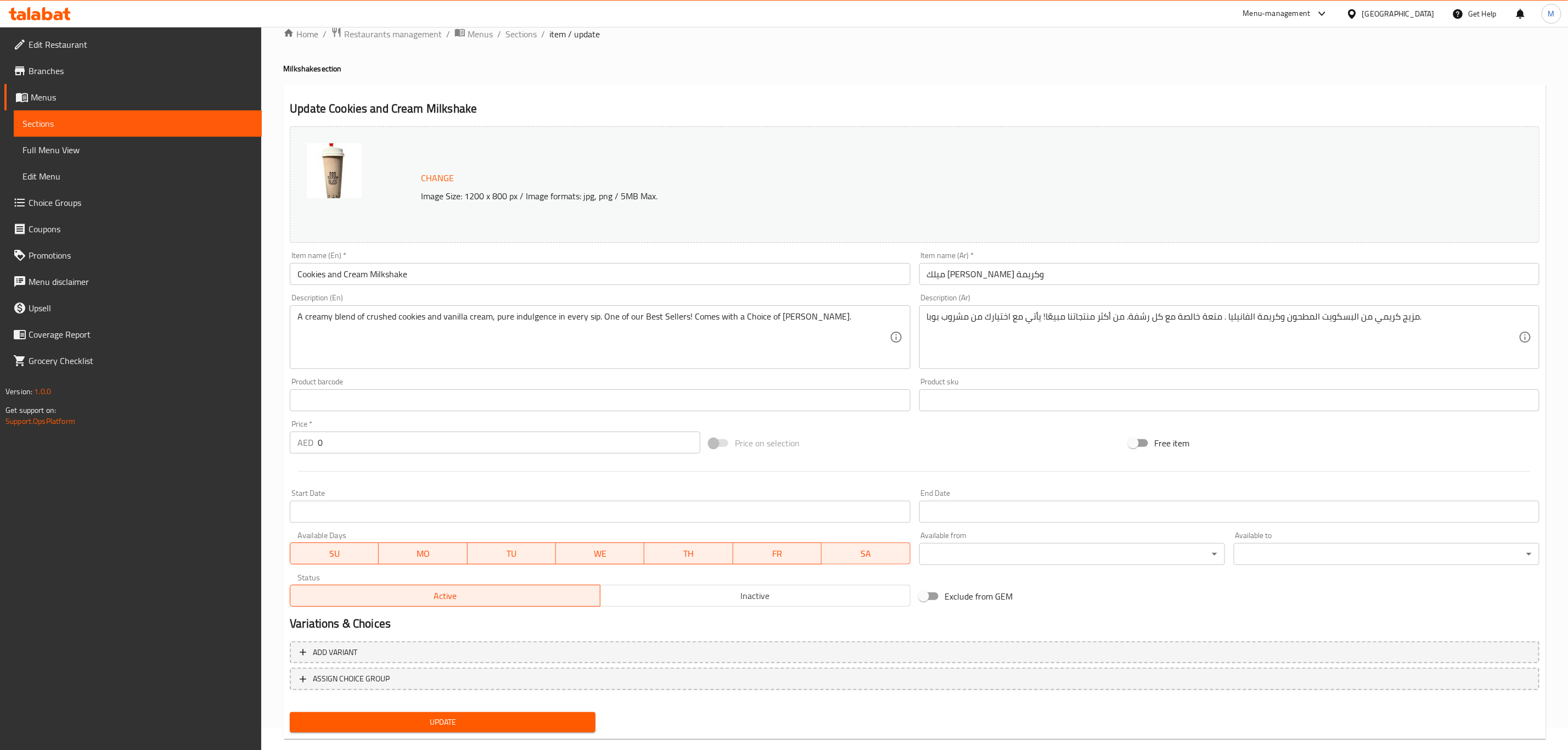
scroll to position [40, 0]
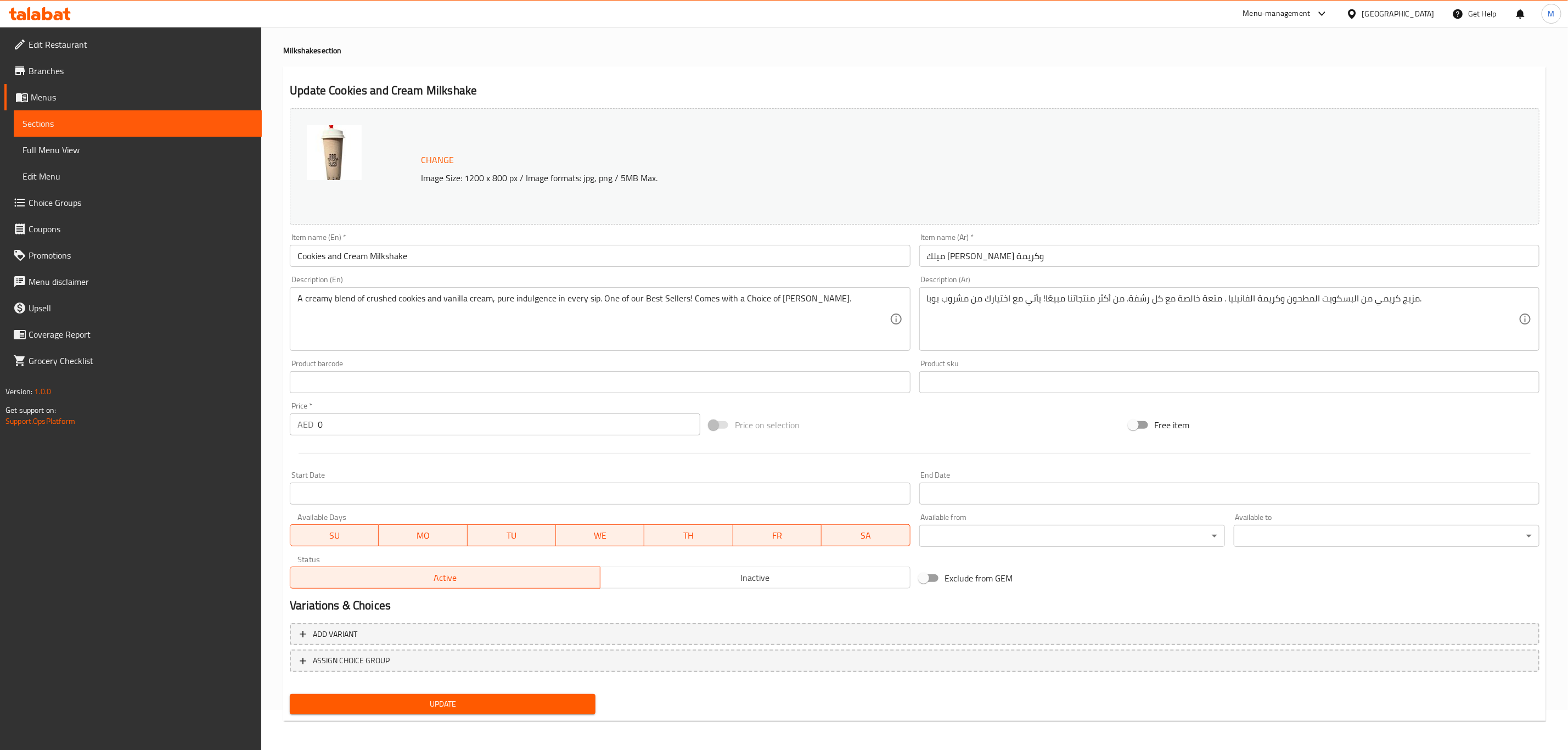
click at [913, 359] on div "Product barcode Product barcode" at bounding box center [600, 376] width 629 height 42
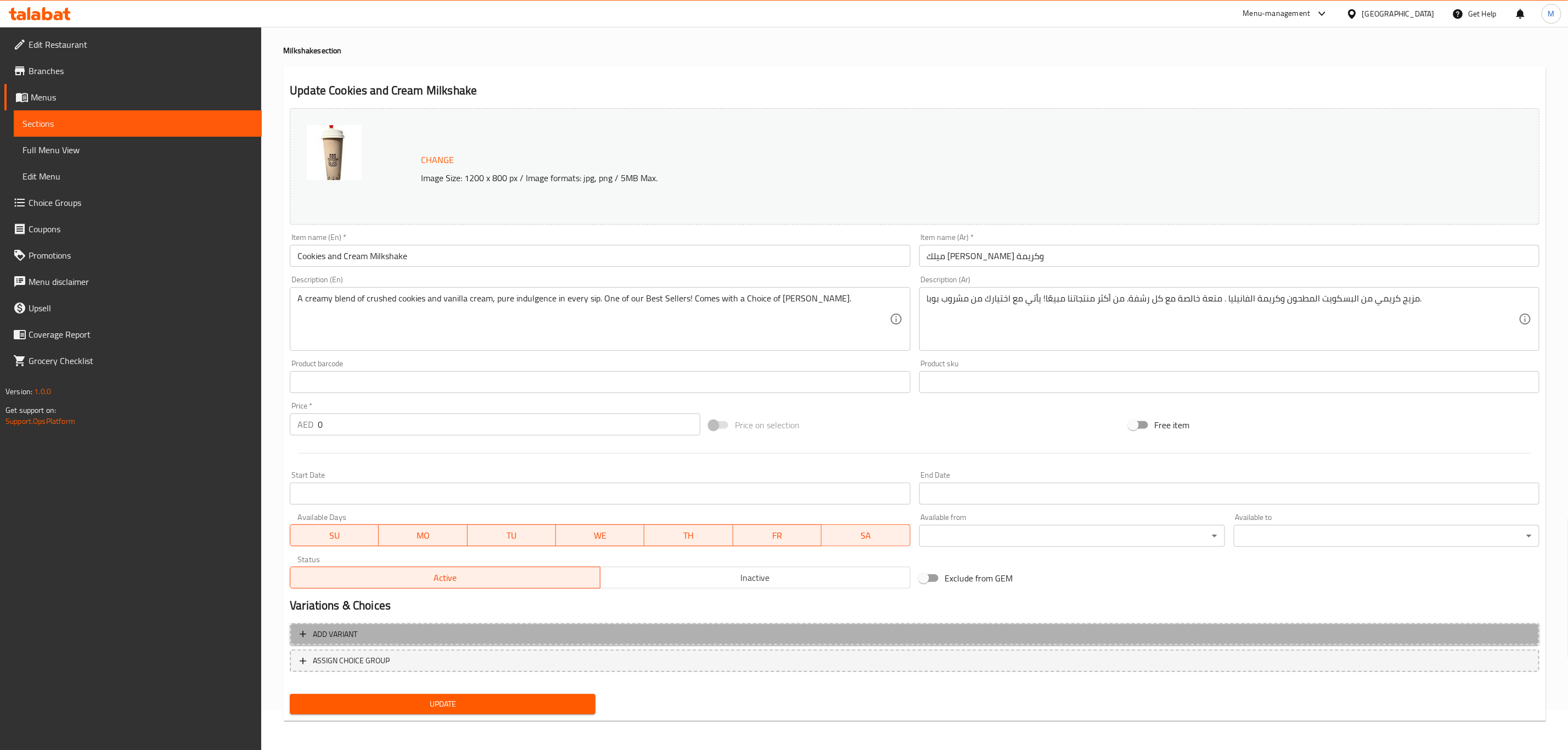
click at [447, 631] on span "Add variant" at bounding box center [914, 634] width 1230 height 14
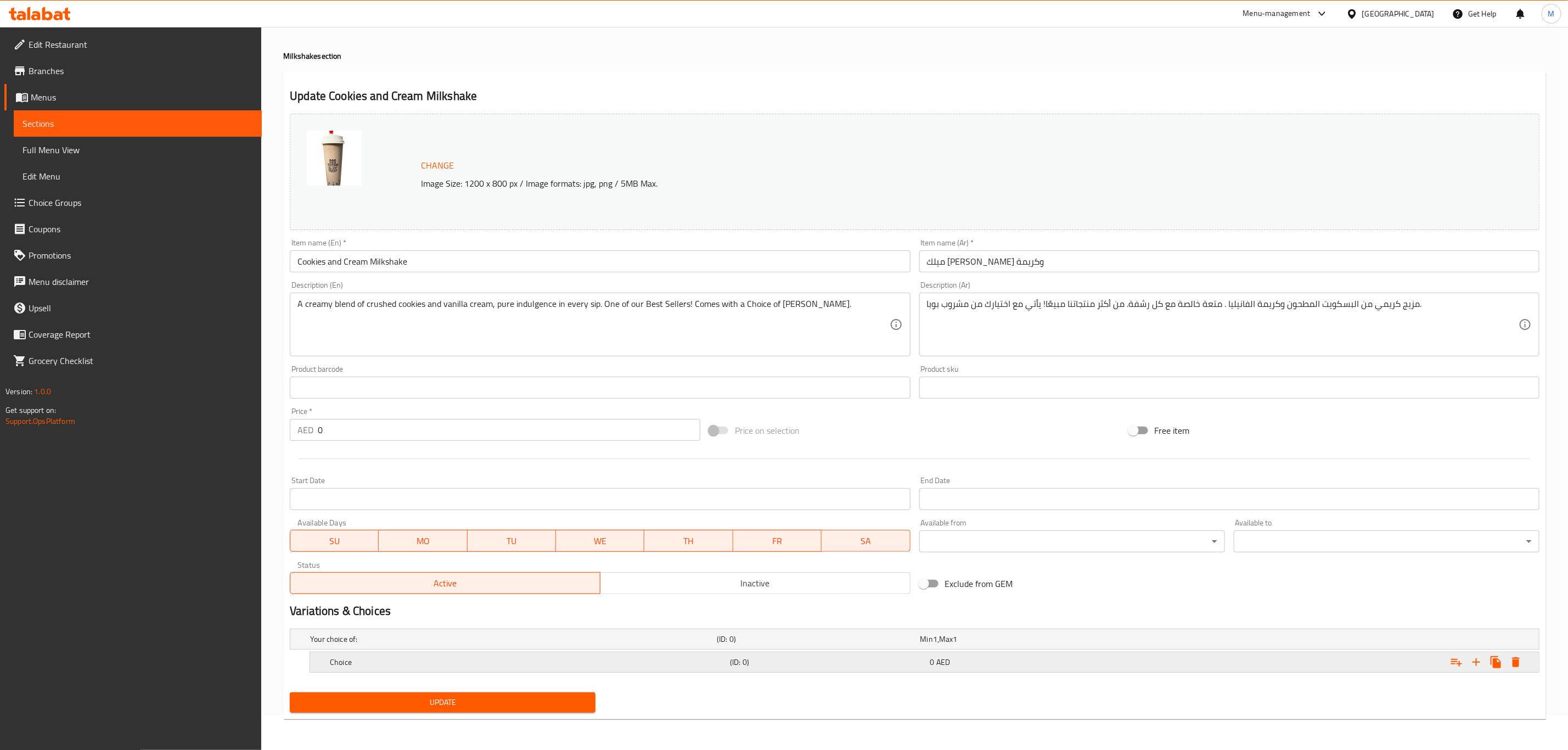
click at [1391, 664] on div "Expand" at bounding box center [1328, 662] width 400 height 24
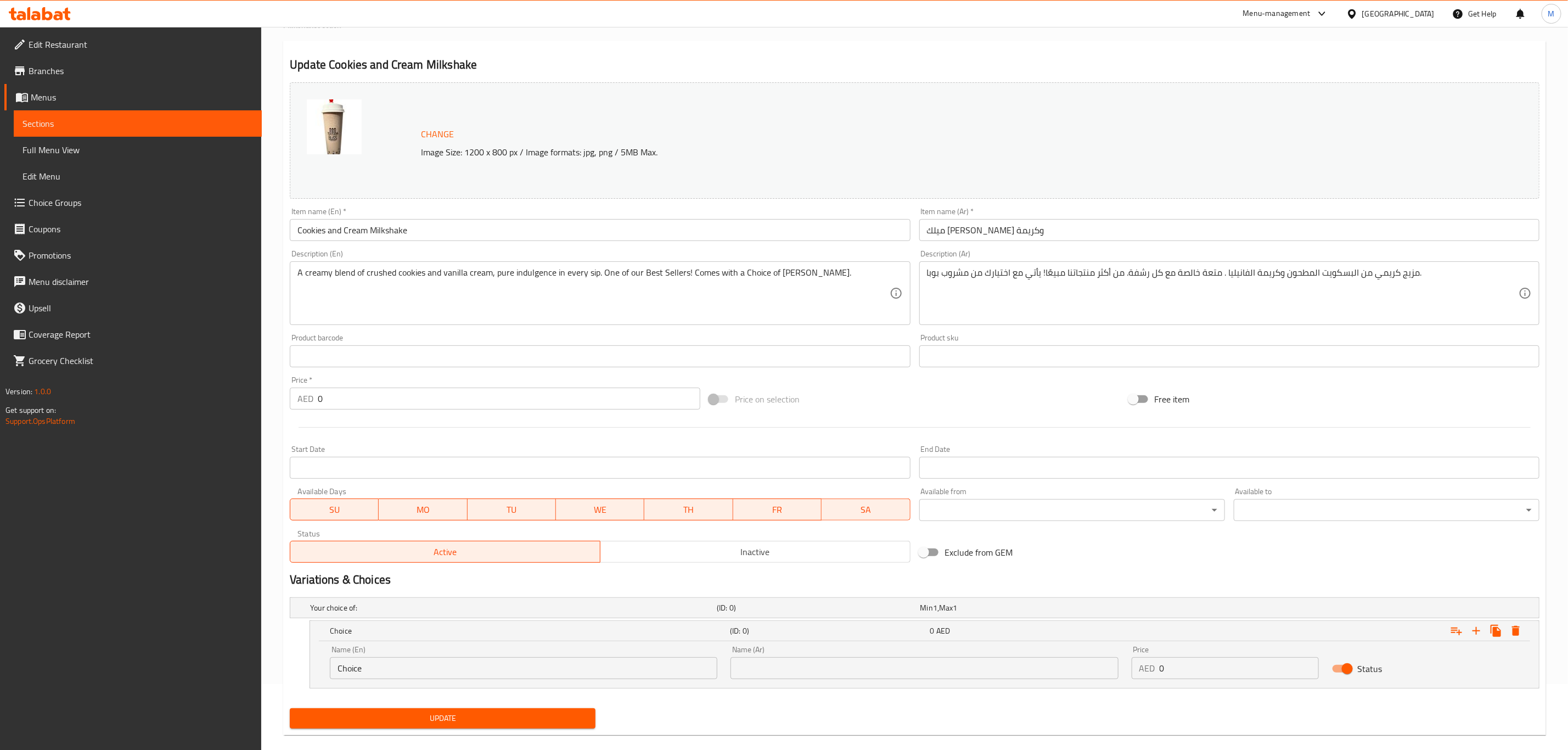
scroll to position [82, 0]
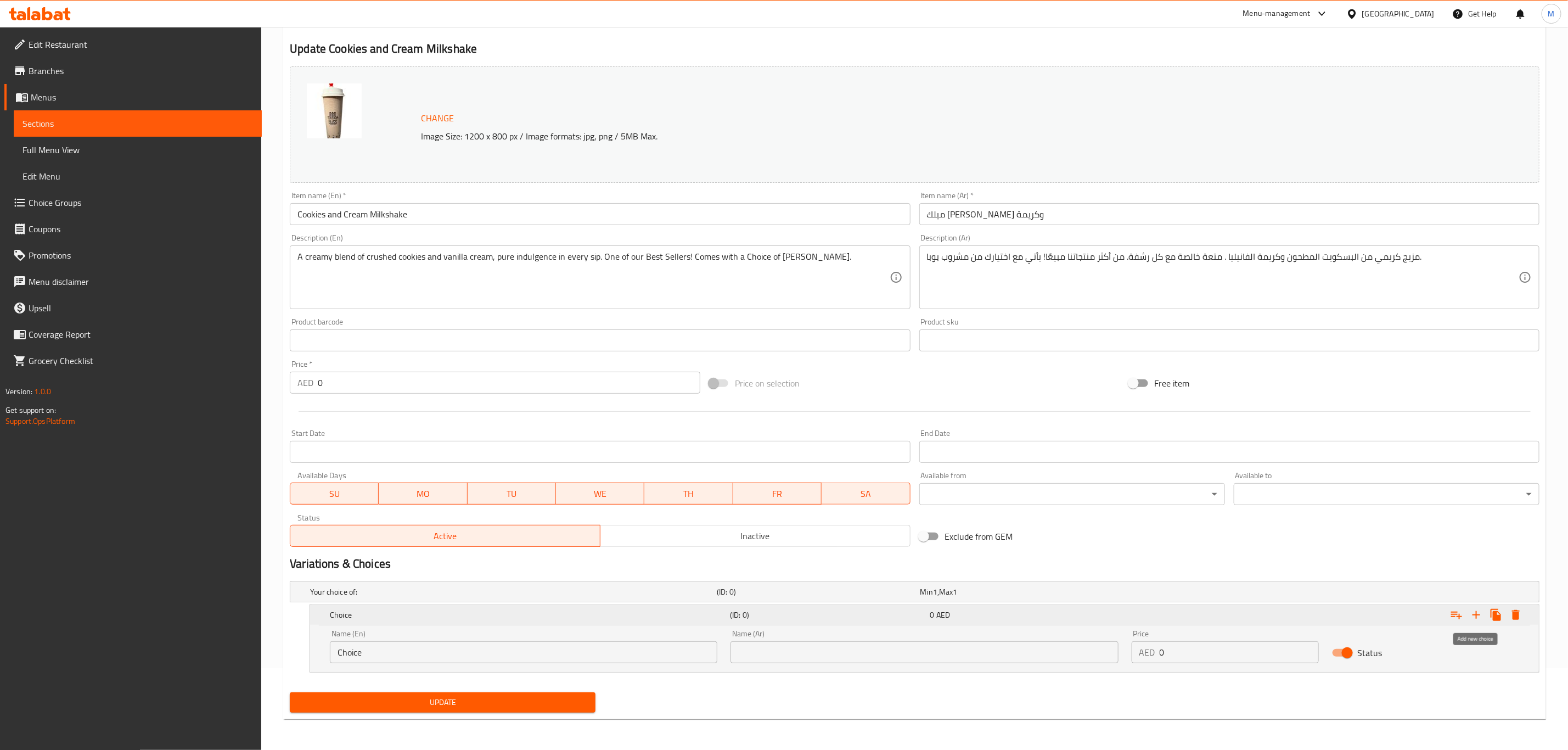
click at [1474, 618] on icon "Expand" at bounding box center [1476, 614] width 13 height 13
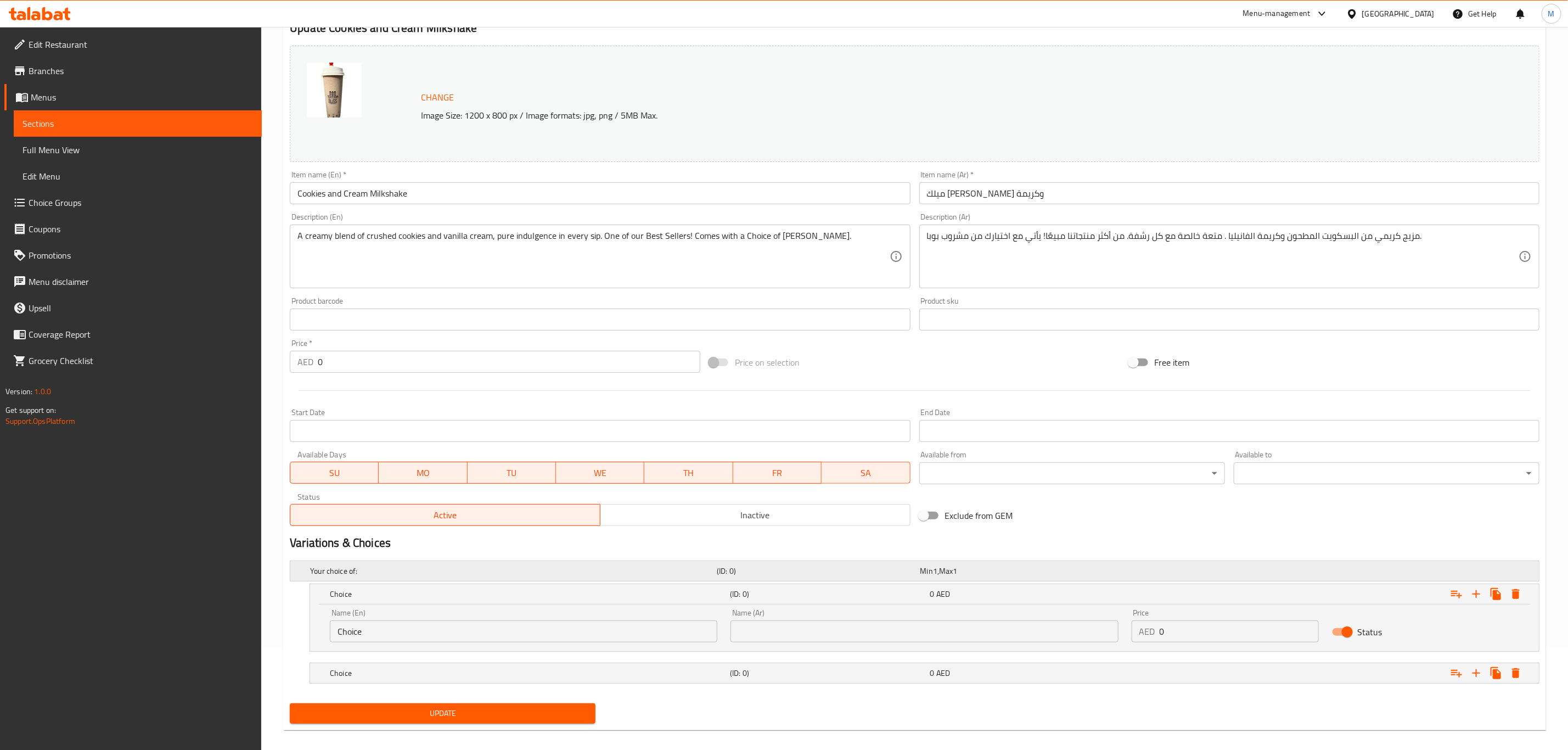
scroll to position [114, 0]
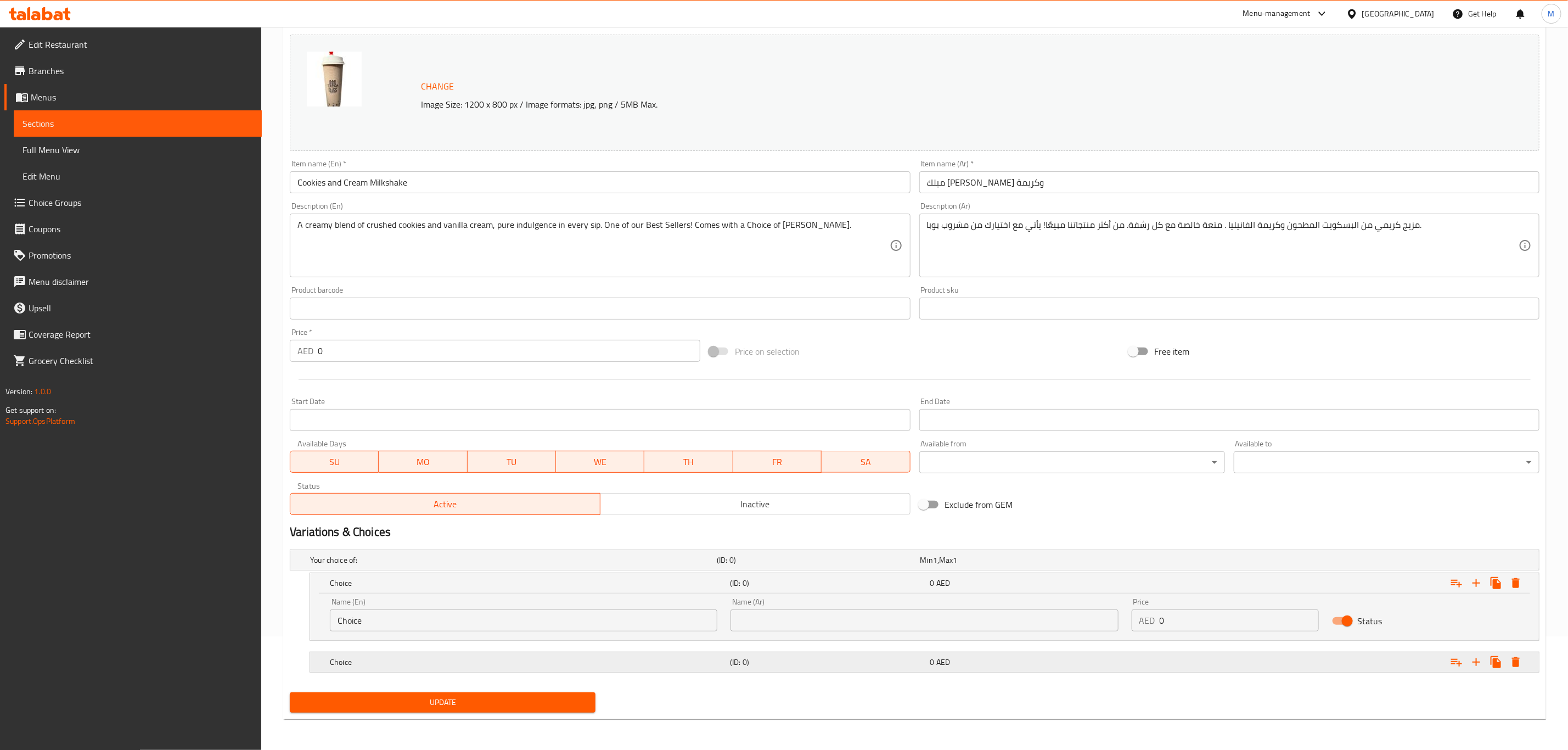
click at [535, 655] on div "Choice" at bounding box center [528, 662] width 400 height 15
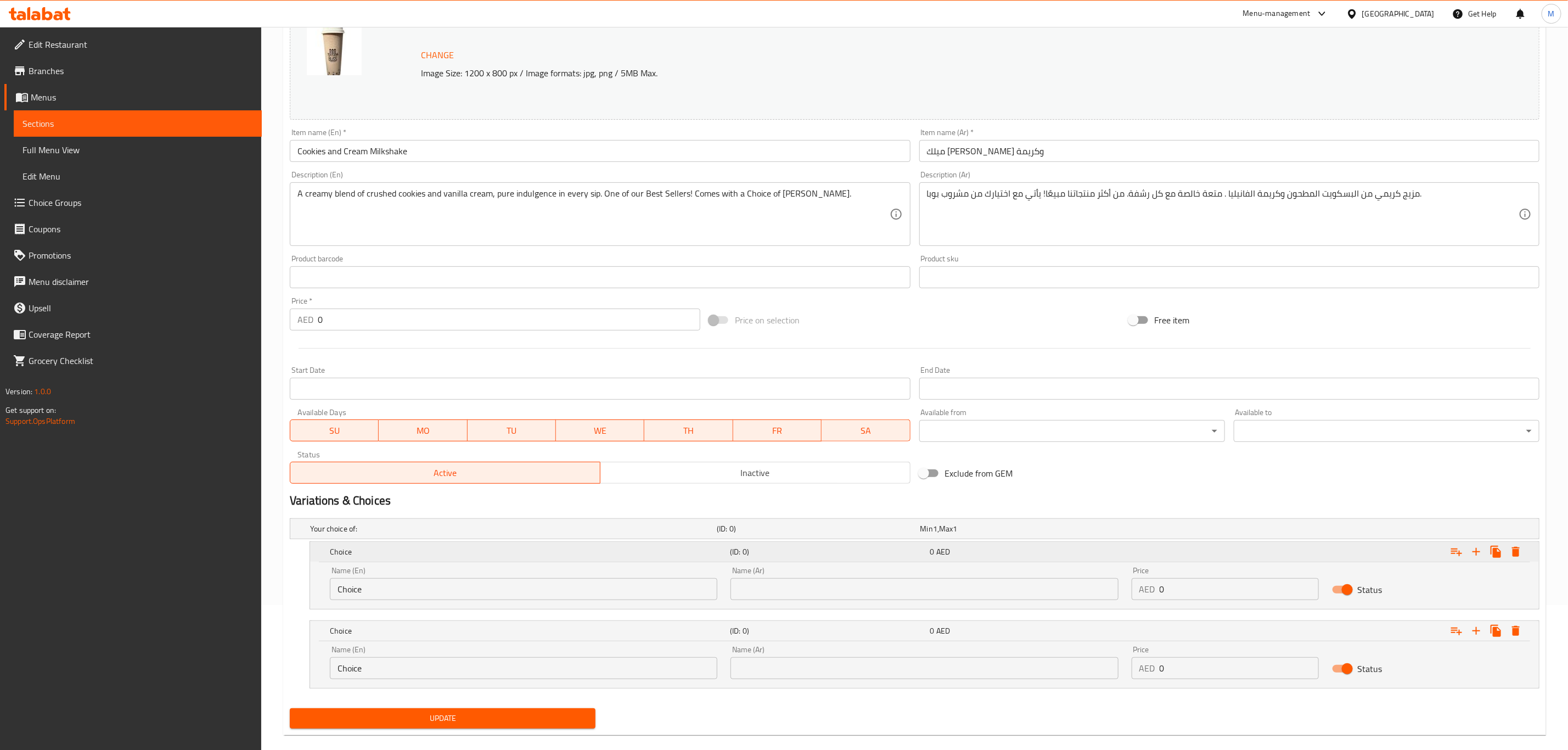
scroll to position [162, 0]
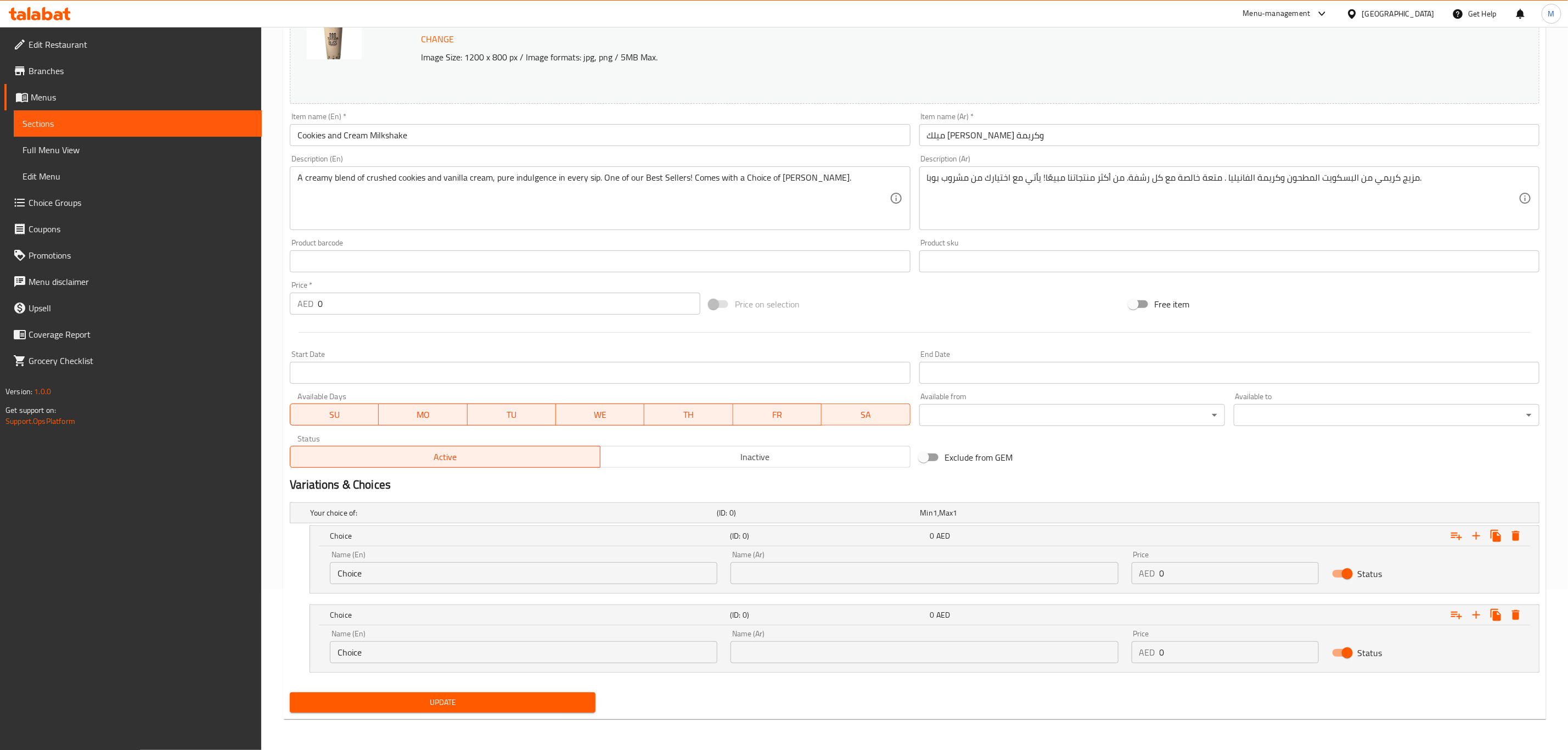
click at [414, 570] on input "Choice" at bounding box center [523, 573] width 387 height 22
type input "Regular"
click at [382, 655] on input "Choice" at bounding box center [523, 652] width 387 height 22
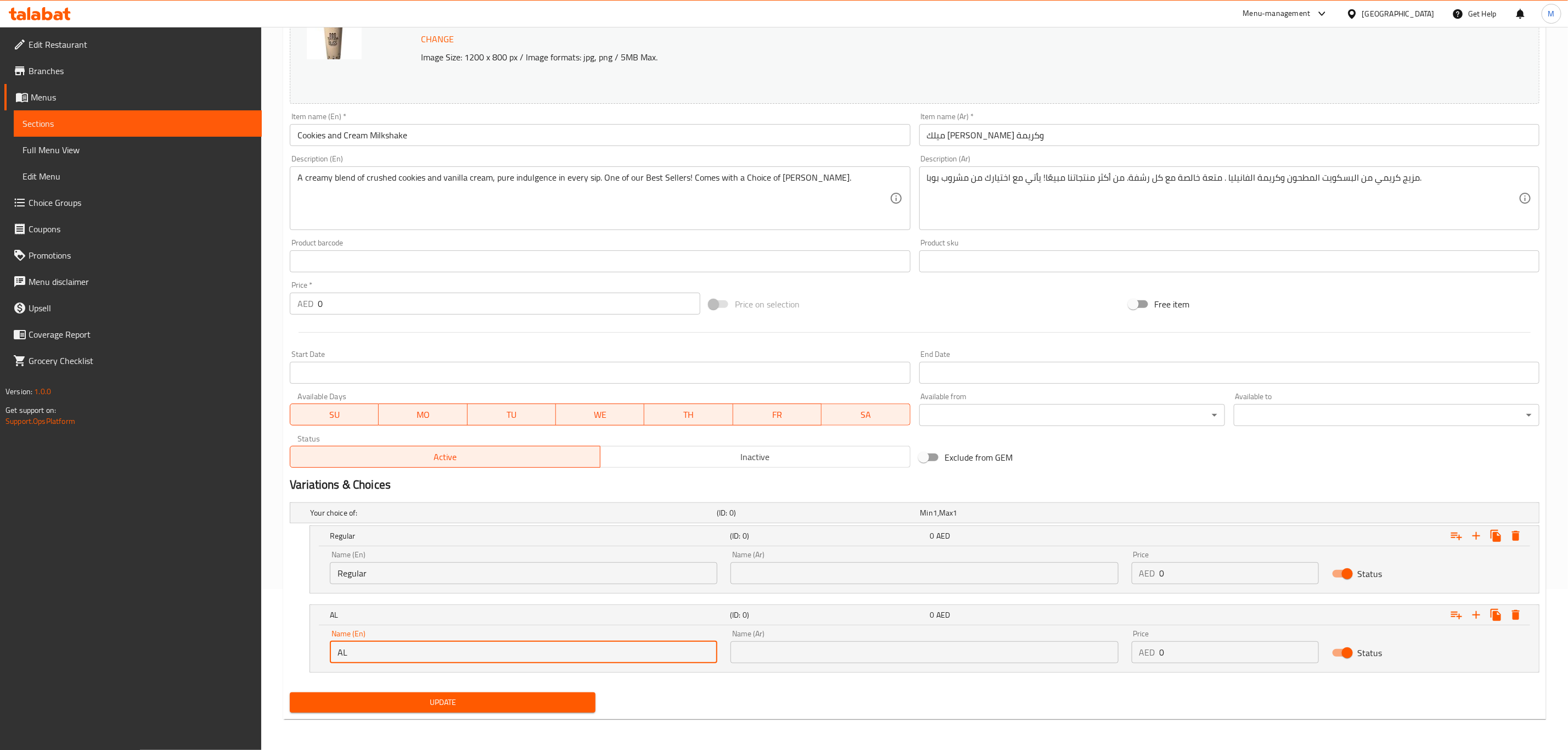
type input "A"
type input "Large"
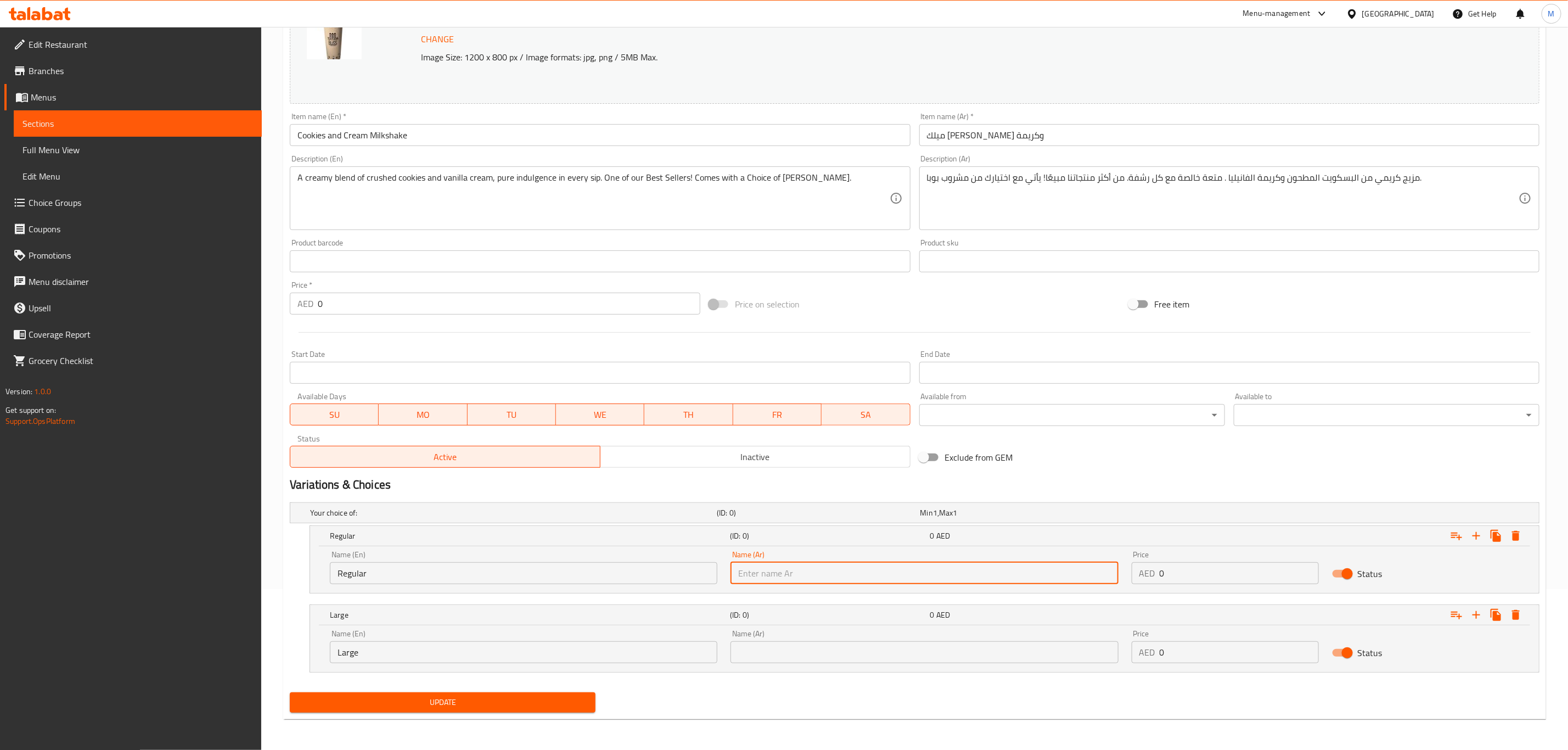
click at [809, 576] on input "text" at bounding box center [924, 573] width 387 height 22
type input "عادي"
click at [774, 663] on input "text" at bounding box center [924, 652] width 387 height 22
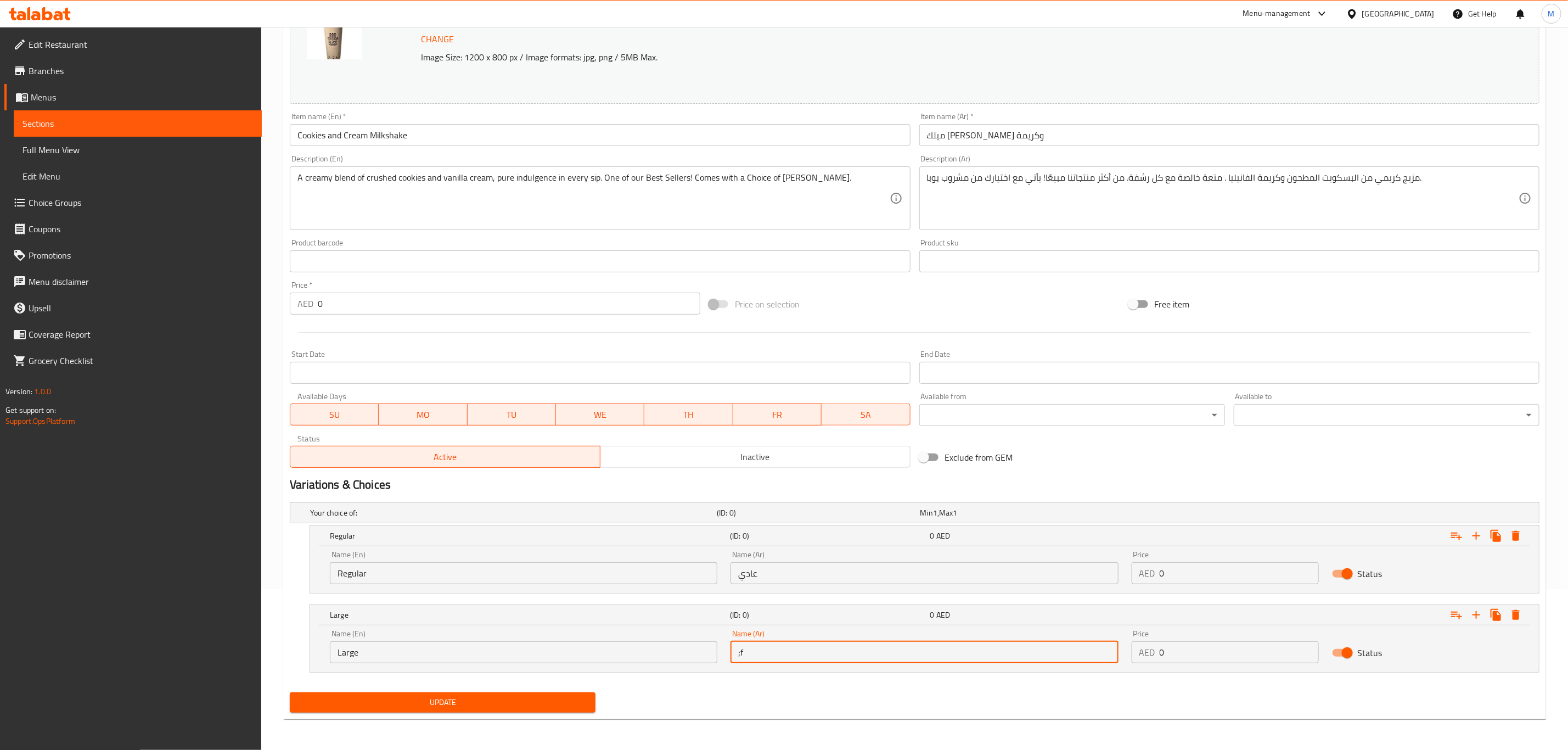
type input ";"
type input "كبير"
click at [779, 692] on div "Update" at bounding box center [914, 702] width 1259 height 29
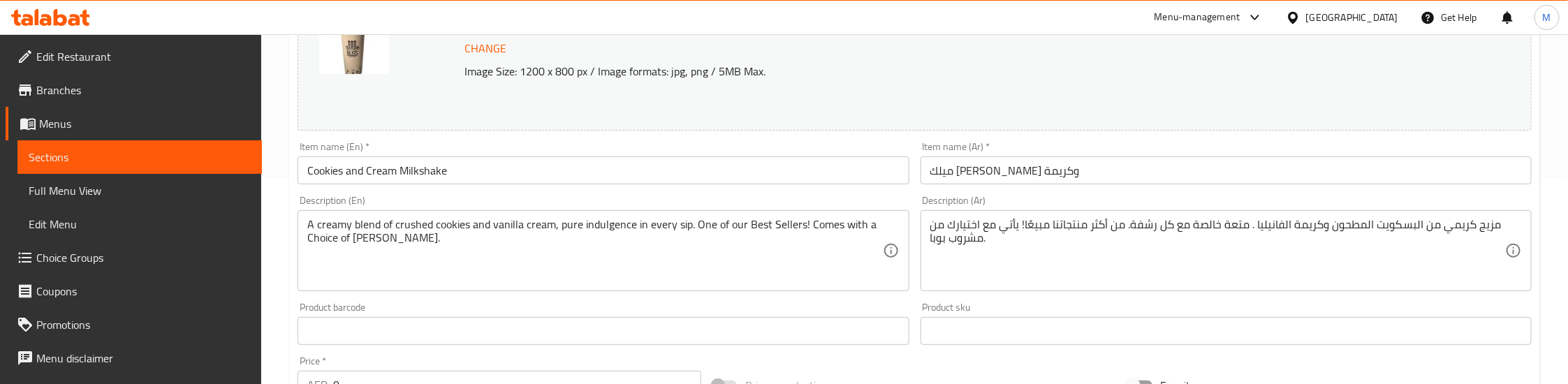
click at [367, 163] on input "Cookies and Cream Milkshake" at bounding box center [603, 170] width 611 height 28
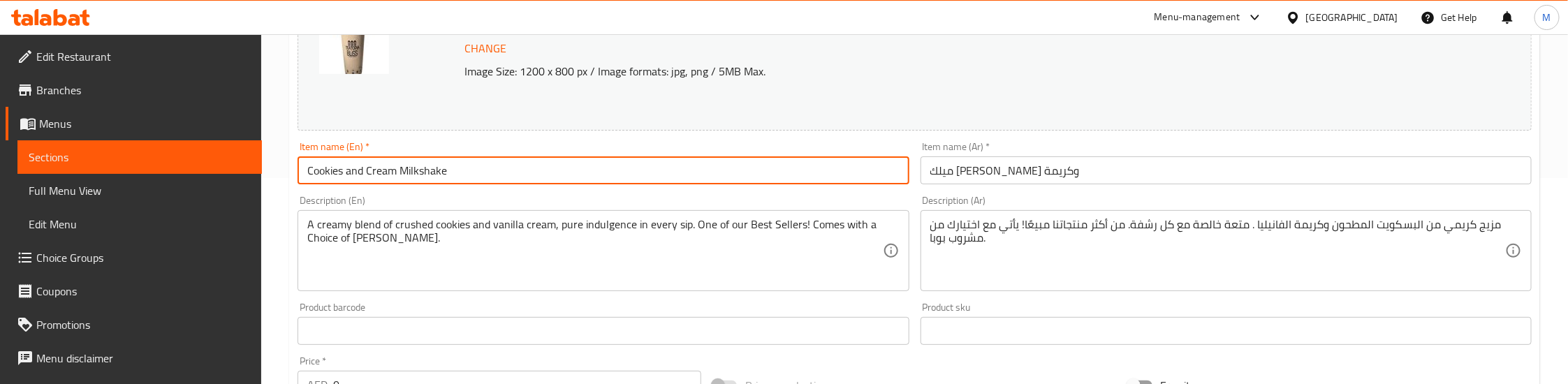
click at [367, 163] on input "Cookies and Cream Milkshake" at bounding box center [603, 170] width 611 height 28
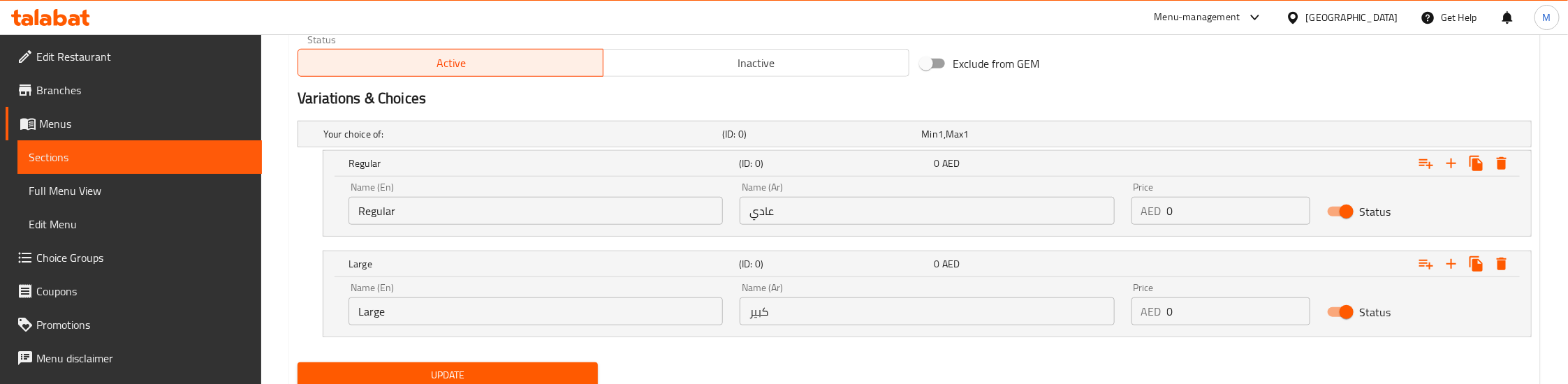
scroll to position [730, 0]
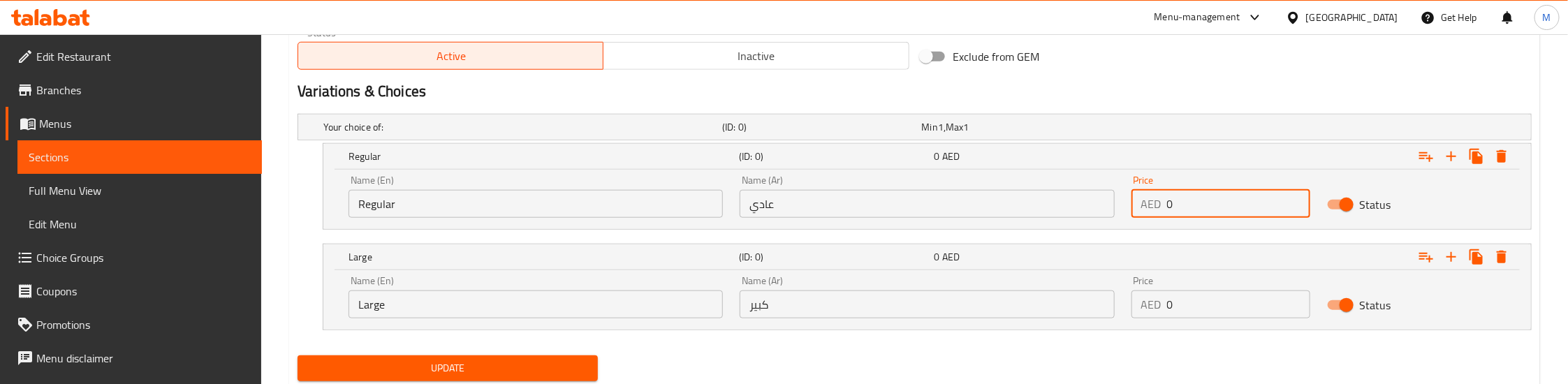
drag, startPoint x: 1181, startPoint y: 204, endPoint x: 1149, endPoint y: 199, distance: 32.4
click at [1149, 199] on div "AED 0 Price" at bounding box center [1221, 204] width 179 height 28
type input "32.5"
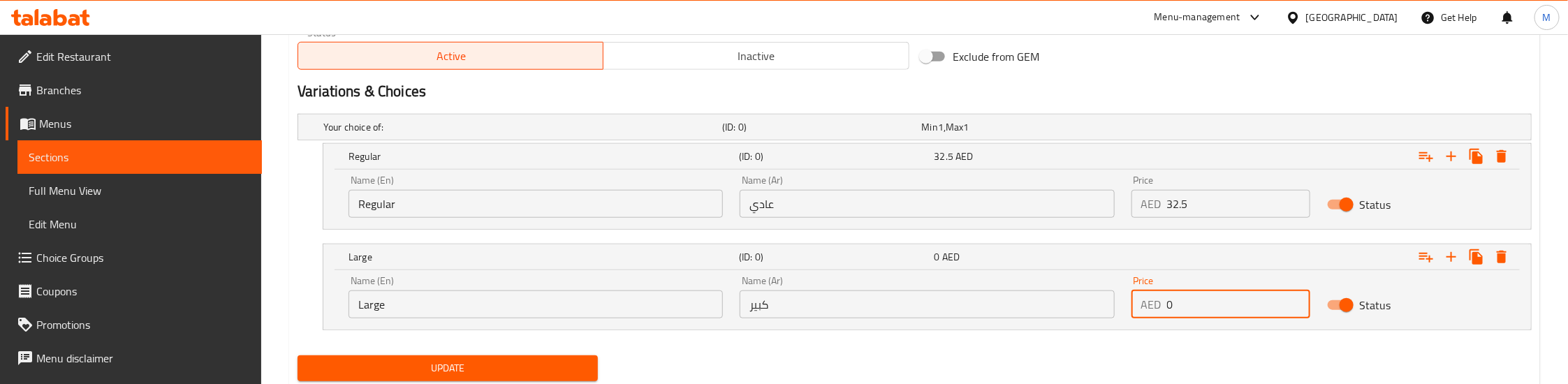
drag, startPoint x: 1186, startPoint y: 308, endPoint x: 1156, endPoint y: 306, distance: 30.1
click at [1156, 306] on div "AED 0 Price" at bounding box center [1221, 304] width 179 height 28
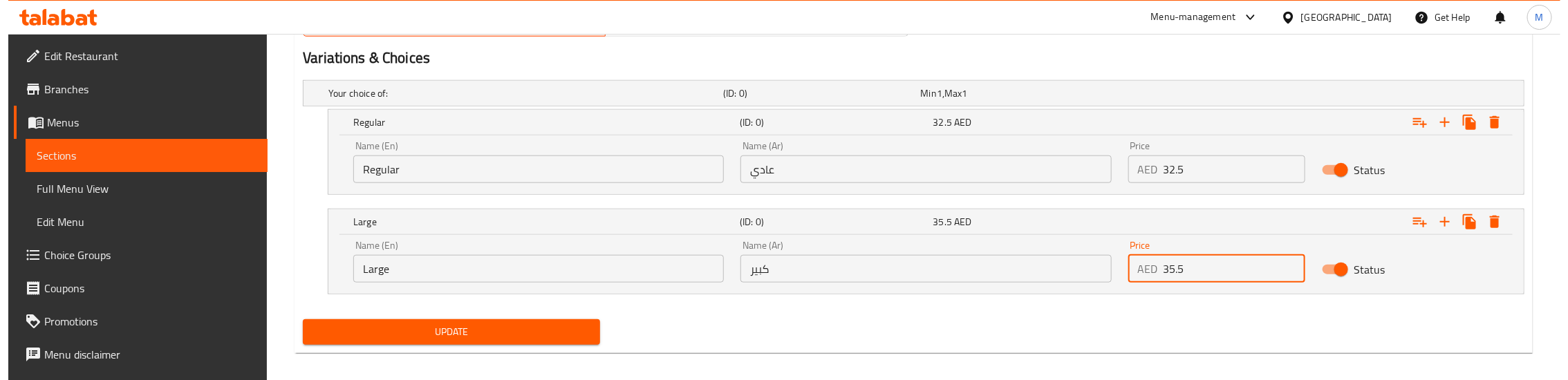
scroll to position [768, 0]
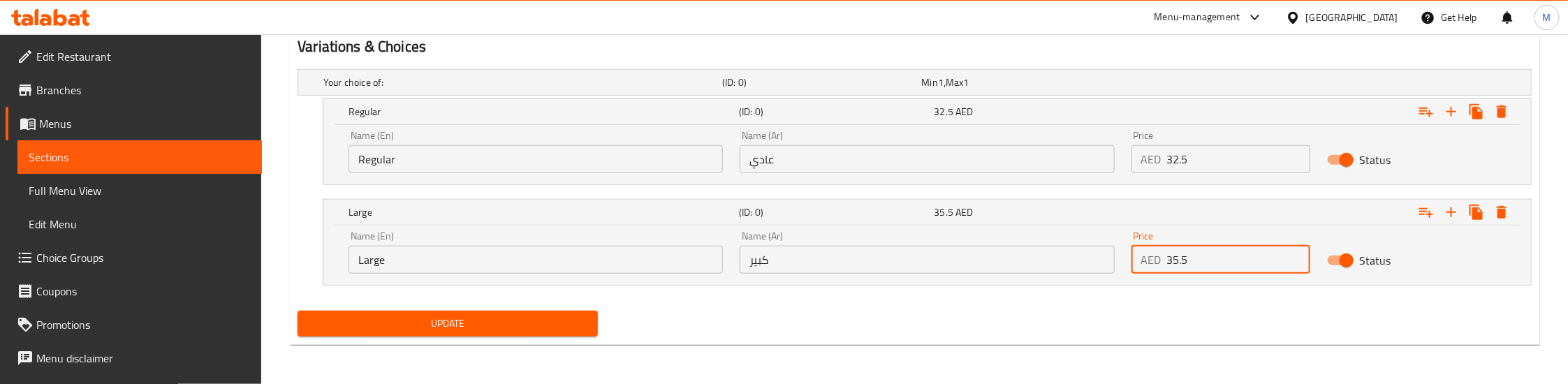
type input "35.5"
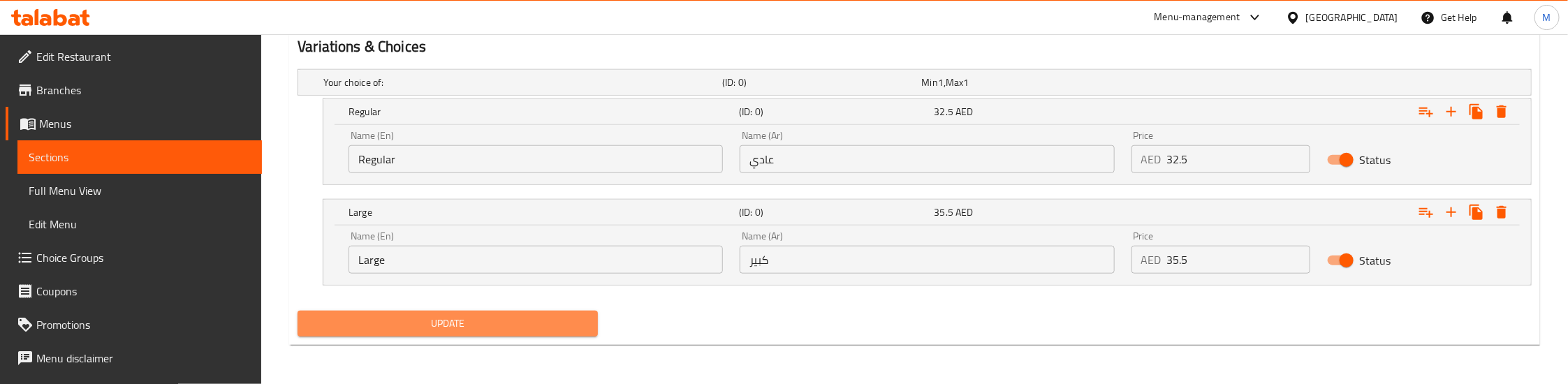
click at [497, 323] on span "Update" at bounding box center [447, 323] width 278 height 17
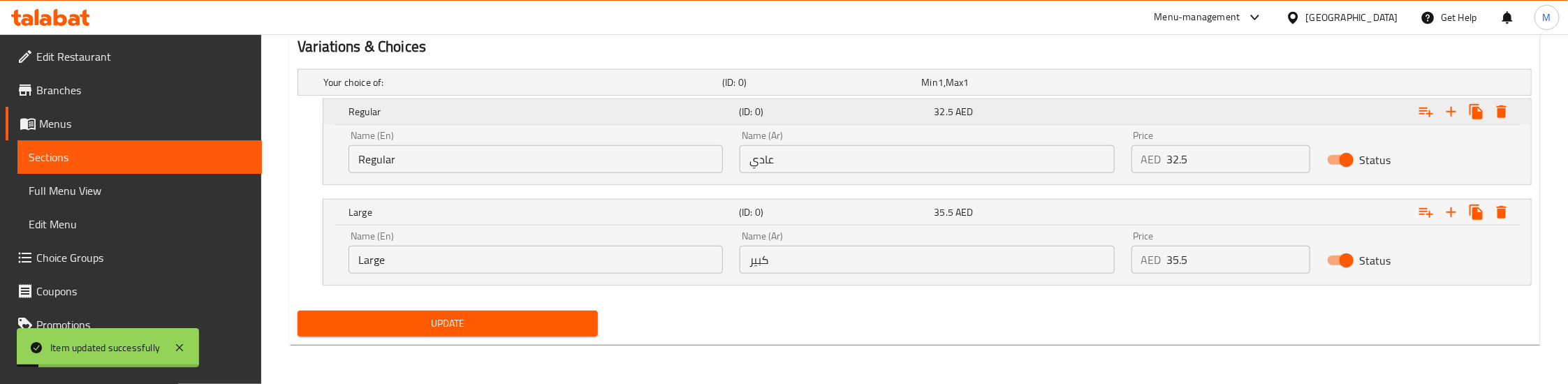
click at [1423, 113] on icon "Expand" at bounding box center [1427, 112] width 14 height 10
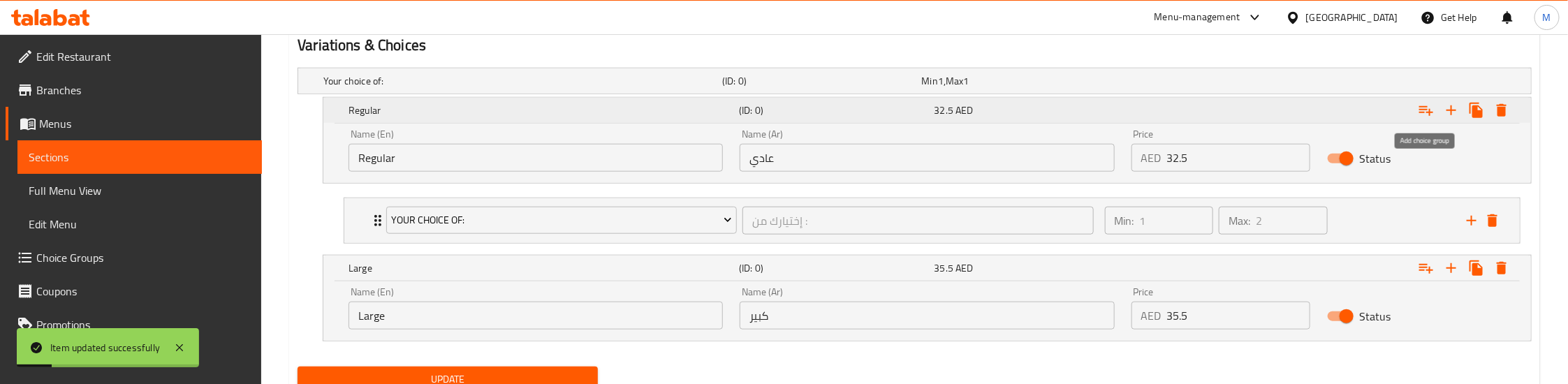
click at [1421, 113] on icon "Expand" at bounding box center [1427, 111] width 14 height 10
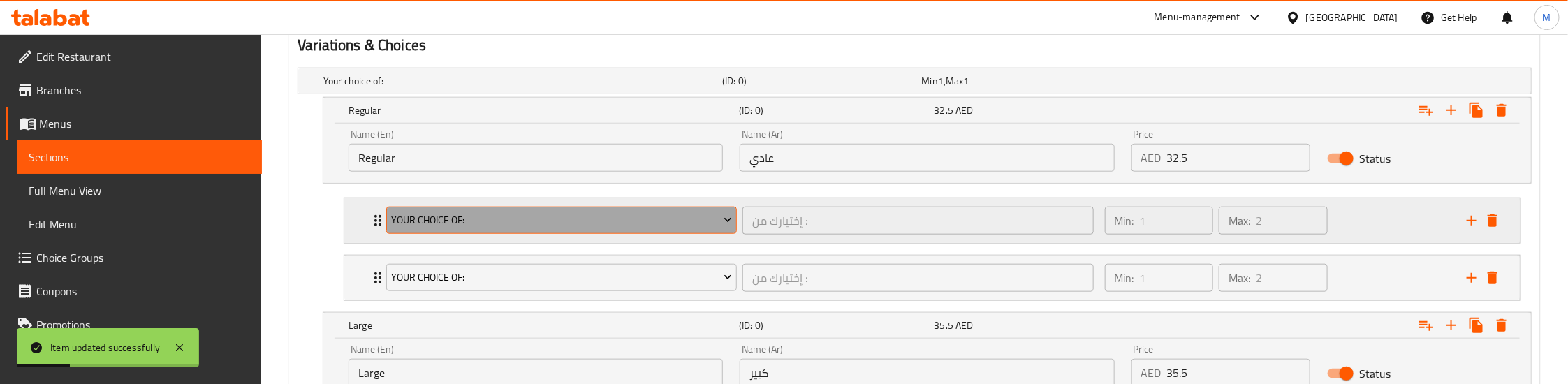
click at [522, 227] on span "Your Choice Of:" at bounding box center [562, 220] width 340 height 17
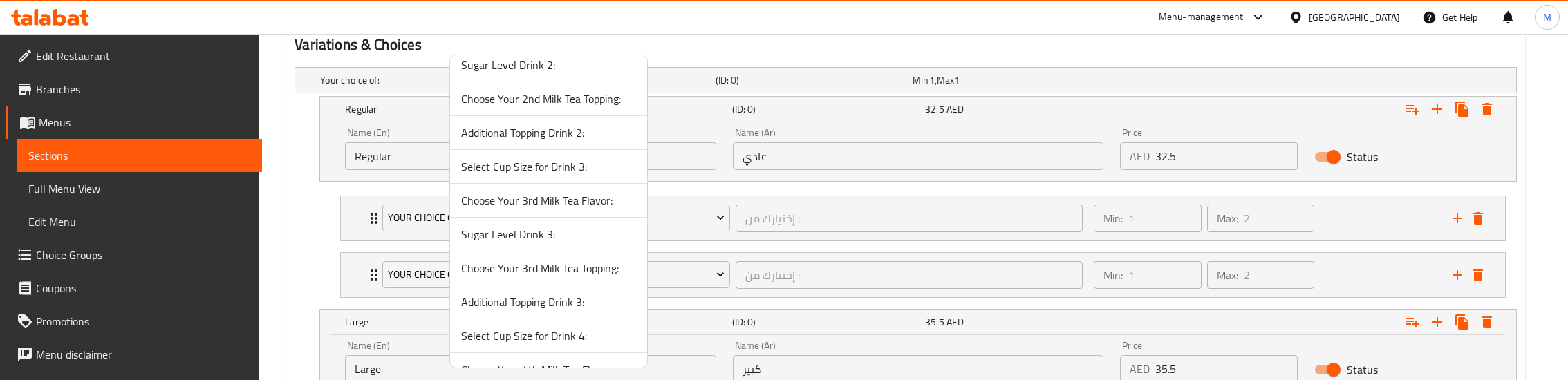
scroll to position [725, 0]
click at [304, 193] on div at bounding box center [784, 190] width 1568 height 380
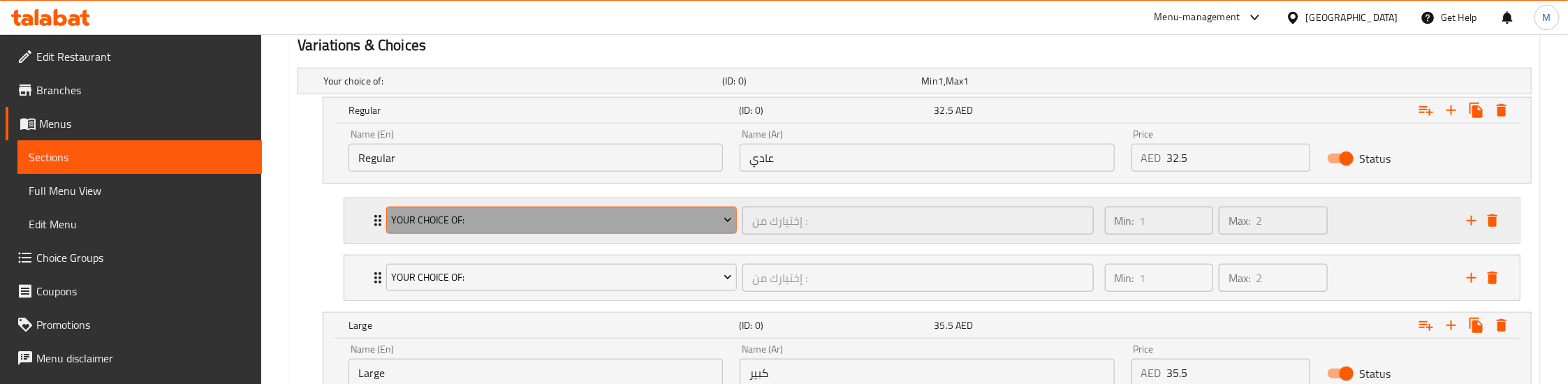
click at [506, 228] on span "Your Choice Of:" at bounding box center [562, 220] width 340 height 17
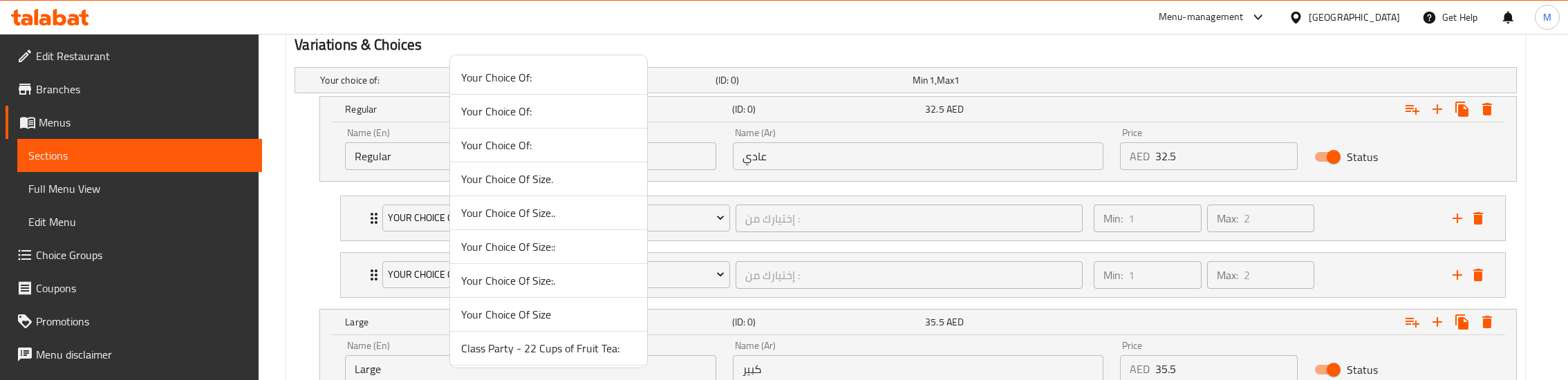
scroll to position [1813, 0]
click at [527, 209] on span "Pick One BOBA/Jelly Option:" at bounding box center [549, 209] width 175 height 16
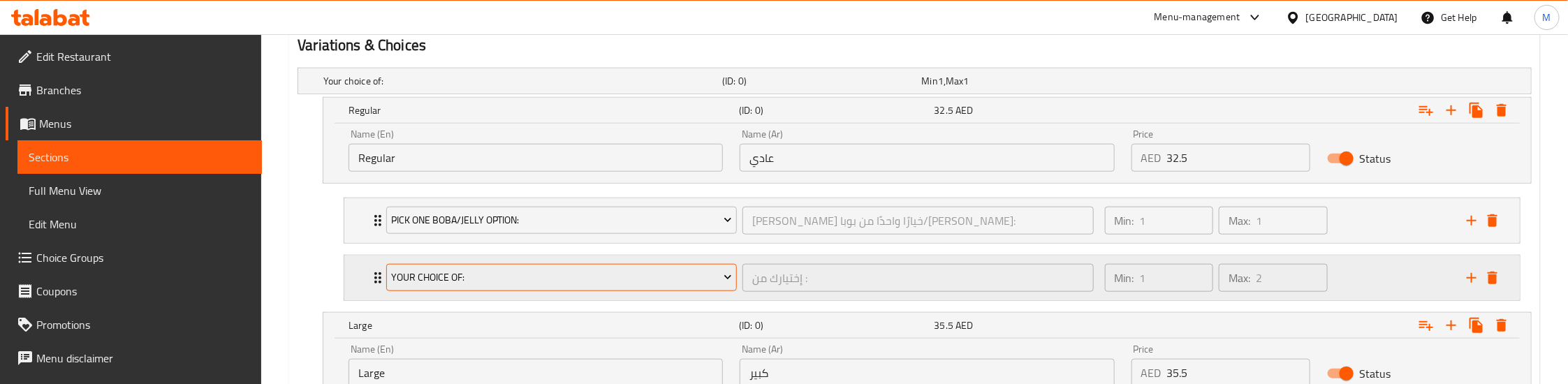
click at [476, 273] on span "Your Choice Of:" at bounding box center [562, 277] width 340 height 17
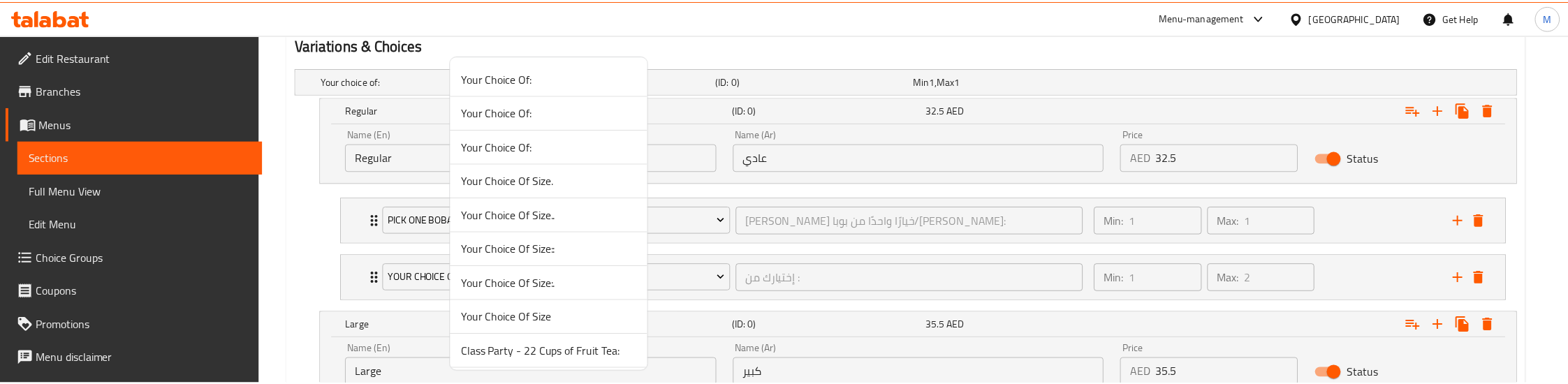
scroll to position [1835, 0]
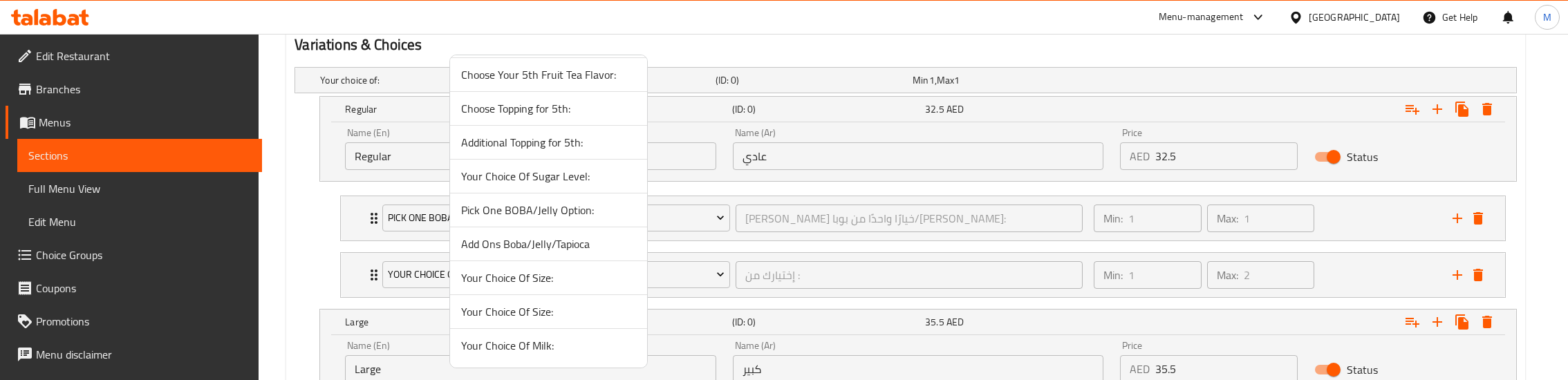
click at [553, 245] on span "Add Ons Boba/Jelly/Tapioca" at bounding box center [549, 243] width 175 height 16
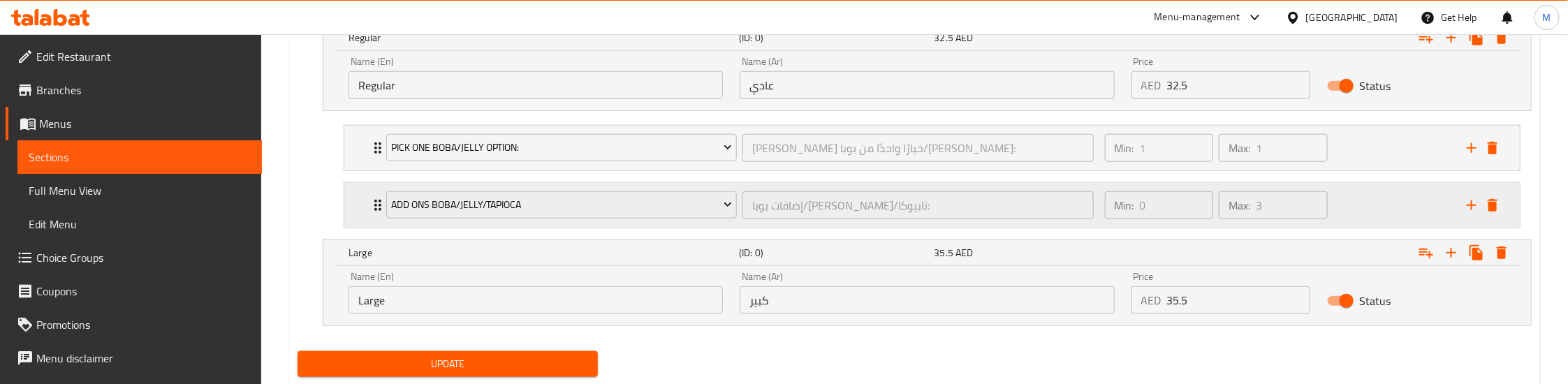
scroll to position [880, 0]
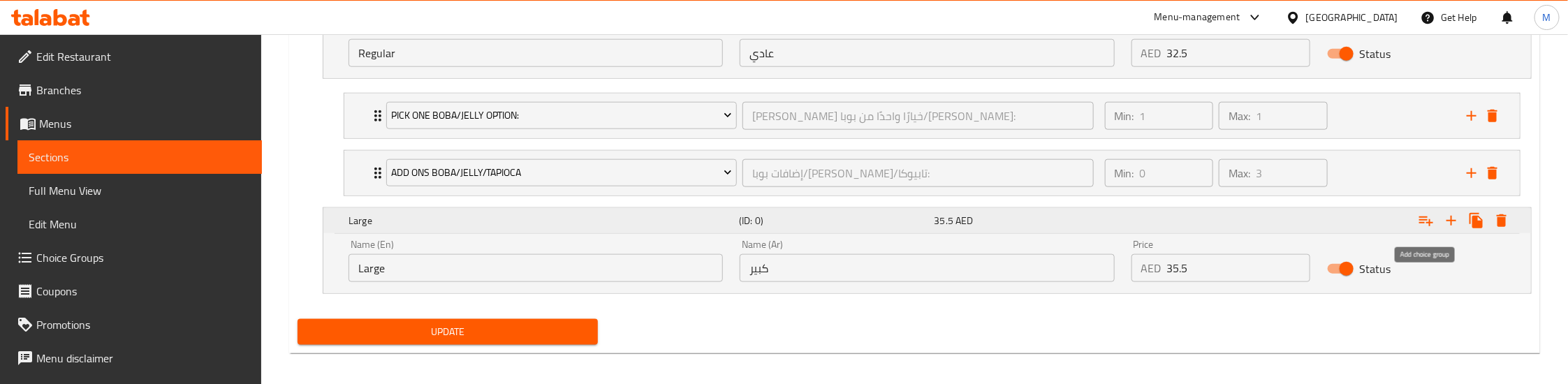
click at [1424, 229] on icon "Expand" at bounding box center [1426, 220] width 16 height 16
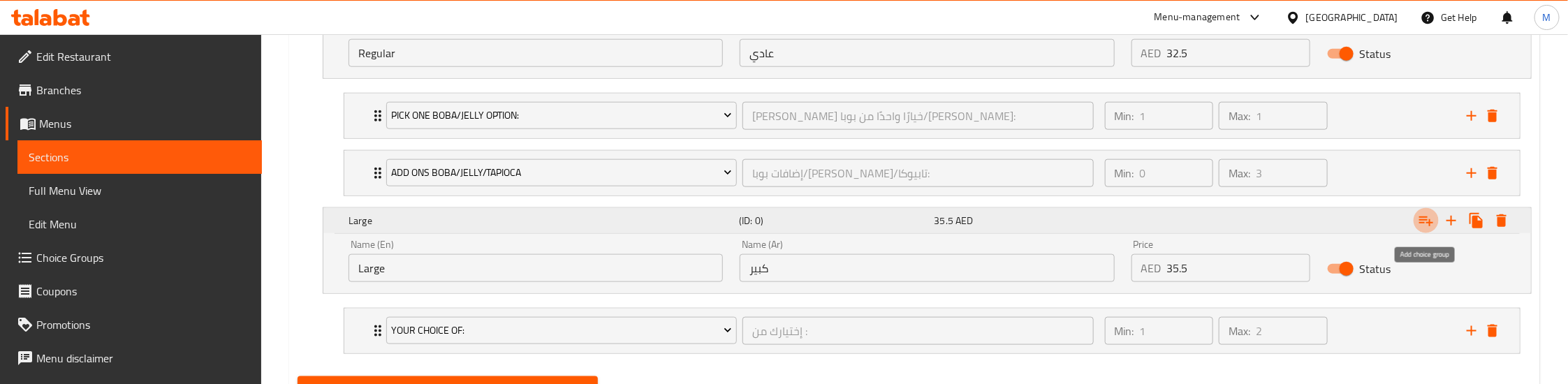
click at [1424, 229] on icon "Expand" at bounding box center [1426, 220] width 16 height 16
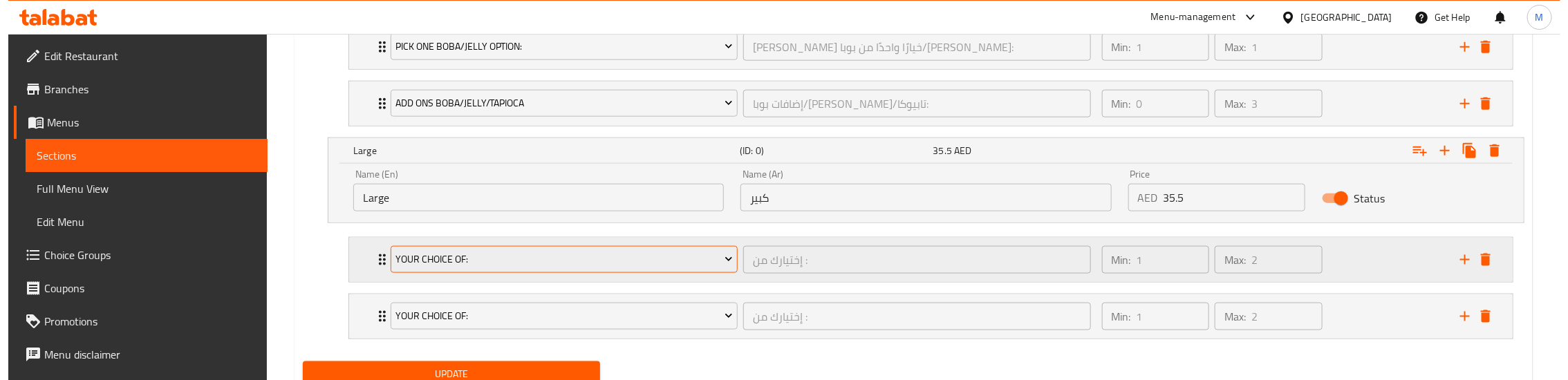
scroll to position [975, 0]
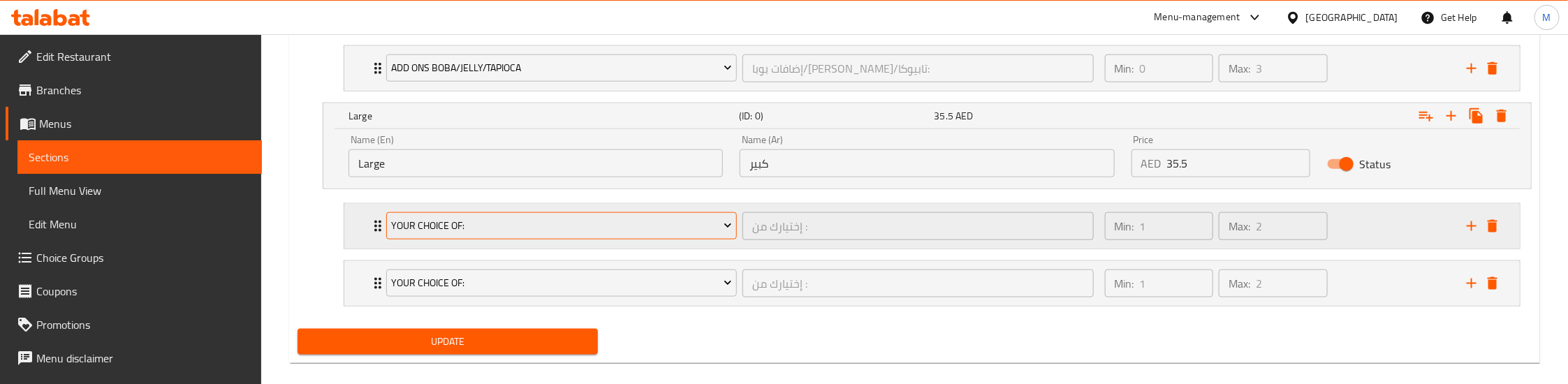
click at [473, 225] on span "Your Choice Of:" at bounding box center [562, 226] width 340 height 17
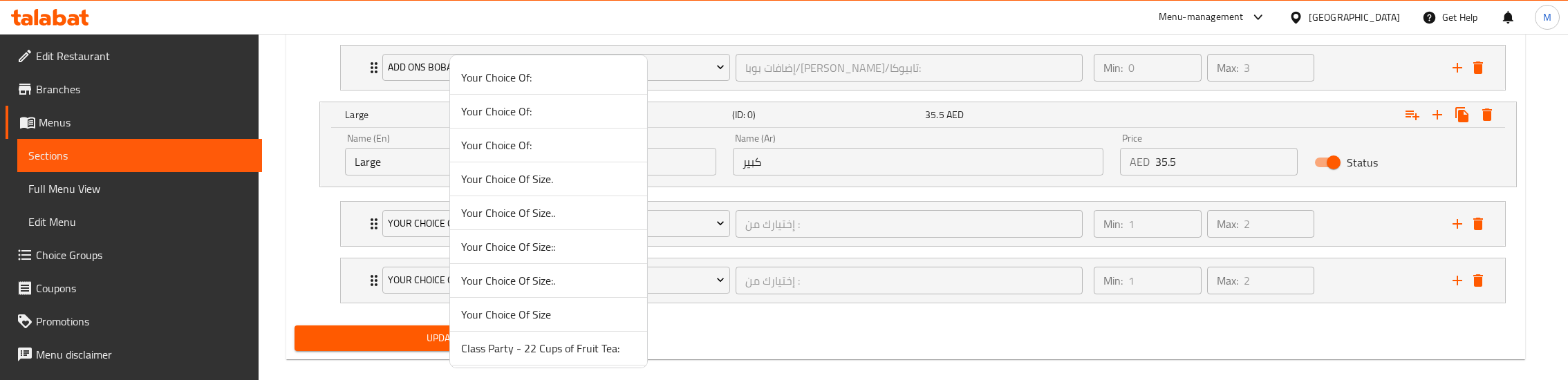
click at [291, 117] on div at bounding box center [784, 190] width 1568 height 380
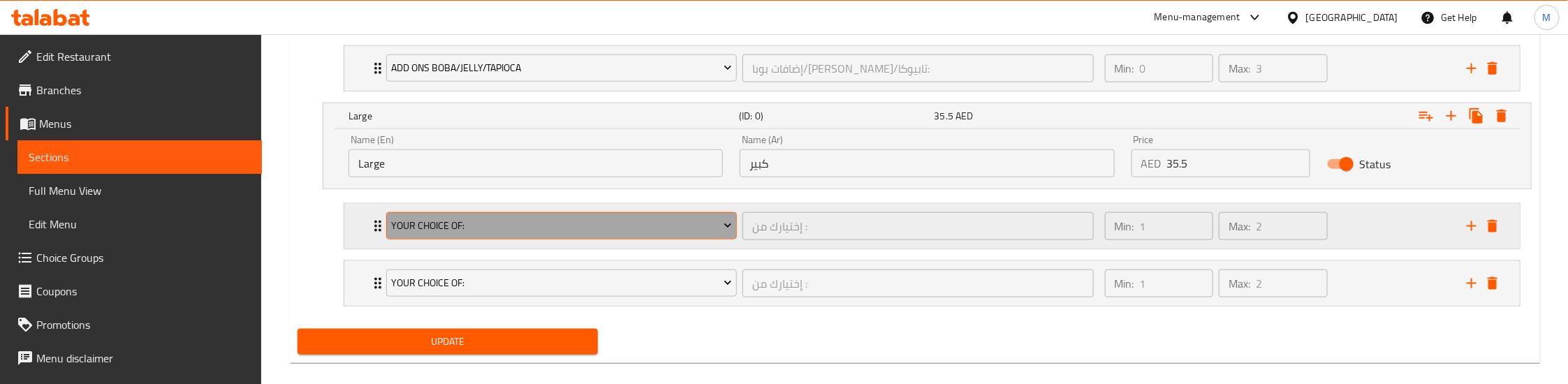
click at [519, 233] on span "Your Choice Of:" at bounding box center [562, 226] width 340 height 17
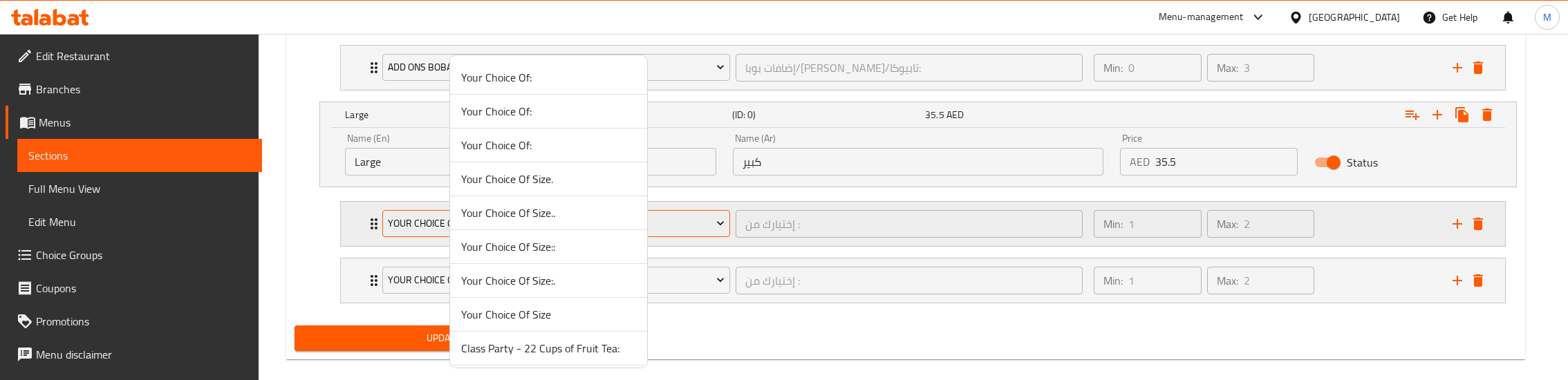
scroll to position [1816, 0]
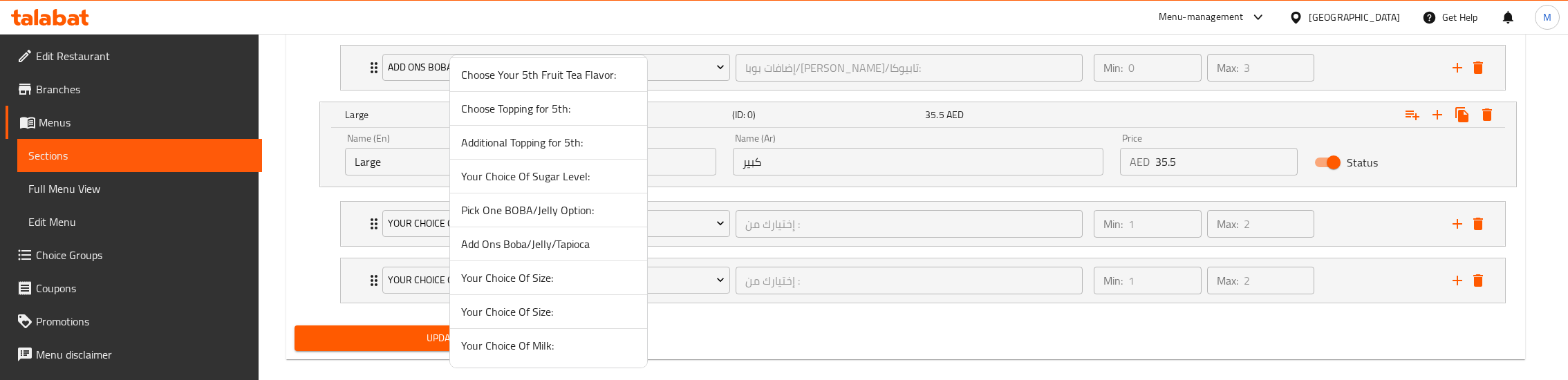
click at [529, 246] on span "Add Ons Boba/Jelly/Tapioca" at bounding box center [549, 243] width 175 height 16
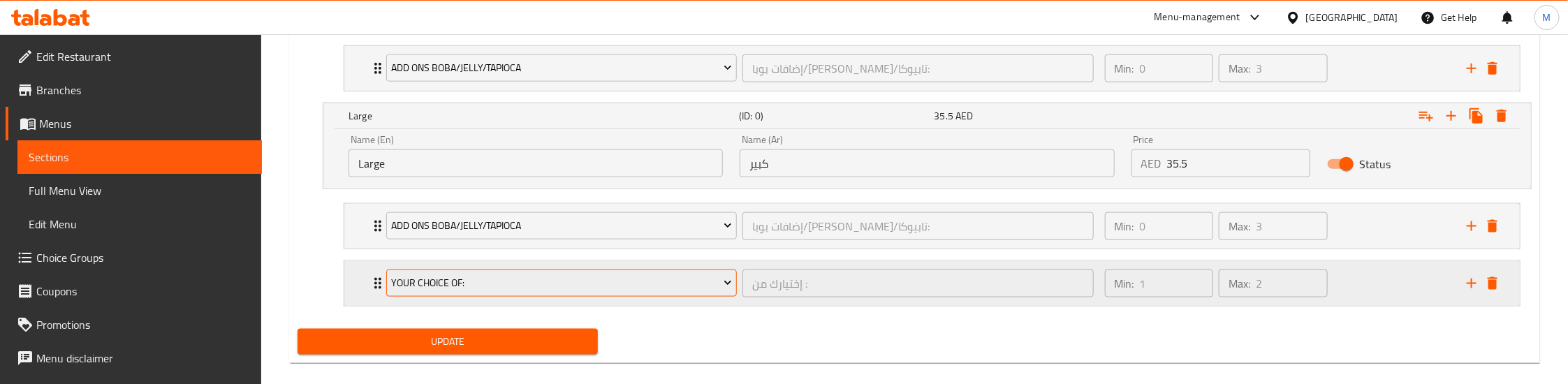
click at [438, 286] on span "Your Choice Of:" at bounding box center [562, 283] width 340 height 17
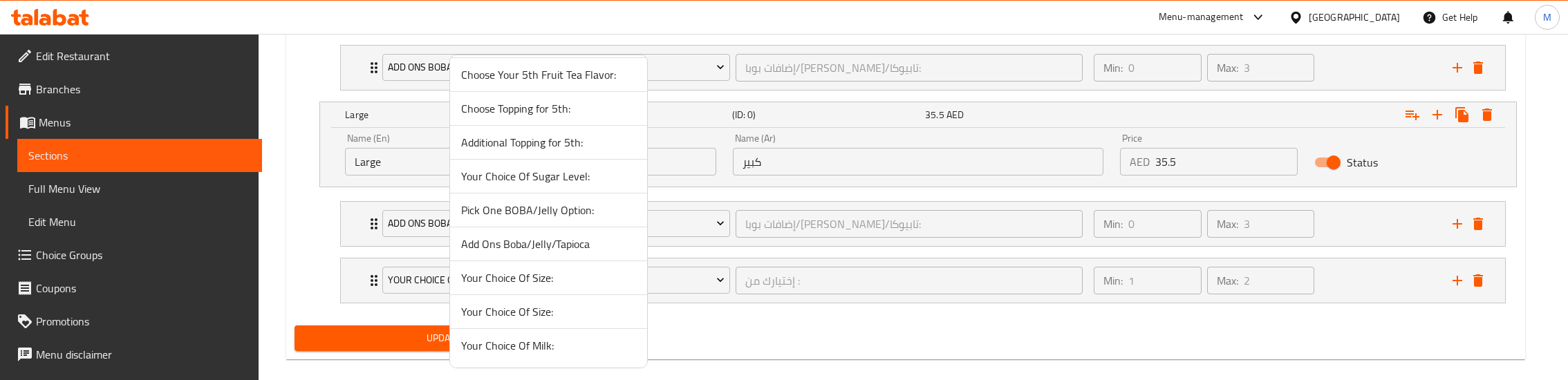
click at [534, 247] on span "Add Ons Boba/Jelly/Tapioca" at bounding box center [549, 243] width 175 height 16
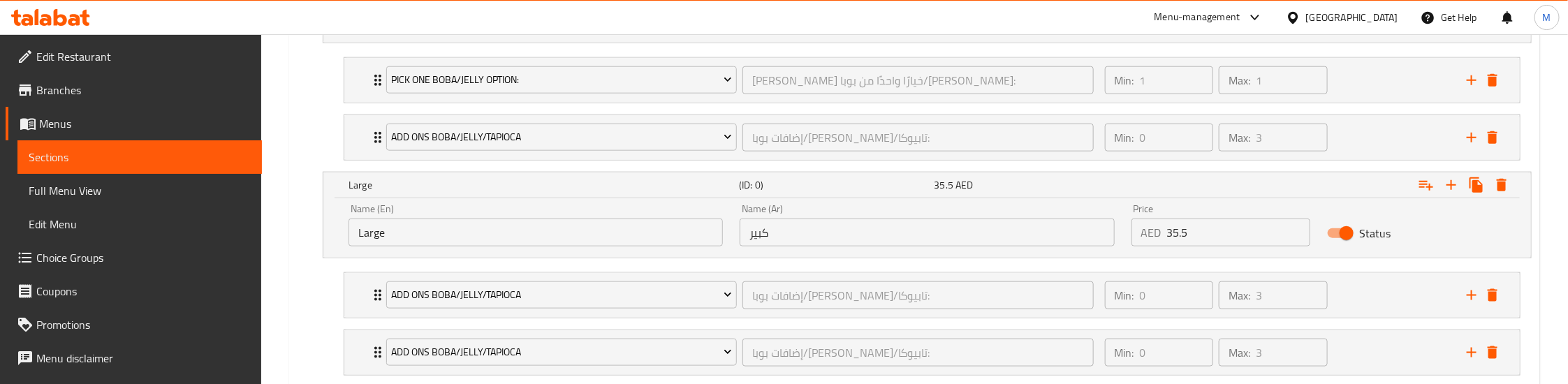
scroll to position [880, 0]
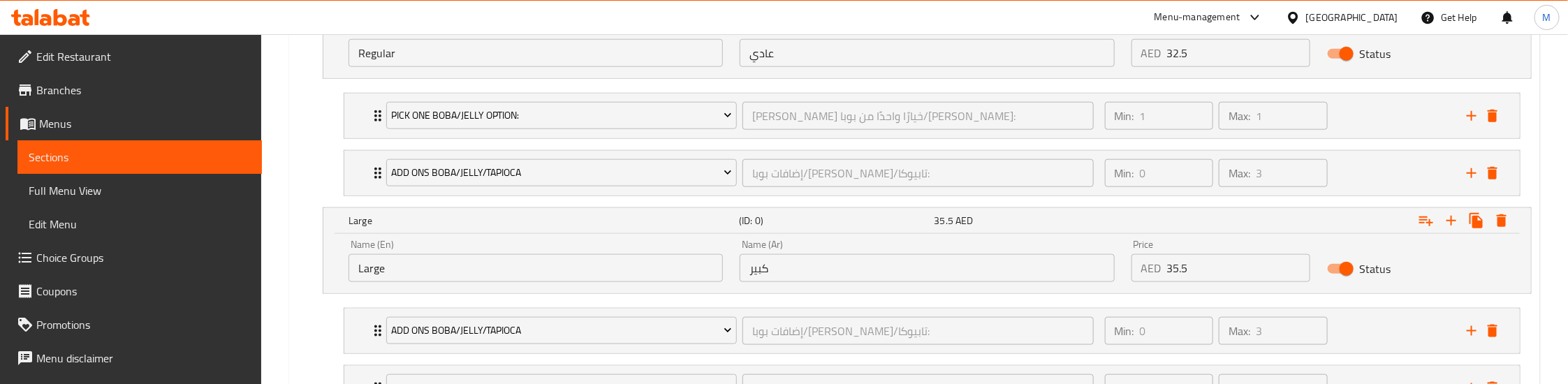
click at [295, 162] on div "Your choice of: (ID: 0) Min 1 , Max 1 Name (En) Your choice of: Name (En) Name …" at bounding box center [914, 192] width 1245 height 471
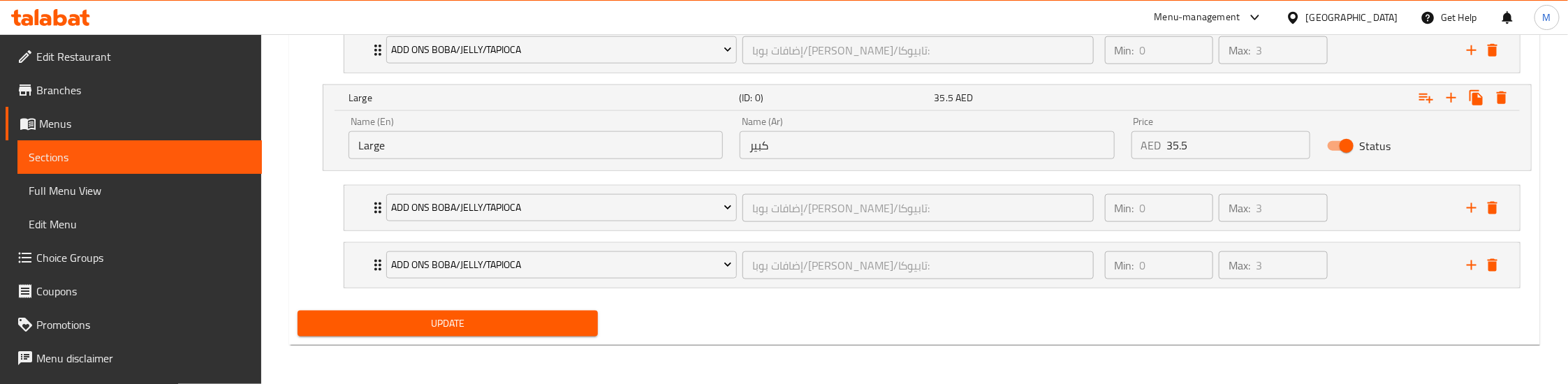
scroll to position [1009, 0]
click at [430, 325] on span "Update" at bounding box center [447, 323] width 278 height 17
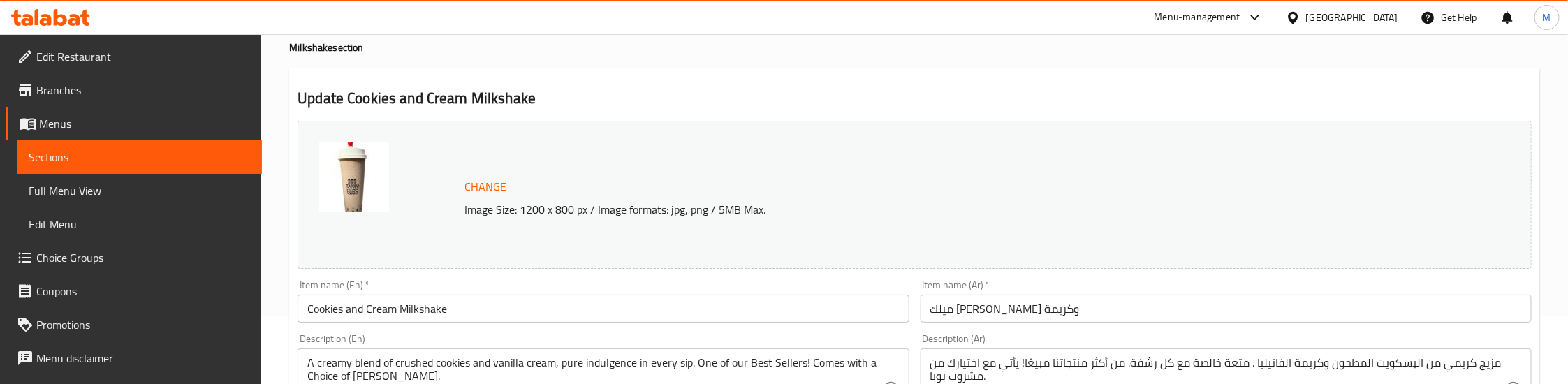
scroll to position [0, 0]
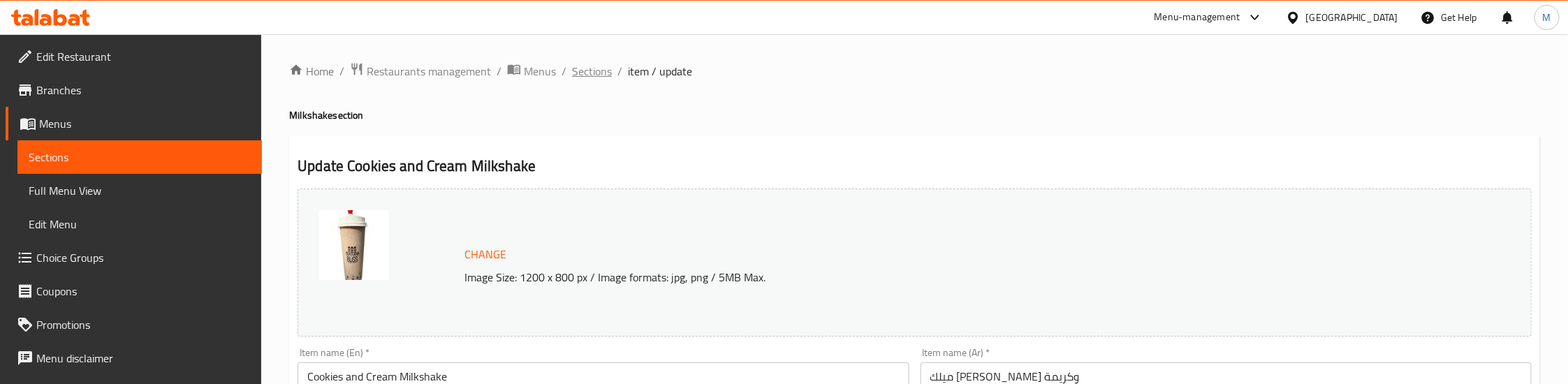
click at [585, 69] on span "Sections" at bounding box center [592, 70] width 40 height 16
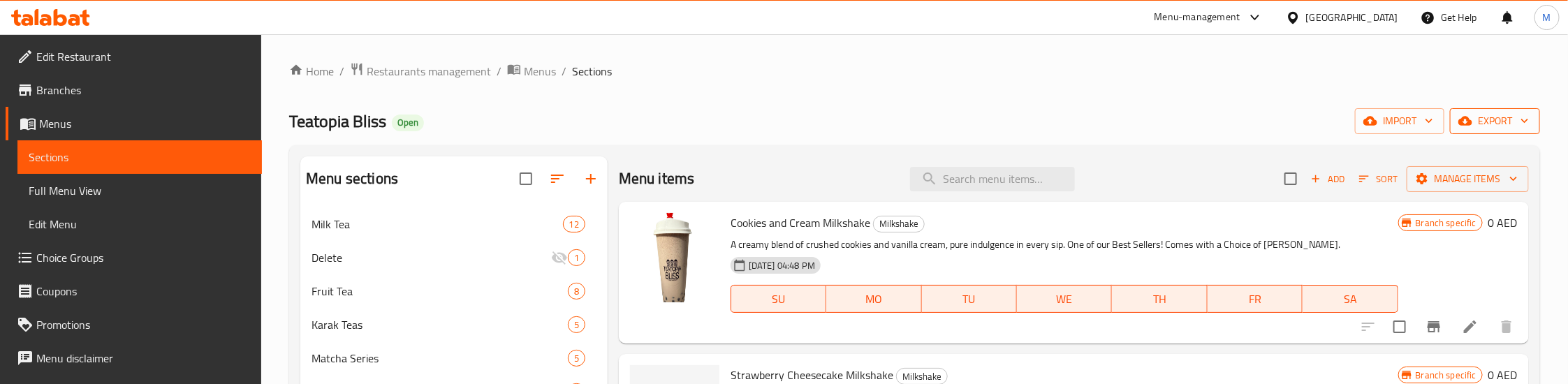
click at [1518, 120] on icon "button" at bounding box center [1525, 121] width 14 height 14
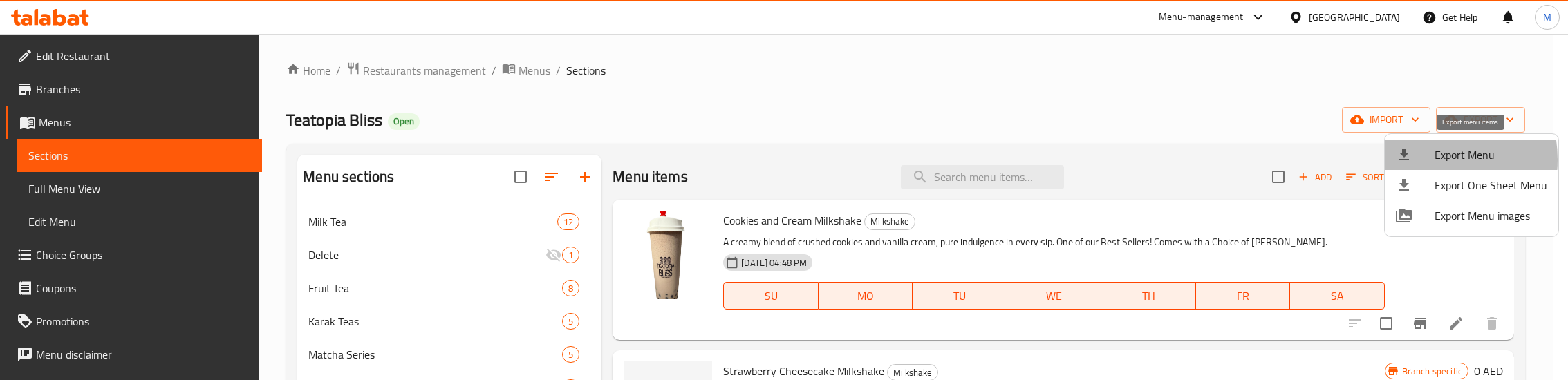
click at [1418, 160] on div at bounding box center [1415, 154] width 39 height 16
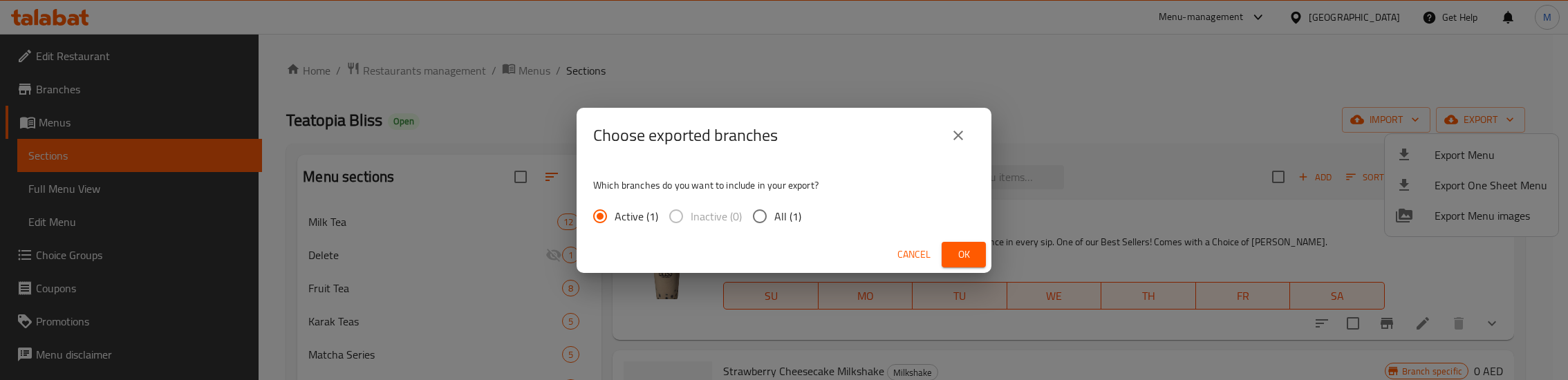
click at [774, 208] on span "All (1)" at bounding box center [787, 215] width 27 height 16
click at [774, 208] on input "All (1)" at bounding box center [760, 216] width 29 height 29
radio input "true"
click at [963, 246] on span "Ok" at bounding box center [964, 254] width 22 height 17
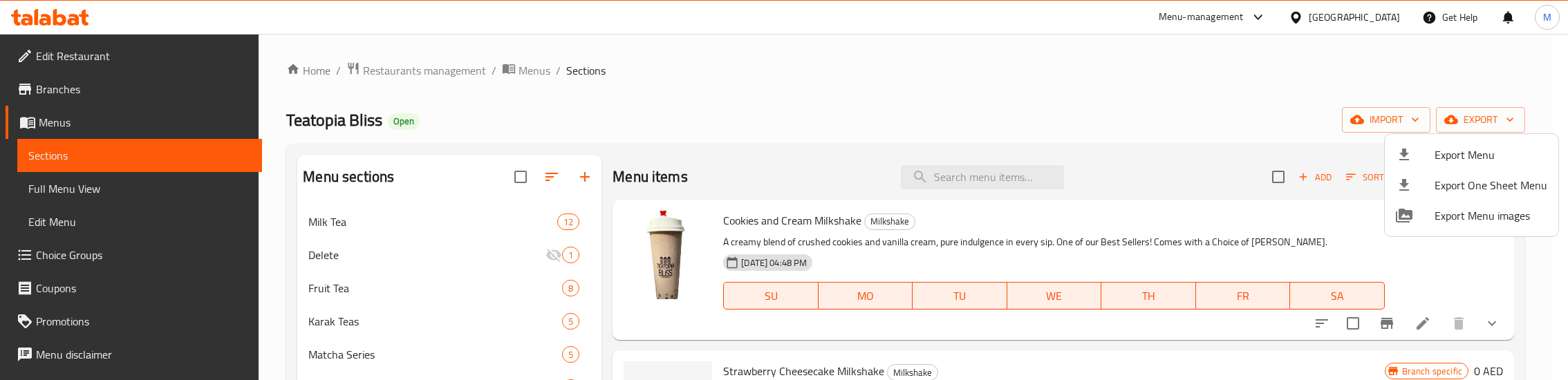
click at [1477, 76] on div at bounding box center [784, 190] width 1568 height 380
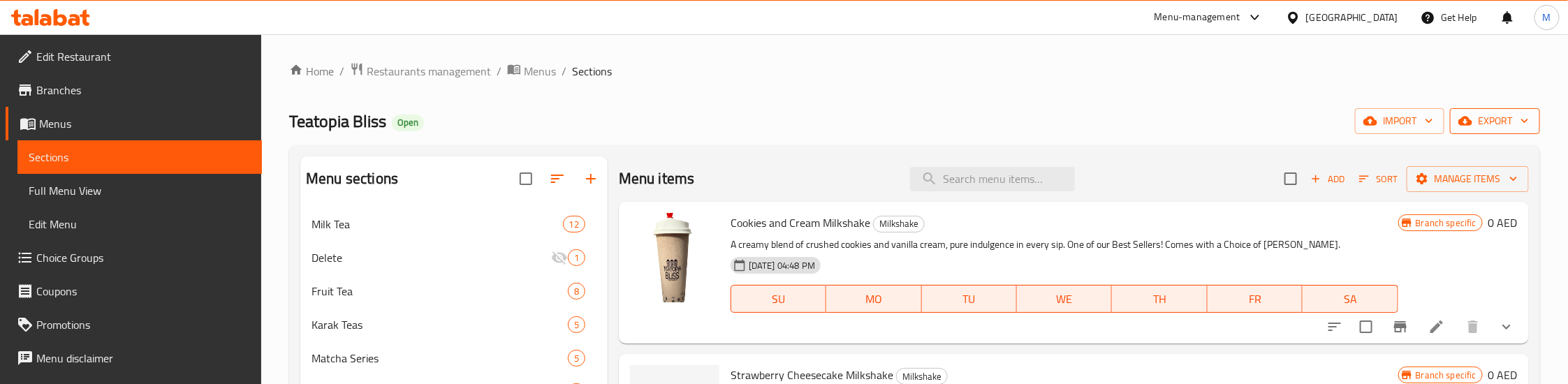
click at [1479, 114] on span "export" at bounding box center [1495, 121] width 68 height 17
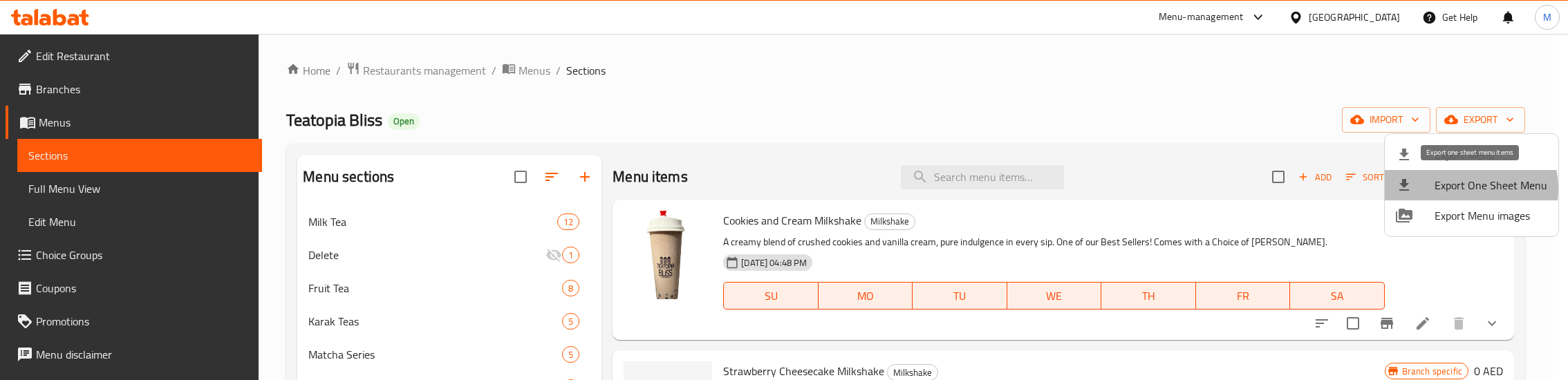
click at [1457, 188] on span "Export One Sheet Menu" at bounding box center [1491, 185] width 113 height 16
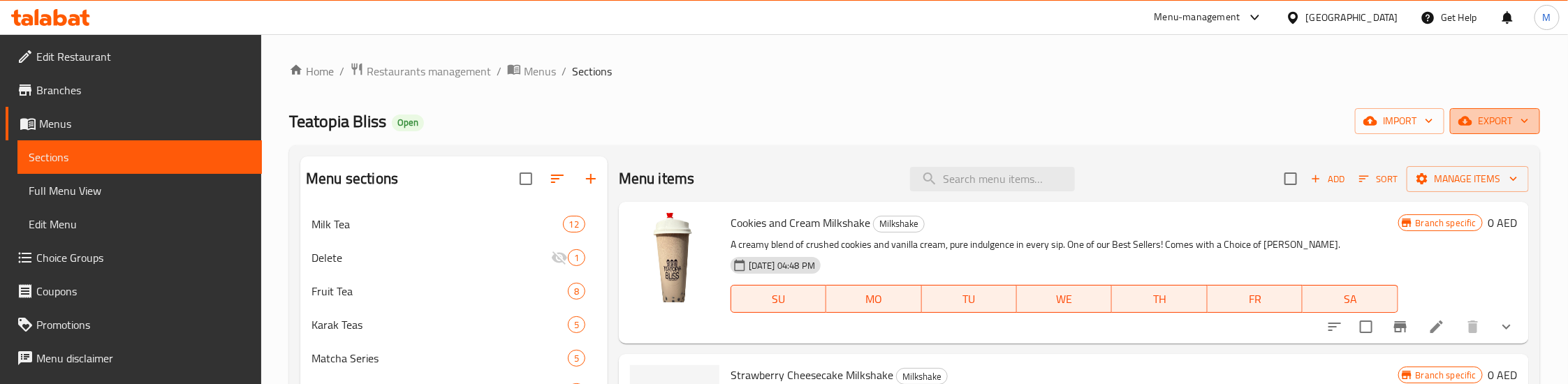
click at [1501, 122] on span "export" at bounding box center [1495, 121] width 68 height 17
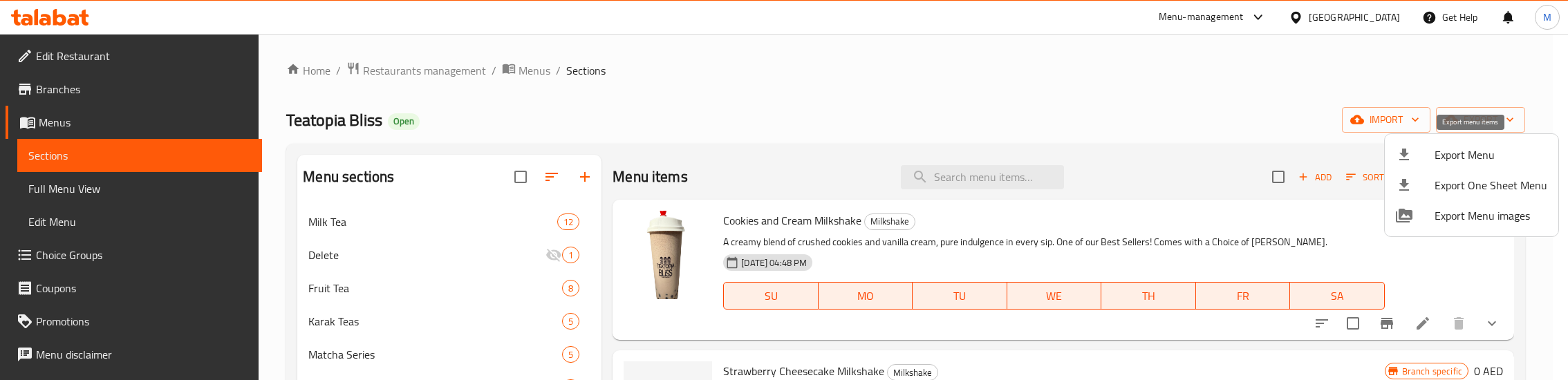
click at [1463, 158] on span "Export Menu" at bounding box center [1491, 154] width 113 height 16
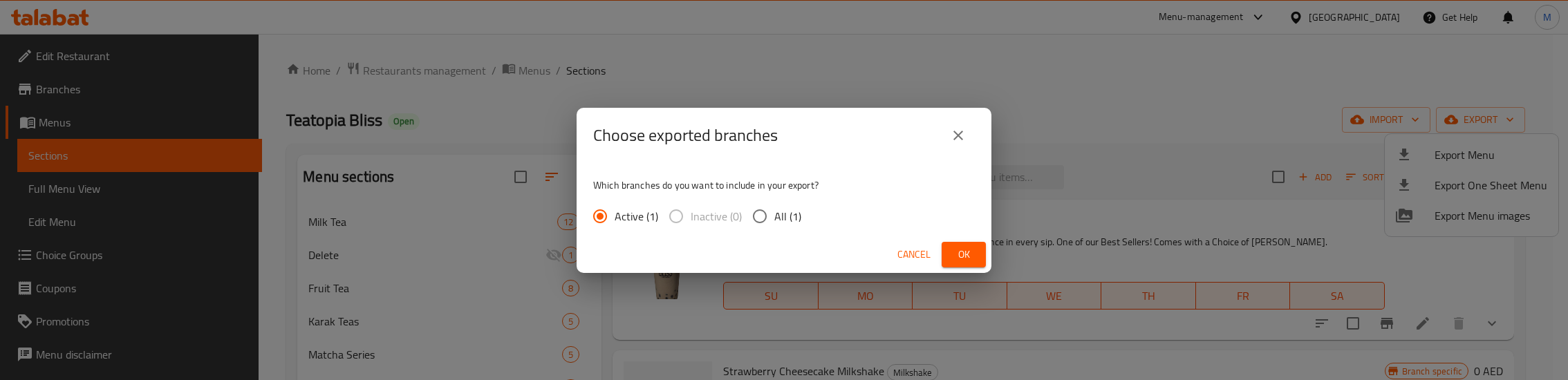
click at [793, 213] on span "All (1)" at bounding box center [787, 215] width 27 height 16
click at [774, 213] on input "All (1)" at bounding box center [760, 216] width 29 height 29
radio input "true"
click at [950, 253] on button "Ok" at bounding box center [963, 254] width 44 height 25
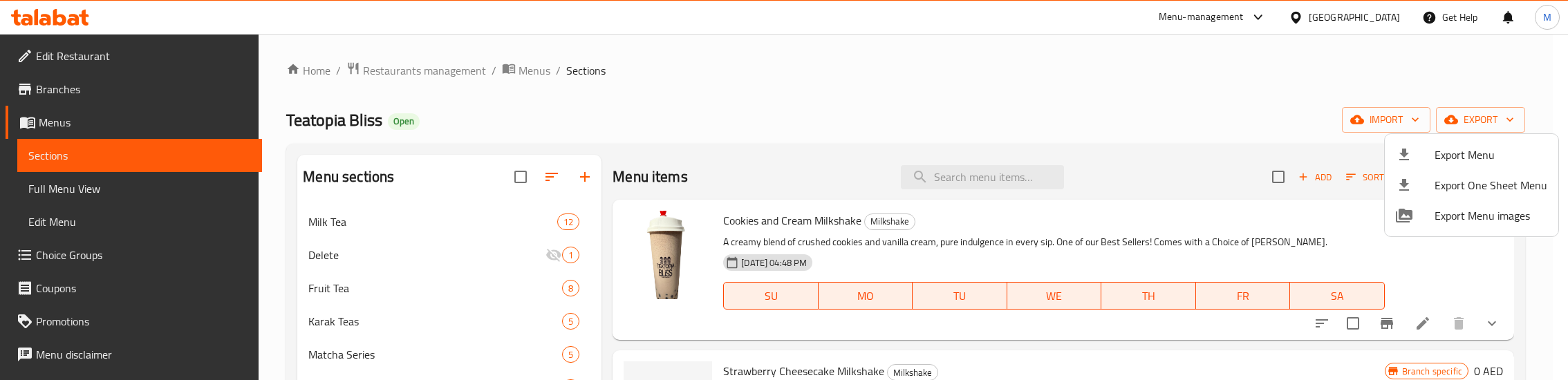
click at [850, 83] on div at bounding box center [784, 190] width 1568 height 380
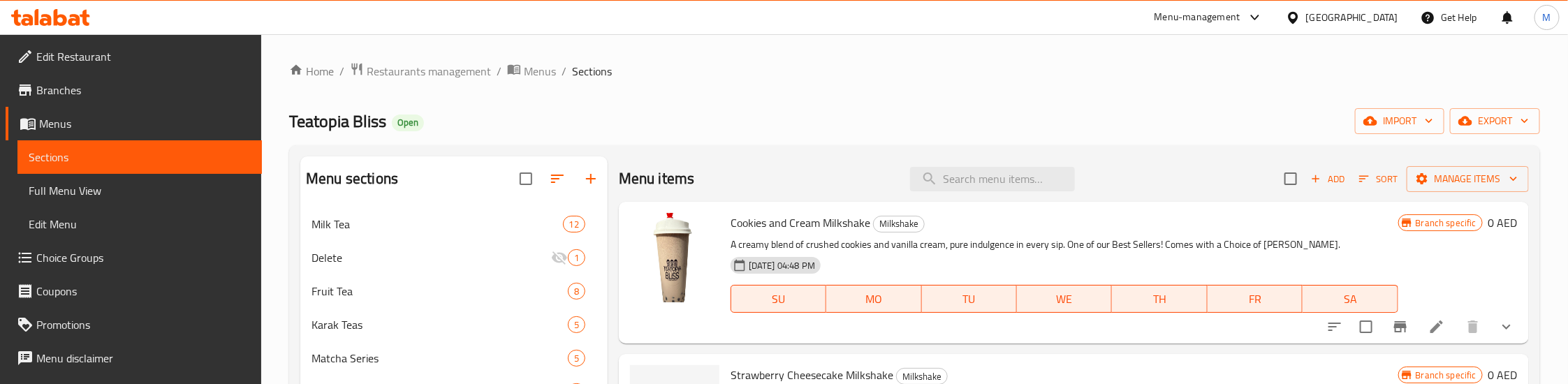
click at [832, 123] on div "Teatopia Bliss Open import export" at bounding box center [914, 121] width 1251 height 26
click at [712, 99] on div "Home / Restaurants management / Menus / Sections Teatopia Bliss Open import exp…" at bounding box center [914, 344] width 1251 height 564
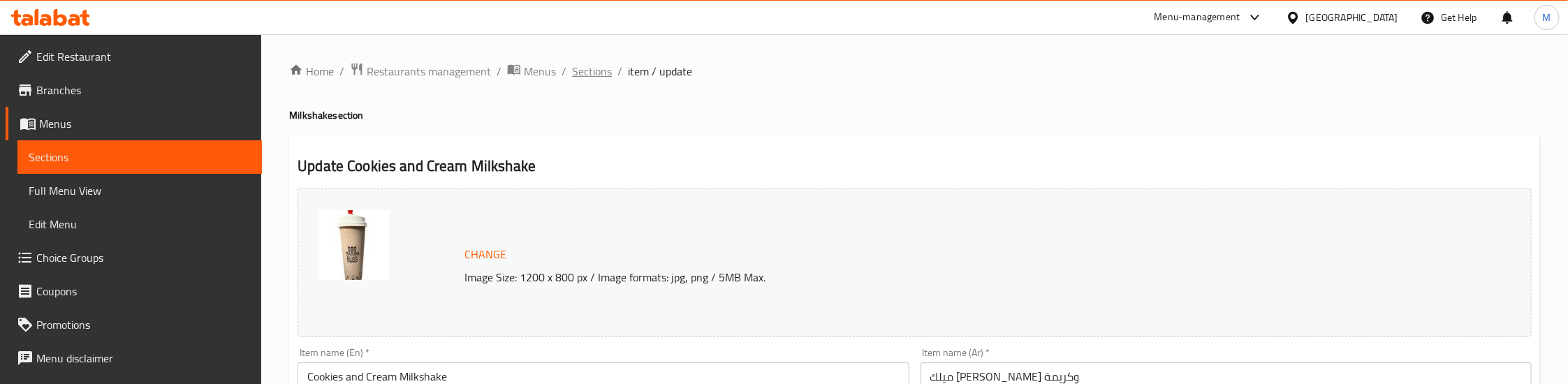
click at [596, 69] on span "Sections" at bounding box center [592, 70] width 40 height 16
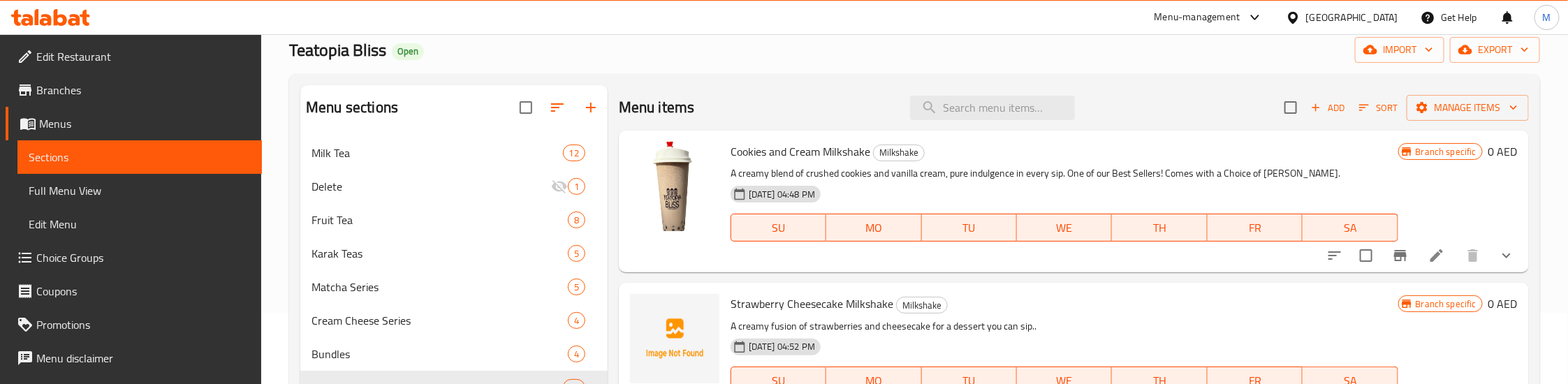
scroll to position [209, 0]
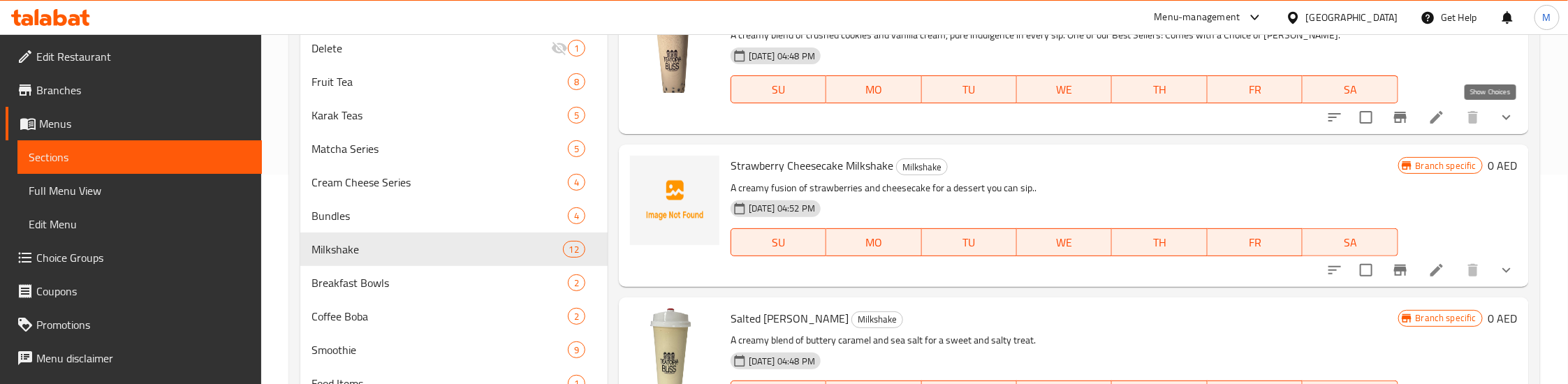
click at [1502, 117] on icon "show more" at bounding box center [1506, 118] width 9 height 5
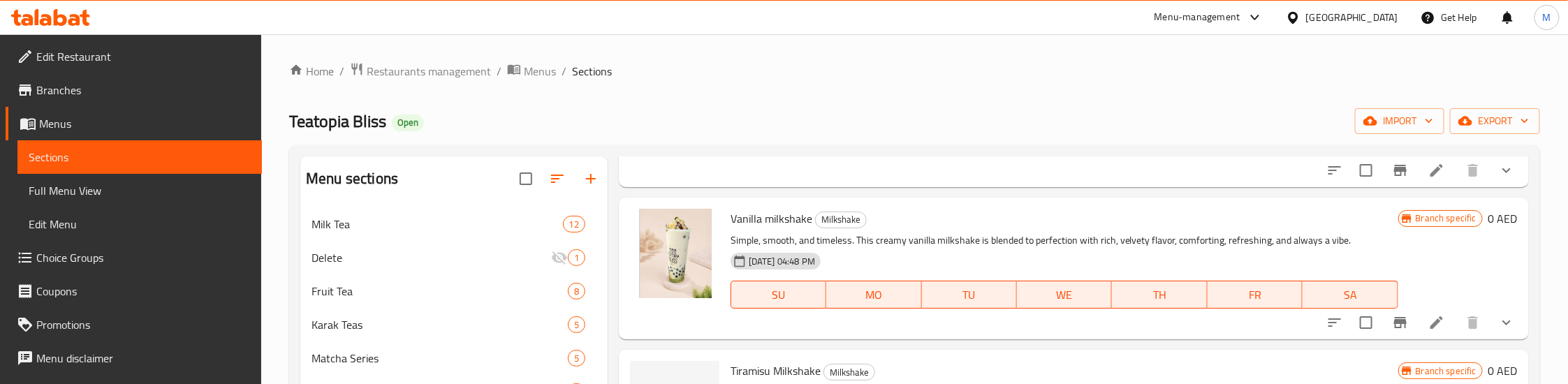
scroll to position [733, 0]
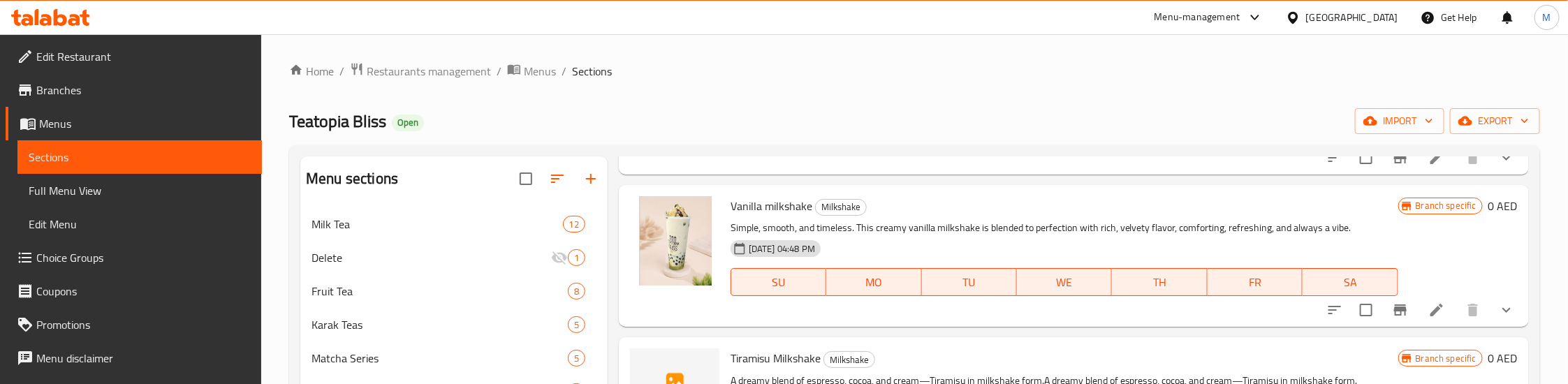
click at [1502, 160] on icon "show more" at bounding box center [1506, 158] width 9 height 5
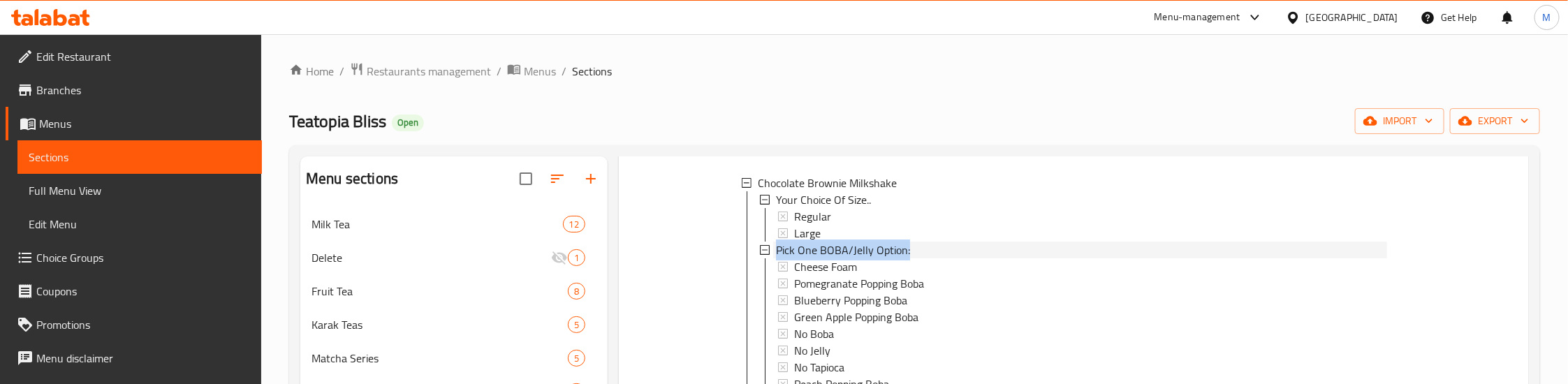
drag, startPoint x: 916, startPoint y: 267, endPoint x: 776, endPoint y: 264, distance: 140.0
click at [776, 258] on div "Pick One BOBA/Jelly Option:" at bounding box center [1082, 249] width 611 height 16
copy span "Pick One BOBA/Jelly Option:"
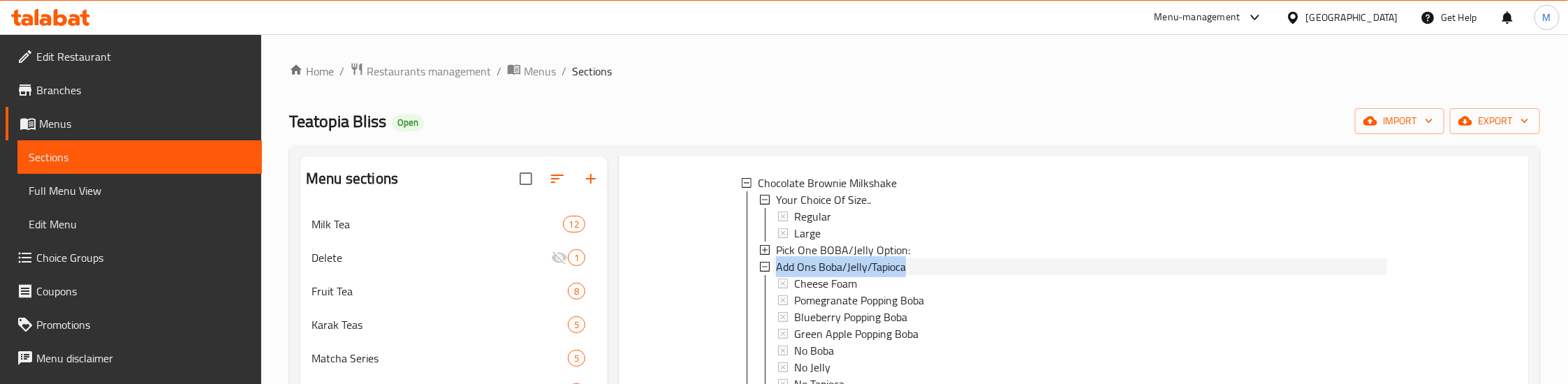
drag, startPoint x: 910, startPoint y: 285, endPoint x: 775, endPoint y: 286, distance: 135.0
click at [776, 275] on div "Add Ons Boba/Jelly/Tapioca" at bounding box center [1082, 266] width 611 height 16
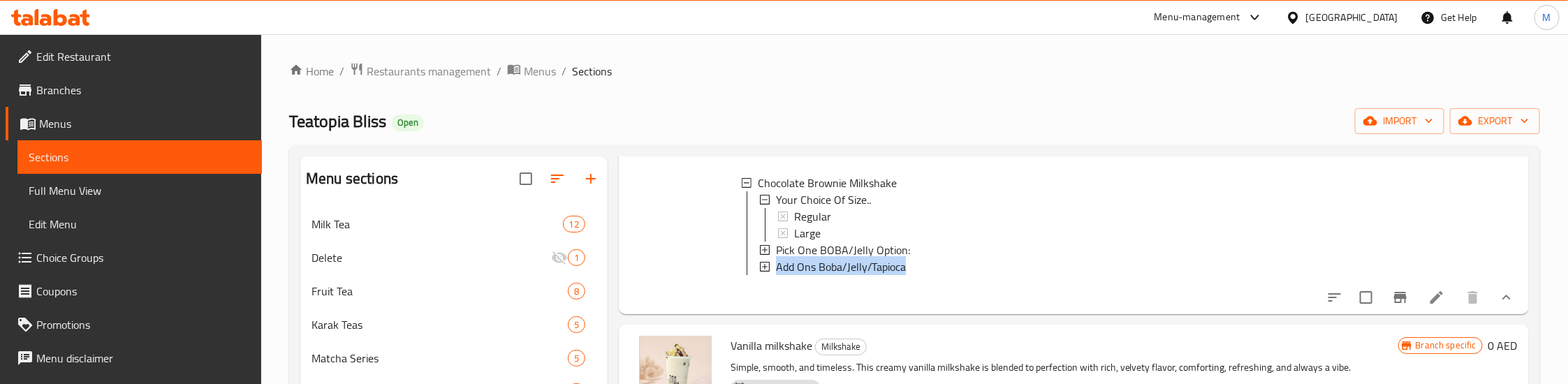
copy span "Add Ons Boba/Jelly/Tapioca"
drag, startPoint x: 910, startPoint y: 268, endPoint x: 775, endPoint y: 264, distance: 135.1
click at [776, 258] on div "Pick One BOBA/Jelly Option:" at bounding box center [1082, 249] width 611 height 16
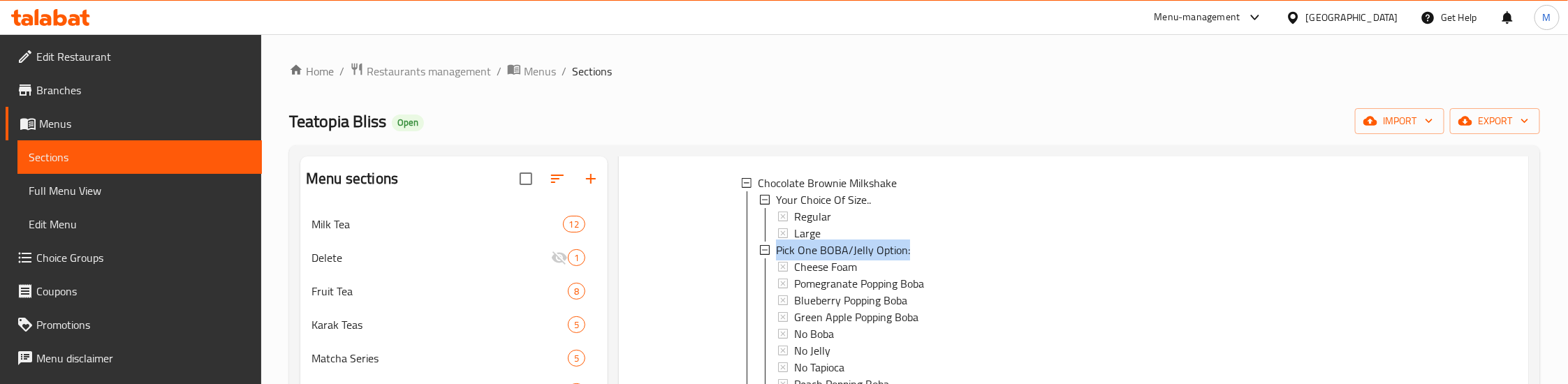
click at [767, 254] on icon at bounding box center [764, 250] width 10 height 10
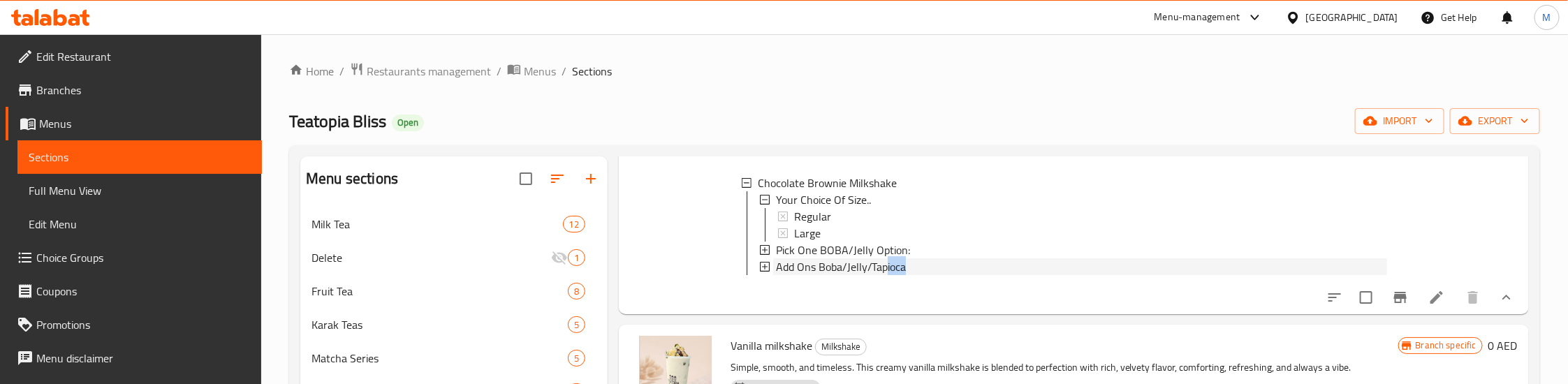
scroll to position [2, 0]
drag, startPoint x: 905, startPoint y: 281, endPoint x: 775, endPoint y: 275, distance: 130.1
click at [776, 273] on div "Add Ons Boba/Jelly/Tapioca" at bounding box center [1082, 264] width 611 height 16
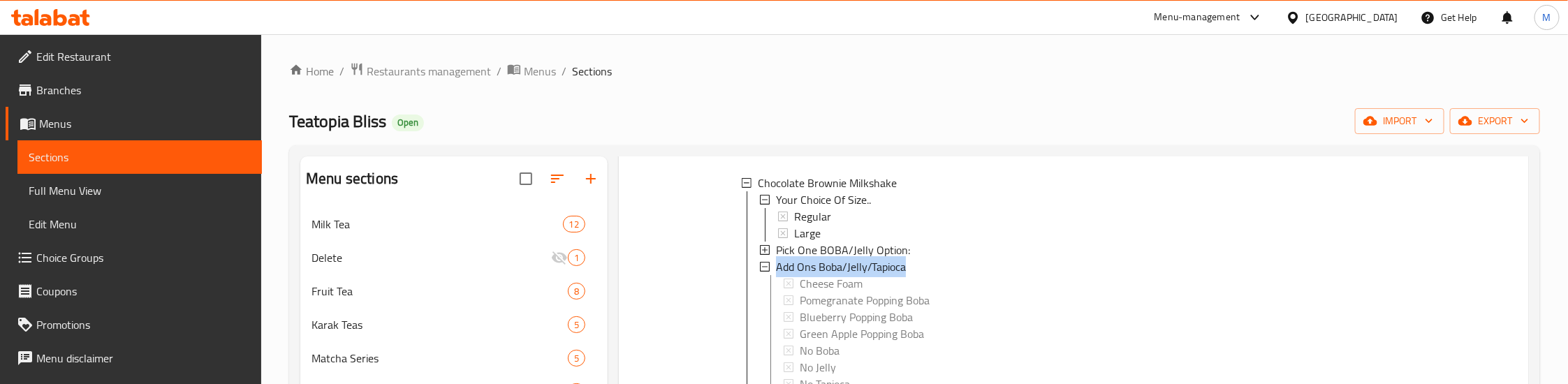
scroll to position [0, 0]
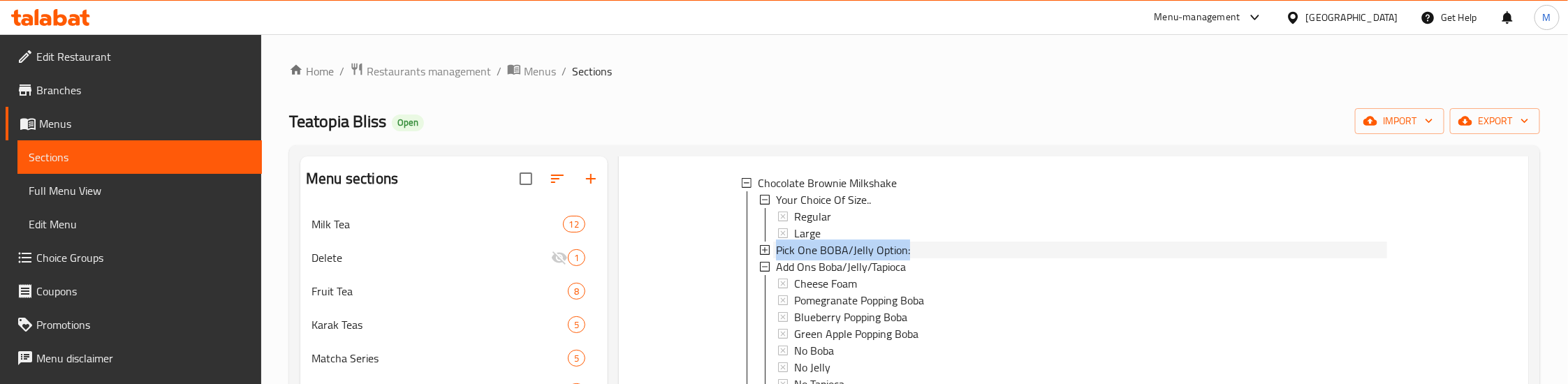
drag, startPoint x: 914, startPoint y: 265, endPoint x: 776, endPoint y: 261, distance: 138.1
click at [776, 258] on div "Pick One BOBA/Jelly Option:" at bounding box center [1082, 249] width 611 height 16
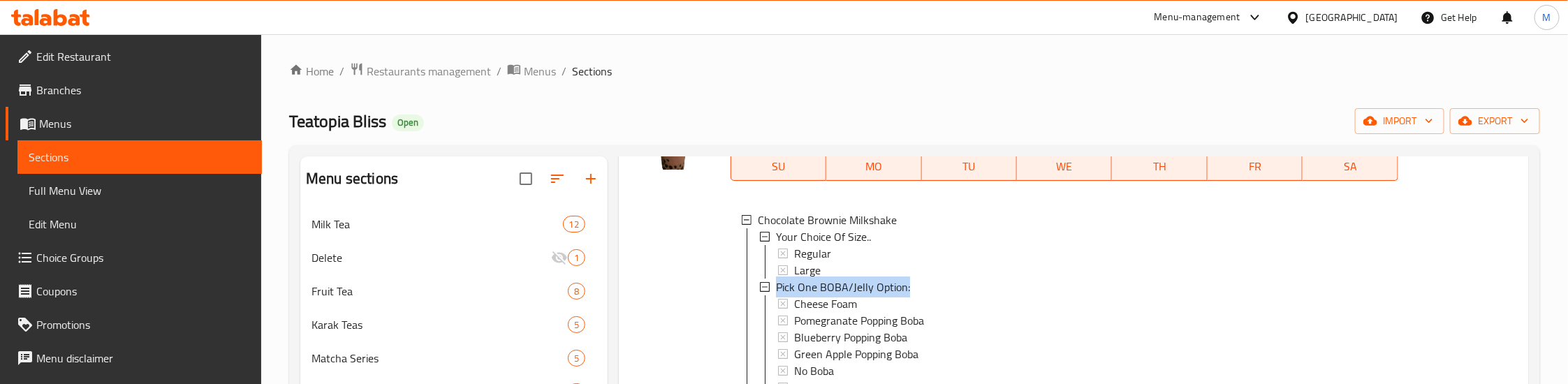
scroll to position [733, 0]
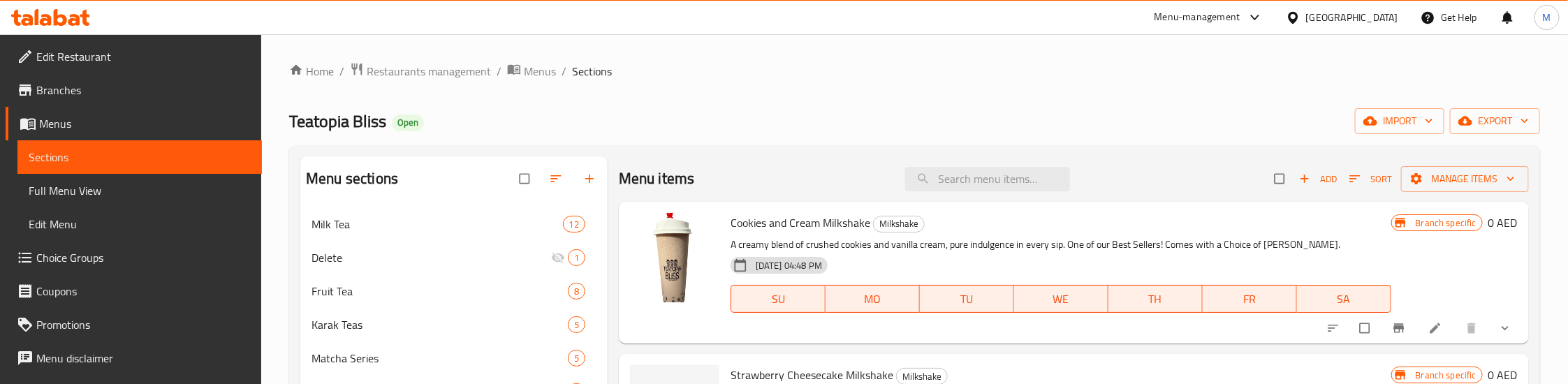
click at [832, 91] on div "Home / Restaurants management / Menus / Sections Teatopia Bliss Open import exp…" at bounding box center [914, 344] width 1251 height 564
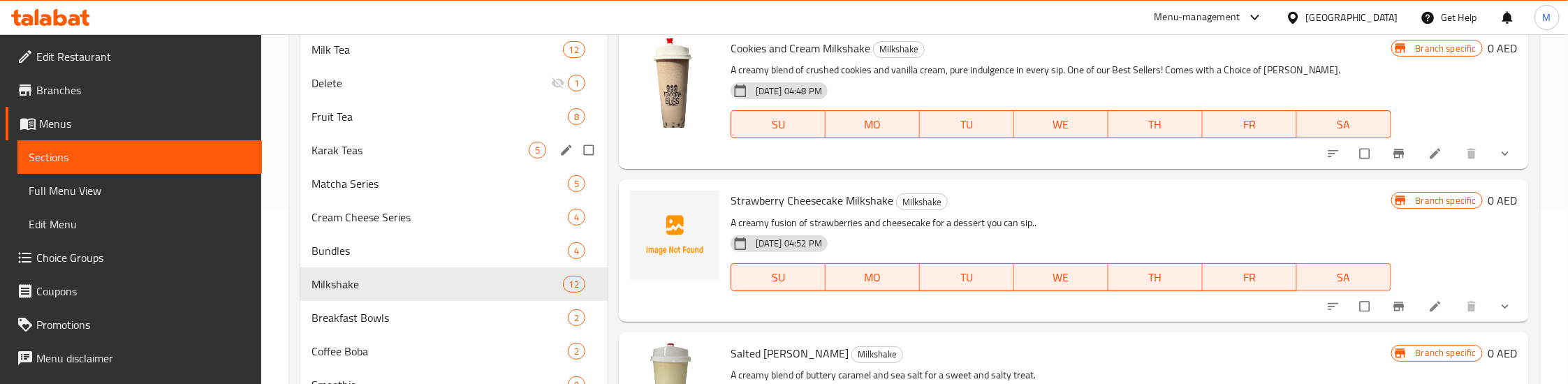
scroll to position [209, 0]
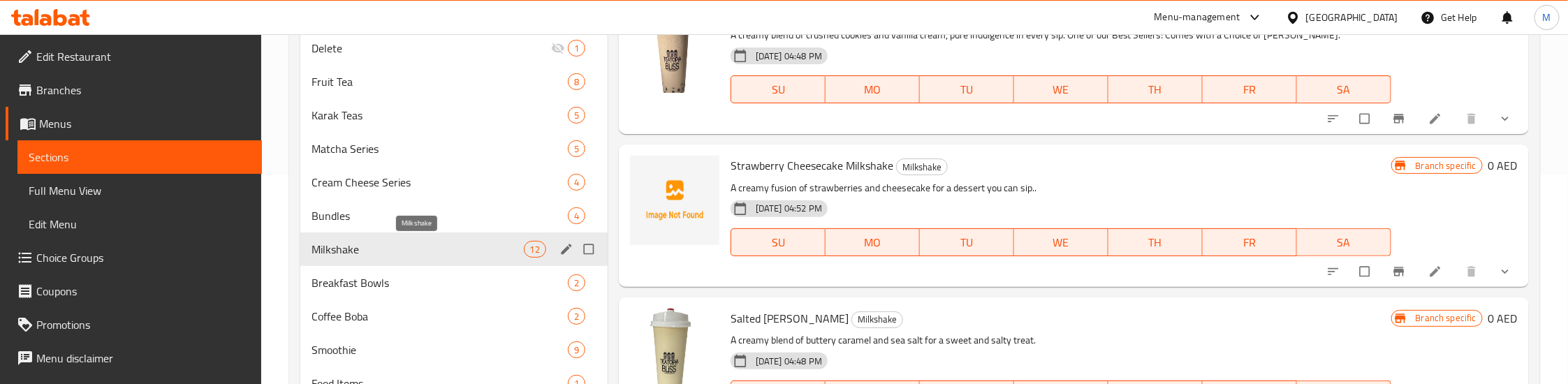
click at [437, 249] on span "Milkshake" at bounding box center [417, 249] width 212 height 16
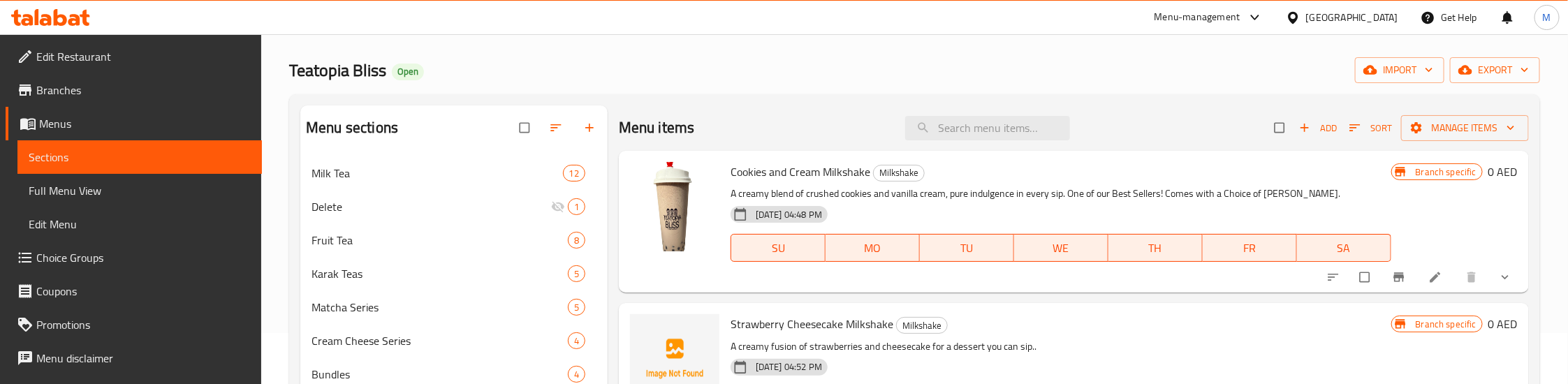
scroll to position [0, 0]
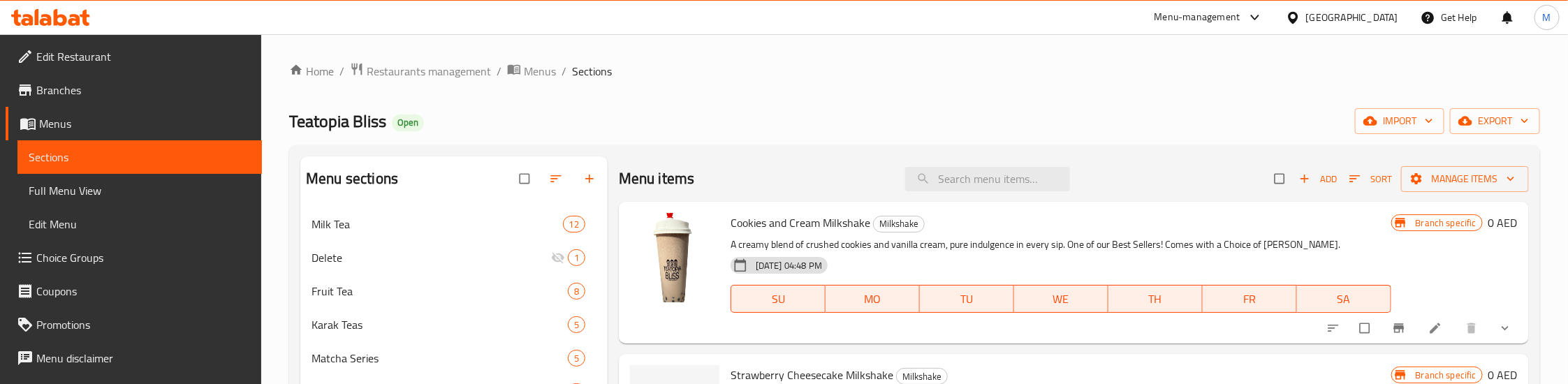
click at [824, 99] on div "Home / Restaurants management / Menus / Sections Teatopia Bliss Open import exp…" at bounding box center [914, 344] width 1251 height 564
click at [814, 218] on span "Cookies and Cream Milkshake" at bounding box center [800, 222] width 140 height 21
click at [790, 212] on span "Cookies and Cream Milkshake" at bounding box center [800, 222] width 140 height 21
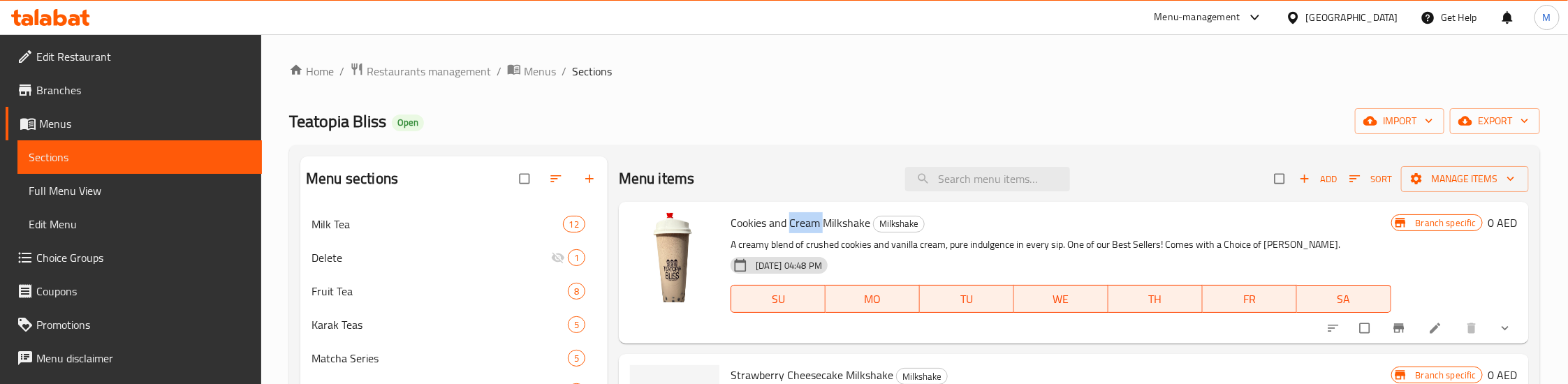
click at [790, 212] on span "Cookies and Cream Milkshake" at bounding box center [800, 222] width 140 height 21
click at [770, 108] on div "Teatopia Bliss Open import export" at bounding box center [914, 121] width 1251 height 26
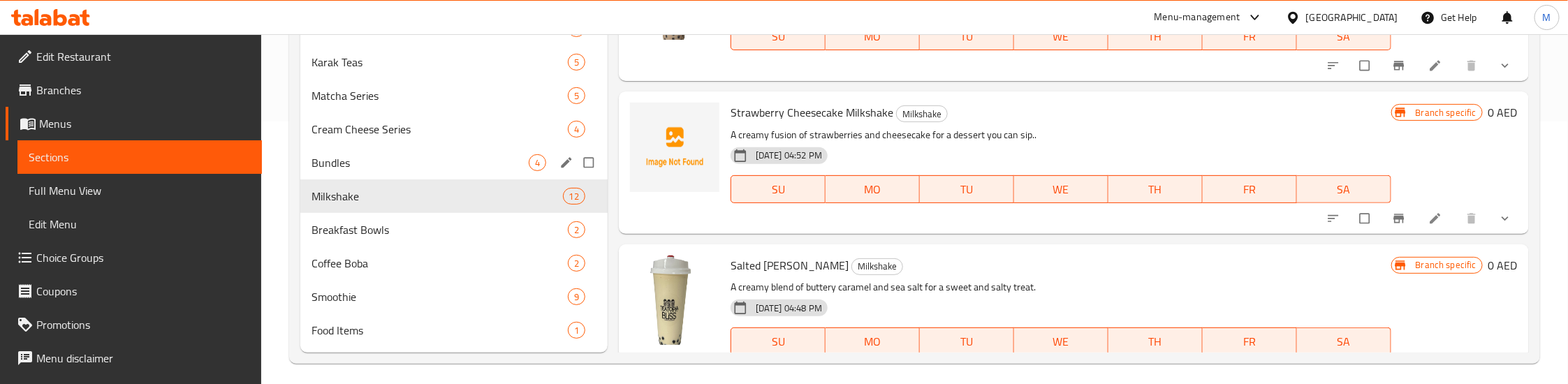
scroll to position [270, 0]
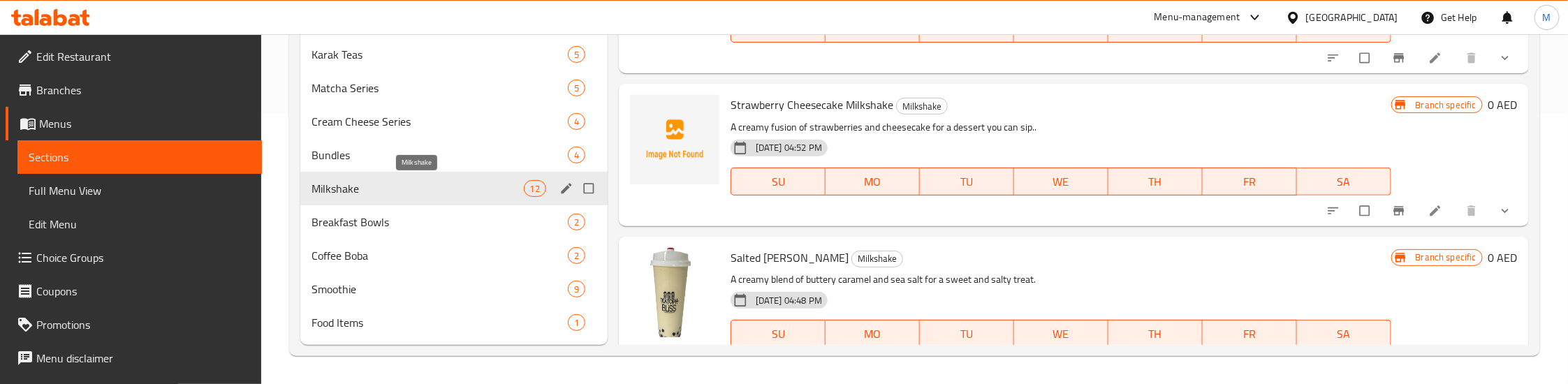
click at [468, 190] on span "Milkshake" at bounding box center [417, 188] width 212 height 16
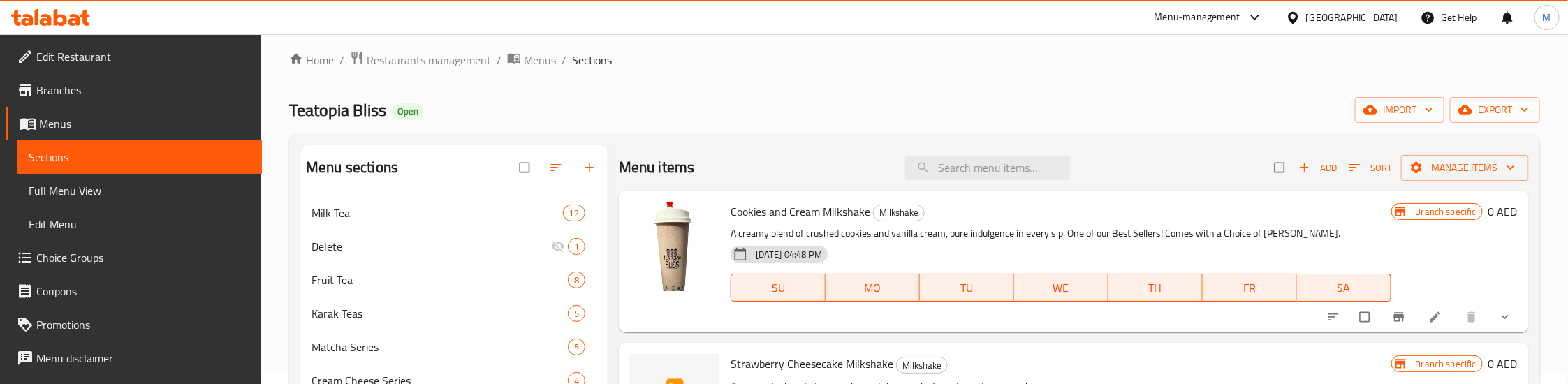
scroll to position [0, 0]
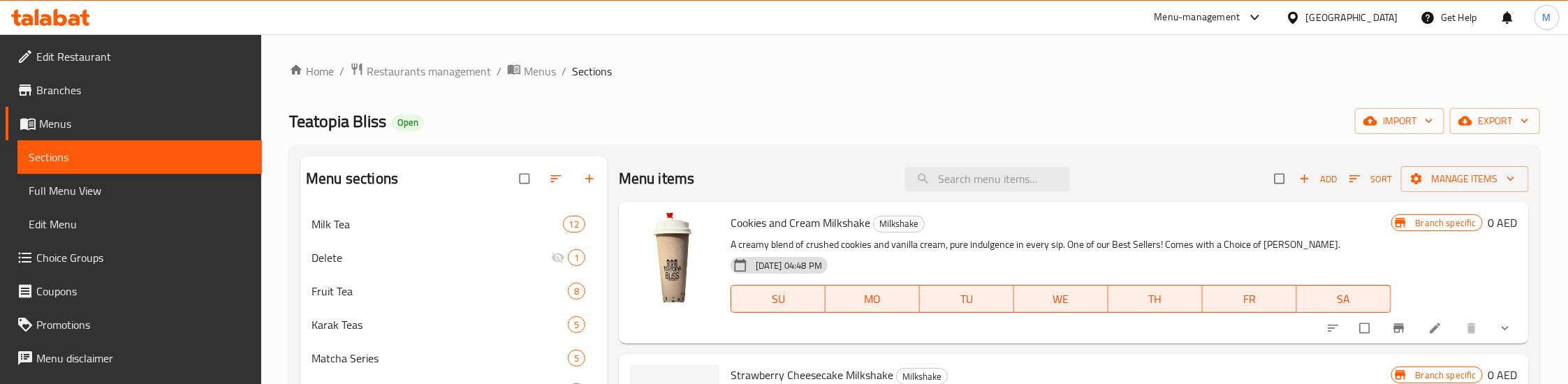
click at [800, 82] on div "Home / Restaurants management / Menus / Sections Teatopia Bliss Open import exp…" at bounding box center [914, 344] width 1251 height 564
drag, startPoint x: 732, startPoint y: 220, endPoint x: 871, endPoint y: 226, distance: 139.1
click at [871, 226] on h6 "Cookies and Cream Milkshake Milkshake" at bounding box center [1061, 222] width 661 height 20
click at [864, 226] on span "Cookies and Cream Milkshake" at bounding box center [800, 222] width 140 height 21
drag, startPoint x: 871, startPoint y: 222, endPoint x: 725, endPoint y: 215, distance: 146.2
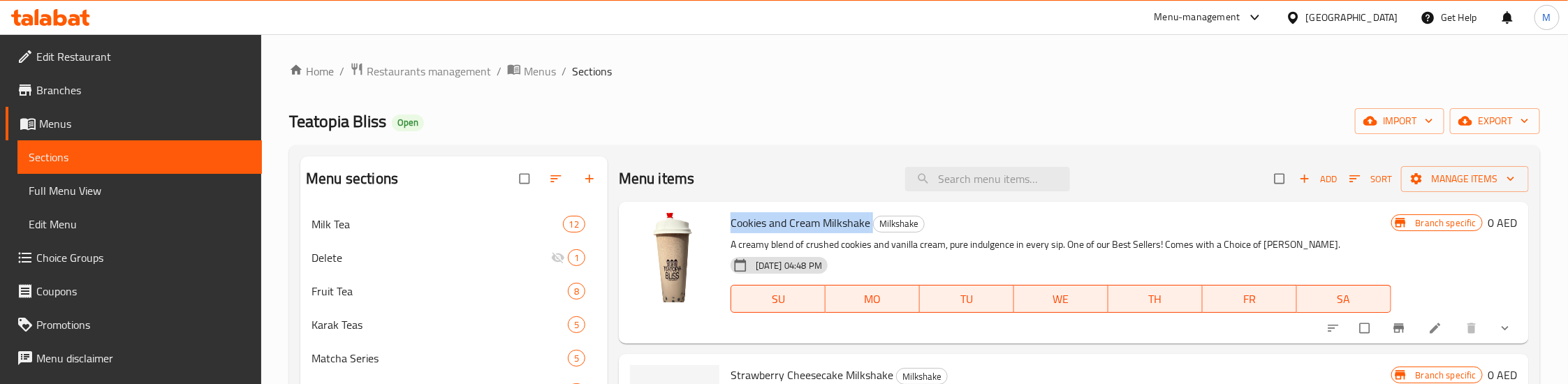
click at [725, 215] on div "Cookies and Cream Milkshake Milkshake A creamy blend of crushed cookies and van…" at bounding box center [1060, 272] width 672 height 130
copy h6 "Cookies and Cream Milkshake"
click at [773, 93] on div "Home / Restaurants management / Menus / Sections Teatopia Bliss Open import exp…" at bounding box center [914, 344] width 1251 height 564
drag, startPoint x: 729, startPoint y: 218, endPoint x: 870, endPoint y: 222, distance: 141.1
click at [871, 222] on div "Cookies and Cream Milkshake Milkshake A creamy blend of crushed cookies and van…" at bounding box center [1060, 272] width 672 height 130
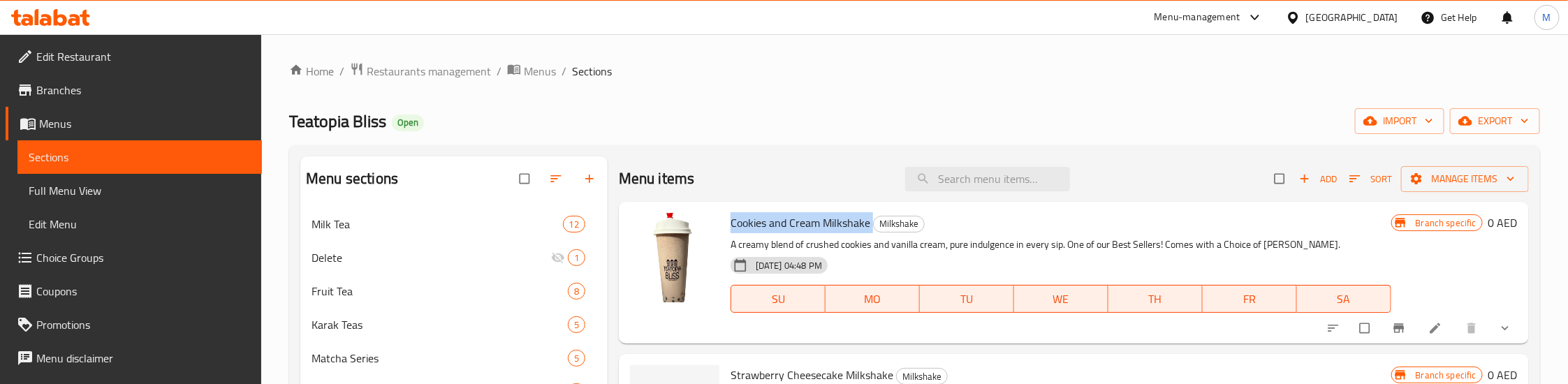
copy h6 "Cookies and Cream Milkshake"
click at [832, 215] on span "Cookies and Cream Milkshake" at bounding box center [800, 222] width 140 height 21
click at [864, 220] on span "Cookies and Cream Milkshake" at bounding box center [800, 222] width 140 height 21
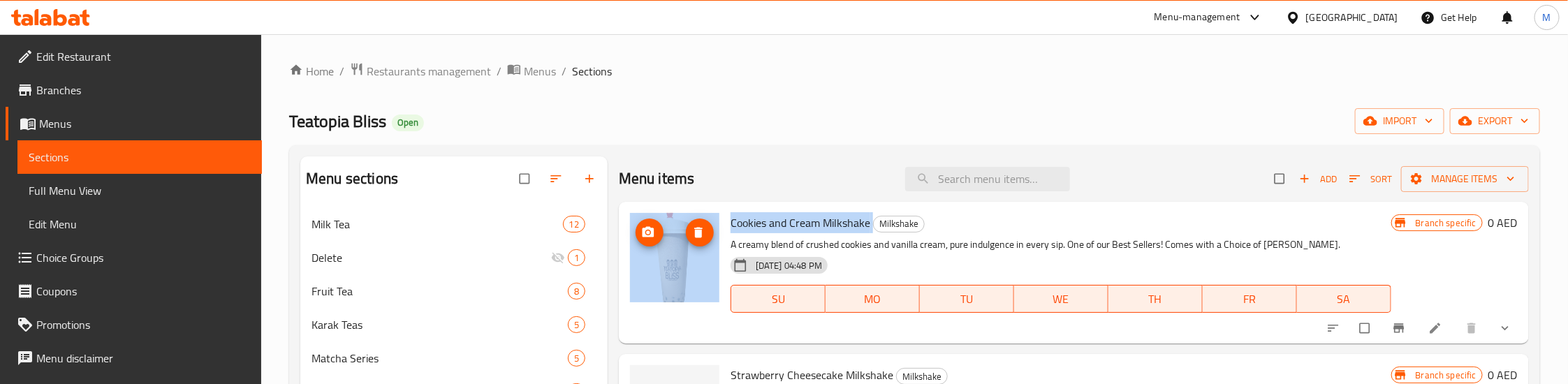
drag, startPoint x: 871, startPoint y: 220, endPoint x: 718, endPoint y: 214, distance: 153.1
click at [718, 214] on div "Cookies and Cream Milkshake Milkshake A creamy blend of crushed cookies and van…" at bounding box center [1074, 272] width 899 height 130
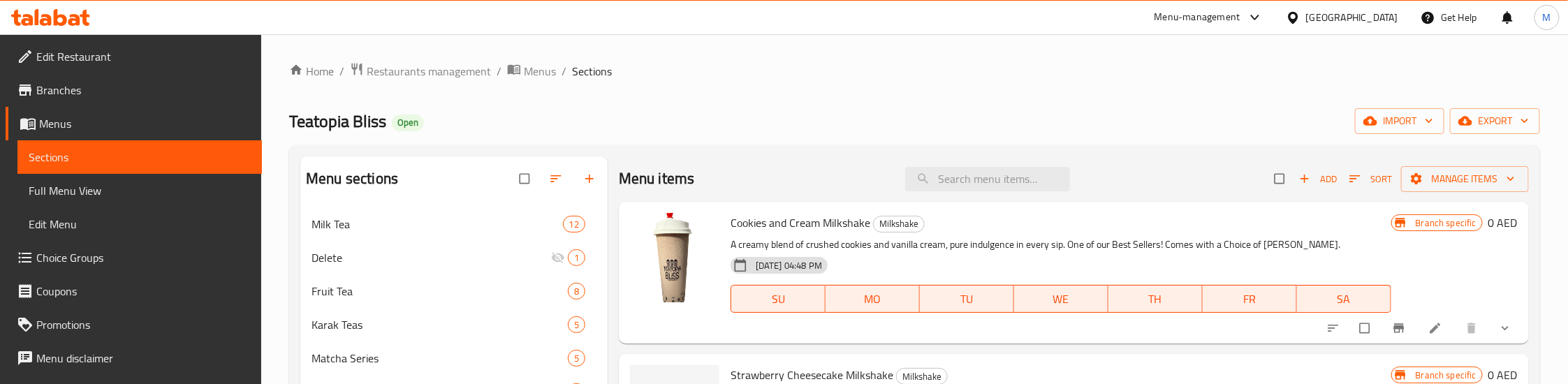
click at [804, 116] on div "Teatopia Bliss Open import export" at bounding box center [914, 121] width 1251 height 26
click at [612, 208] on div "Menu items Add Sort Manage items Cookies and Cream Milkshake Milkshake A creamy…" at bounding box center [1068, 386] width 921 height 459
click at [748, 77] on ol "Home / Restaurants management / Menus / Sections" at bounding box center [914, 71] width 1251 height 18
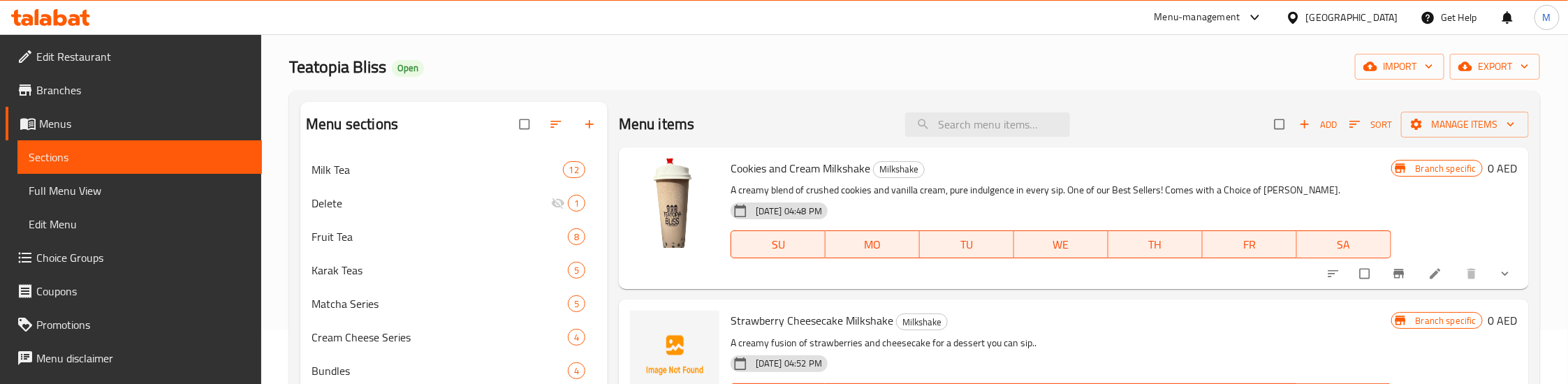
scroll to position [105, 0]
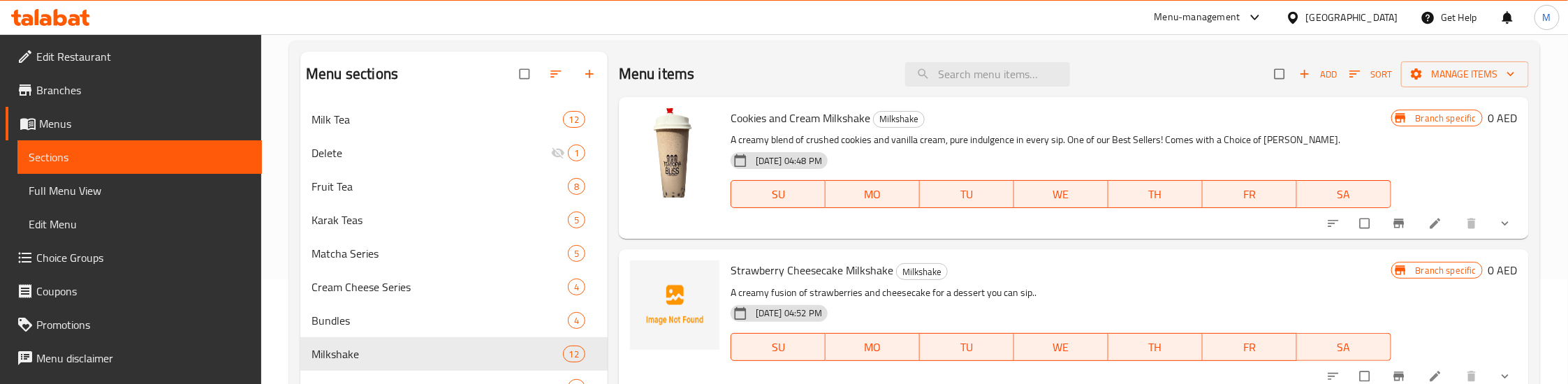
click at [616, 116] on div "Menu items Add Sort Manage items Cookies and Cream Milkshake Milkshake A creamy…" at bounding box center [1068, 281] width 921 height 459
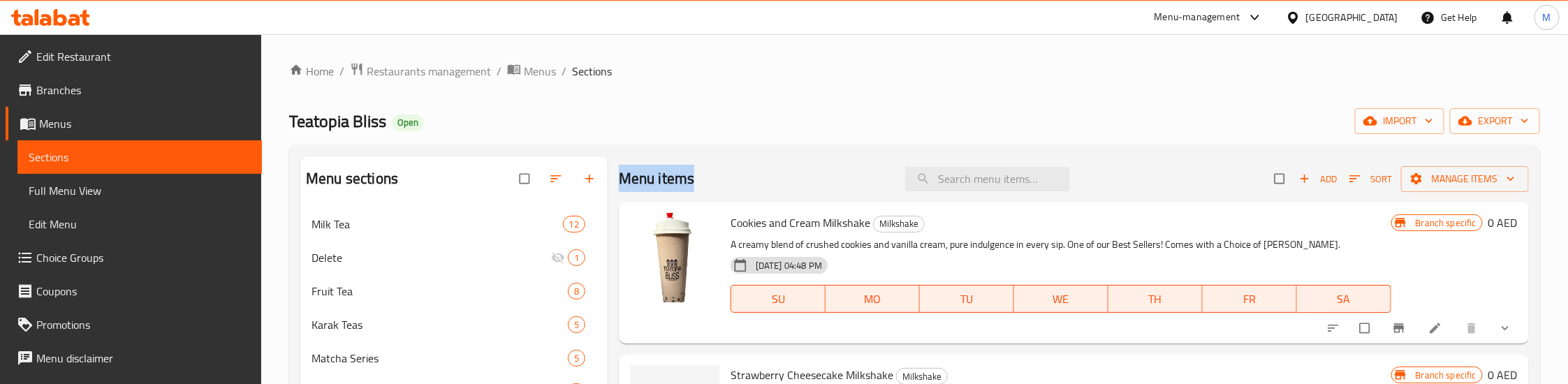
drag, startPoint x: 618, startPoint y: 166, endPoint x: 703, endPoint y: 180, distance: 86.1
click at [703, 180] on div "Menu items Add Sort Manage items" at bounding box center [1073, 179] width 910 height 45
click at [708, 176] on div "Menu items Add Sort Manage items" at bounding box center [1073, 179] width 910 height 45
drag, startPoint x: 661, startPoint y: 180, endPoint x: 311, endPoint y: 176, distance: 350.0
click at [311, 176] on div "Menu sections Milk Tea 12 Delete 1 Fruit Tea 8 Karak Teas 5 Matcha Series 5 Cre…" at bounding box center [914, 386] width 1228 height 459
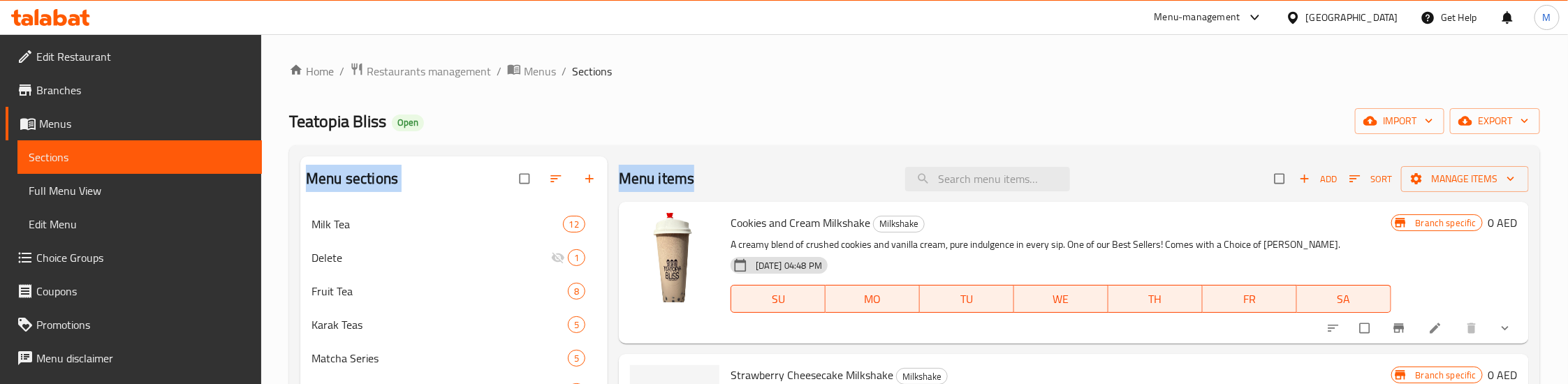
click at [295, 151] on div "Menu sections Milk Tea 12 Delete 1 Fruit Tea 8 Karak Teas 5 Matcha Series 5 Cre…" at bounding box center [914, 386] width 1251 height 481
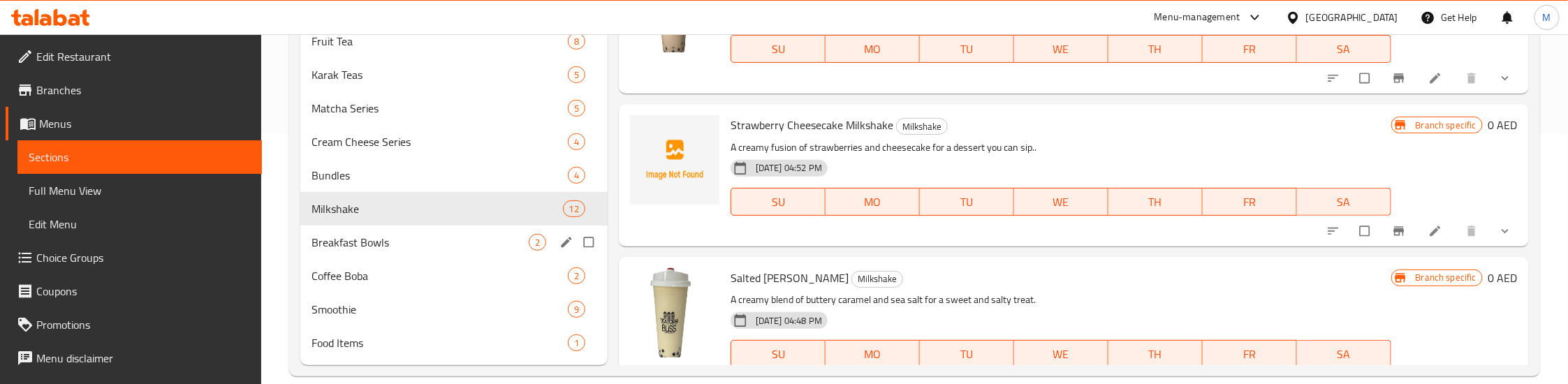
scroll to position [270, 0]
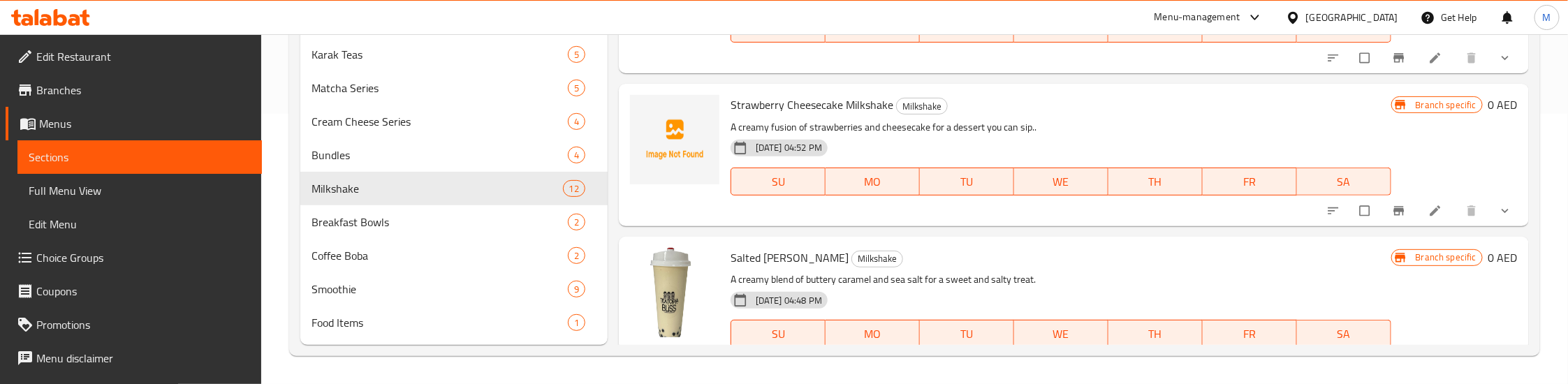
drag, startPoint x: 294, startPoint y: 149, endPoint x: 373, endPoint y: 341, distance: 207.6
click at [373, 341] on div "Menu sections Milk Tea 12 Delete 1 Fruit Tea 8 Karak Teas 5 Matcha Series 5 Cre…" at bounding box center [914, 116] width 1251 height 481
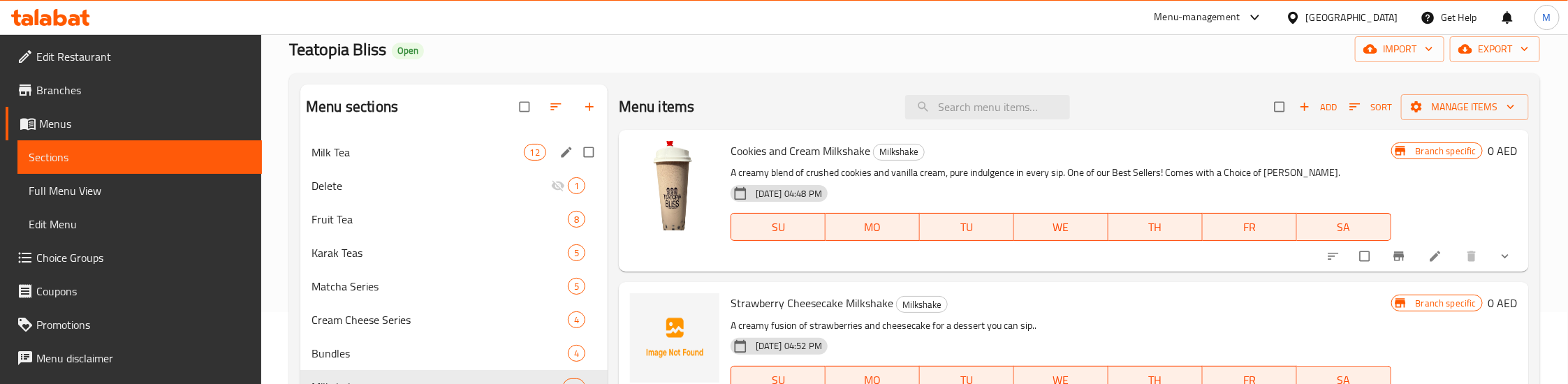
scroll to position [0, 0]
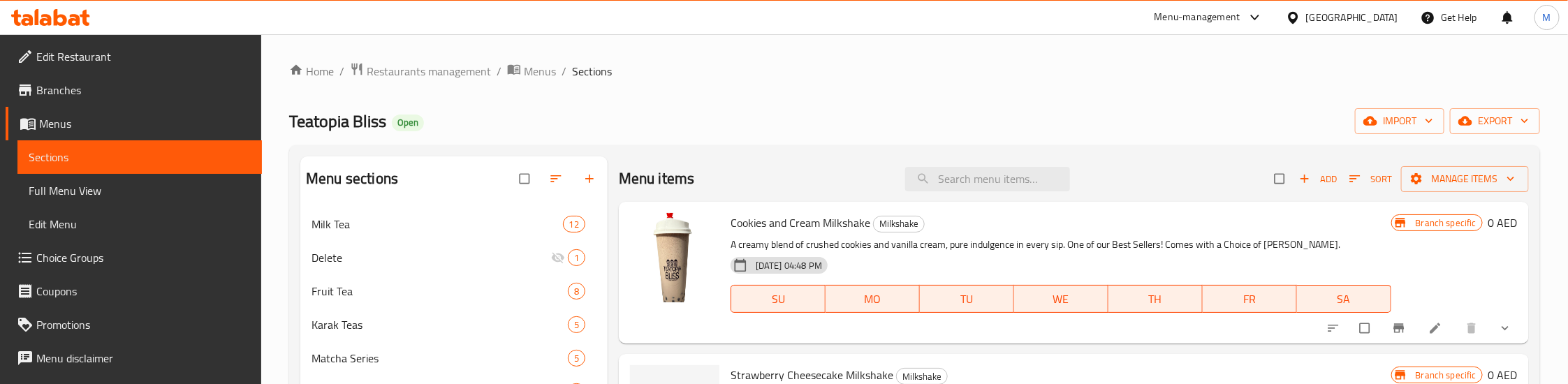
click at [832, 83] on div "Home / Restaurants management / Menus / Sections Teatopia Bliss Open import exp…" at bounding box center [914, 344] width 1251 height 564
click at [330, 235] on div "Milk Tea 12" at bounding box center [454, 224] width 308 height 34
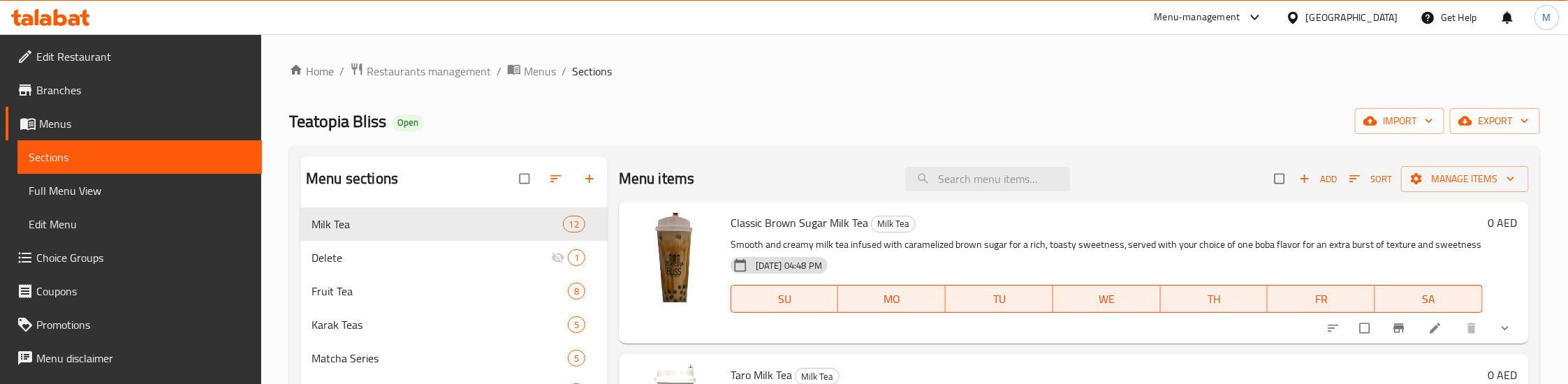
click at [796, 96] on div "Home / Restaurants management / Menus / Sections Teatopia Bliss Open import exp…" at bounding box center [914, 344] width 1251 height 564
click at [794, 113] on div "Teatopia Bliss Open import export" at bounding box center [914, 121] width 1251 height 26
click at [733, 98] on div "Home / Restaurants management / Menus / Sections Teatopia Bliss Open import exp…" at bounding box center [914, 344] width 1251 height 564
click at [764, 103] on div "Home / Restaurants management / Menus / Sections Teatopia Bliss Open import exp…" at bounding box center [914, 344] width 1251 height 564
click at [1485, 118] on span "export" at bounding box center [1495, 121] width 68 height 17
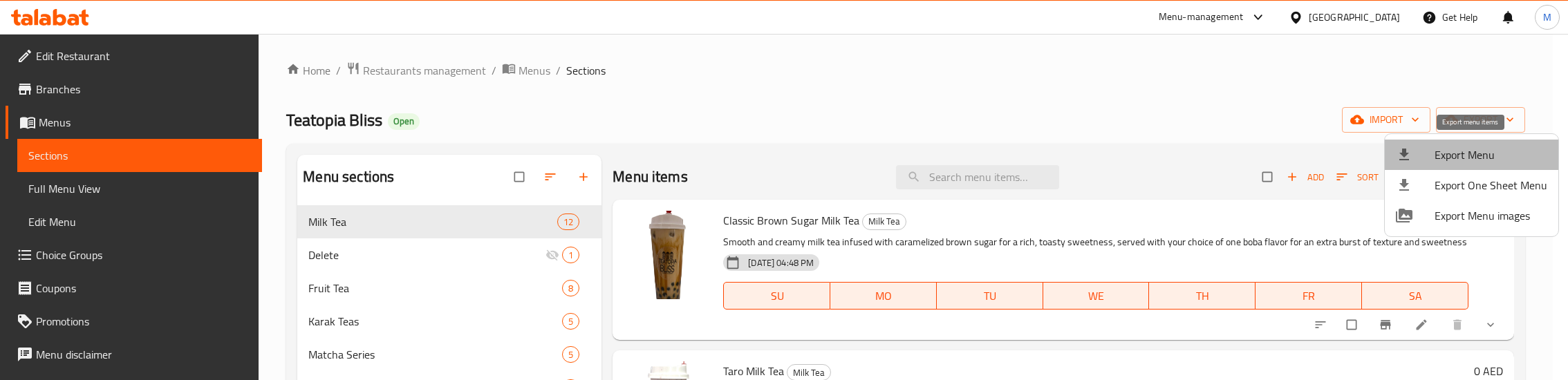
click at [1475, 148] on span "Export Menu" at bounding box center [1491, 154] width 113 height 16
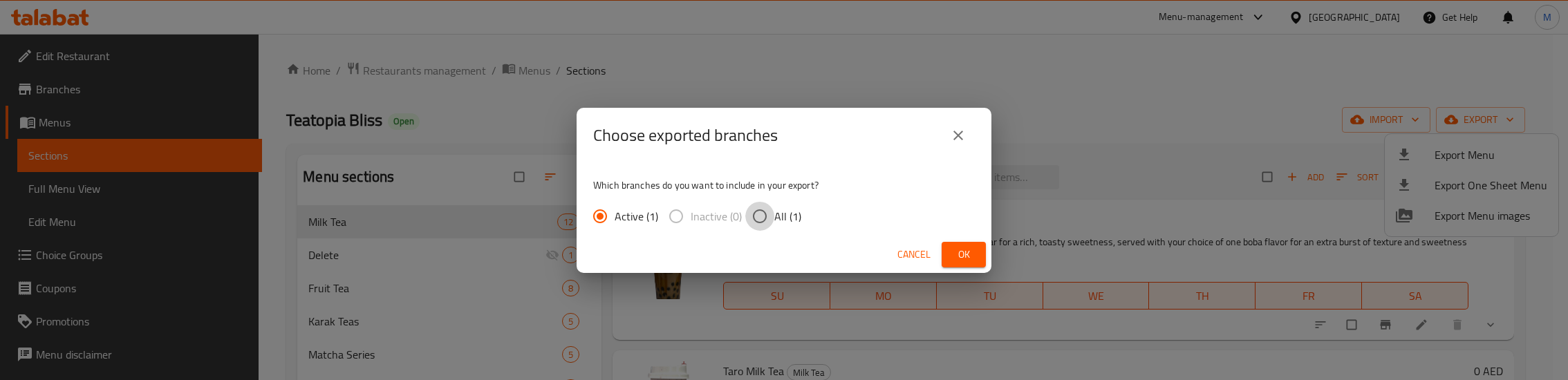
click at [757, 210] on input "All (1)" at bounding box center [760, 216] width 29 height 29
radio input "true"
click at [978, 255] on button "Ok" at bounding box center [963, 254] width 44 height 25
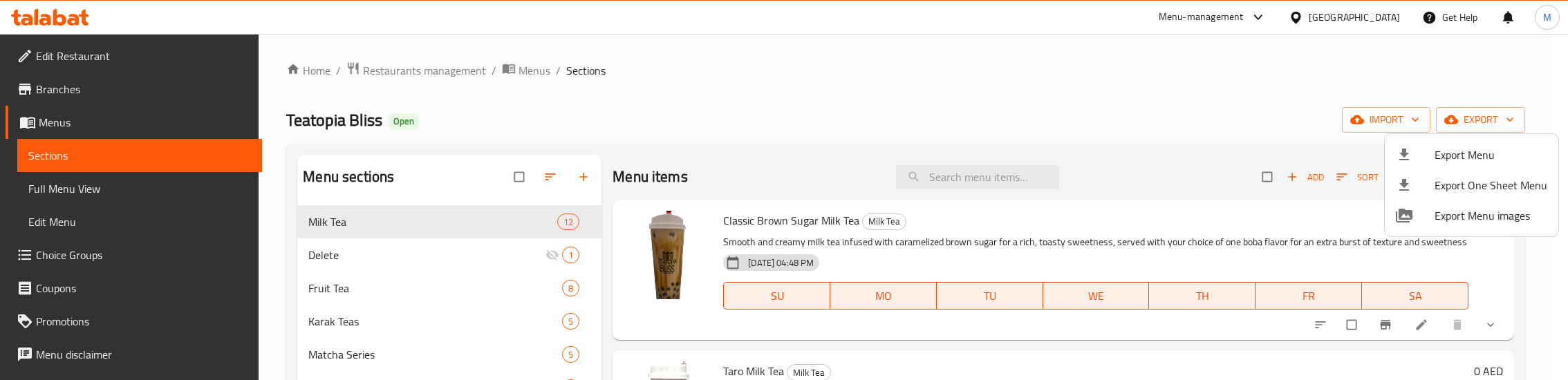
click at [989, 93] on div at bounding box center [784, 190] width 1568 height 380
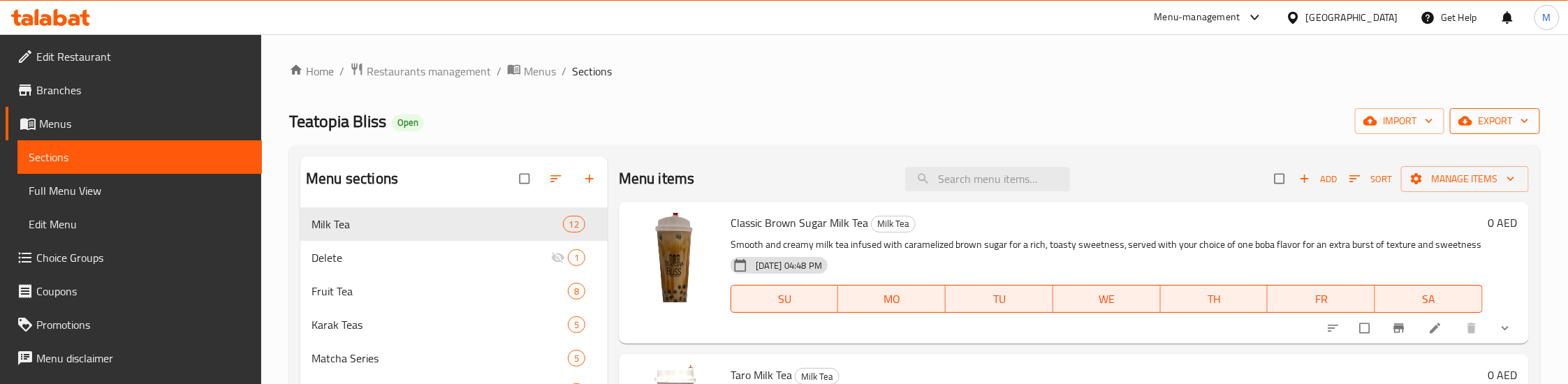
click at [1517, 113] on span "export" at bounding box center [1495, 121] width 68 height 17
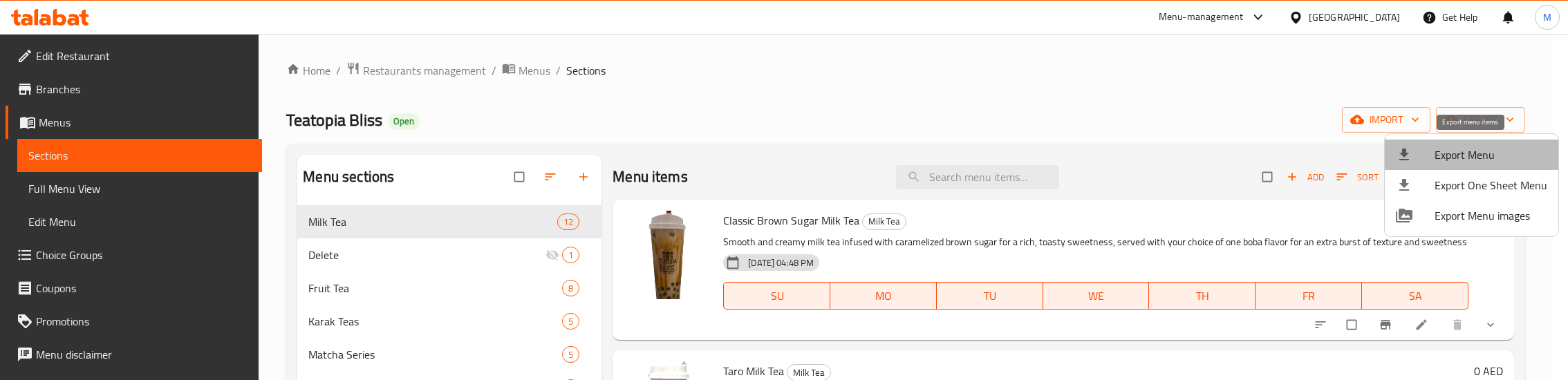
click at [1474, 158] on span "Export Menu" at bounding box center [1491, 154] width 113 height 16
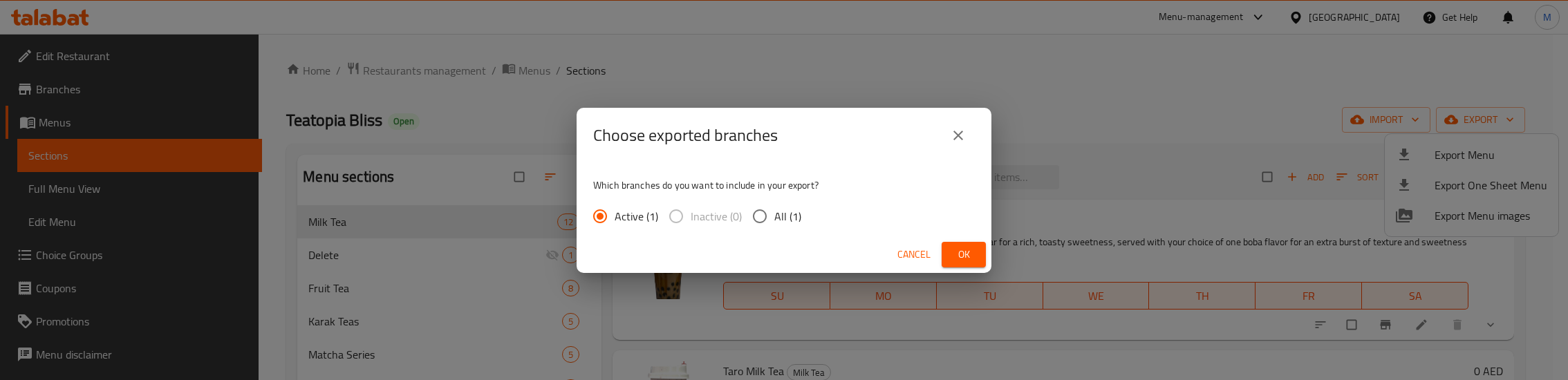
click at [788, 218] on span "All (1)" at bounding box center [787, 215] width 27 height 16
click at [774, 218] on input "All (1)" at bounding box center [760, 216] width 29 height 29
radio input "true"
click at [962, 253] on span "Ok" at bounding box center [964, 254] width 22 height 17
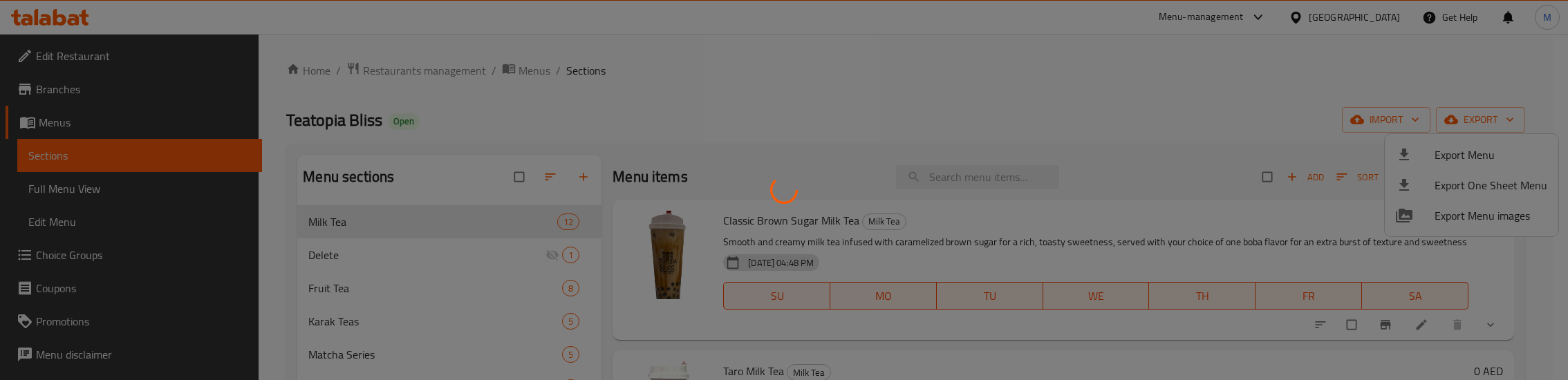
click at [664, 104] on div at bounding box center [784, 190] width 1568 height 380
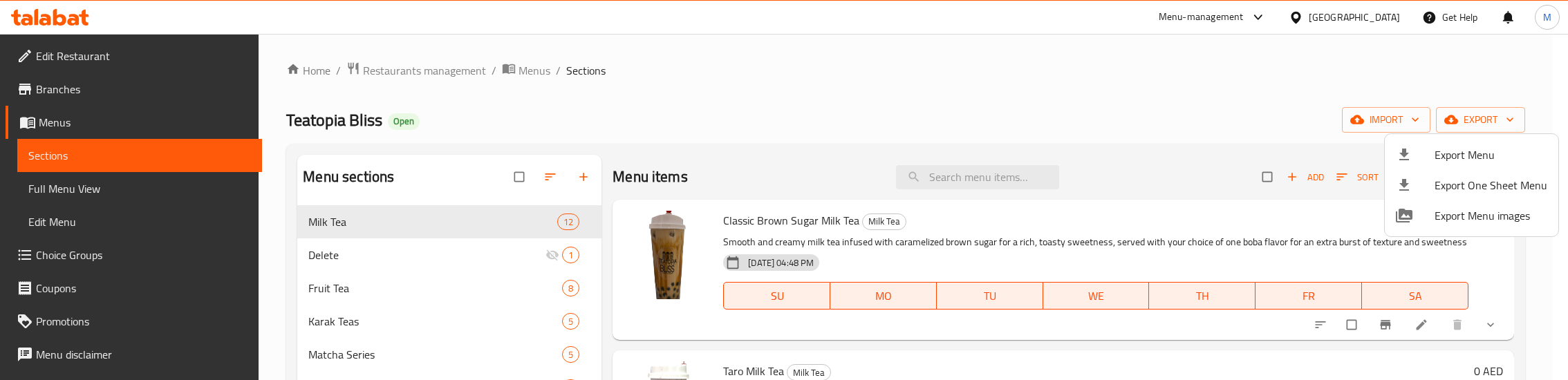
click at [804, 101] on div at bounding box center [784, 190] width 1568 height 380
